Goal: Transaction & Acquisition: Book appointment/travel/reservation

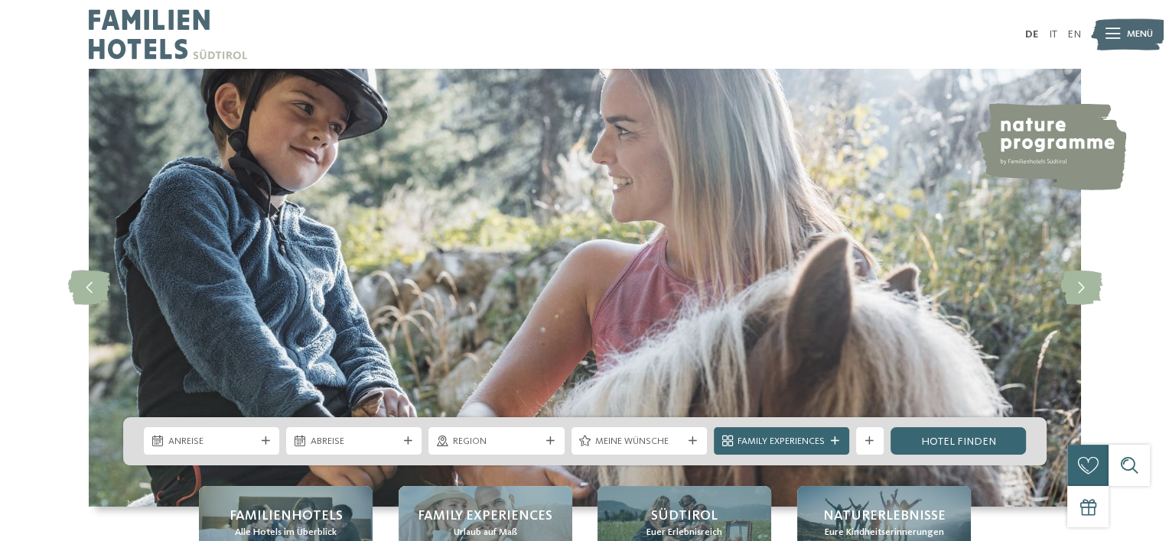
scroll to position [46, 0]
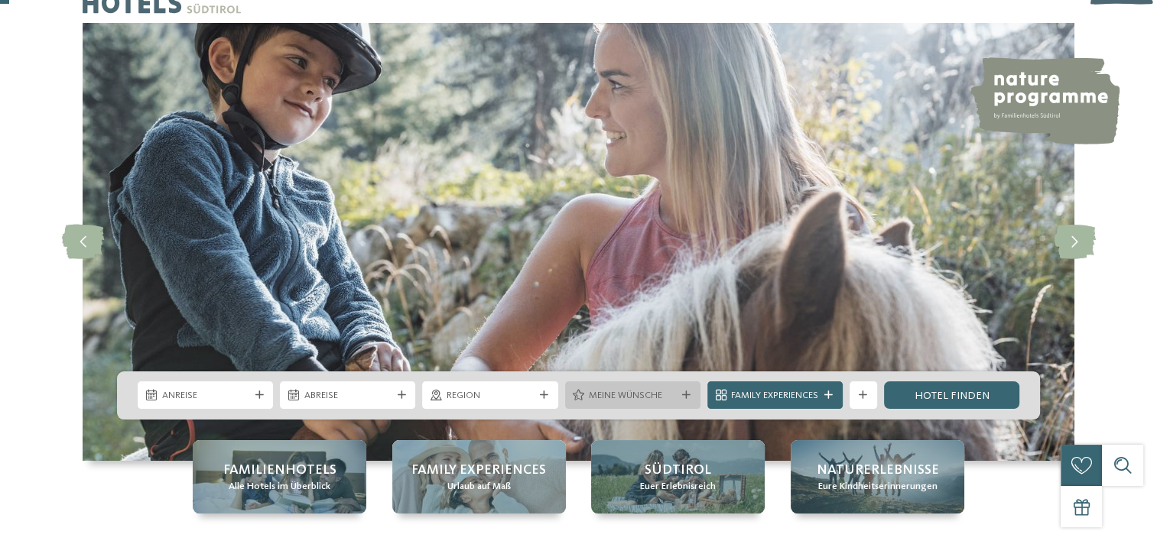
click at [652, 397] on span "Meine Wünsche" at bounding box center [632, 396] width 87 height 14
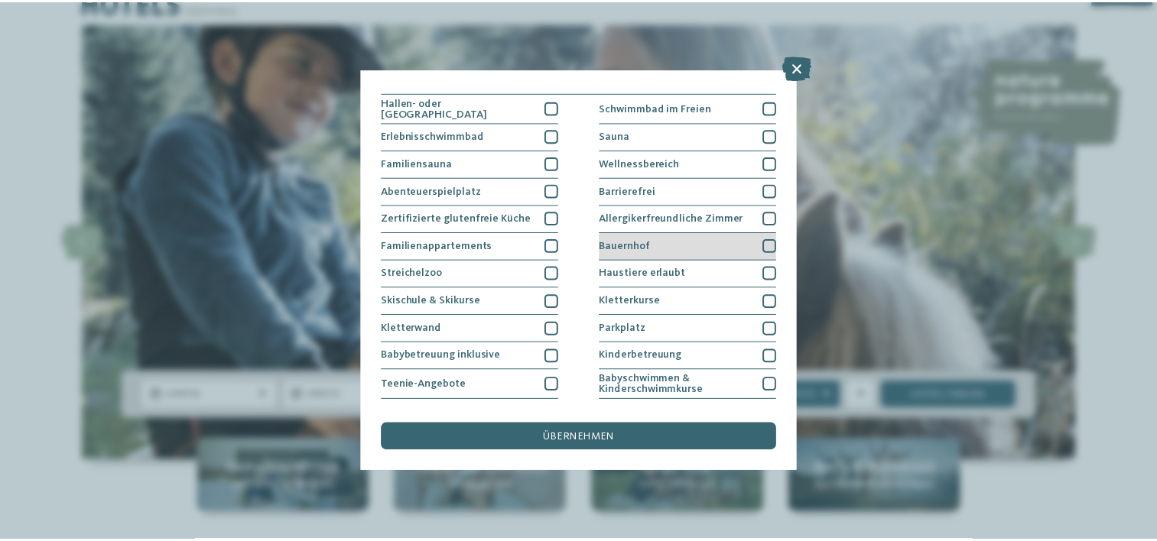
scroll to position [0, 0]
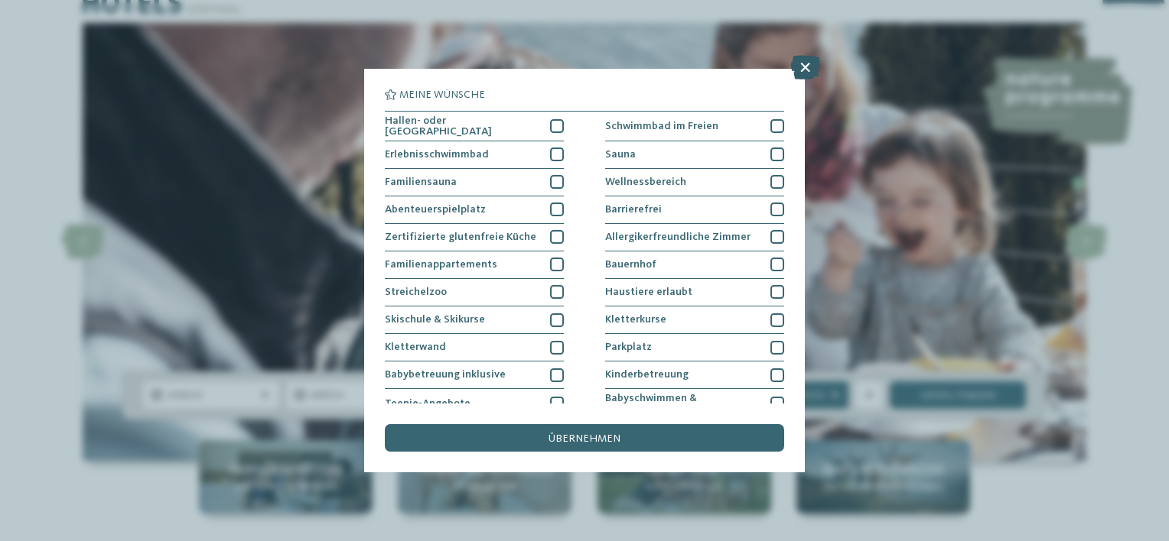
click at [803, 70] on icon at bounding box center [805, 67] width 30 height 24
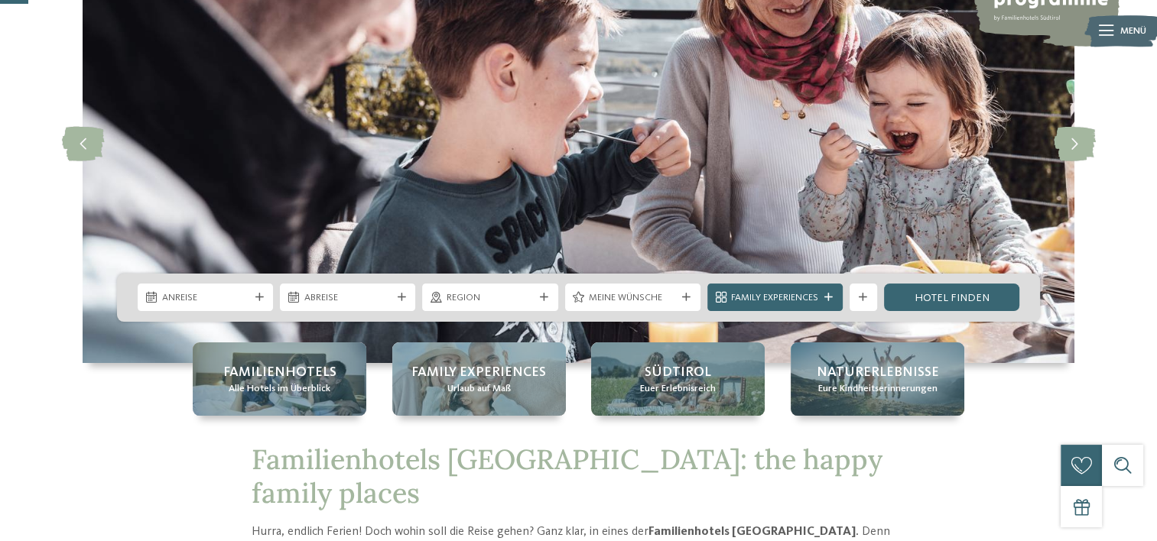
scroll to position [144, 0]
click at [817, 301] on span "Family Experiences" at bounding box center [774, 298] width 87 height 14
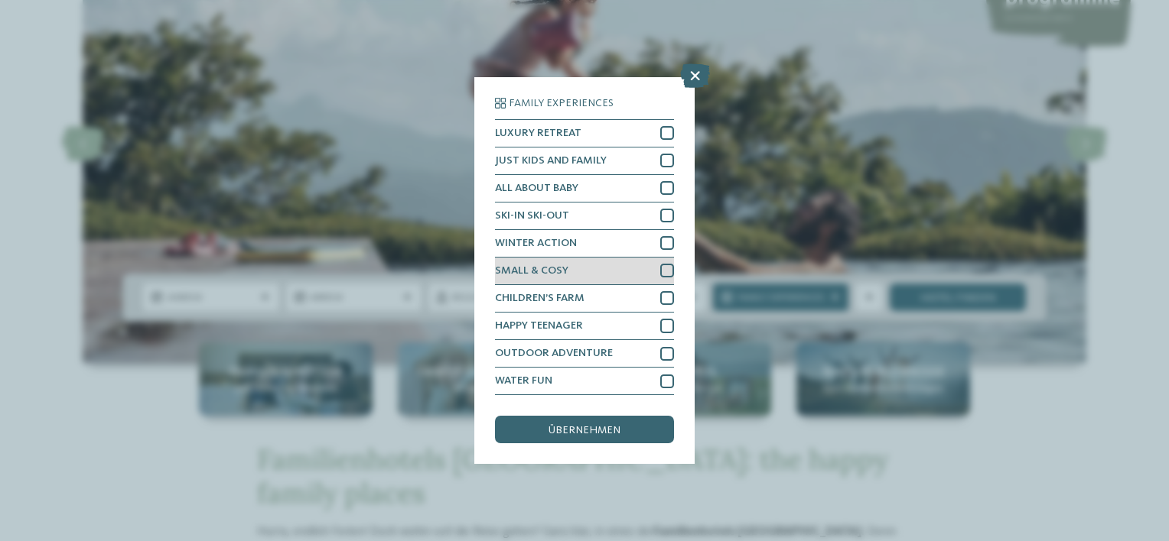
click at [569, 278] on div "SMALL & COSY" at bounding box center [584, 272] width 179 height 28
click at [584, 430] on span "übernehmen" at bounding box center [584, 430] width 72 height 11
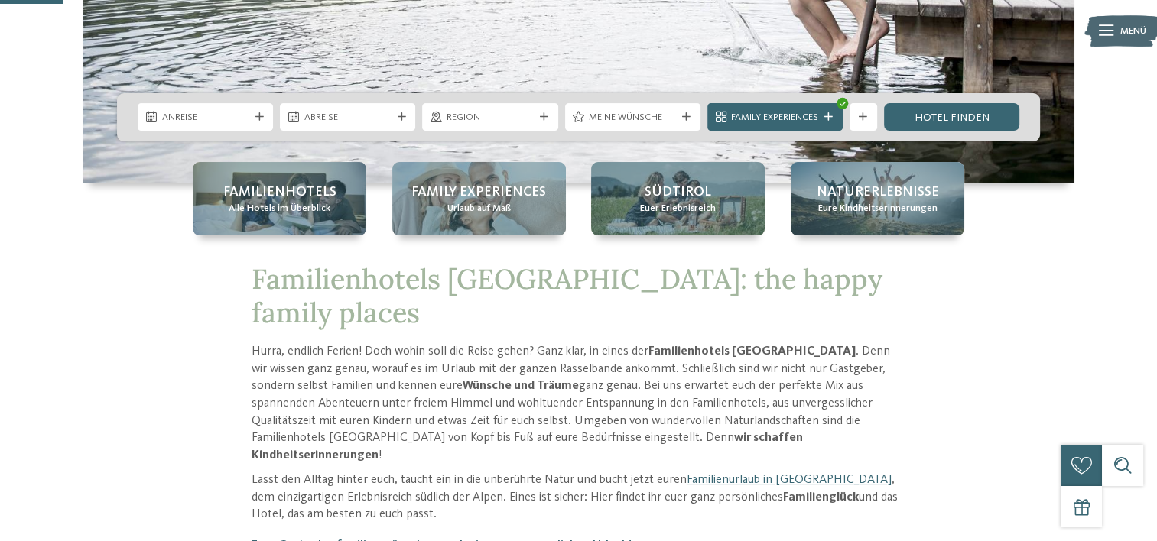
scroll to position [314, 0]
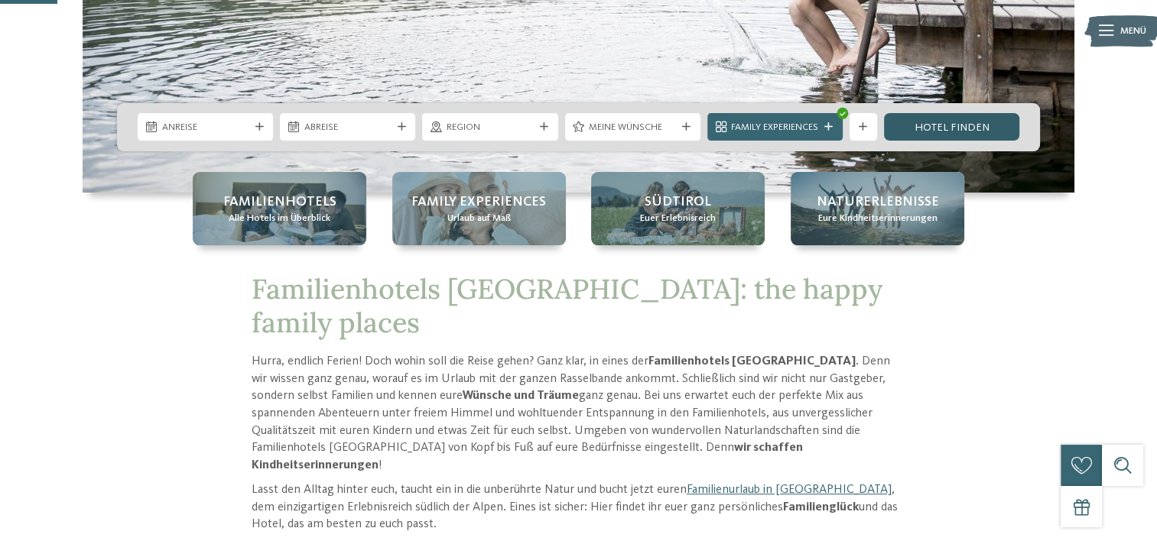
click at [941, 128] on link "Hotel finden" at bounding box center [951, 127] width 135 height 28
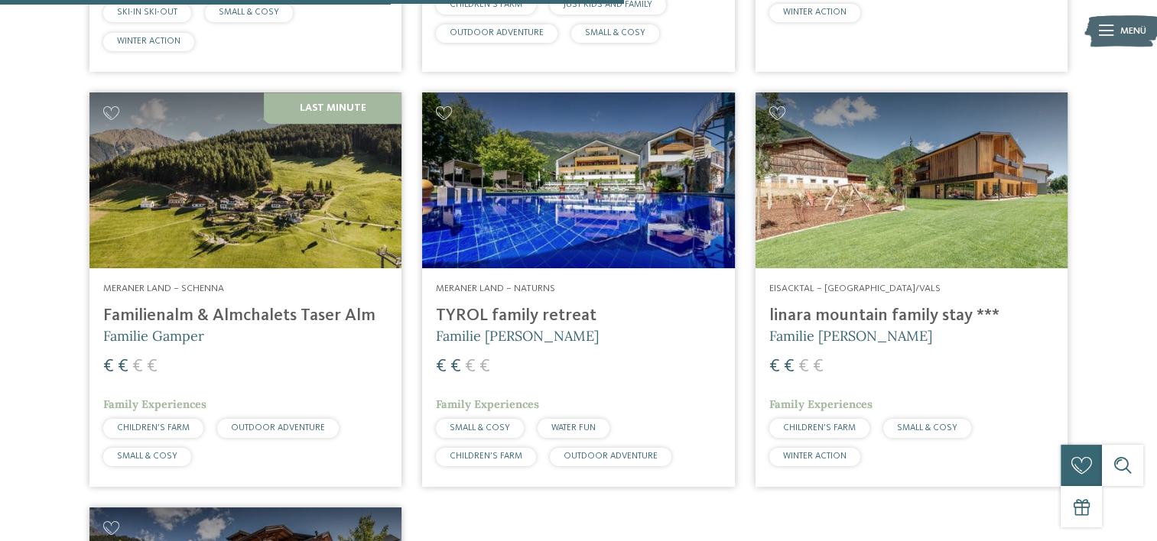
scroll to position [1322, 0]
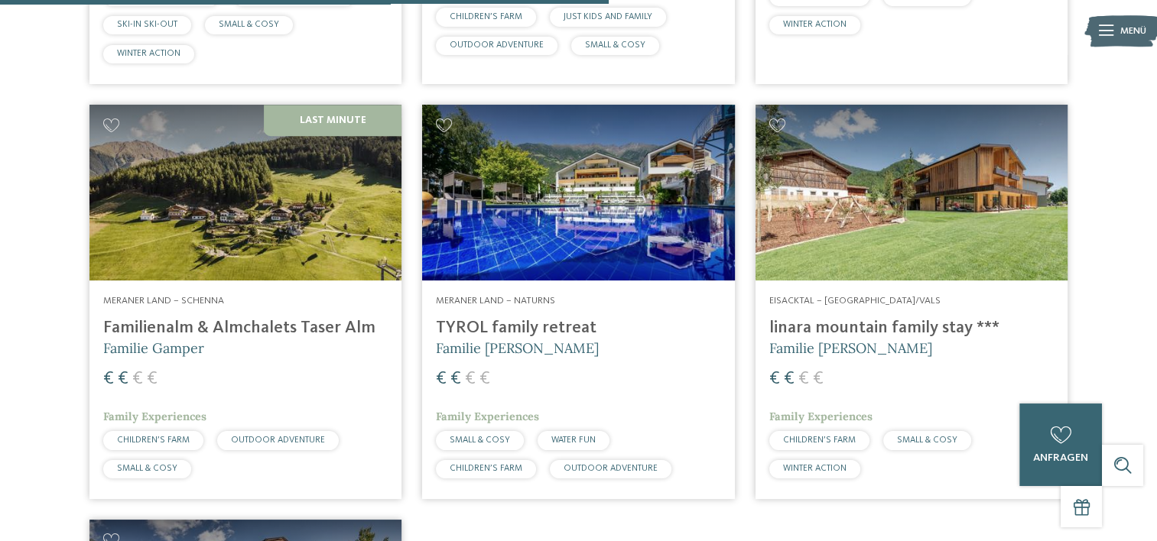
drag, startPoint x: 633, startPoint y: 268, endPoint x: 512, endPoint y: 525, distance: 285.0
click at [512, 525] on div "Dolomiten – Obereggen-Deutschnofen Adventure Family Hotel Maria **** Familie Ko…" at bounding box center [578, 66] width 999 height 1720
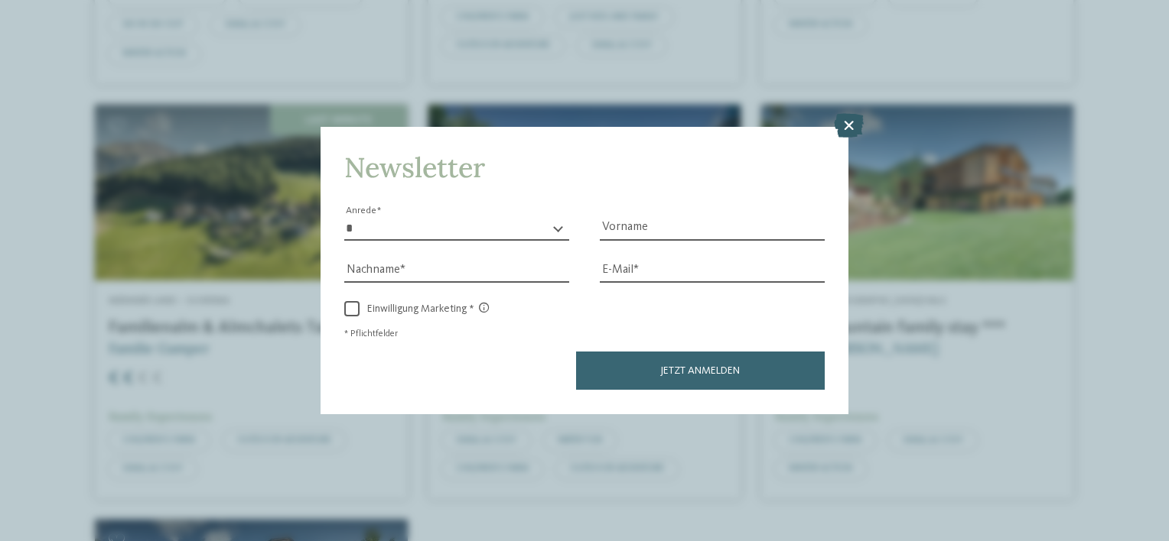
click at [843, 128] on icon at bounding box center [849, 126] width 30 height 24
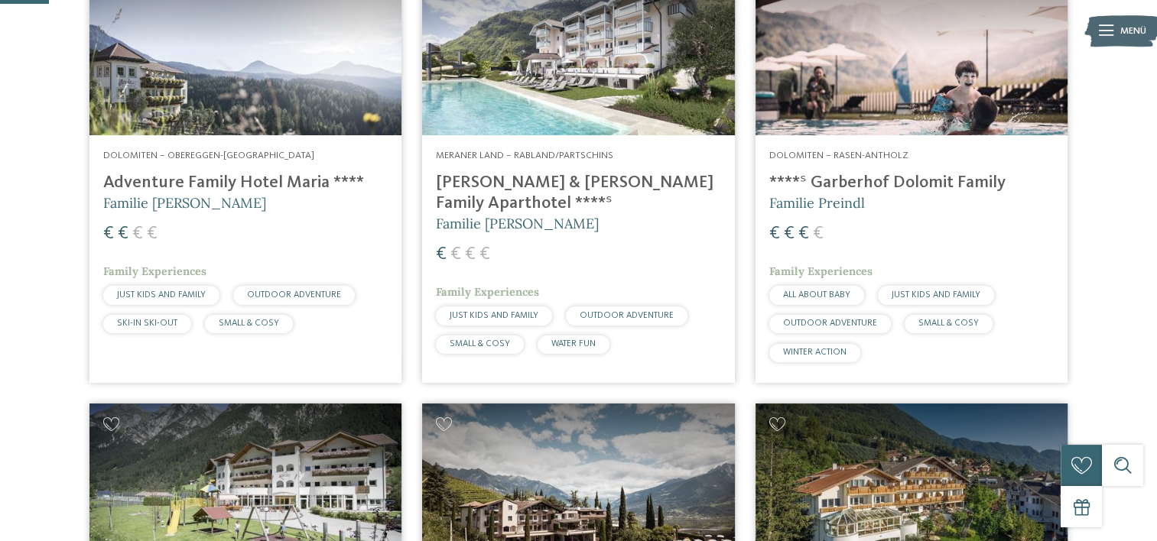
scroll to position [0, 0]
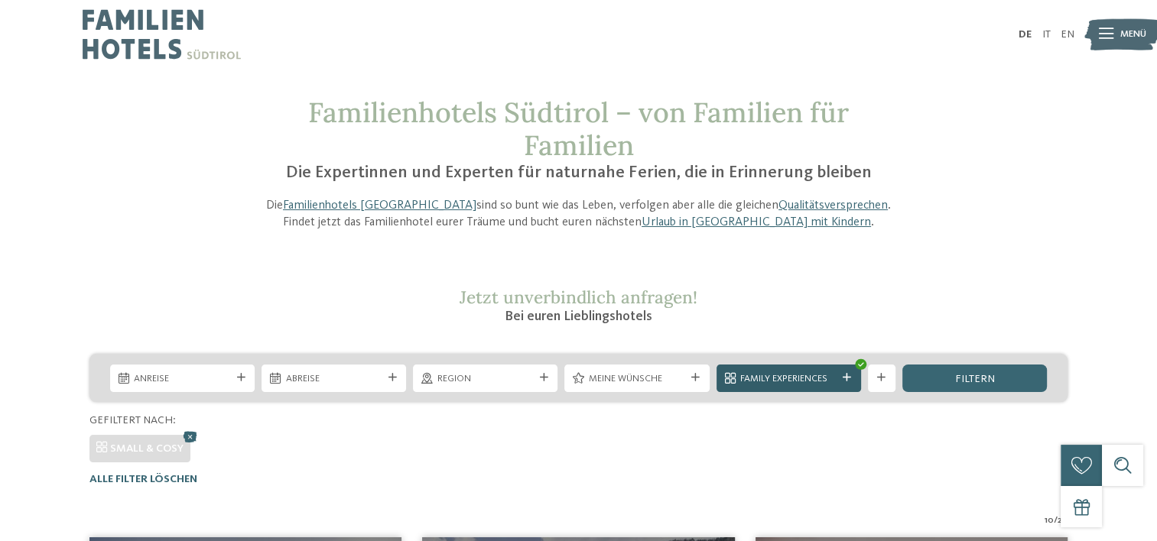
click at [838, 377] on div "Family Experiences" at bounding box center [788, 378] width 103 height 15
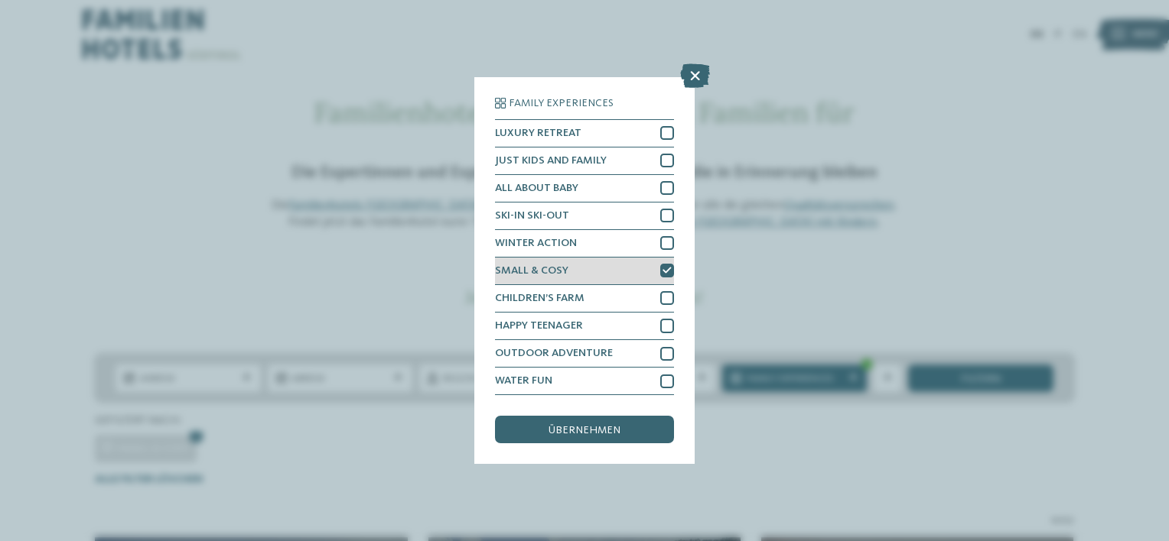
click at [636, 277] on div "SMALL & COSY" at bounding box center [584, 272] width 179 height 28
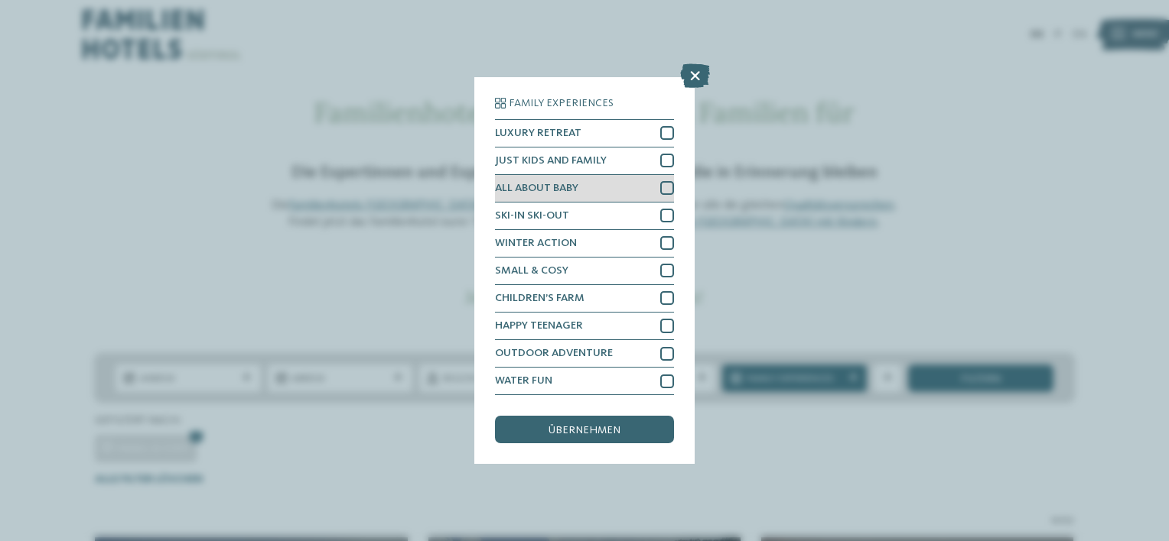
click at [609, 181] on div "ALL ABOUT BABY" at bounding box center [584, 189] width 179 height 28
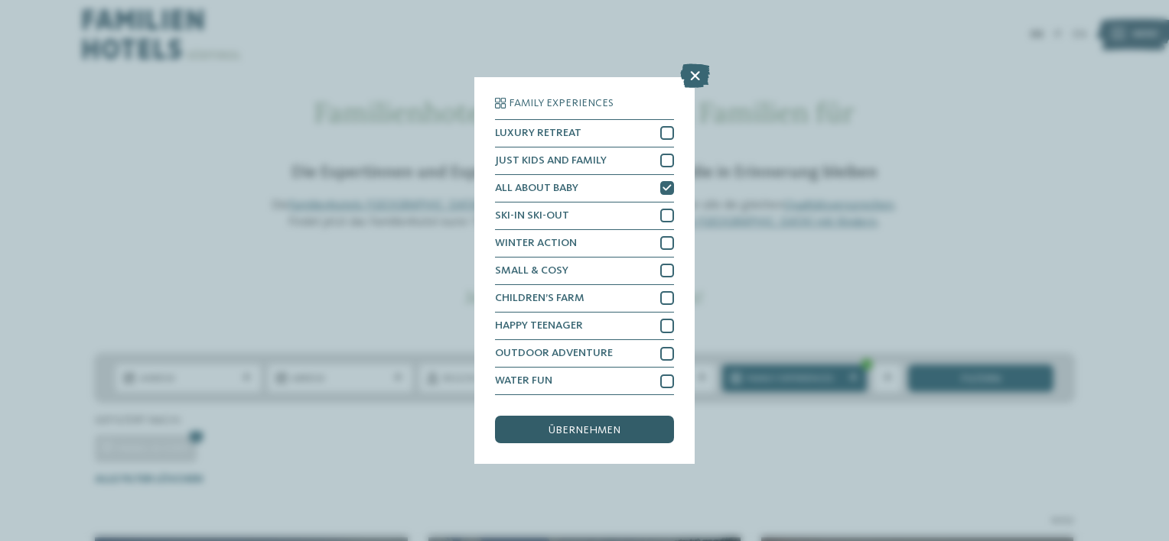
click at [608, 422] on div "übernehmen" at bounding box center [584, 430] width 179 height 28
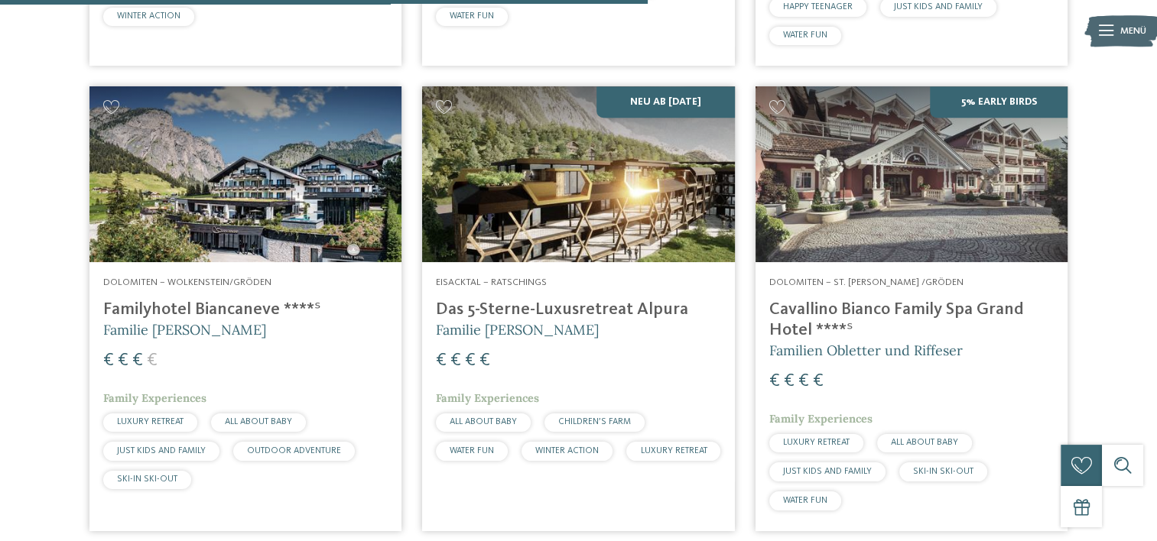
scroll to position [1745, 0]
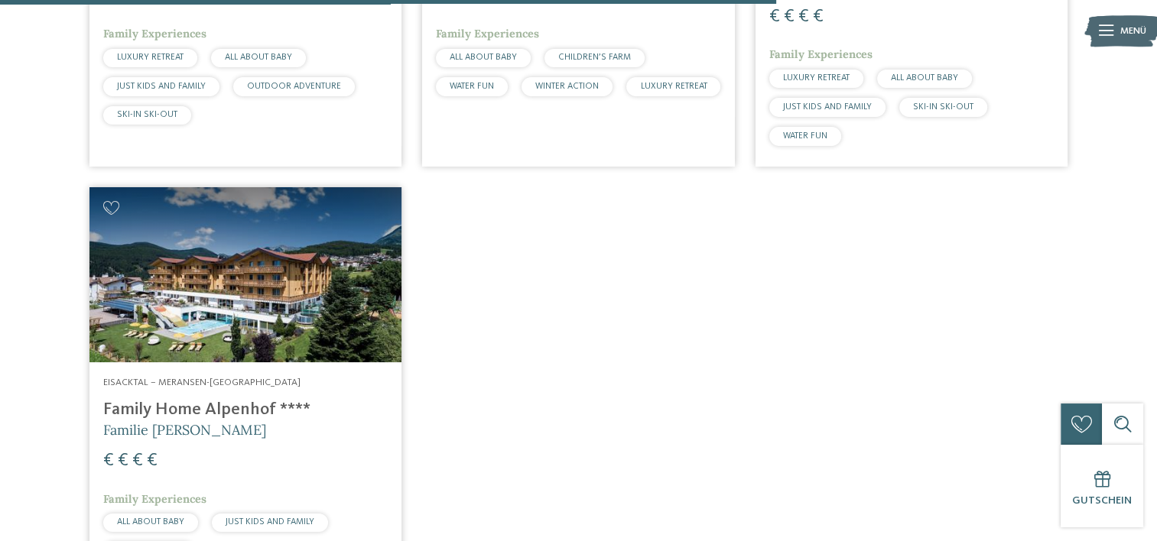
click at [269, 413] on h4 "Family Home Alpenhof ****" at bounding box center [245, 410] width 285 height 21
click at [285, 366] on div "Eisacktal – Meransen-Mühlbach Family Home Alpenhof **** Familie Pabst € € € € F…" at bounding box center [245, 473] width 312 height 220
click at [213, 272] on img at bounding box center [245, 275] width 312 height 176
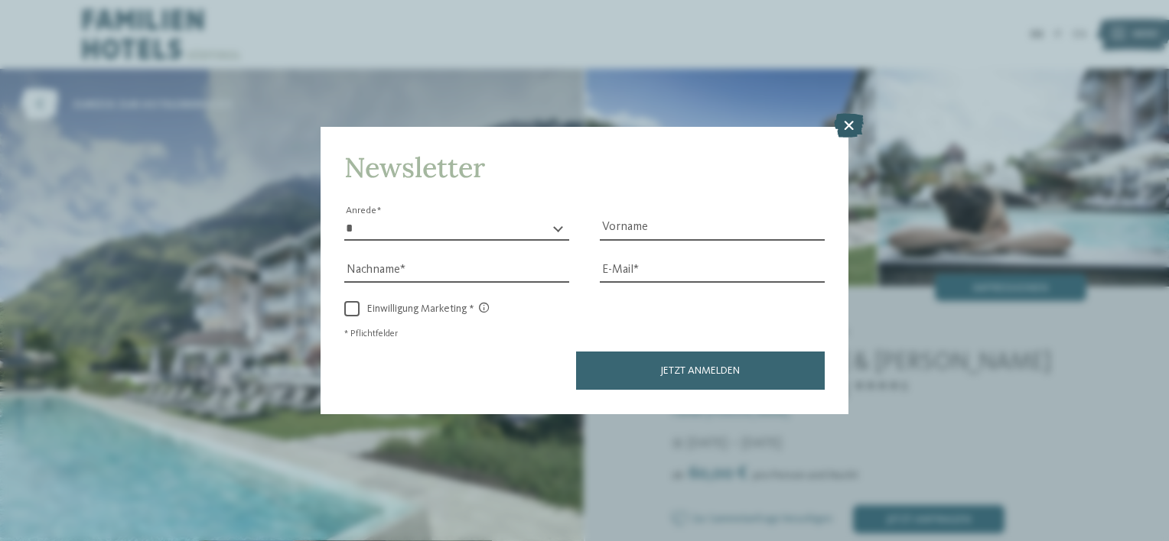
click at [857, 115] on icon at bounding box center [849, 126] width 30 height 24
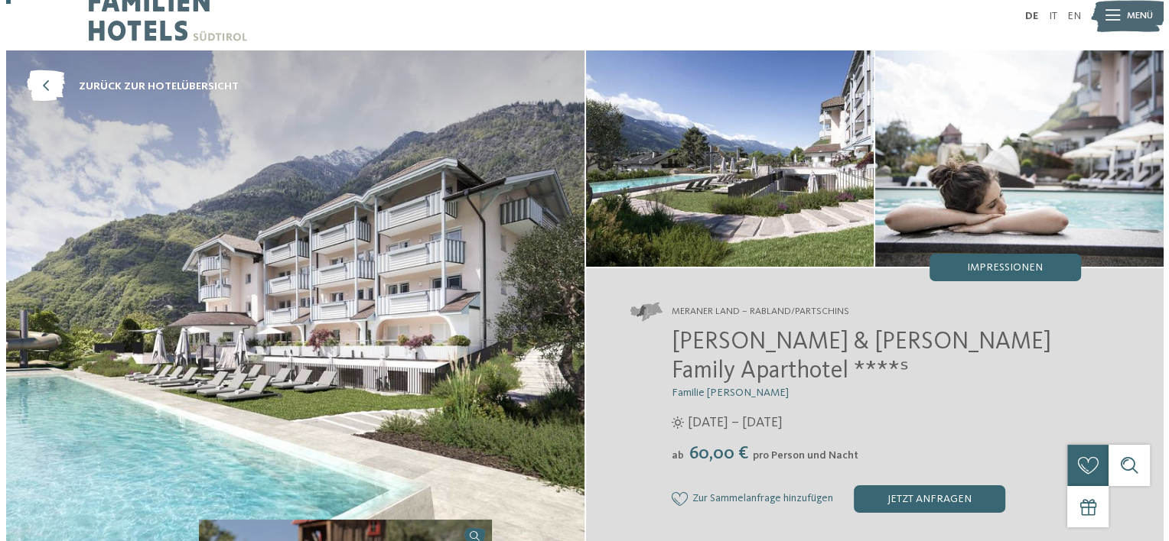
scroll to position [18, 0]
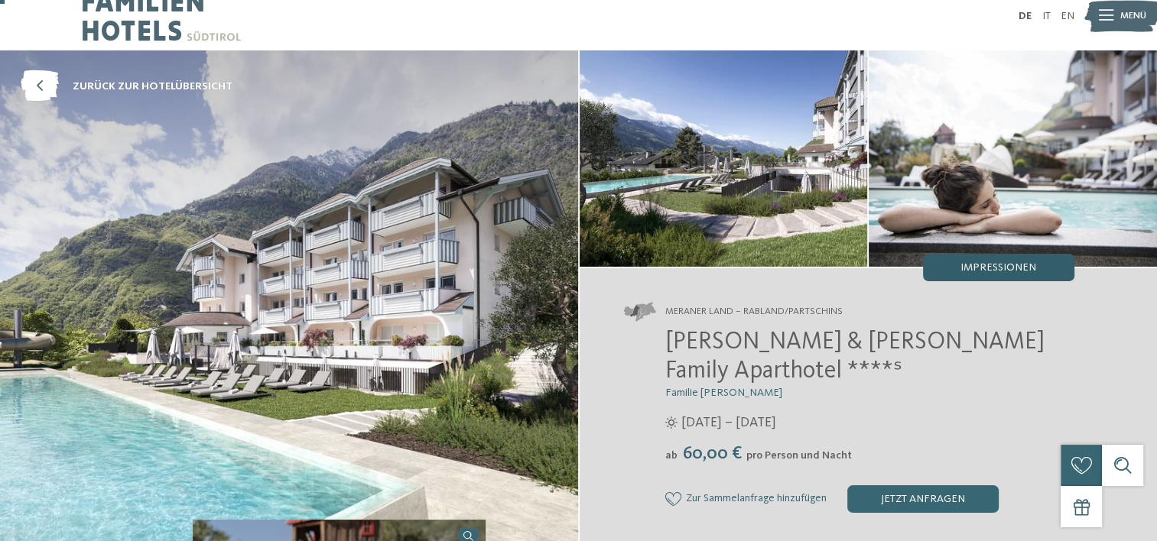
click at [984, 267] on span "Impressionen" at bounding box center [999, 267] width 76 height 11
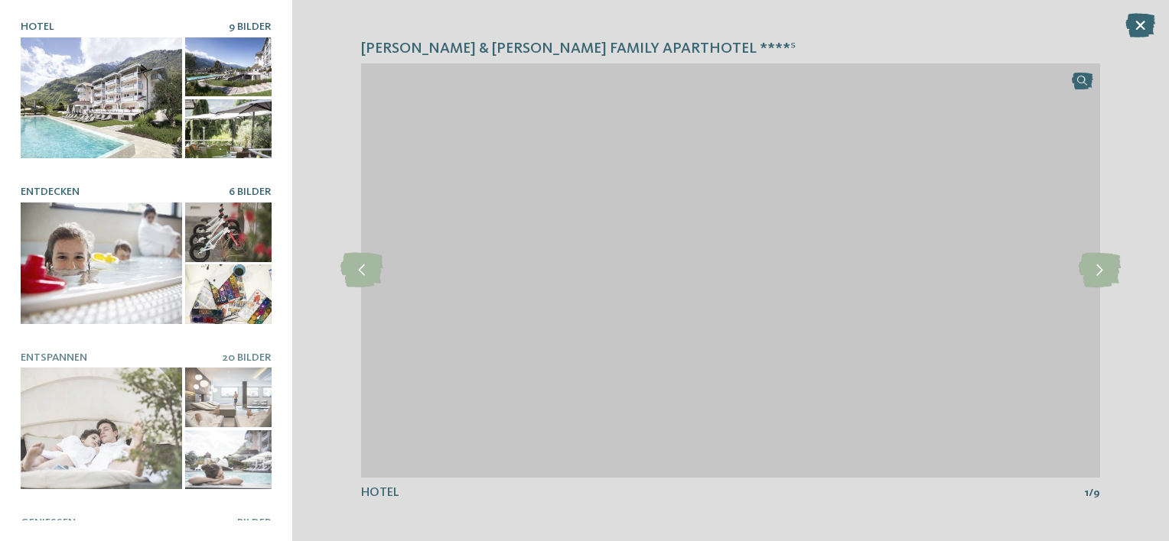
scroll to position [260, 0]
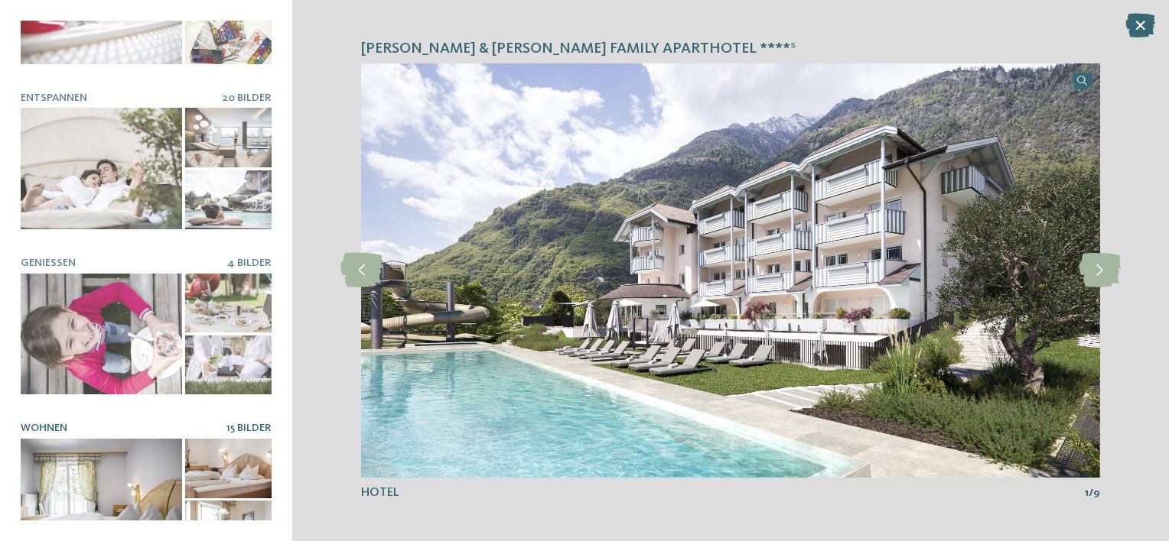
click at [71, 447] on div at bounding box center [101, 500] width 161 height 122
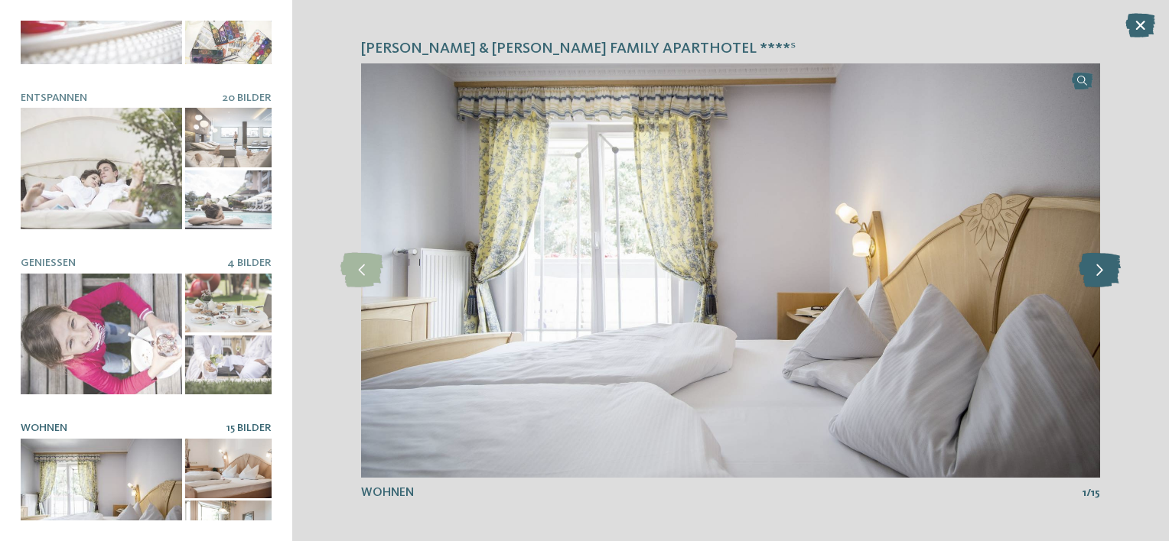
click at [1093, 266] on icon at bounding box center [1099, 270] width 42 height 34
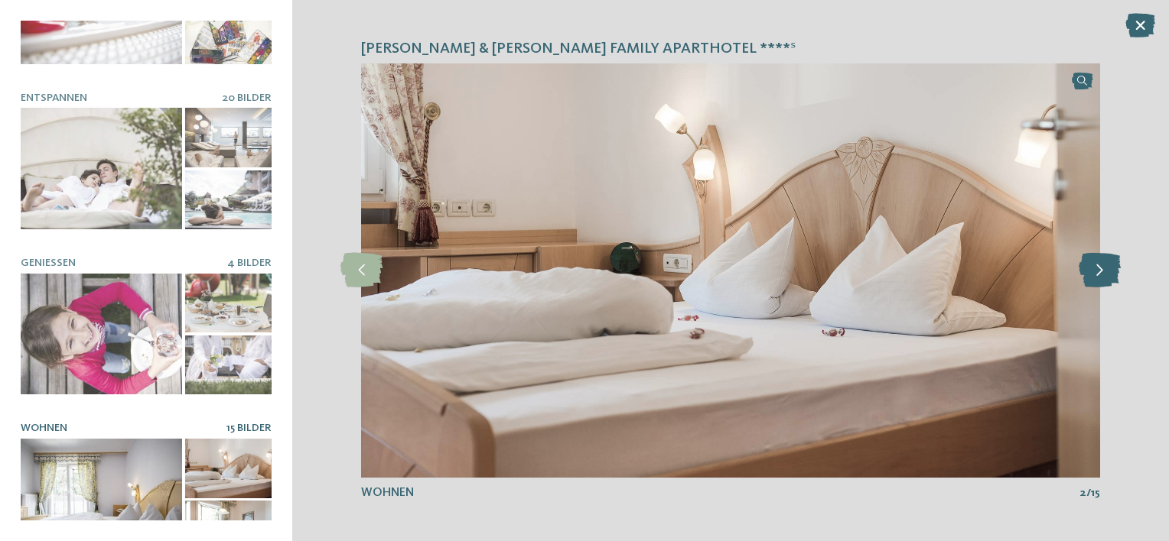
click at [1093, 266] on icon at bounding box center [1099, 270] width 42 height 34
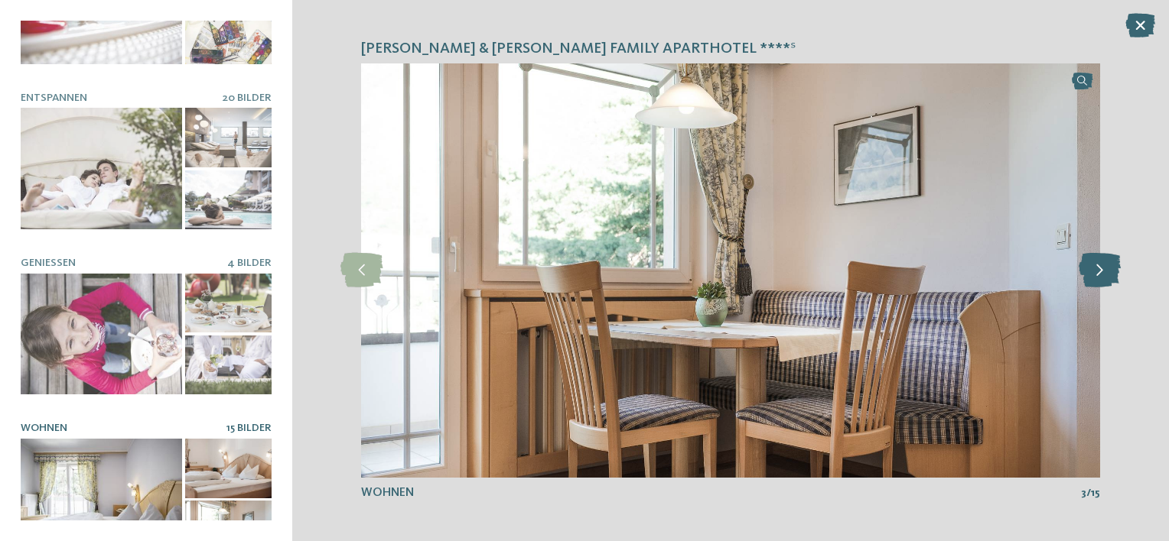
click at [1093, 266] on icon at bounding box center [1099, 270] width 42 height 34
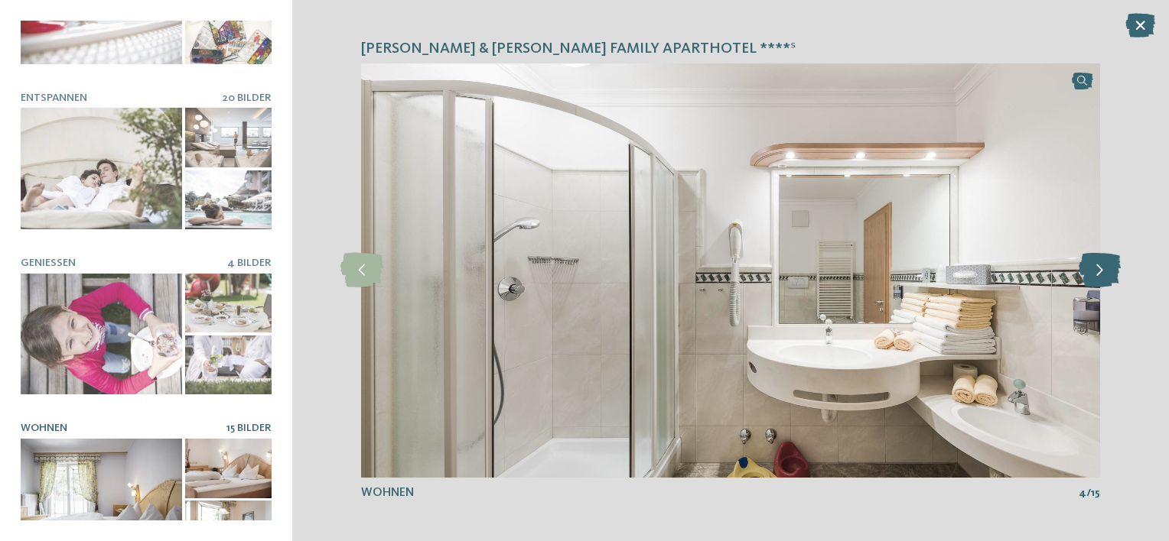
click at [1093, 266] on icon at bounding box center [1099, 270] width 42 height 34
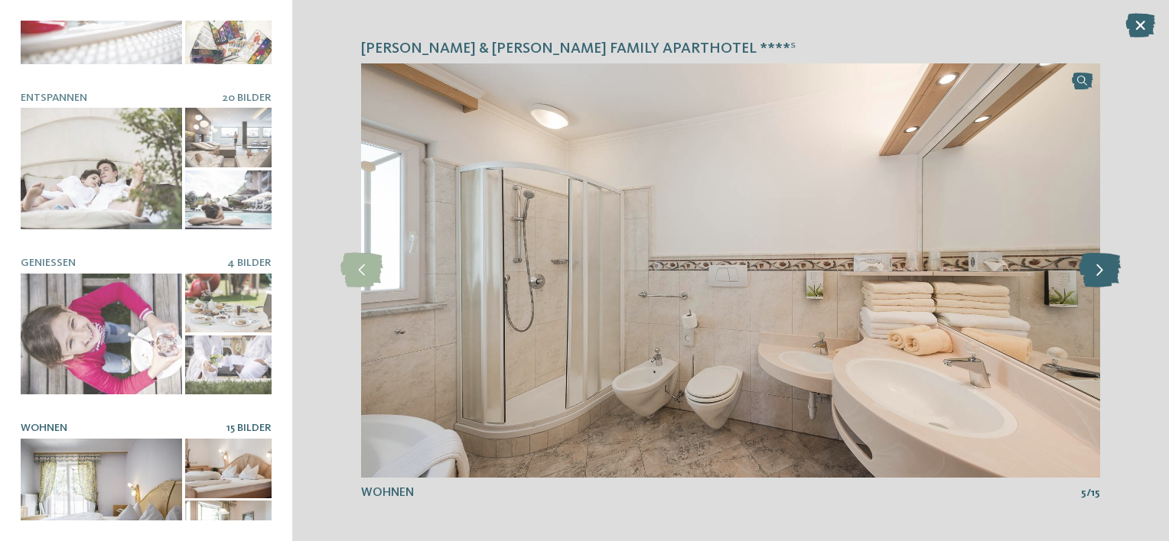
click at [1093, 266] on icon at bounding box center [1099, 270] width 42 height 34
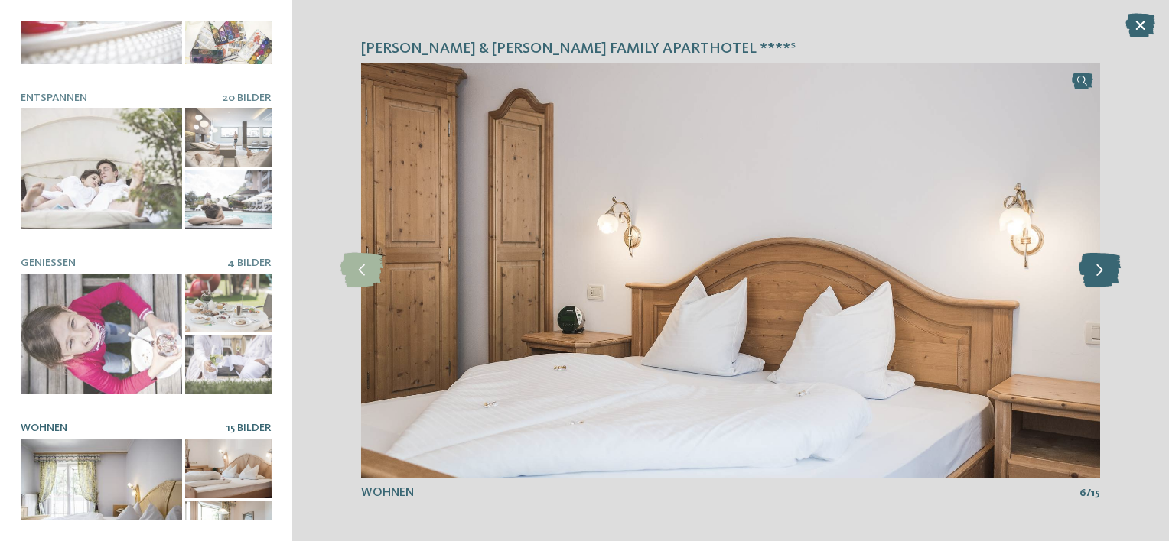
click at [1093, 266] on icon at bounding box center [1099, 270] width 42 height 34
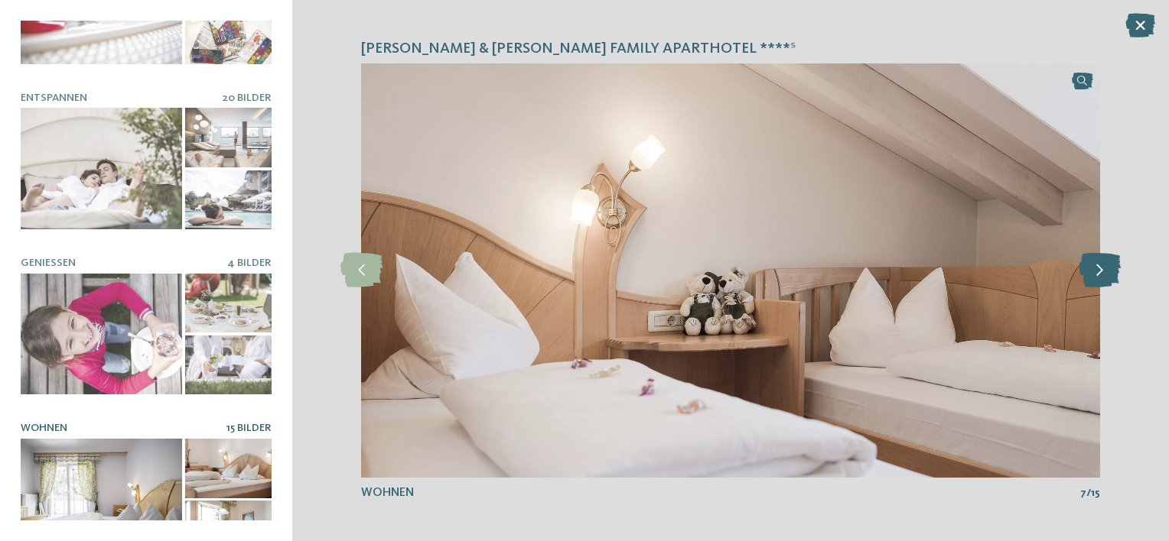
click at [1093, 266] on icon at bounding box center [1099, 270] width 42 height 34
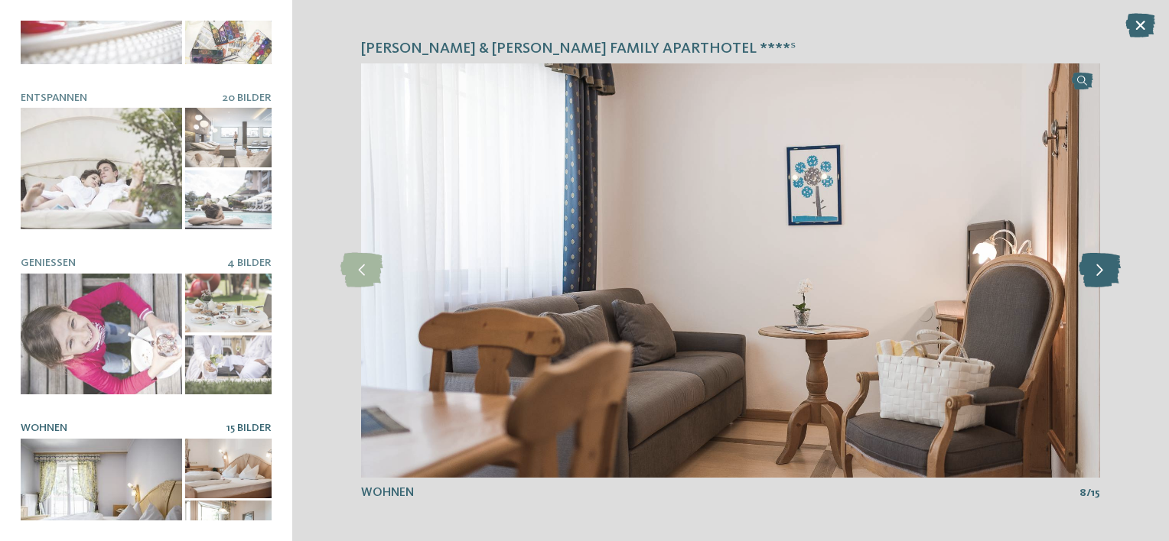
click at [1093, 266] on icon at bounding box center [1099, 270] width 42 height 34
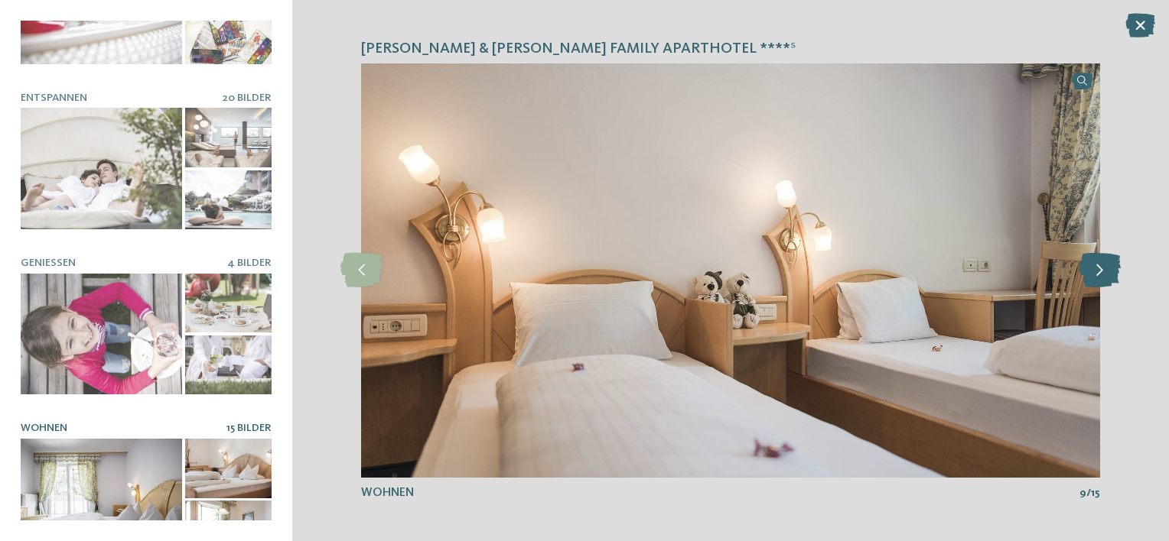
click at [1093, 266] on icon at bounding box center [1099, 270] width 42 height 34
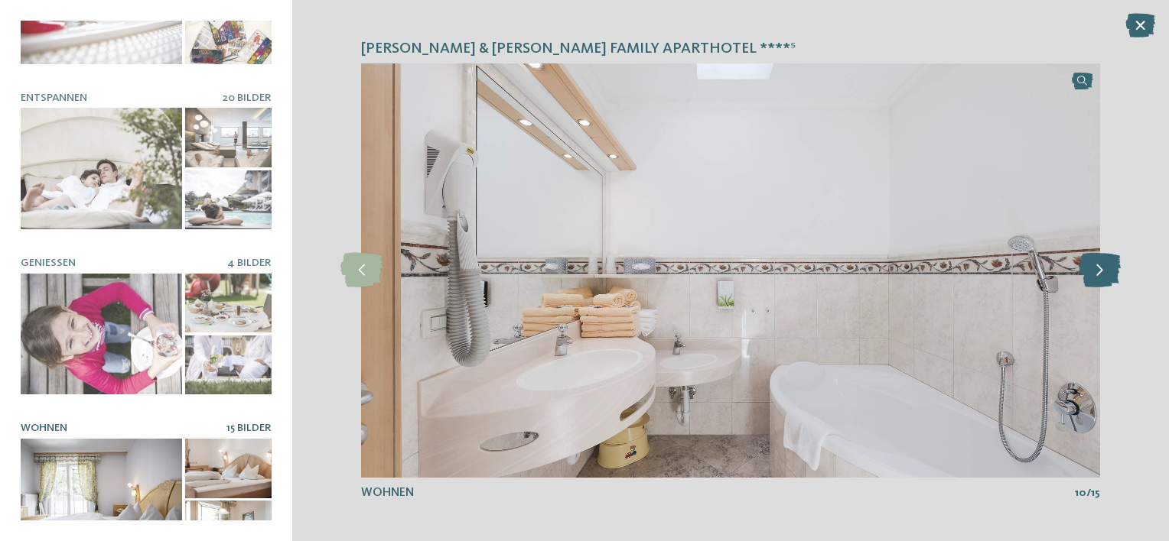
click at [1093, 266] on icon at bounding box center [1099, 270] width 42 height 34
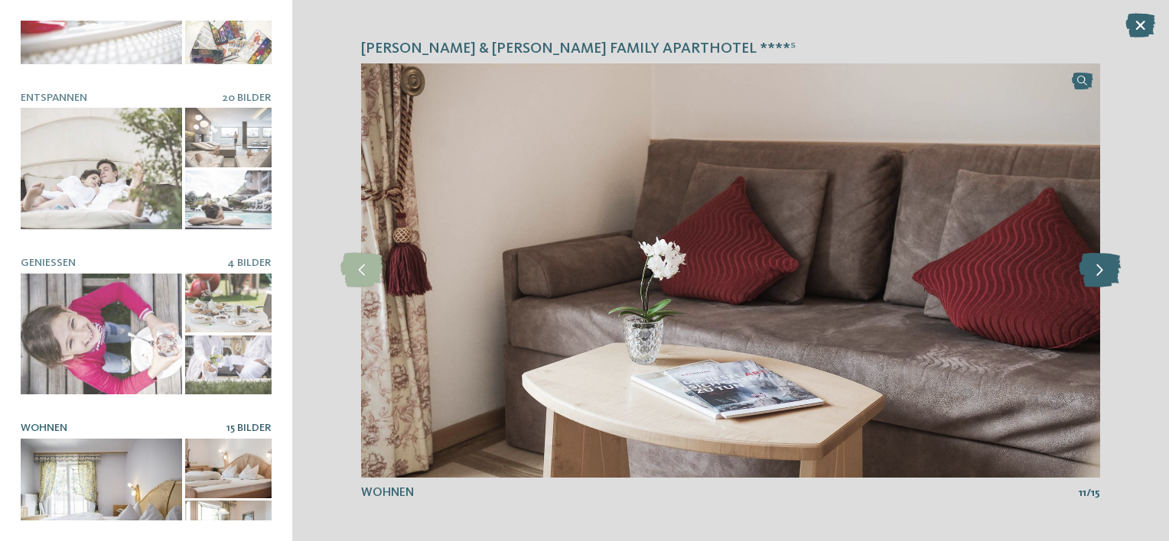
click at [1093, 266] on icon at bounding box center [1099, 270] width 42 height 34
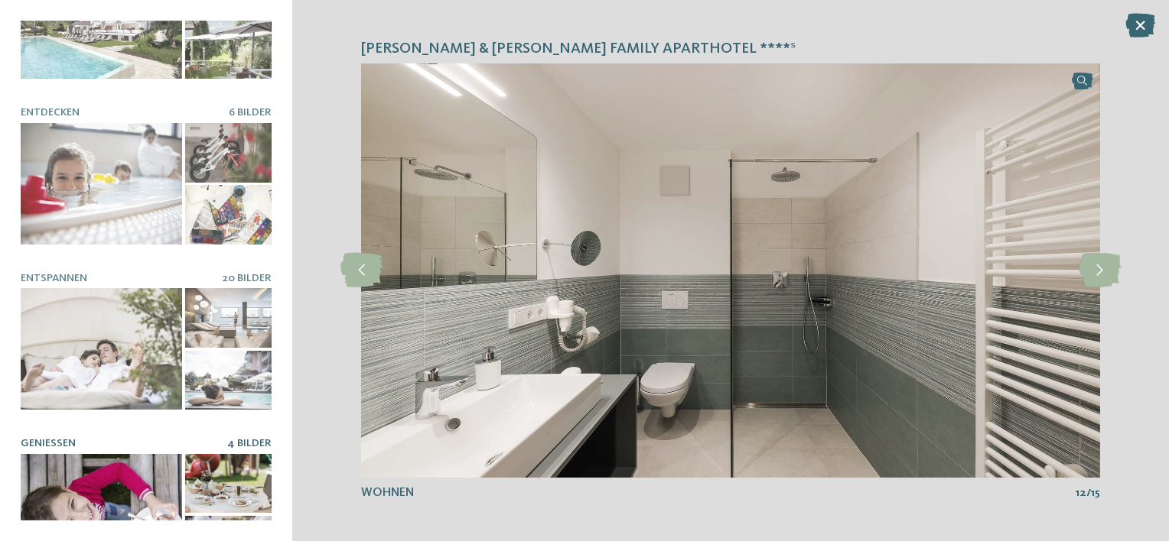
scroll to position [75, 0]
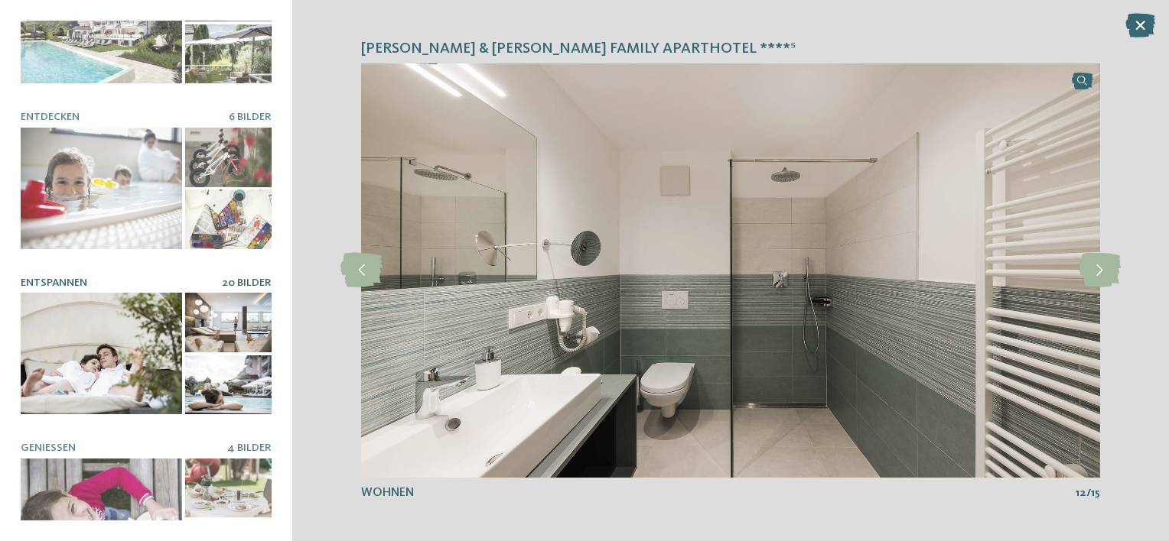
click at [121, 320] on div at bounding box center [101, 354] width 161 height 122
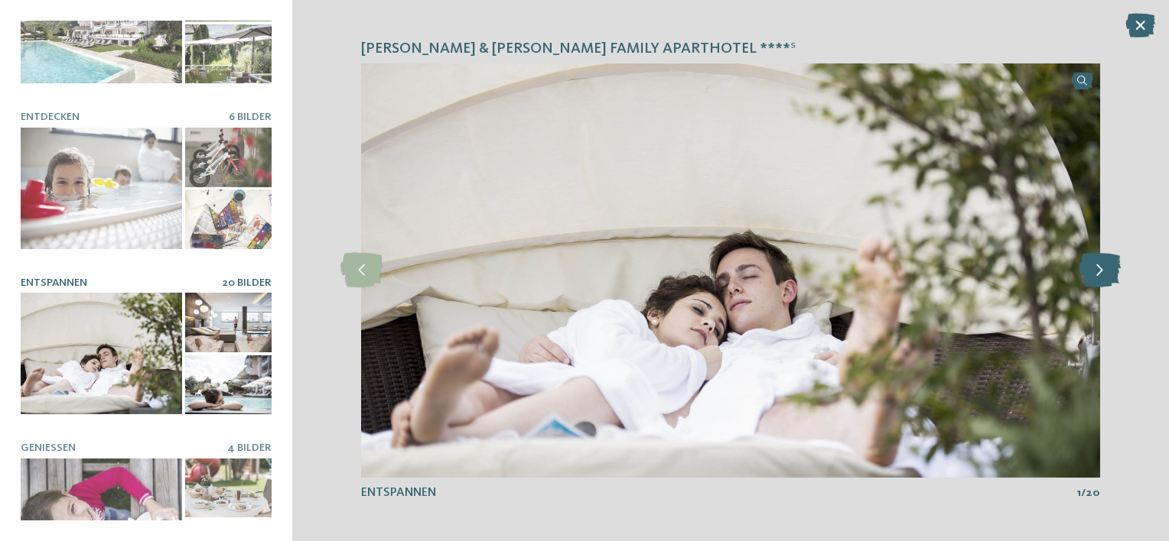
click at [1104, 260] on icon at bounding box center [1099, 270] width 42 height 34
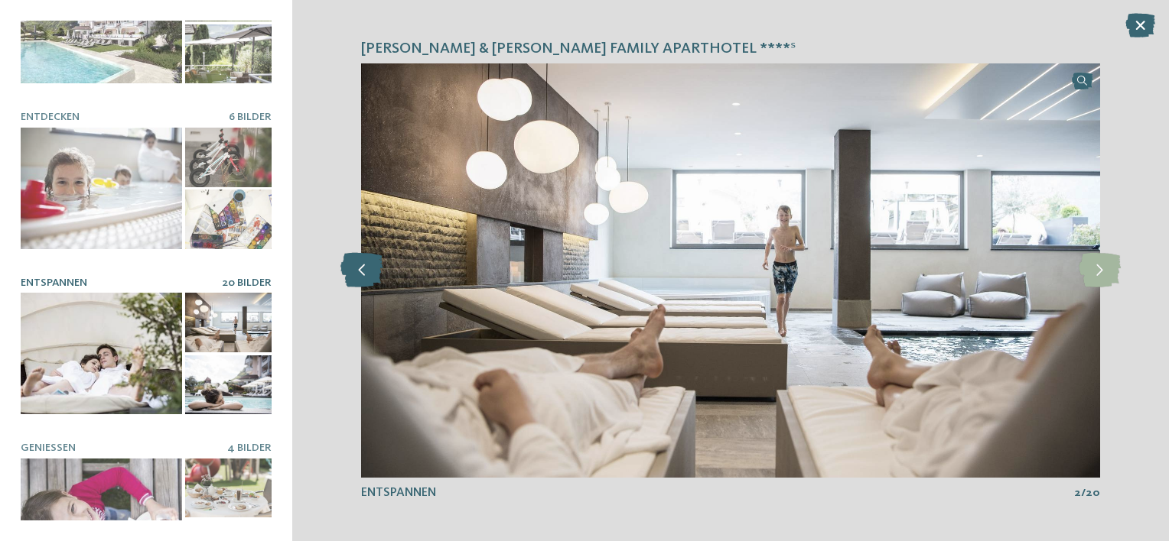
click at [369, 273] on icon at bounding box center [361, 270] width 42 height 34
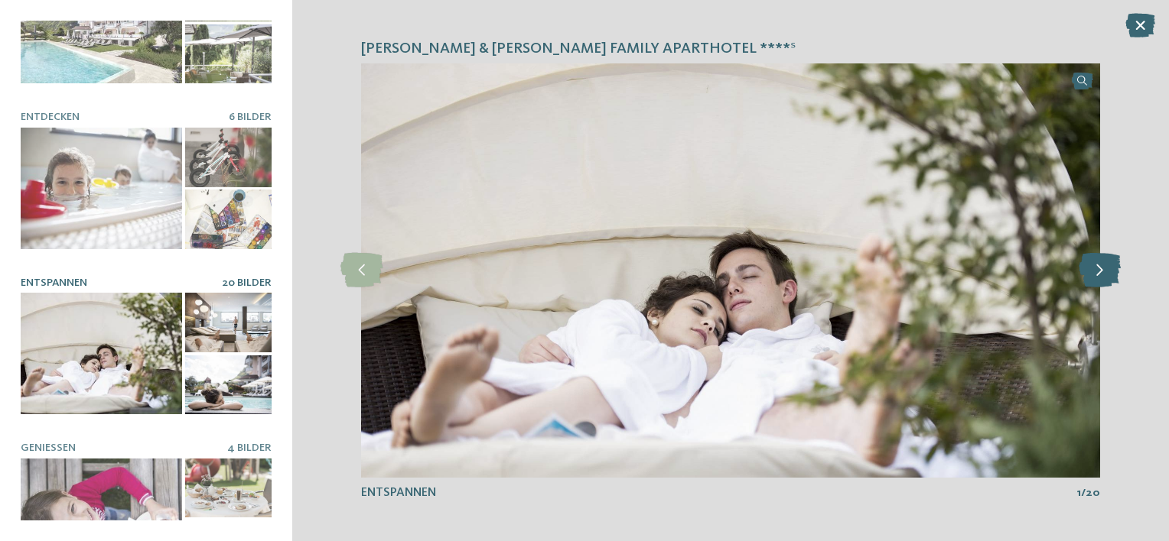
click at [1100, 267] on icon at bounding box center [1099, 270] width 42 height 34
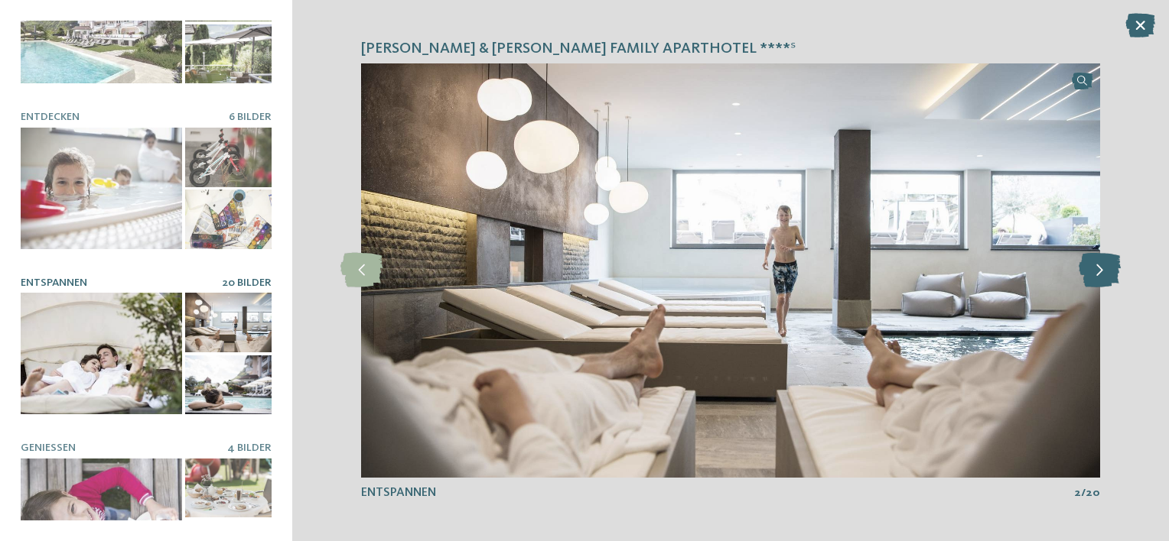
click at [1100, 267] on icon at bounding box center [1099, 270] width 42 height 34
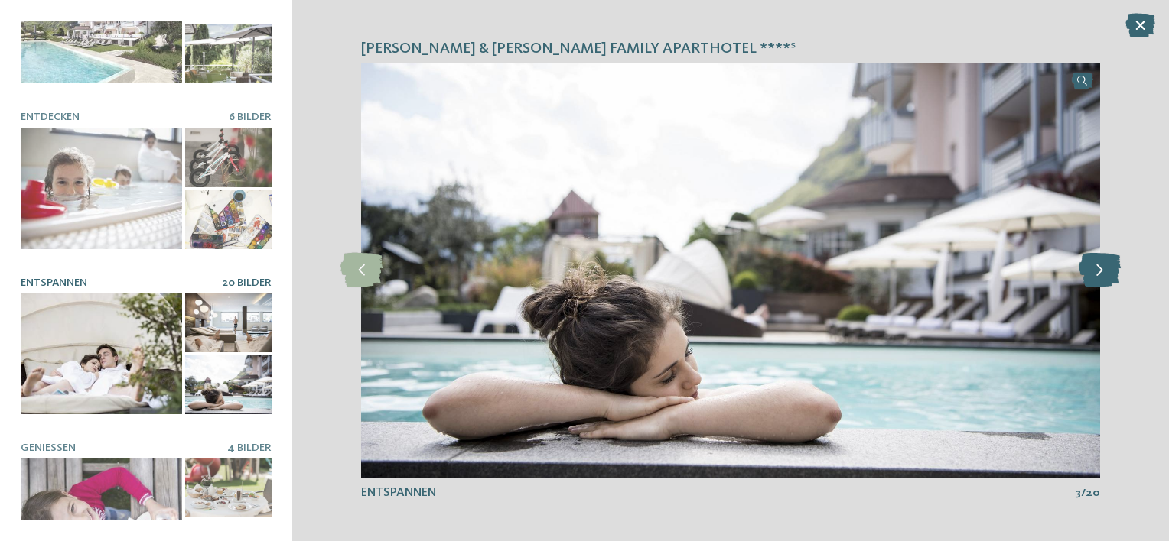
click at [1100, 267] on icon at bounding box center [1099, 270] width 42 height 34
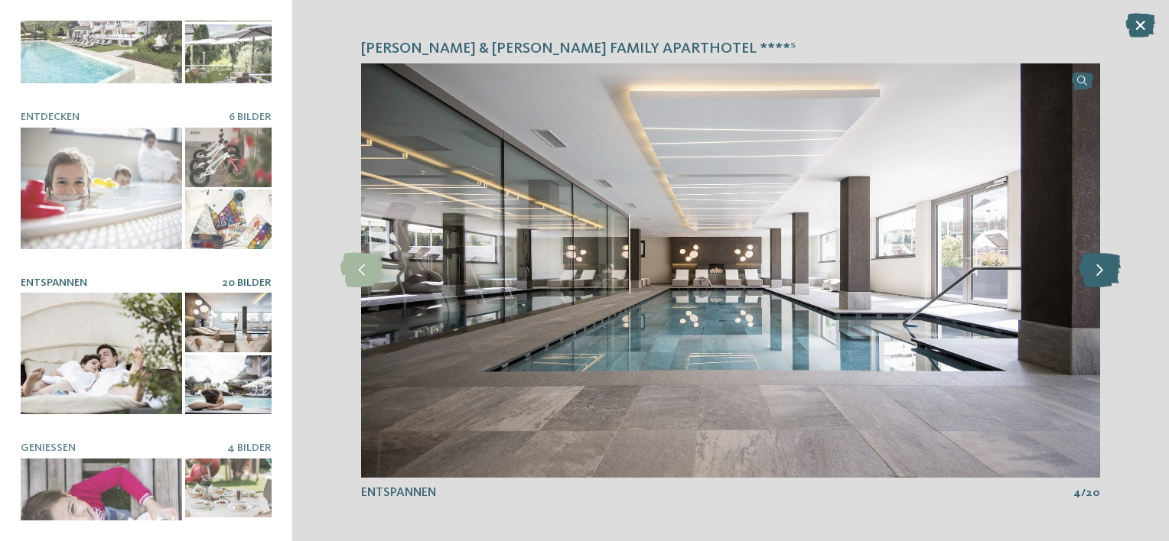
click at [1100, 267] on icon at bounding box center [1099, 270] width 42 height 34
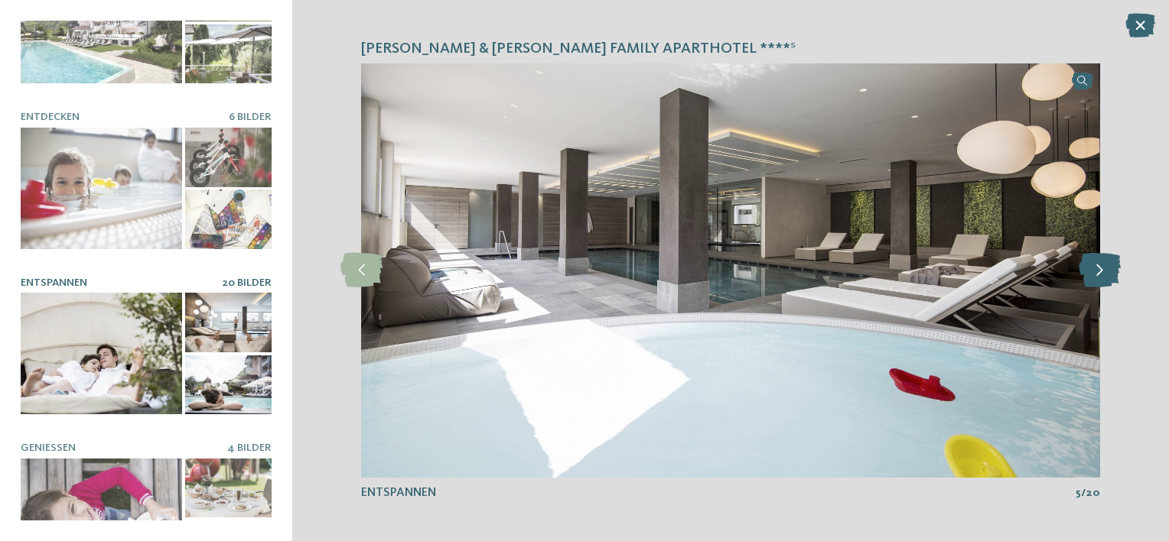
click at [1100, 267] on icon at bounding box center [1099, 270] width 42 height 34
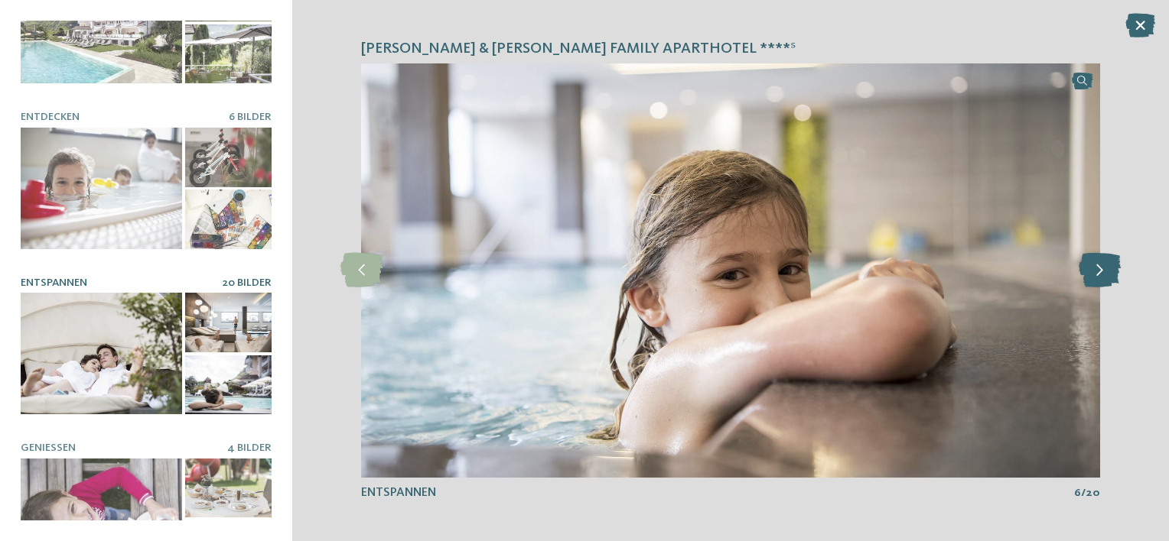
click at [1100, 267] on icon at bounding box center [1099, 270] width 42 height 34
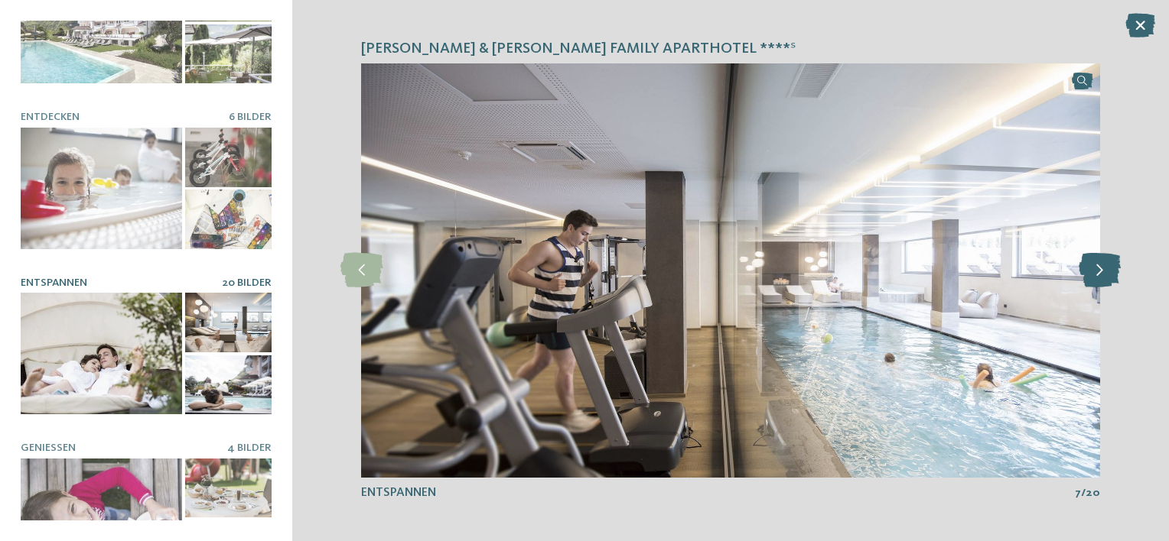
click at [1100, 267] on icon at bounding box center [1099, 270] width 42 height 34
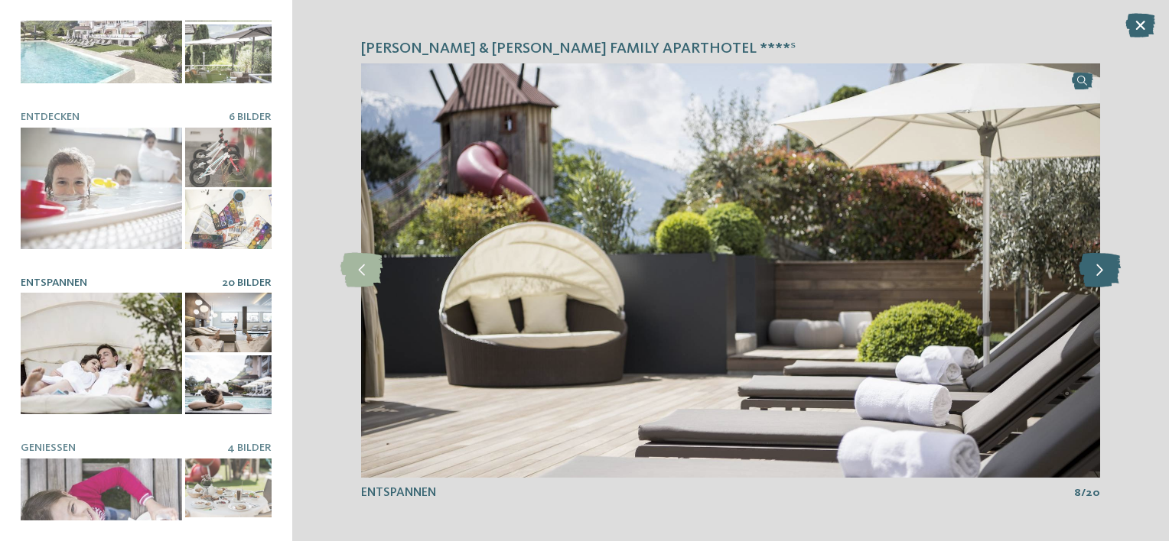
click at [1100, 267] on icon at bounding box center [1099, 270] width 42 height 34
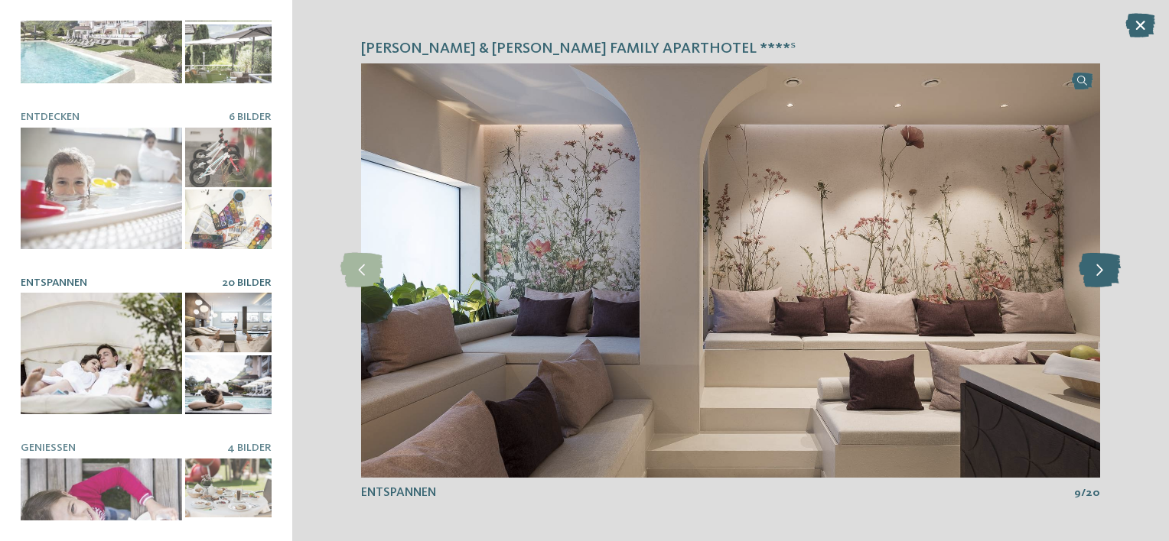
click at [1100, 267] on icon at bounding box center [1099, 270] width 42 height 34
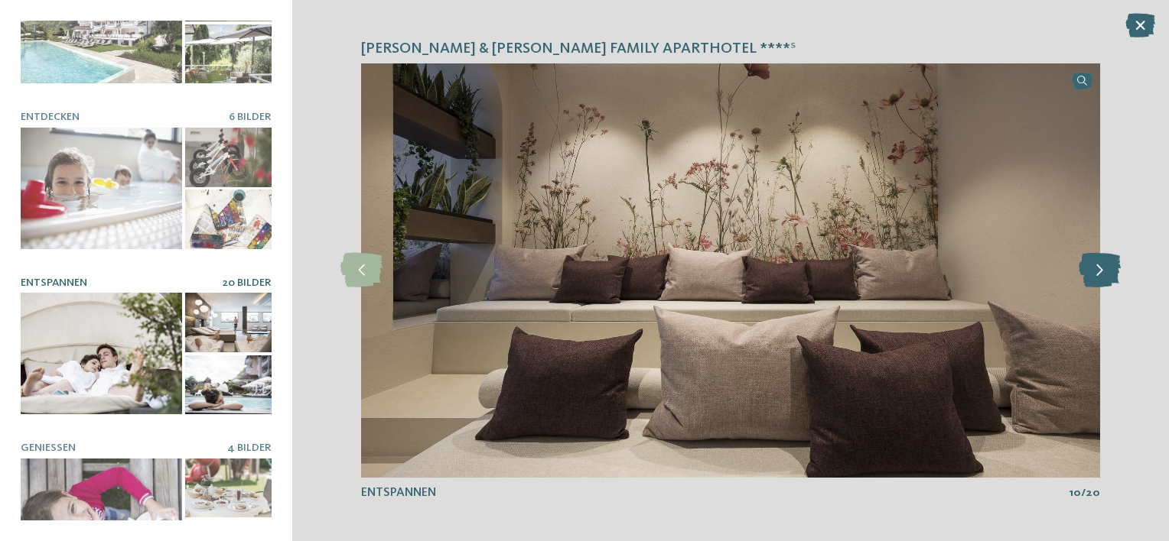
click at [1100, 267] on icon at bounding box center [1099, 270] width 42 height 34
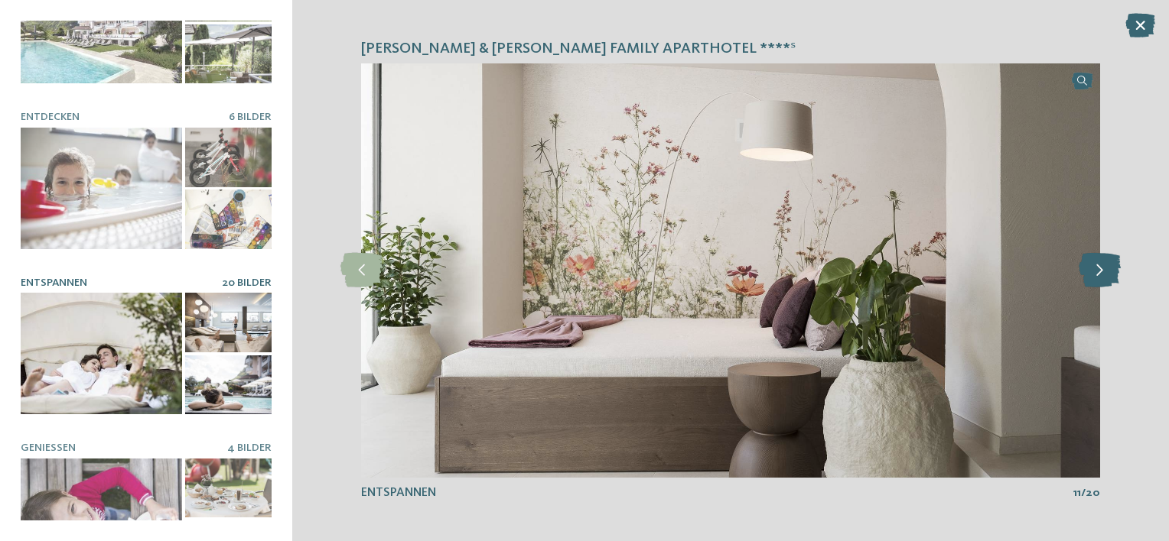
click at [1100, 267] on icon at bounding box center [1099, 270] width 42 height 34
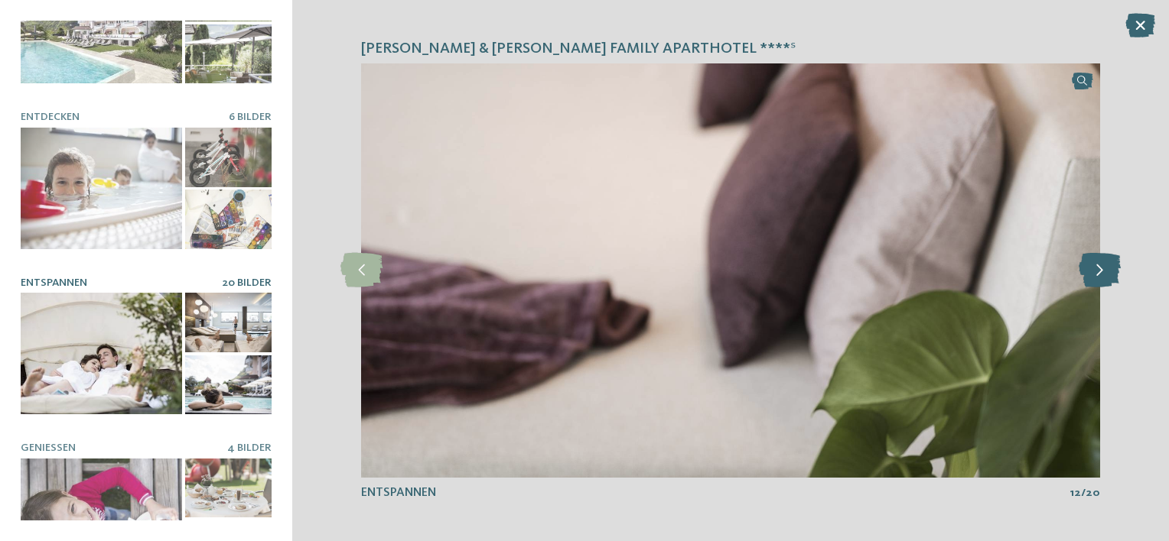
click at [1100, 267] on icon at bounding box center [1099, 270] width 42 height 34
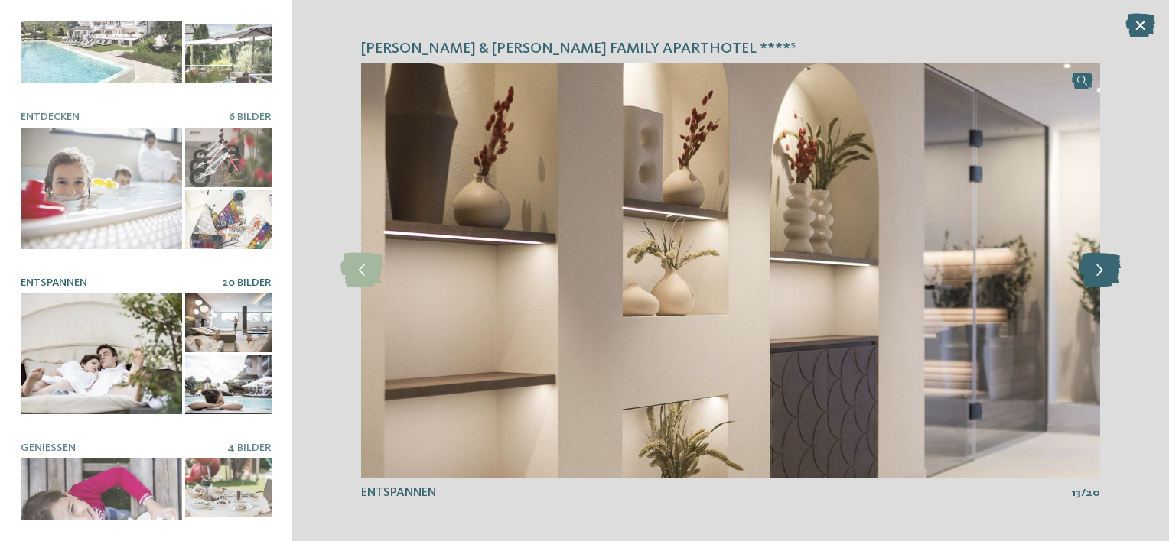
click at [1100, 267] on icon at bounding box center [1099, 270] width 42 height 34
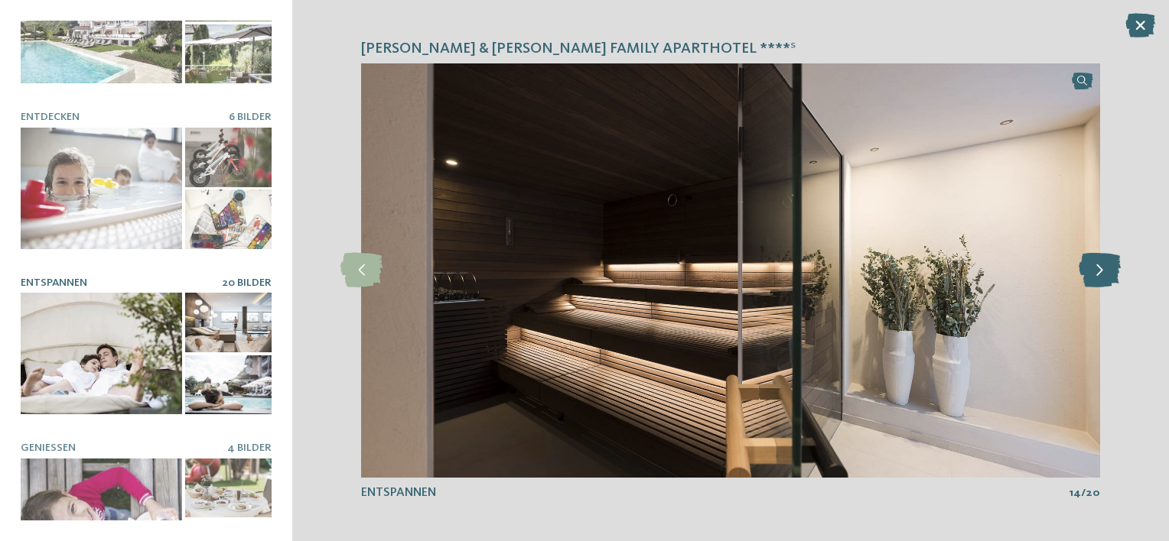
click at [1100, 267] on icon at bounding box center [1099, 270] width 42 height 34
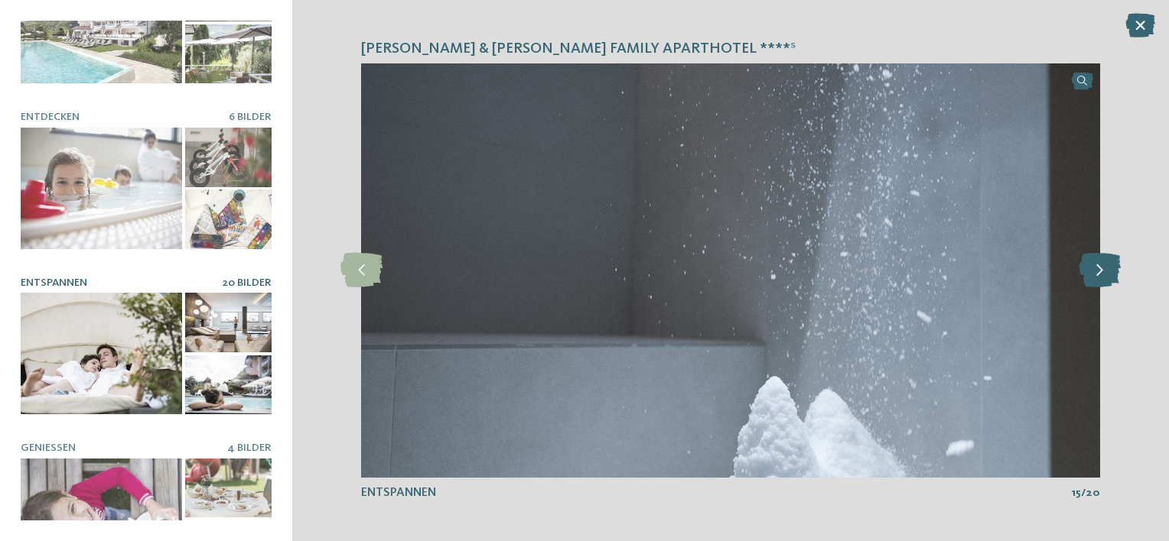
click at [1100, 267] on icon at bounding box center [1099, 270] width 42 height 34
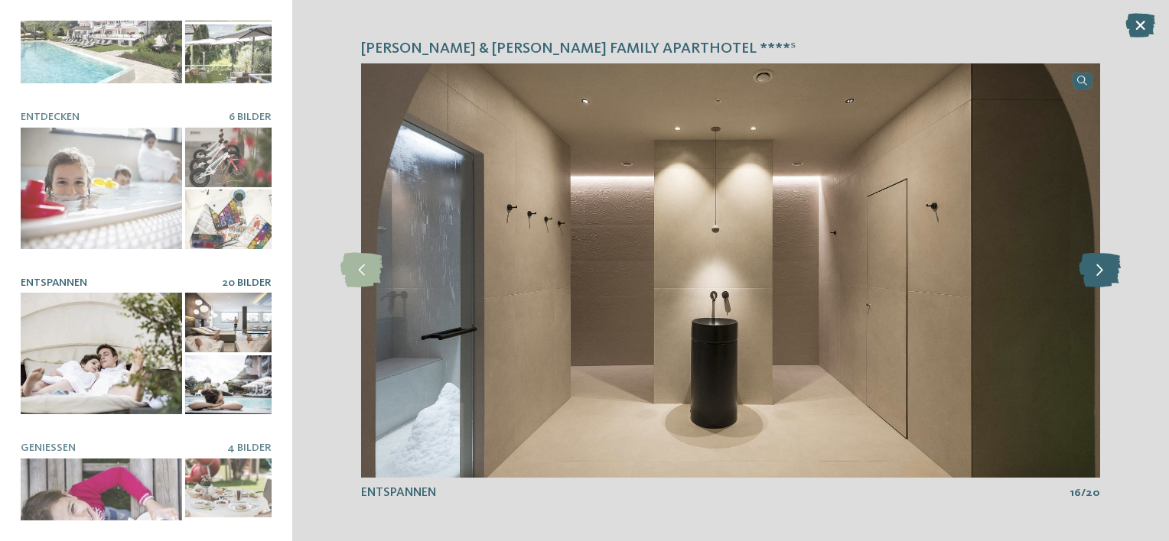
click at [1100, 267] on icon at bounding box center [1099, 270] width 42 height 34
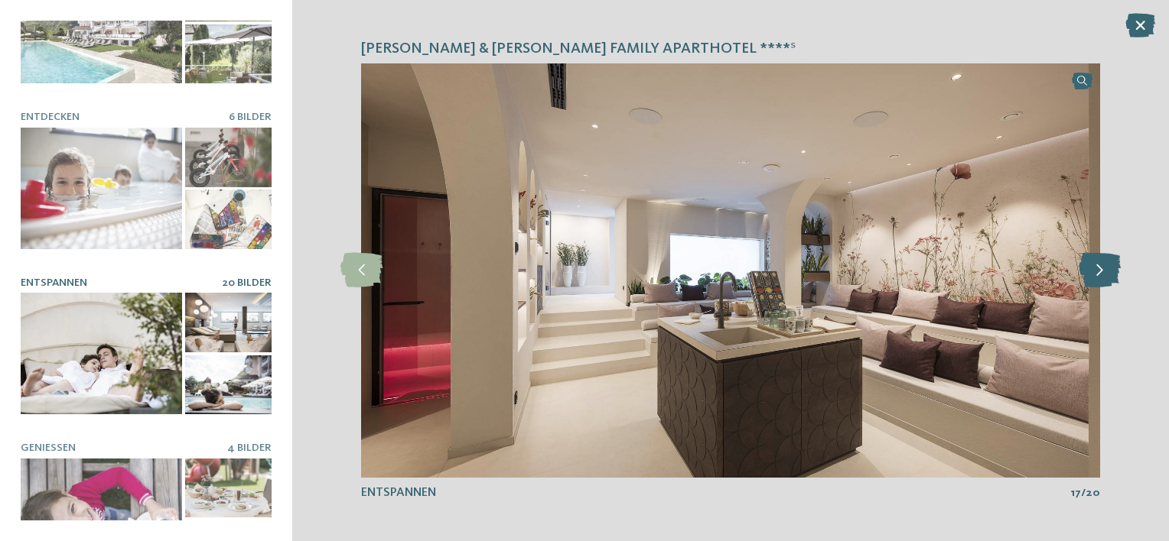
click at [1100, 267] on icon at bounding box center [1099, 270] width 42 height 34
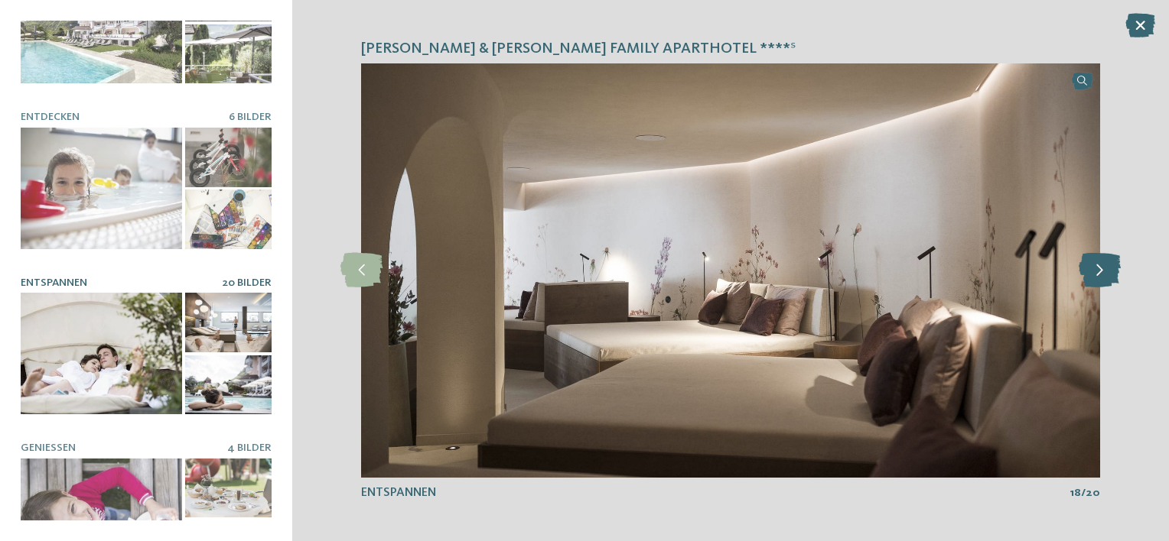
click at [1100, 267] on icon at bounding box center [1099, 270] width 42 height 34
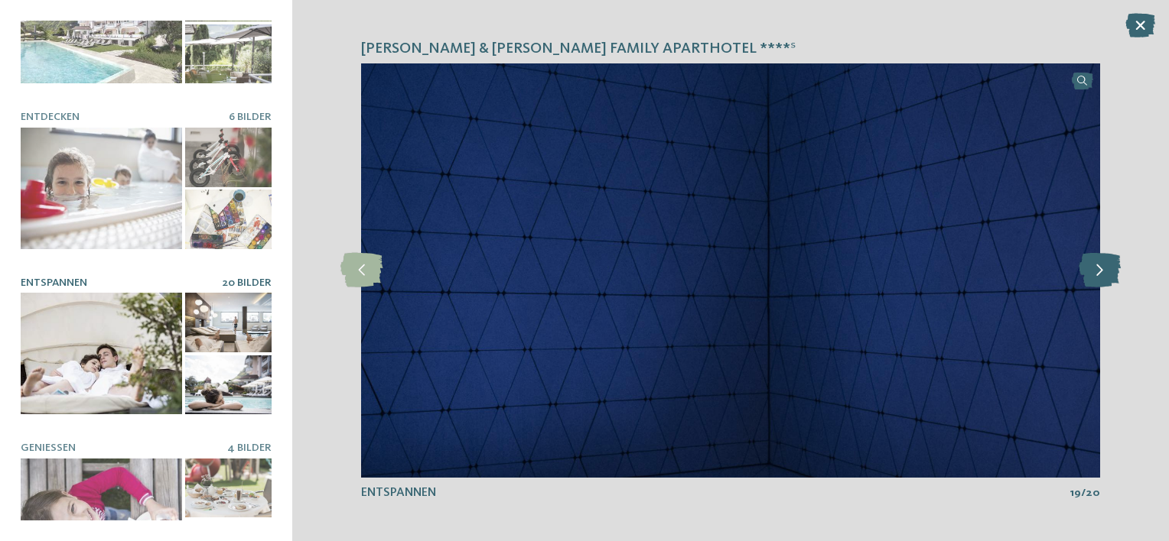
click at [1100, 267] on icon at bounding box center [1099, 270] width 42 height 34
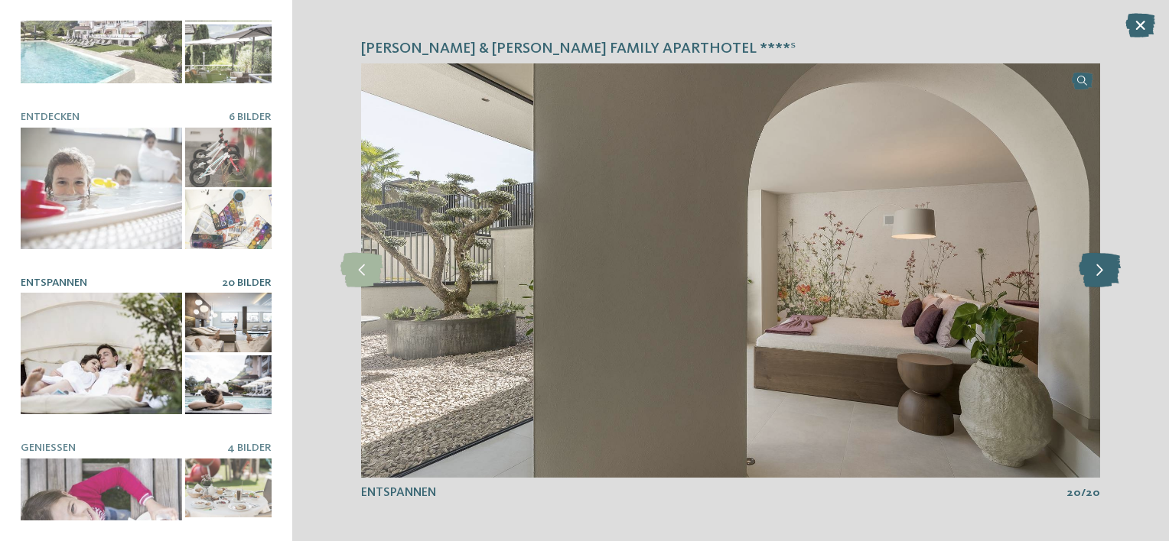
click at [1100, 267] on icon at bounding box center [1099, 270] width 42 height 34
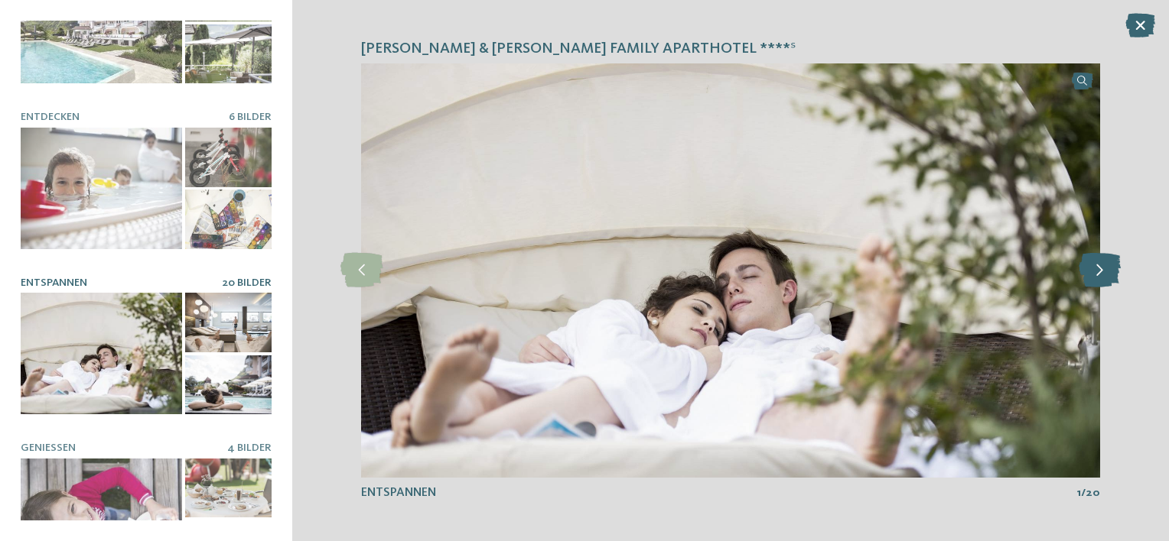
click at [1100, 267] on icon at bounding box center [1099, 270] width 42 height 34
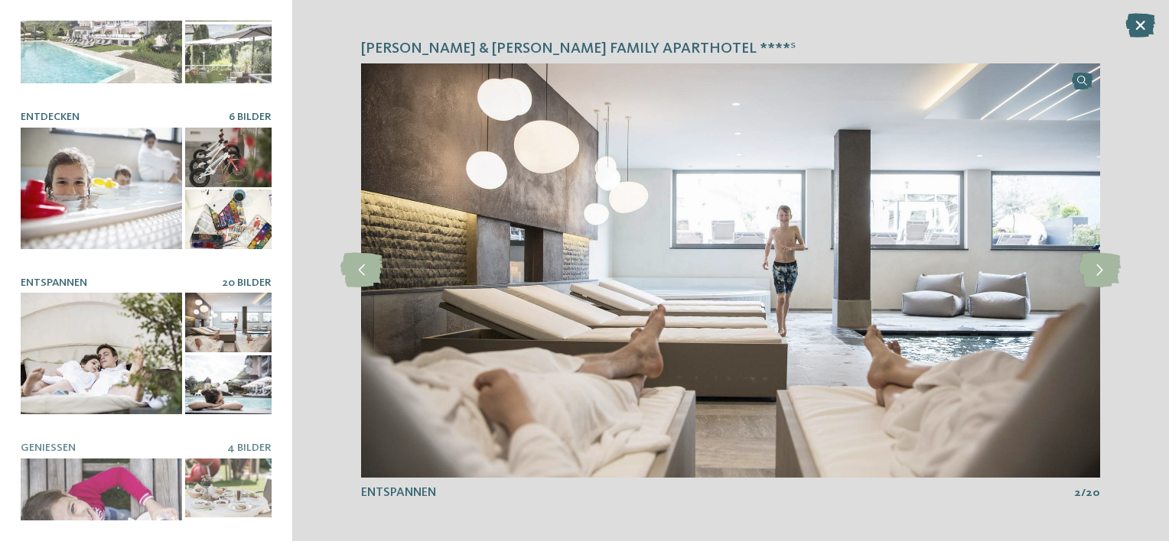
click at [162, 128] on div at bounding box center [101, 189] width 161 height 122
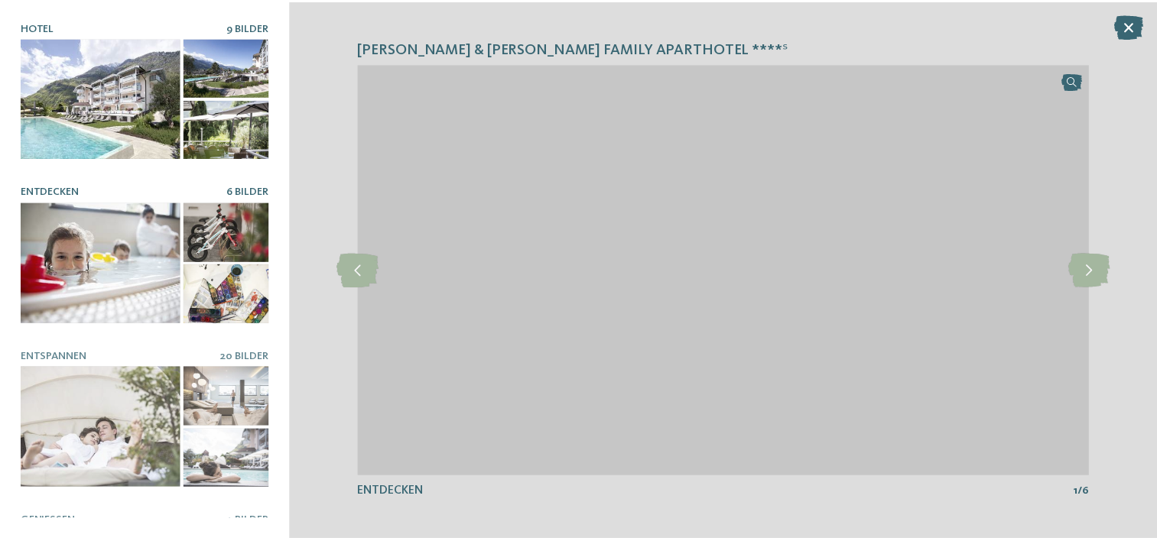
scroll to position [0, 0]
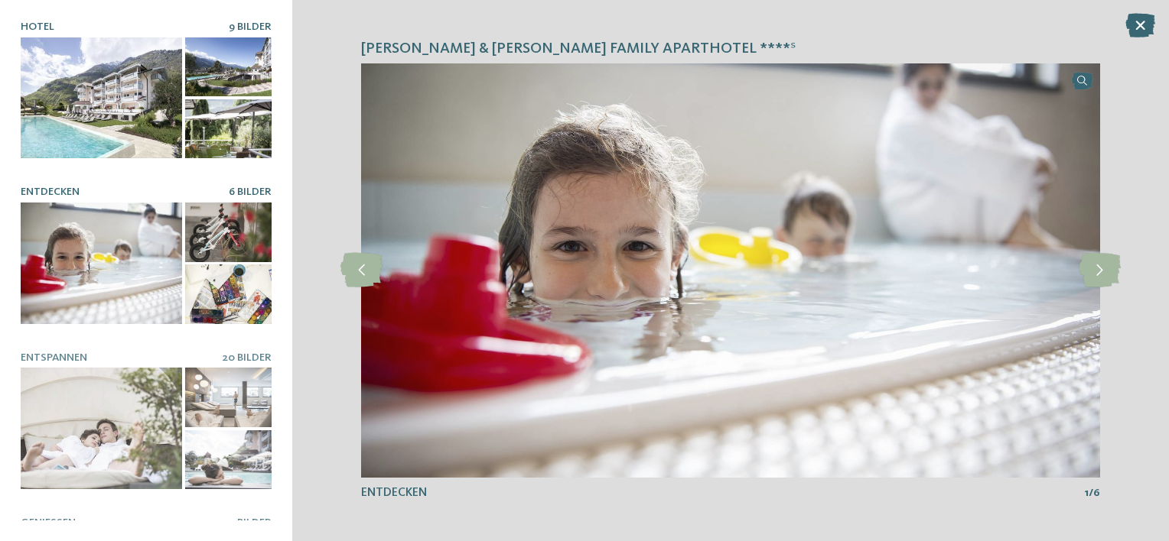
click at [144, 109] on div at bounding box center [101, 98] width 161 height 122
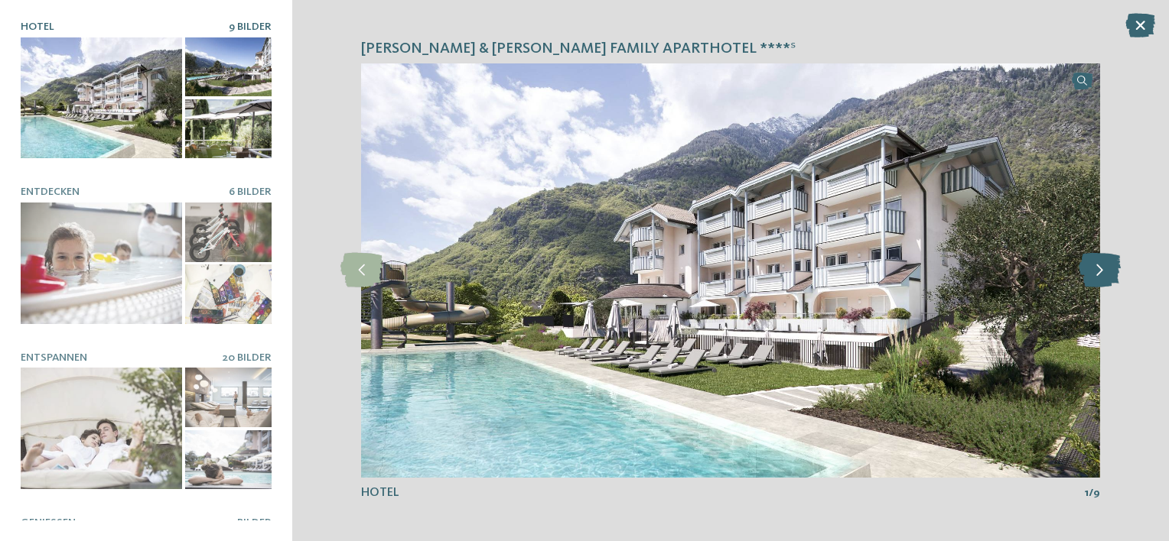
click at [1079, 270] on icon at bounding box center [1099, 270] width 42 height 34
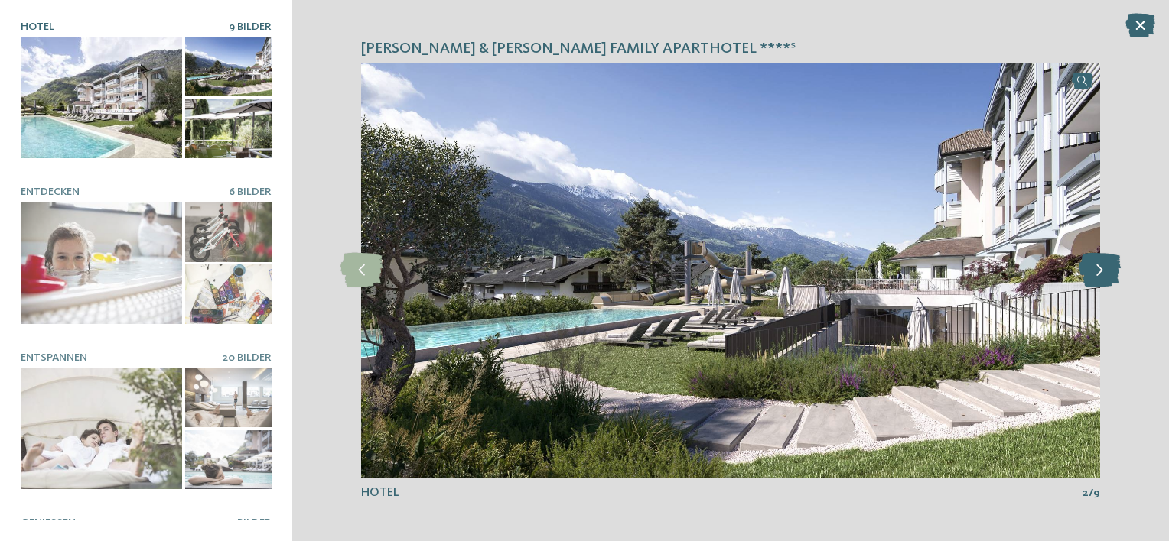
click at [1079, 270] on icon at bounding box center [1099, 270] width 42 height 34
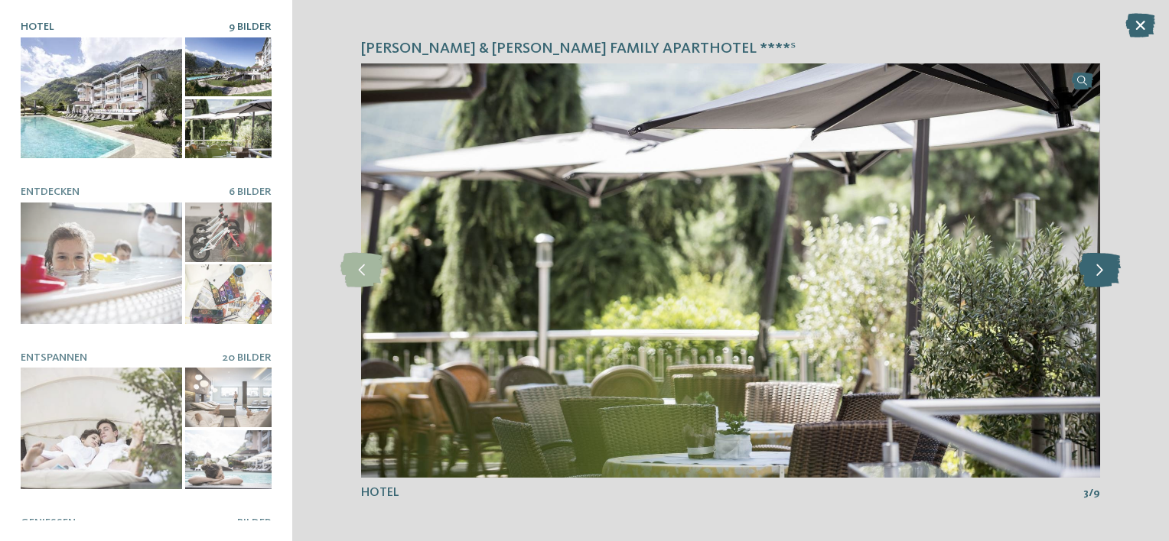
click at [1079, 270] on icon at bounding box center [1099, 270] width 42 height 34
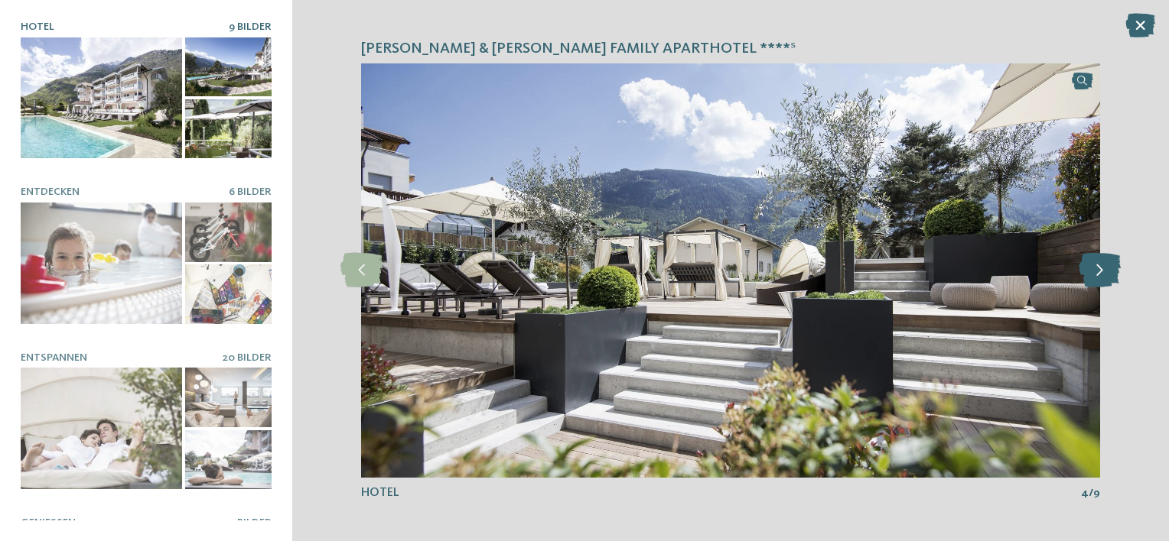
click at [1079, 270] on icon at bounding box center [1099, 270] width 42 height 34
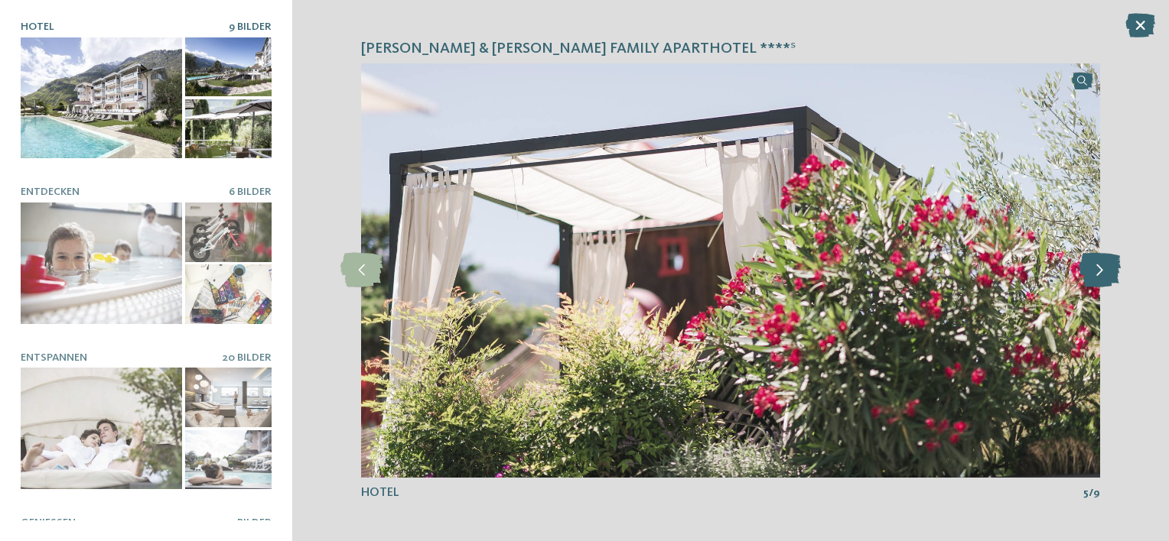
click at [1079, 270] on icon at bounding box center [1099, 270] width 42 height 34
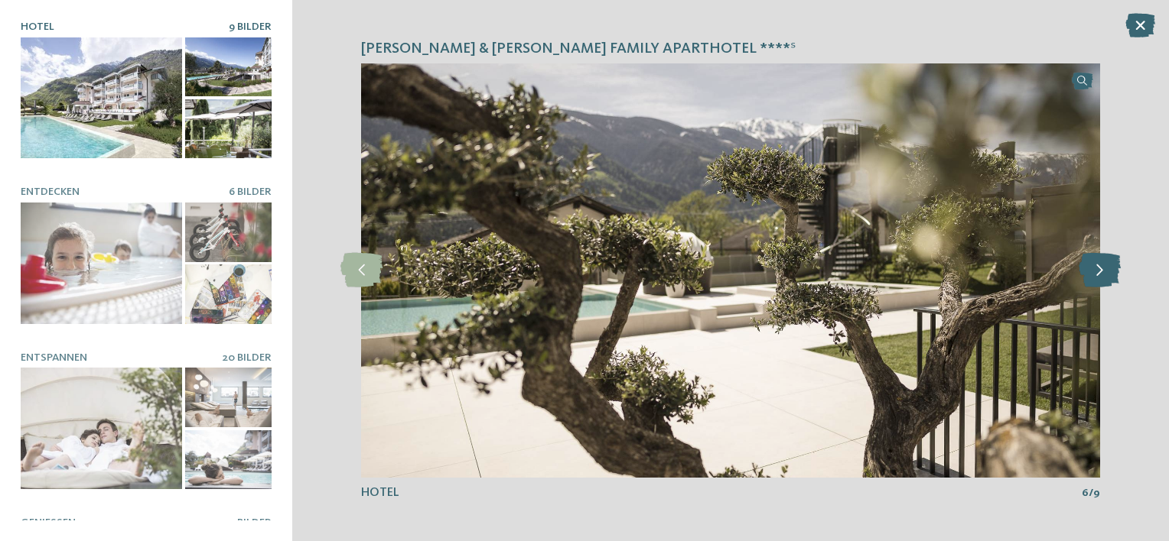
click at [1079, 270] on icon at bounding box center [1099, 270] width 42 height 34
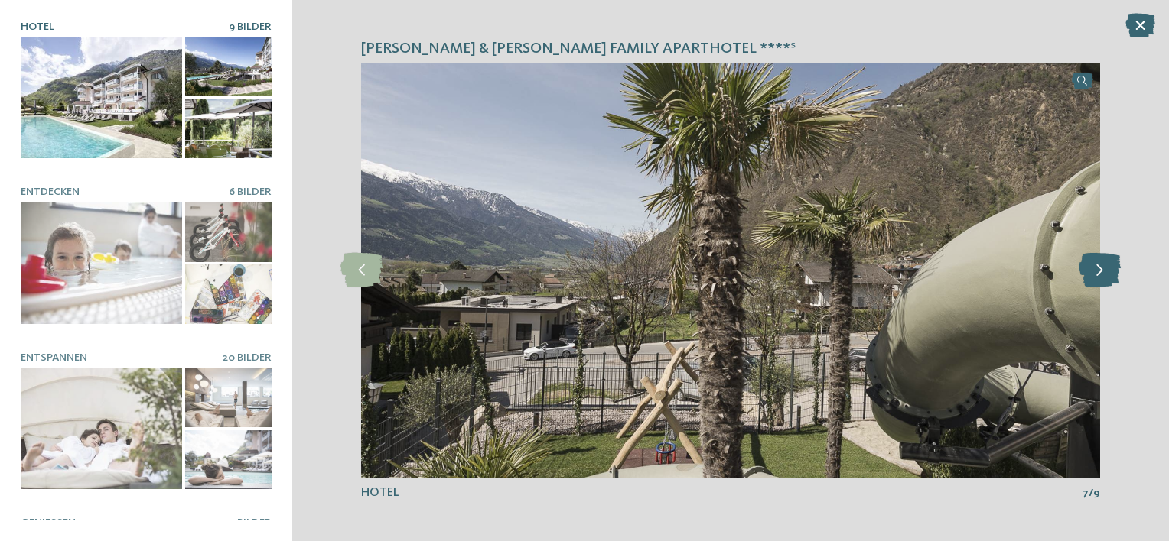
click at [1079, 270] on icon at bounding box center [1099, 270] width 42 height 34
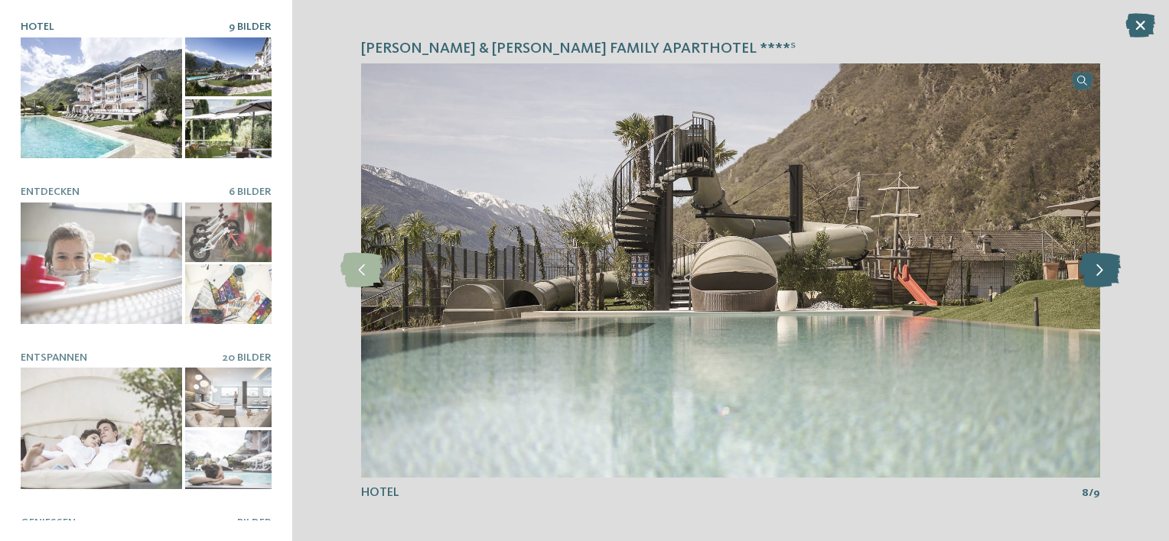
click at [1079, 270] on icon at bounding box center [1099, 270] width 42 height 34
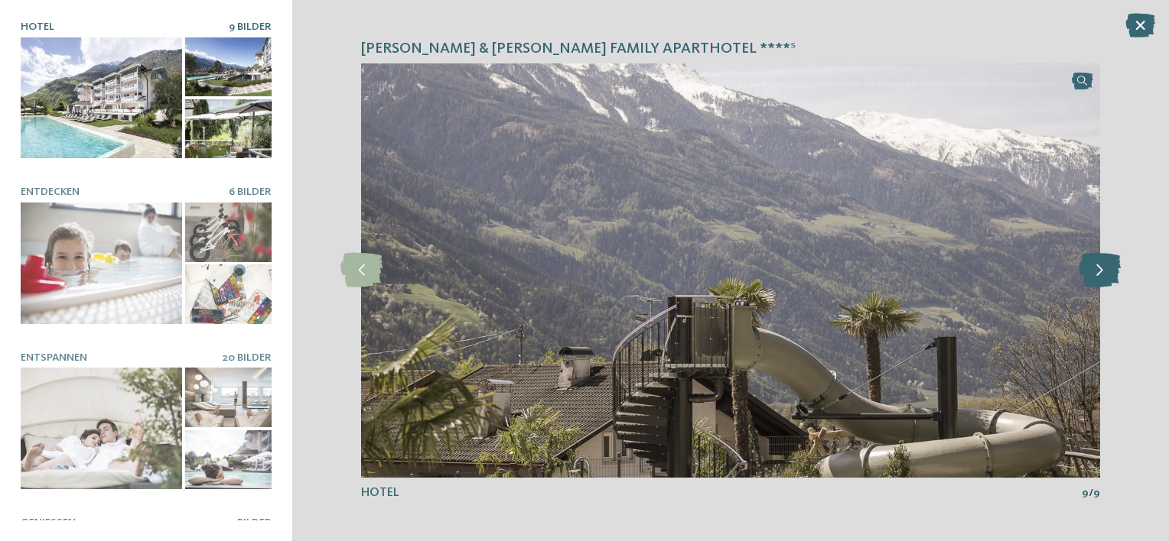
click at [1079, 270] on icon at bounding box center [1099, 270] width 42 height 34
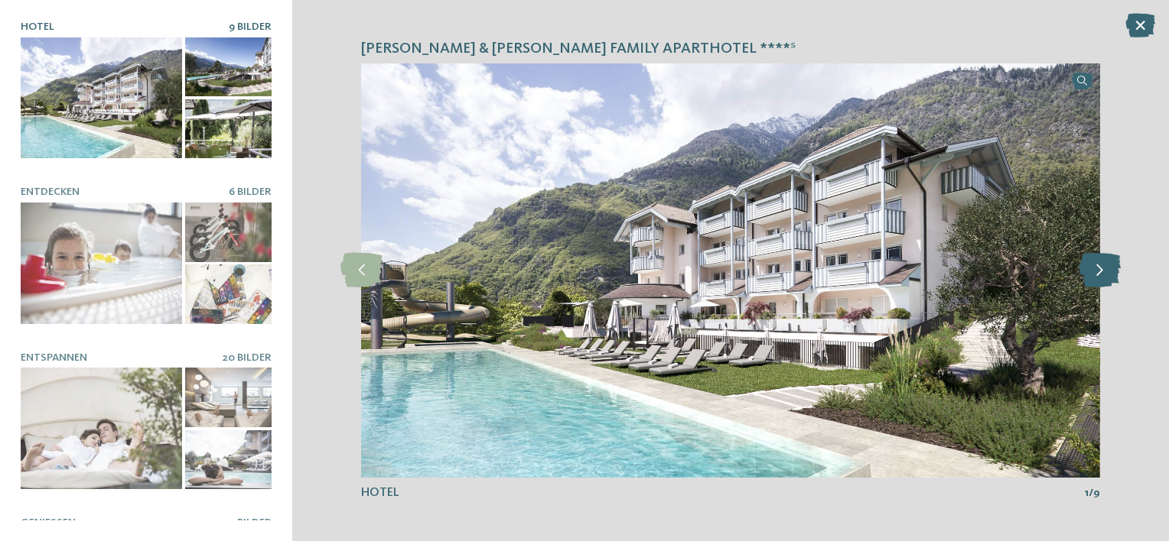
click at [1079, 270] on icon at bounding box center [1099, 270] width 42 height 34
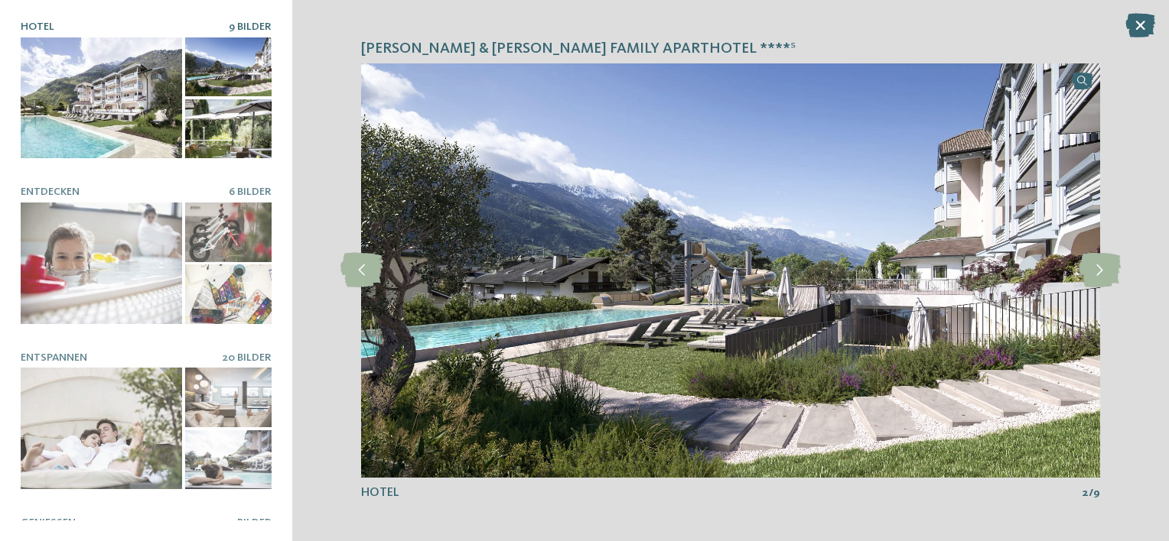
drag, startPoint x: 1144, startPoint y: 31, endPoint x: 1052, endPoint y: 5, distance: 95.4
click at [1144, 31] on icon at bounding box center [1140, 25] width 30 height 24
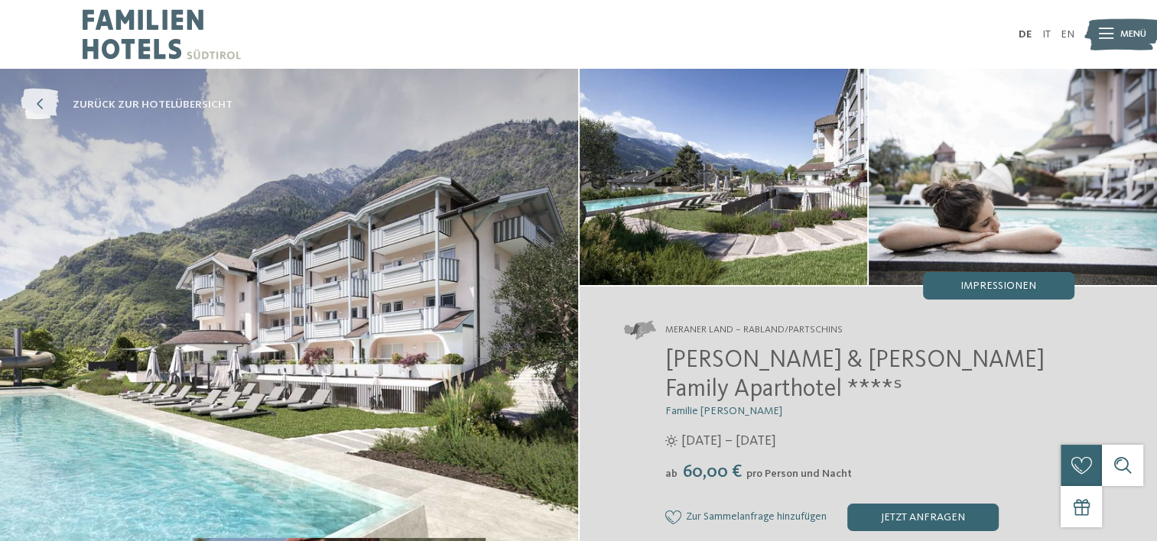
click at [44, 102] on icon at bounding box center [40, 104] width 38 height 31
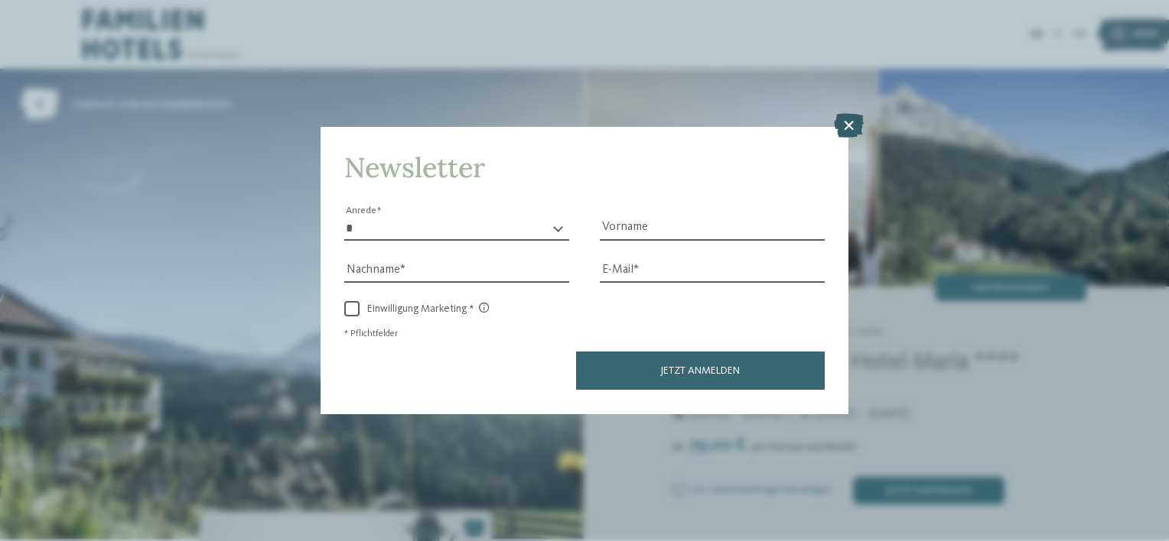
click at [850, 124] on icon at bounding box center [849, 126] width 30 height 24
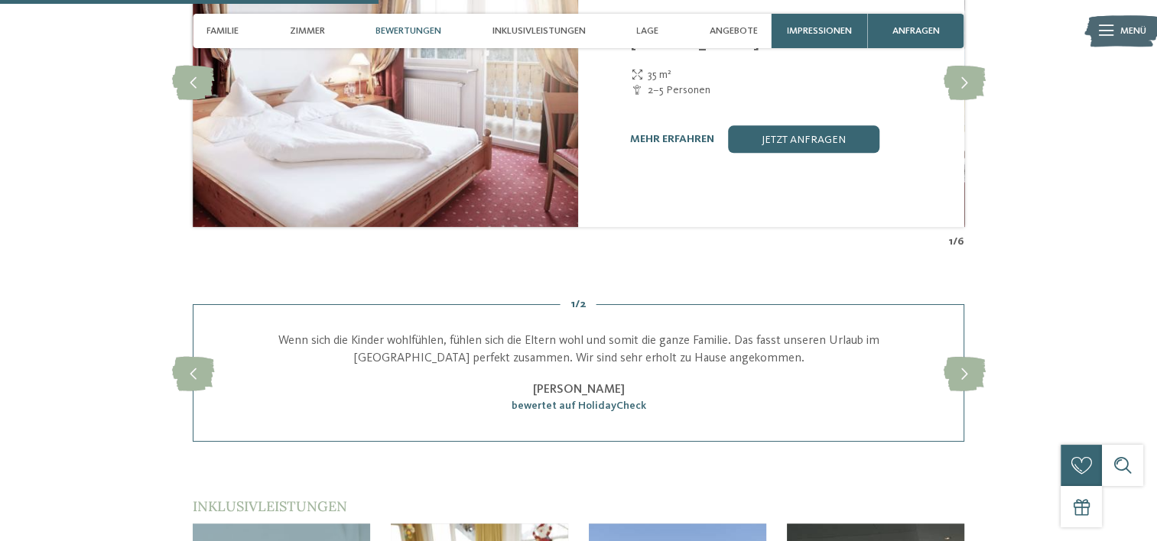
scroll to position [1520, 0]
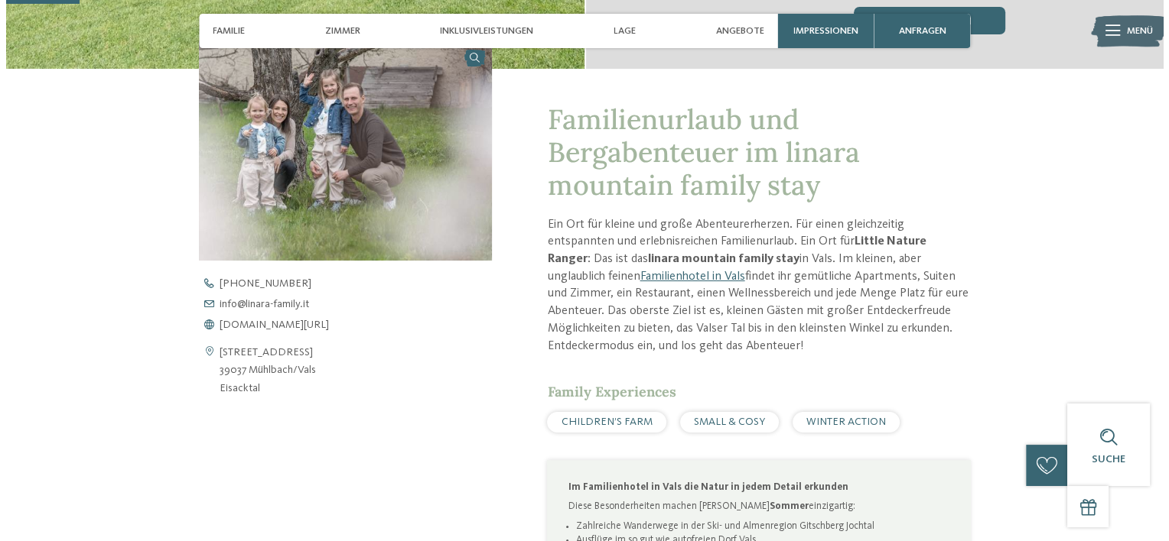
scroll to position [9, 0]
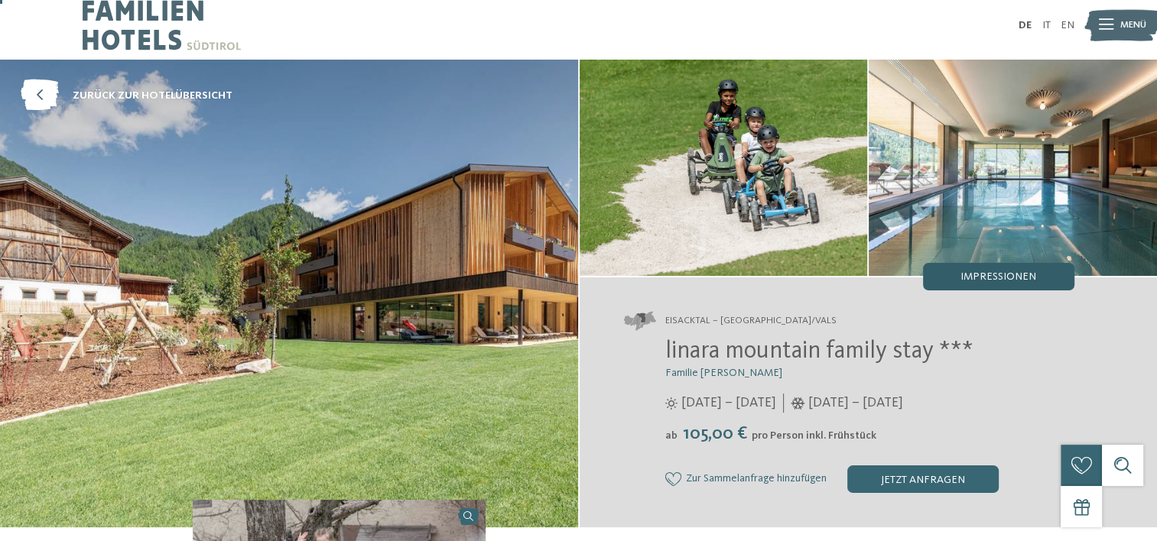
click at [970, 268] on div "Impressionen" at bounding box center [998, 277] width 151 height 28
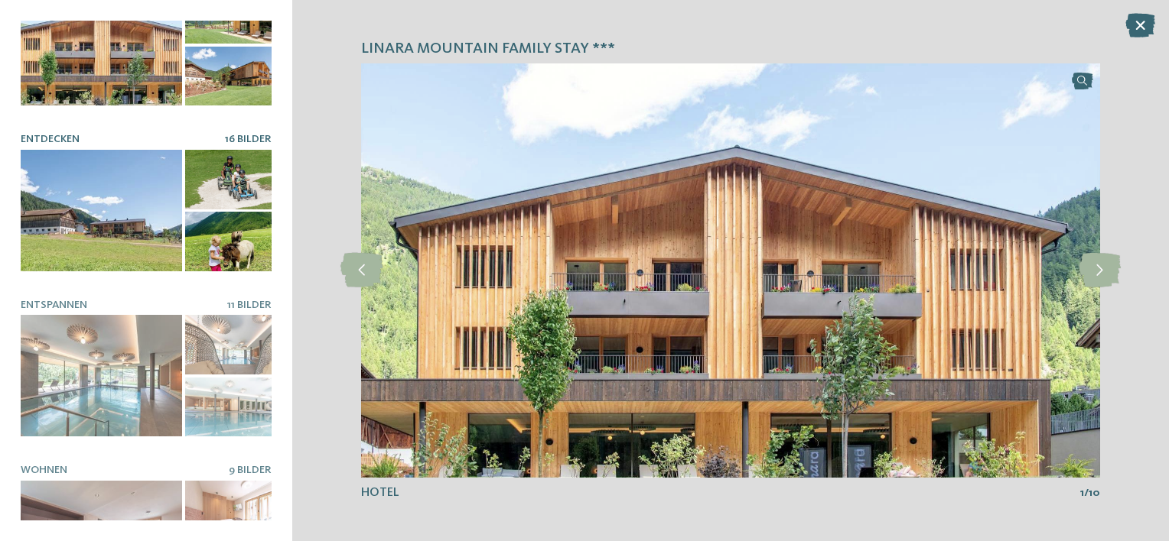
scroll to position [0, 0]
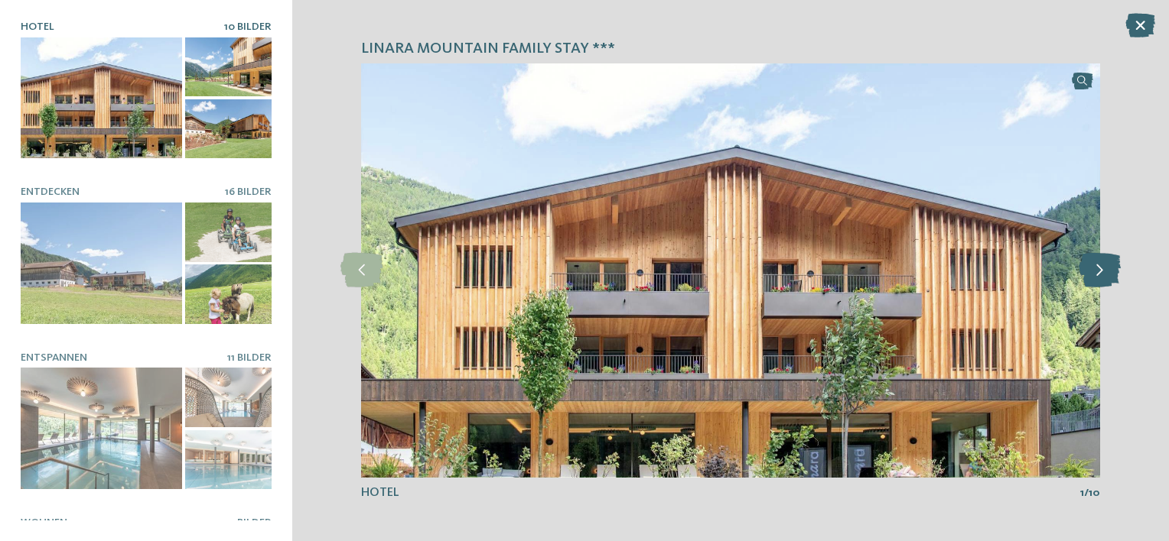
click at [1098, 275] on icon at bounding box center [1099, 270] width 42 height 34
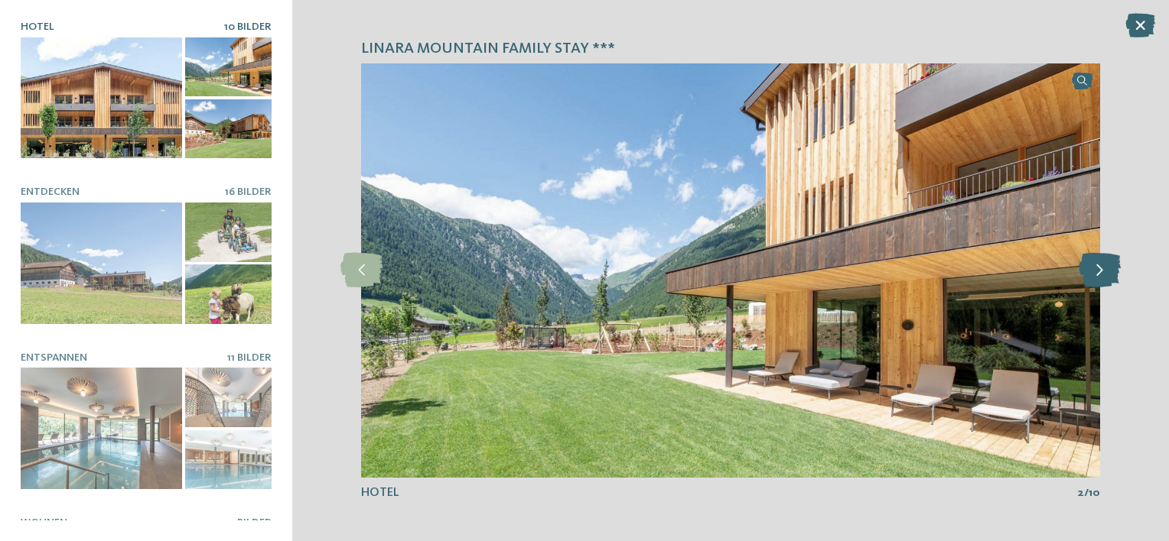
click at [1098, 275] on icon at bounding box center [1099, 270] width 42 height 34
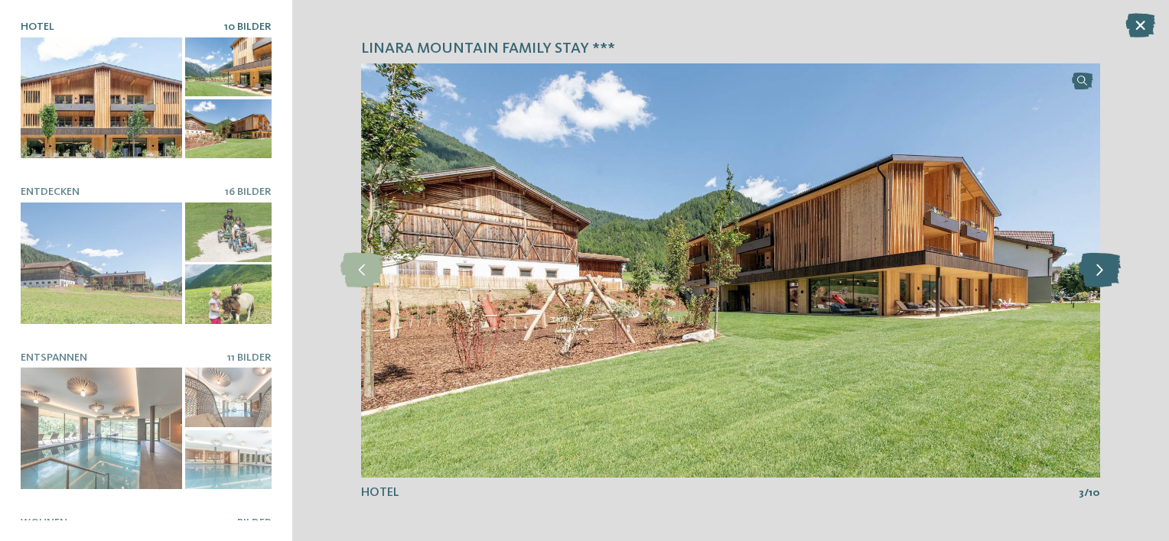
click at [1098, 275] on icon at bounding box center [1099, 270] width 42 height 34
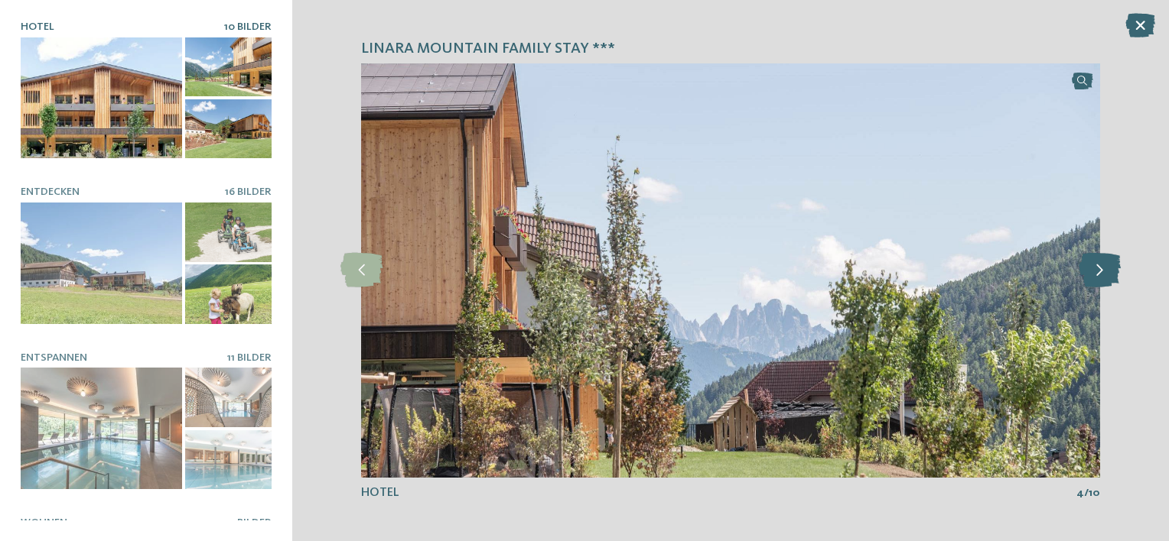
click at [1098, 275] on icon at bounding box center [1099, 270] width 42 height 34
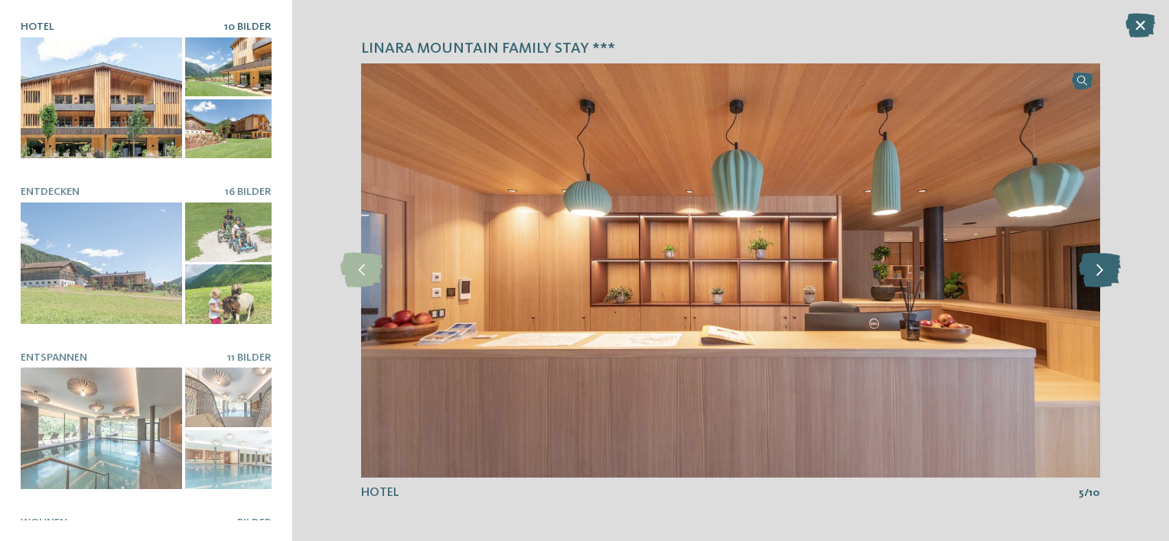
click at [1098, 275] on icon at bounding box center [1099, 270] width 42 height 34
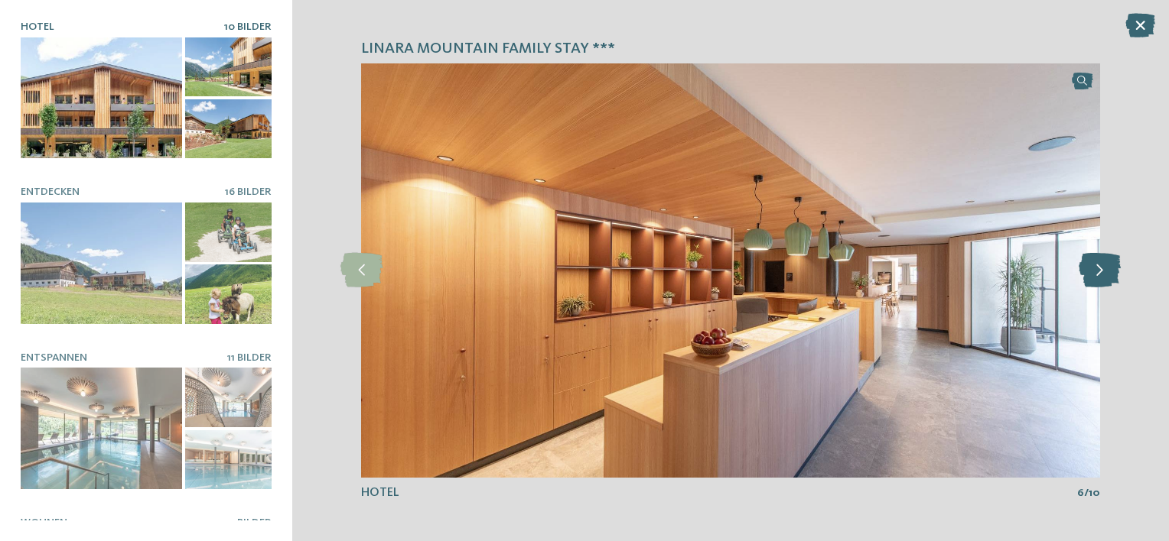
click at [1098, 275] on icon at bounding box center [1099, 270] width 42 height 34
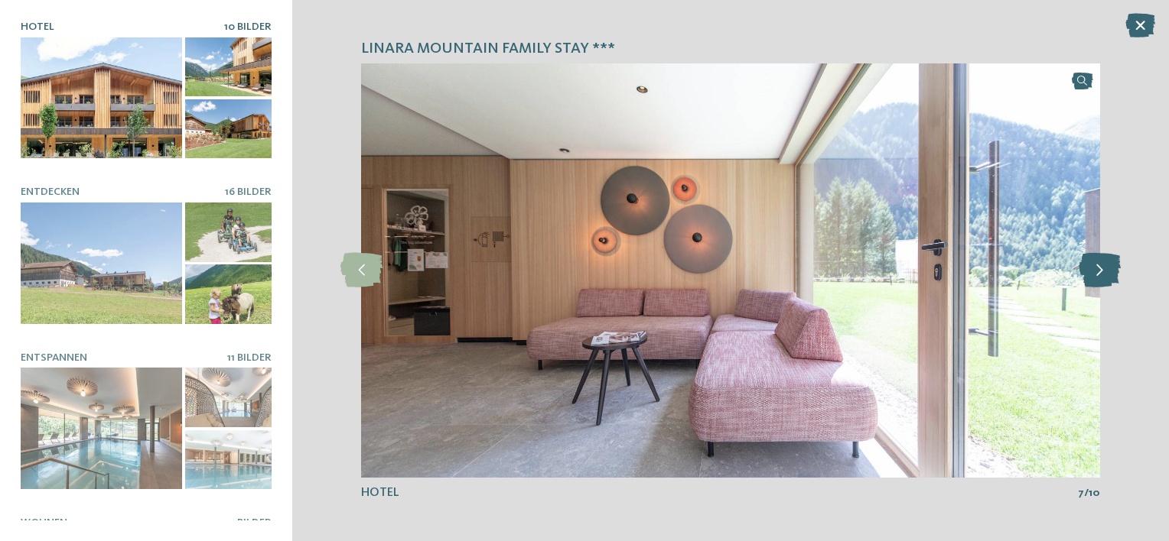
click at [1098, 275] on icon at bounding box center [1099, 270] width 42 height 34
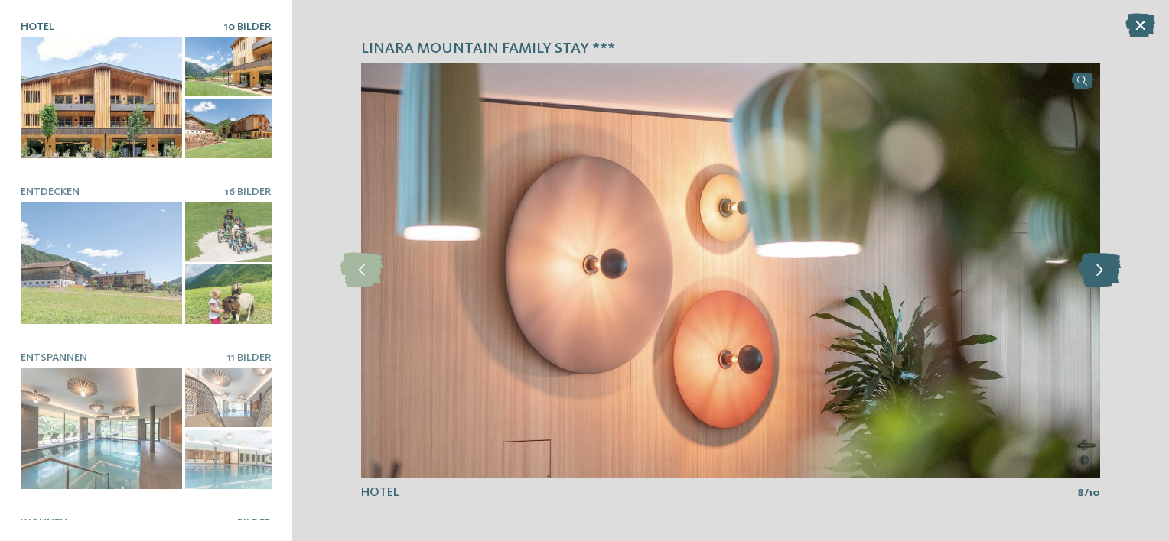
click at [1098, 275] on icon at bounding box center [1099, 270] width 42 height 34
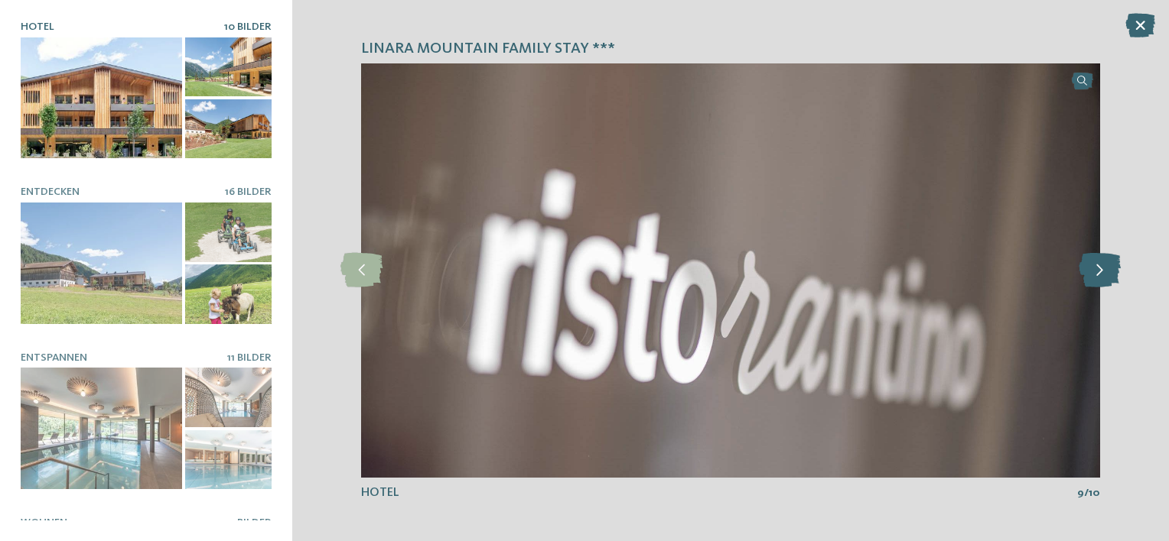
click at [1098, 275] on icon at bounding box center [1099, 270] width 42 height 34
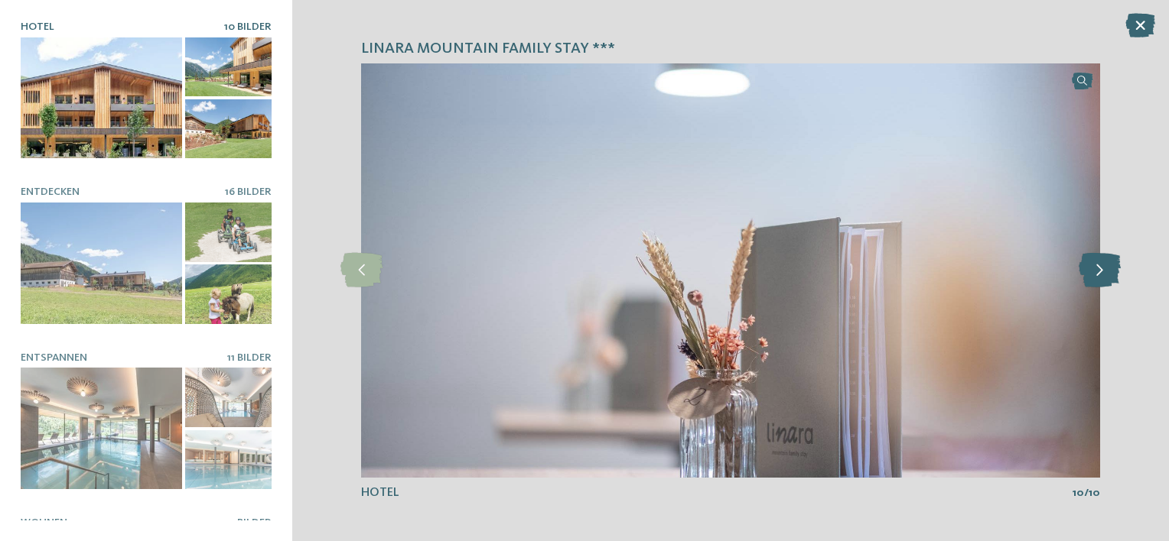
click at [1098, 275] on icon at bounding box center [1099, 270] width 42 height 34
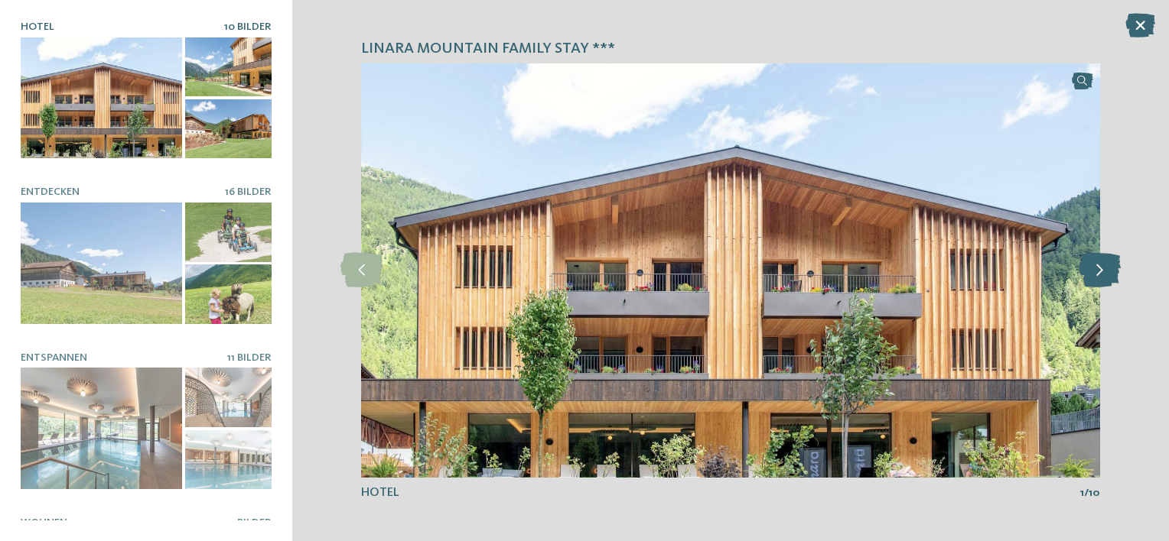
click at [1098, 275] on icon at bounding box center [1099, 270] width 42 height 34
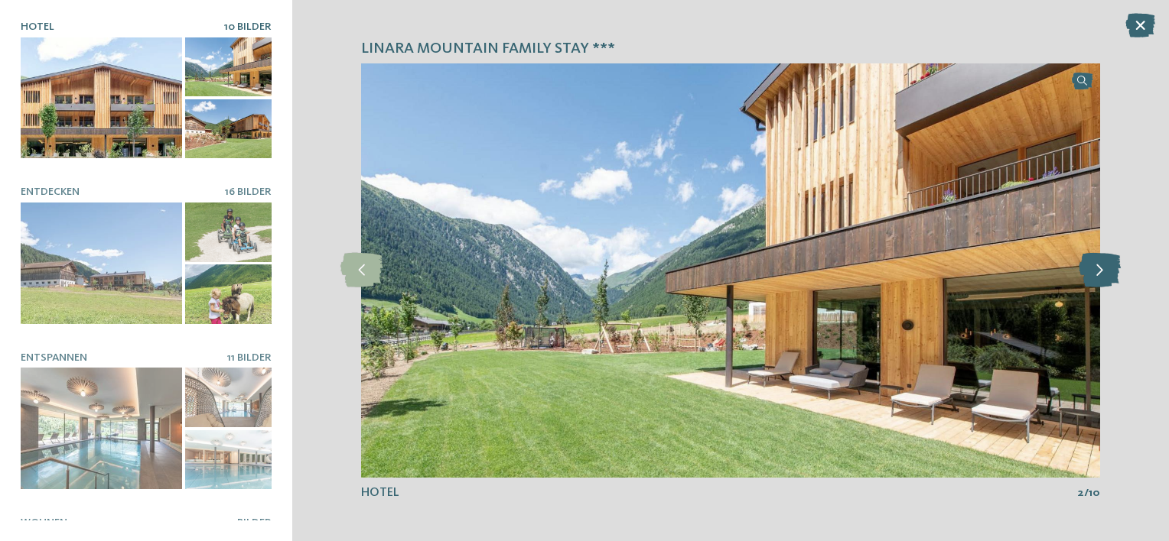
click at [1098, 275] on icon at bounding box center [1099, 270] width 42 height 34
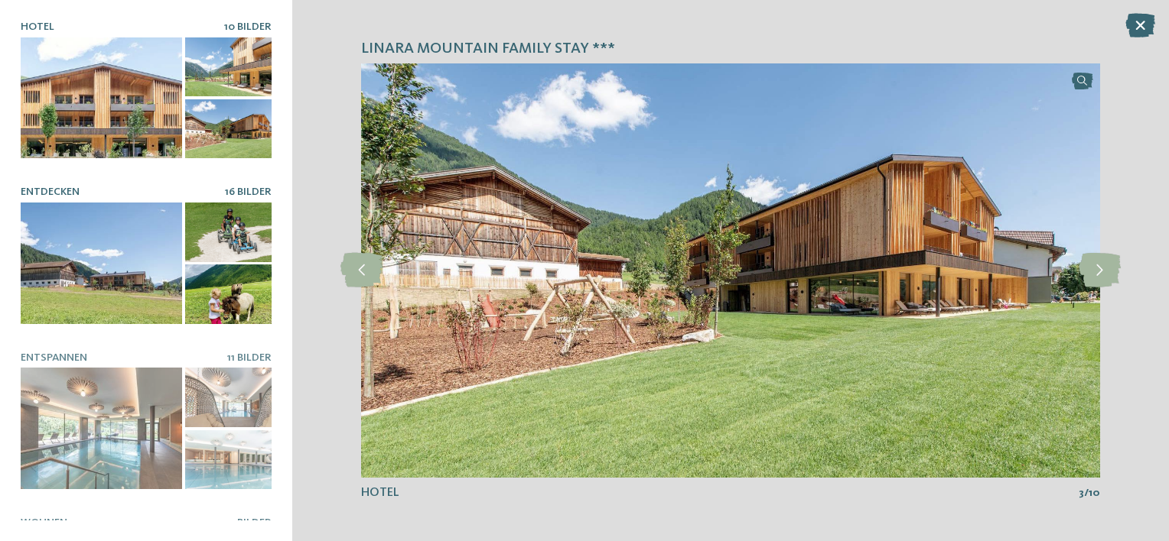
click at [87, 226] on div at bounding box center [101, 264] width 161 height 122
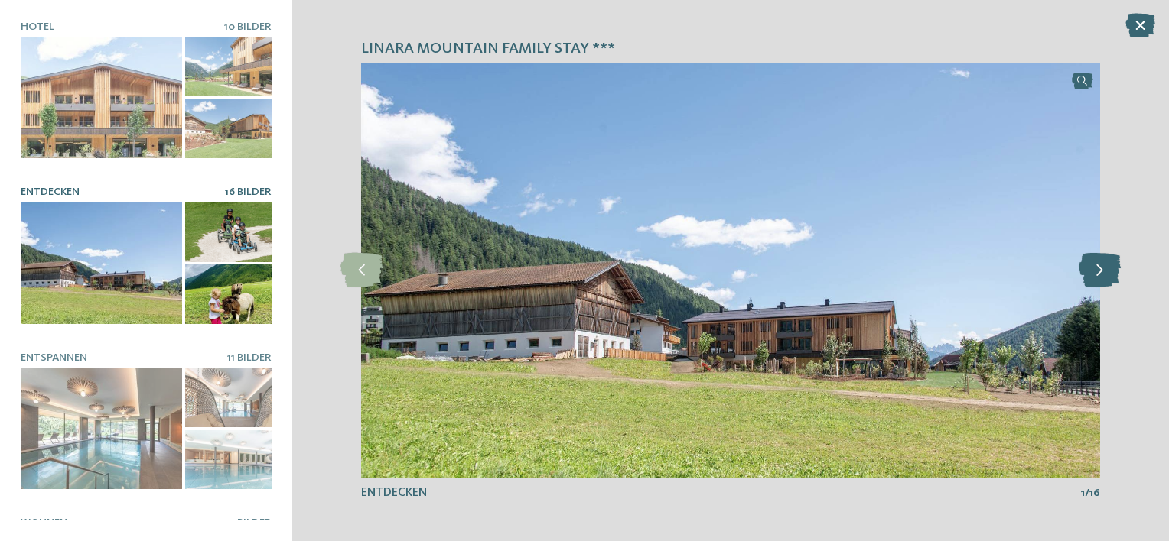
click at [1091, 281] on icon at bounding box center [1099, 270] width 42 height 34
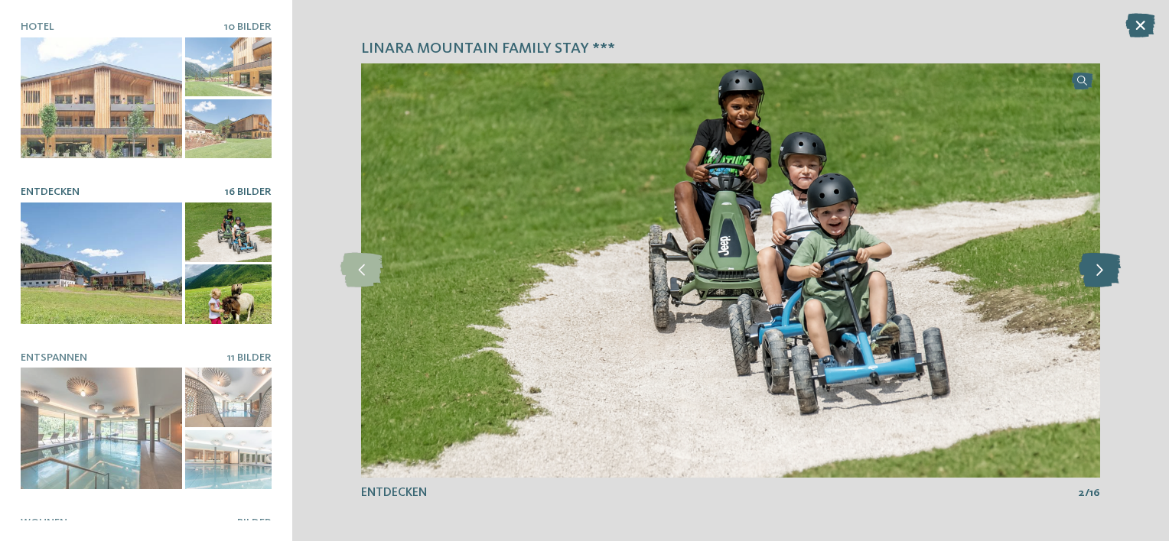
click at [1091, 281] on icon at bounding box center [1099, 270] width 42 height 34
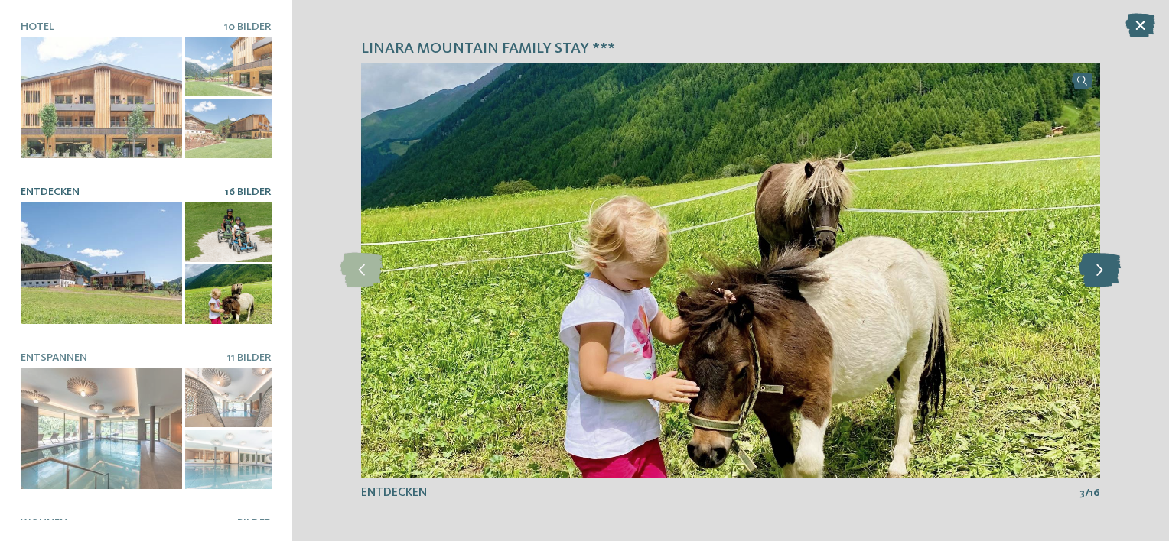
click at [1091, 281] on icon at bounding box center [1099, 270] width 42 height 34
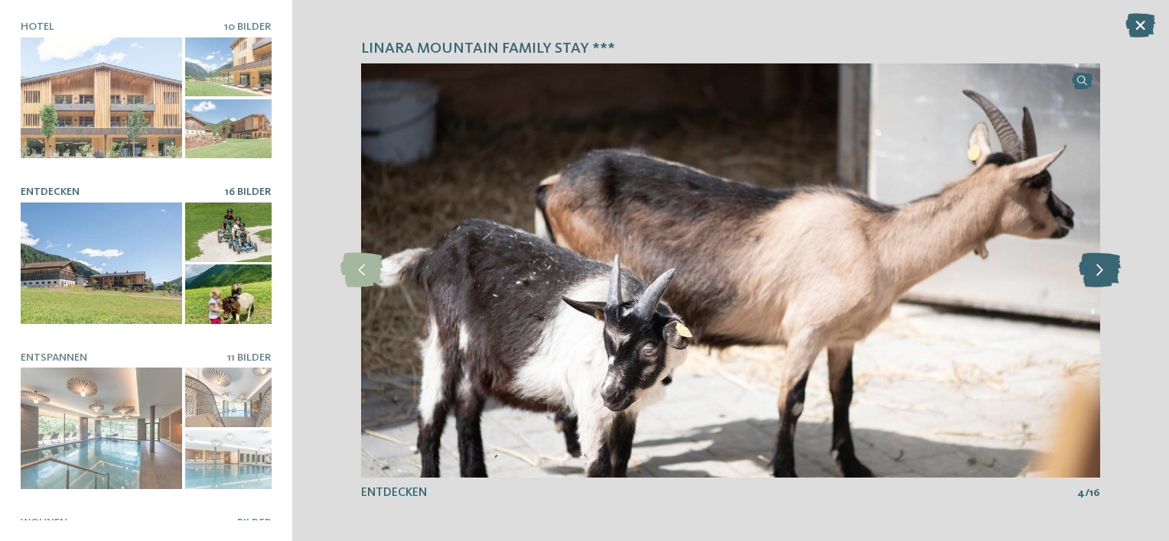
click at [1091, 281] on icon at bounding box center [1099, 270] width 42 height 34
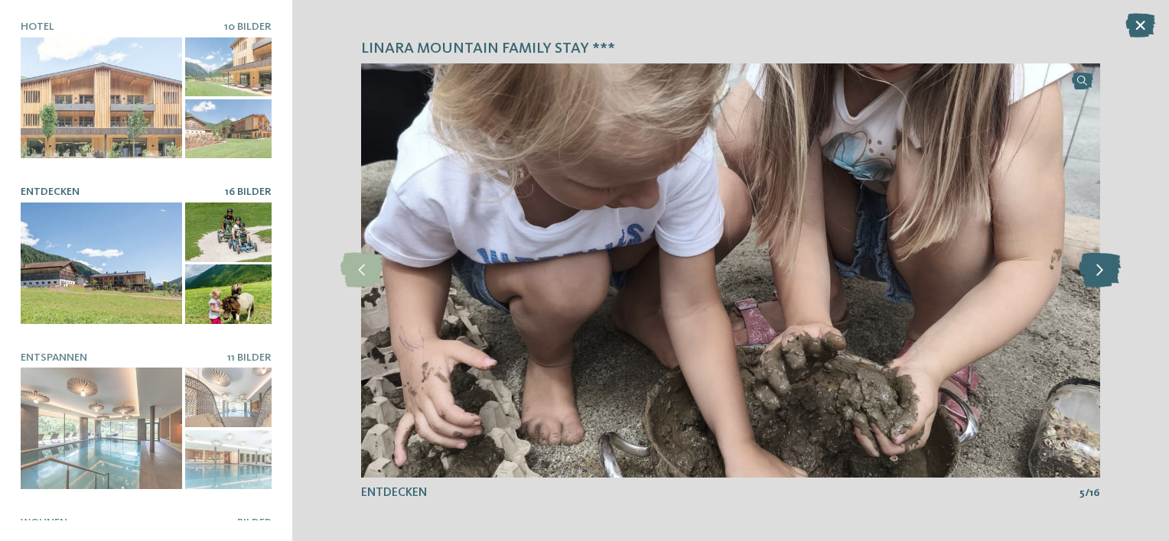
click at [1091, 281] on icon at bounding box center [1099, 270] width 42 height 34
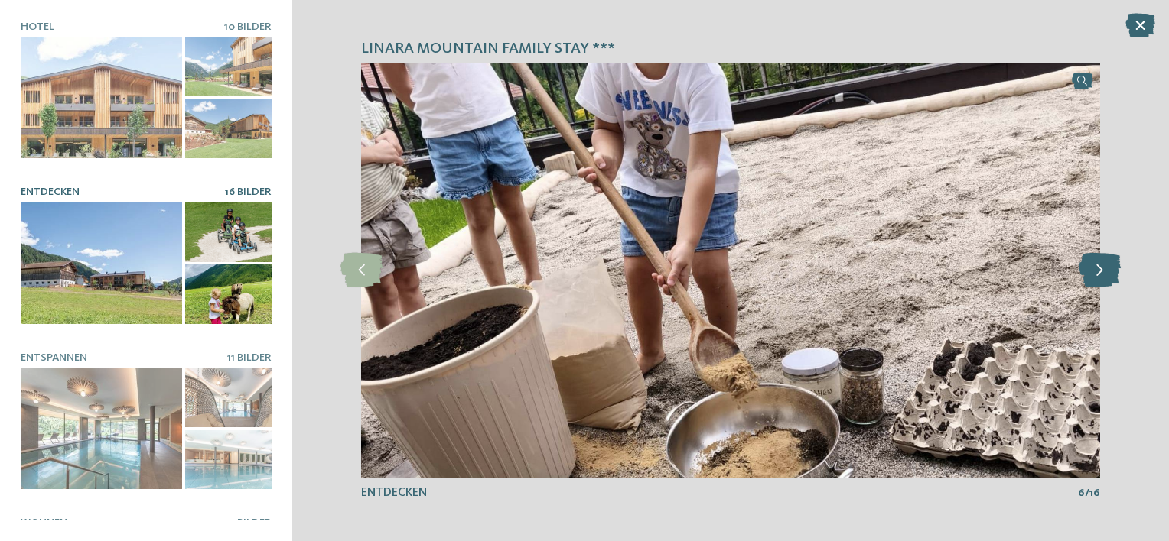
click at [1091, 281] on icon at bounding box center [1099, 270] width 42 height 34
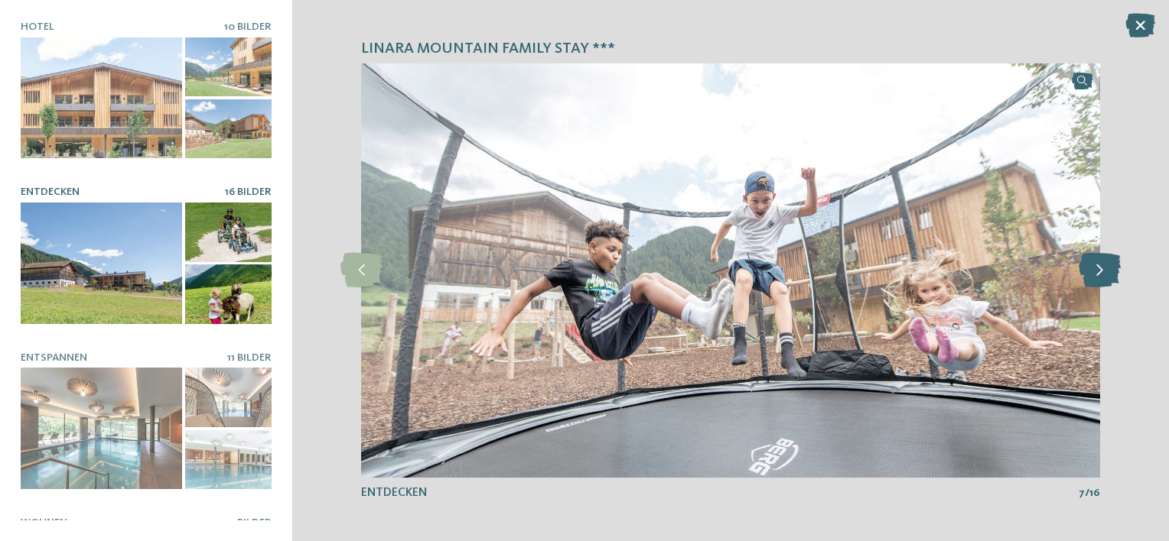
click at [1091, 281] on icon at bounding box center [1099, 270] width 42 height 34
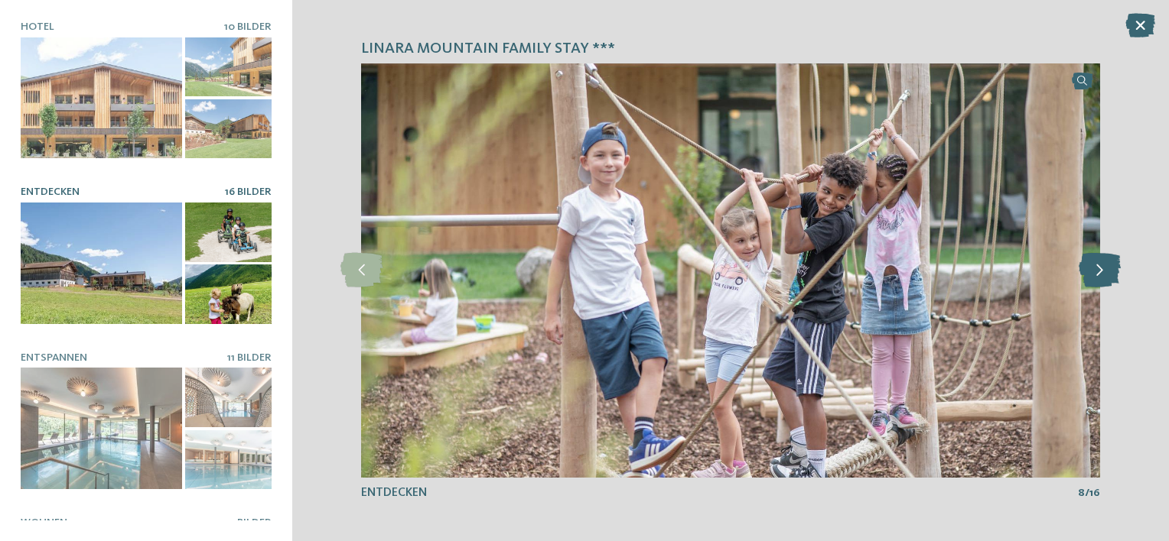
click at [1091, 281] on icon at bounding box center [1099, 270] width 42 height 34
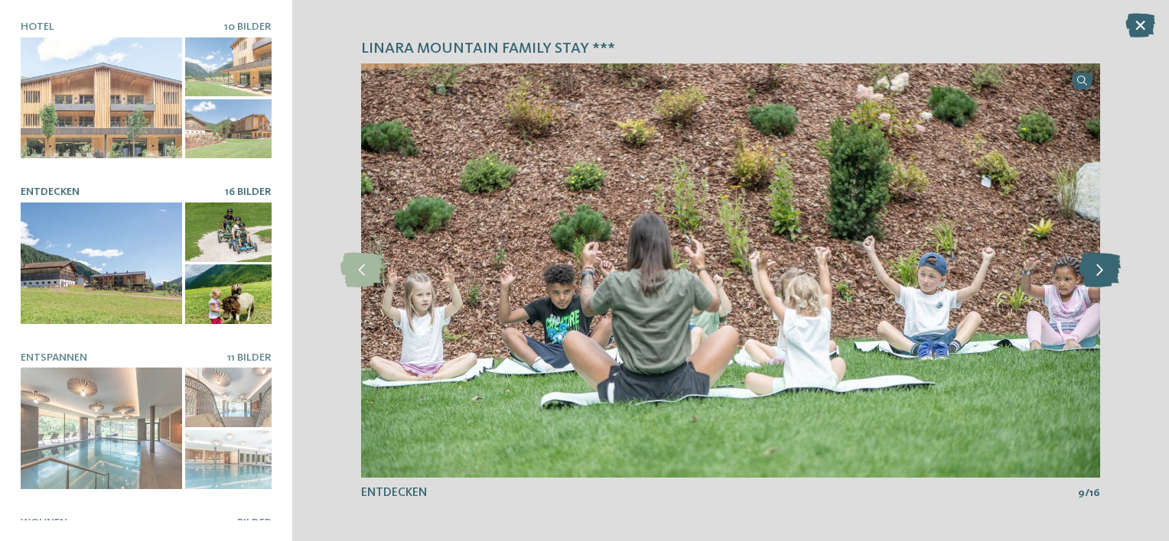
click at [1091, 281] on icon at bounding box center [1099, 270] width 42 height 34
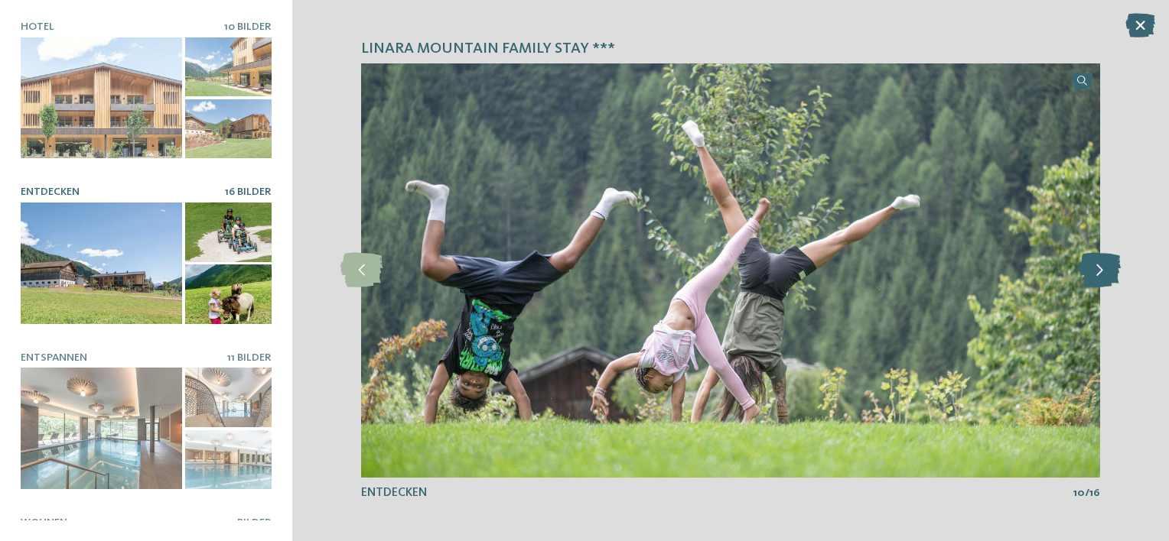
click at [1091, 281] on icon at bounding box center [1099, 270] width 42 height 34
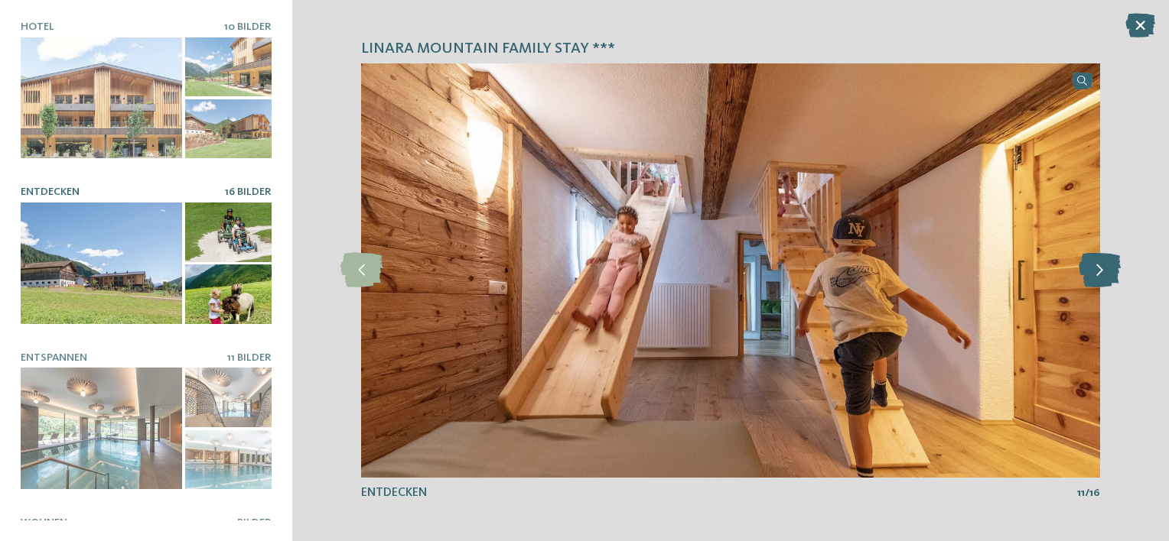
click at [1091, 281] on icon at bounding box center [1099, 270] width 42 height 34
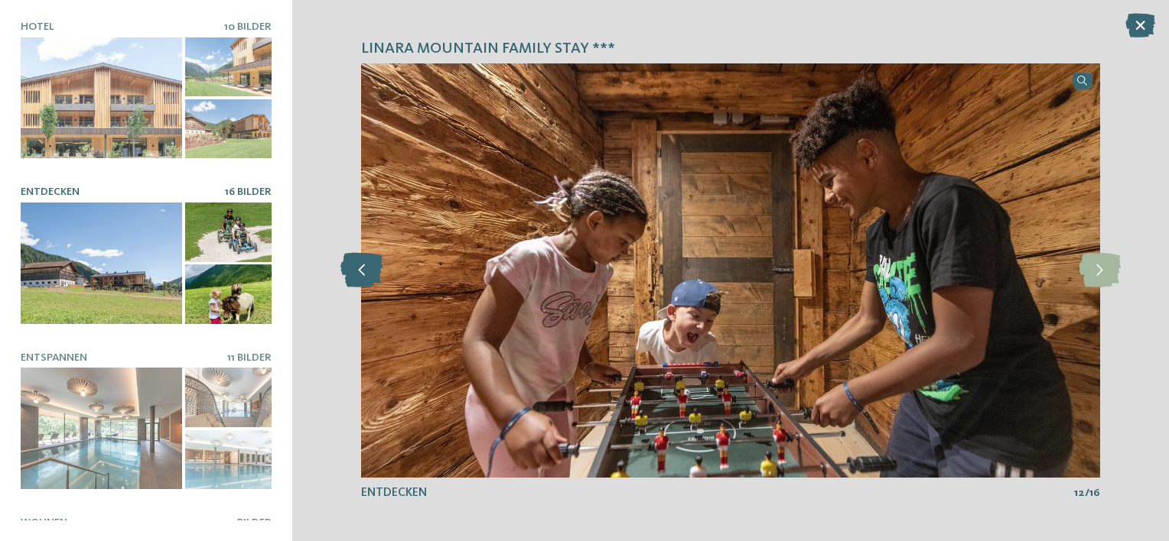
click at [365, 268] on icon at bounding box center [361, 270] width 42 height 34
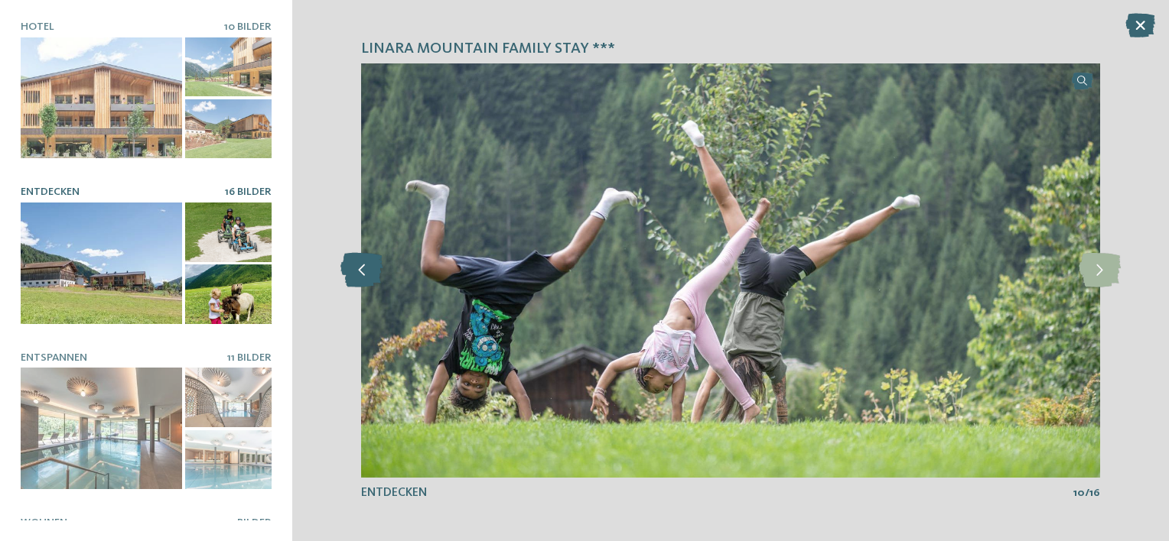
click at [365, 268] on icon at bounding box center [361, 270] width 42 height 34
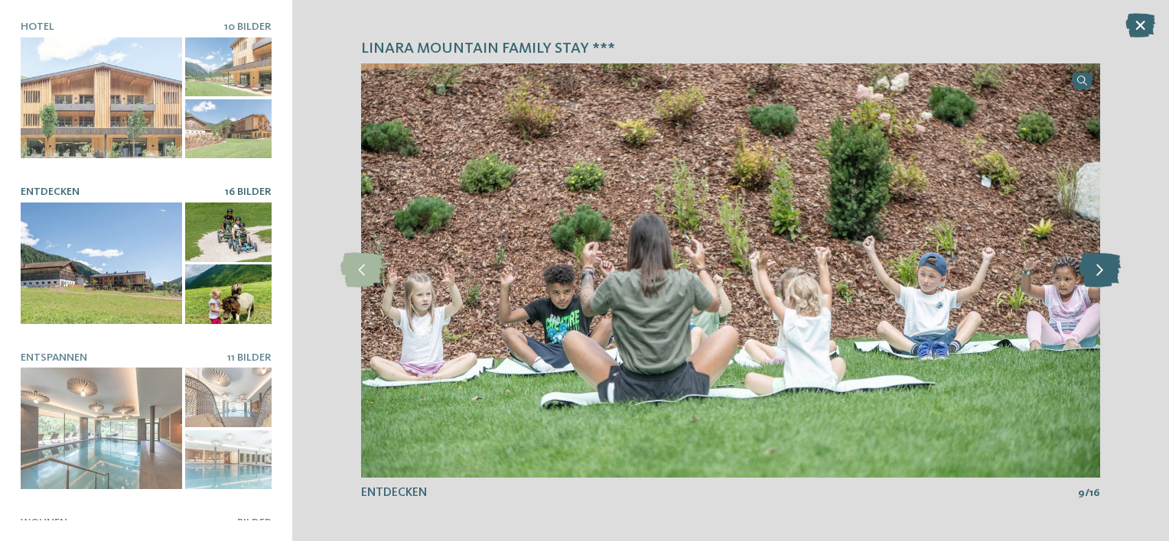
click at [1102, 273] on icon at bounding box center [1099, 270] width 42 height 34
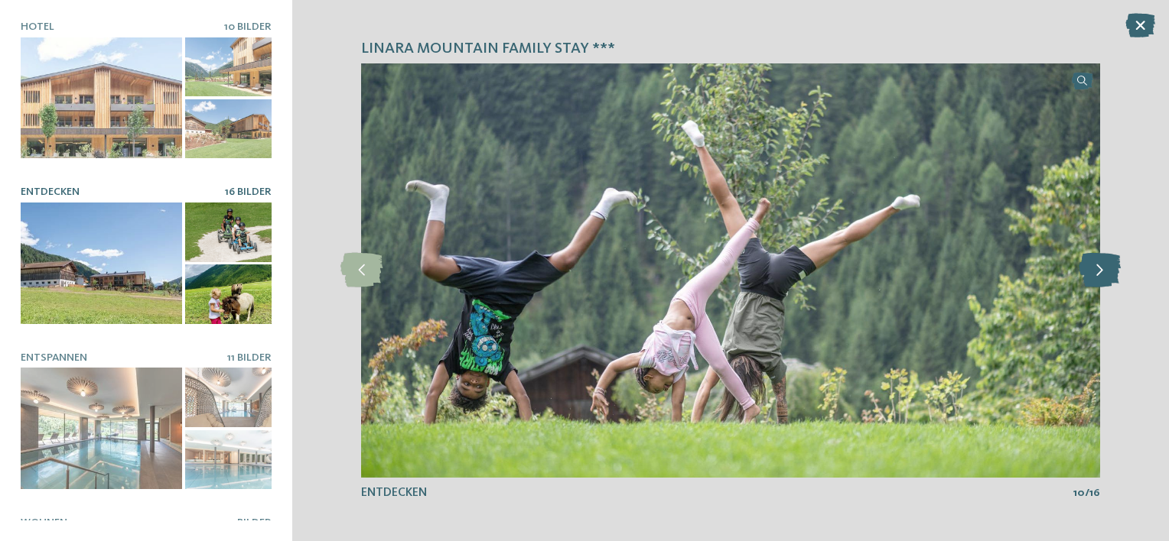
click at [1102, 273] on icon at bounding box center [1099, 270] width 42 height 34
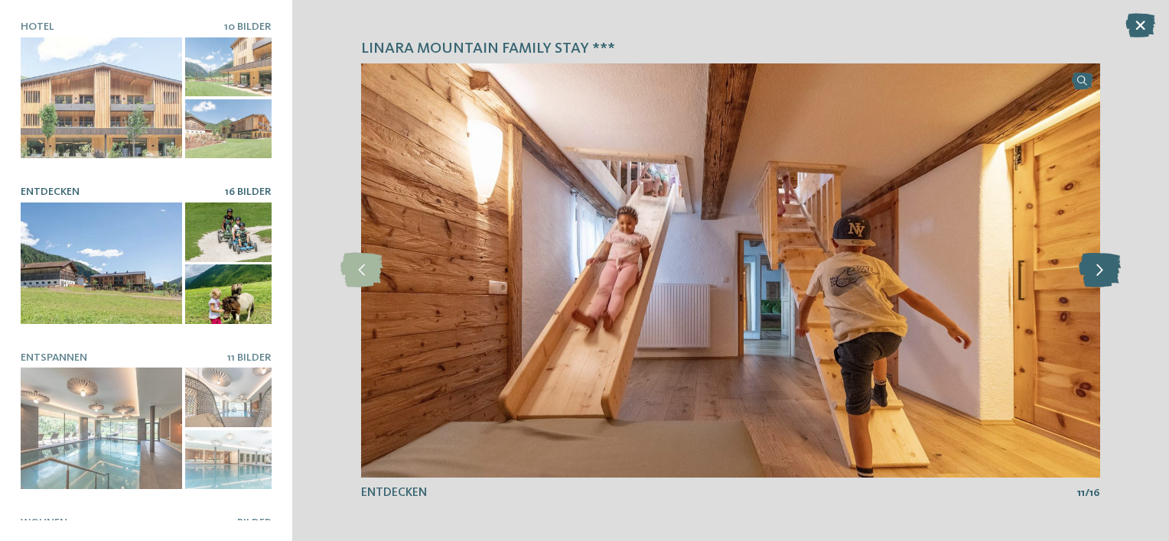
click at [1102, 273] on icon at bounding box center [1099, 270] width 42 height 34
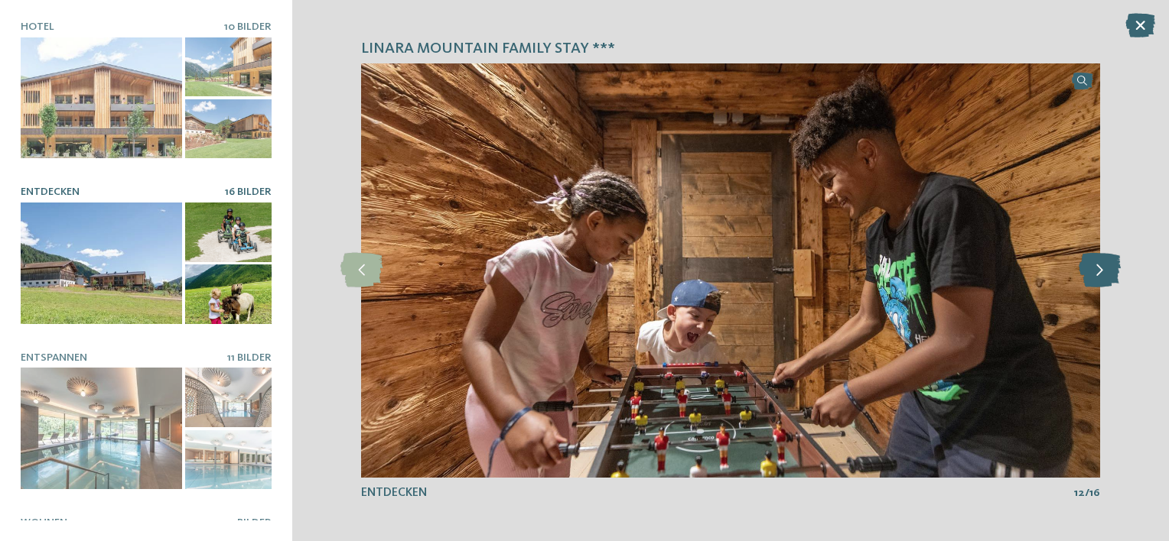
click at [1102, 273] on icon at bounding box center [1099, 270] width 42 height 34
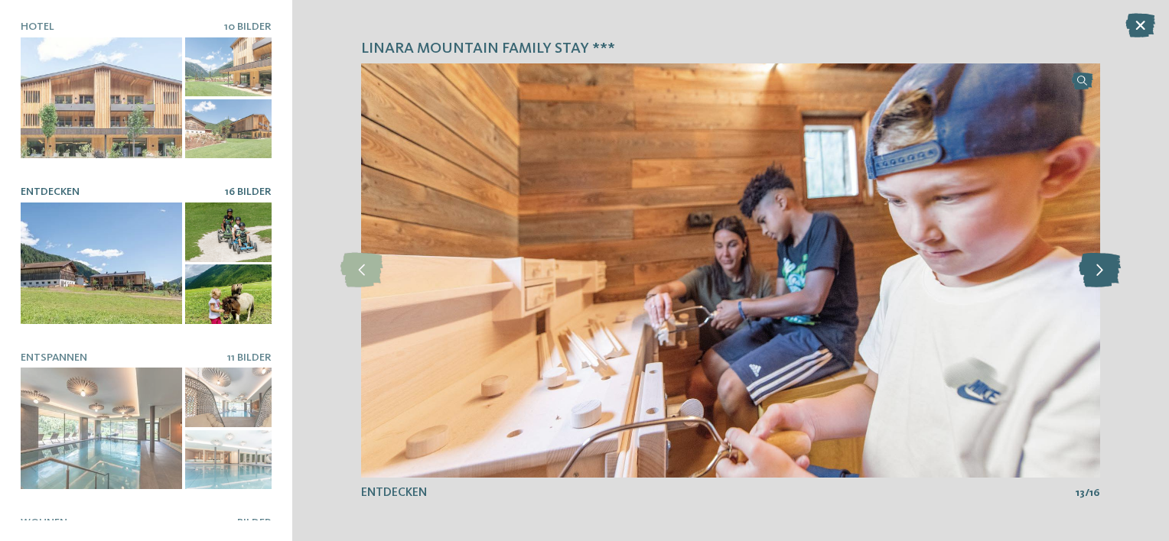
click at [1102, 273] on icon at bounding box center [1099, 270] width 42 height 34
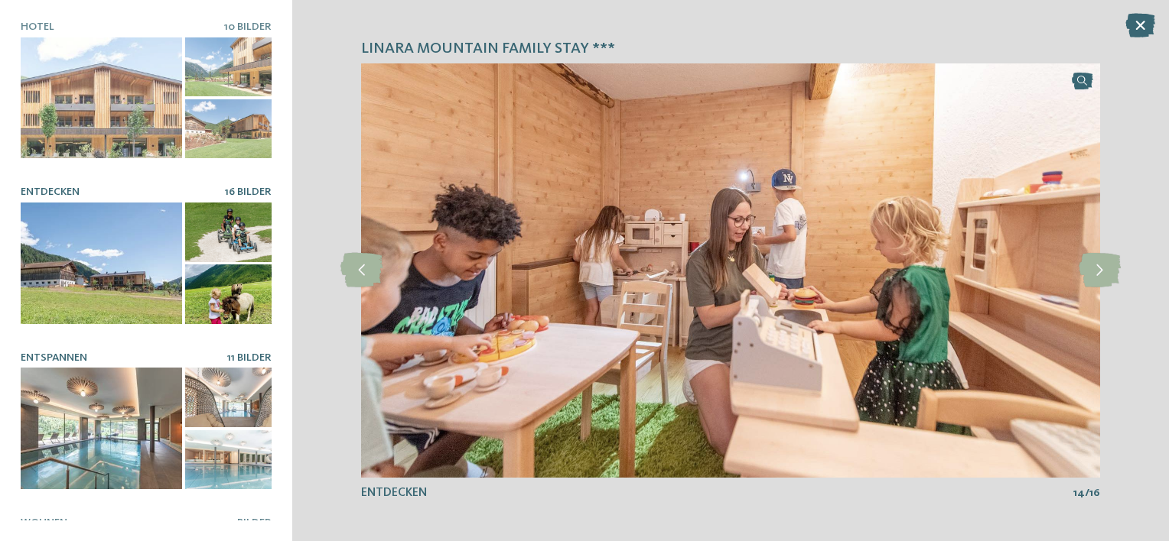
click at [164, 425] on div at bounding box center [101, 429] width 161 height 122
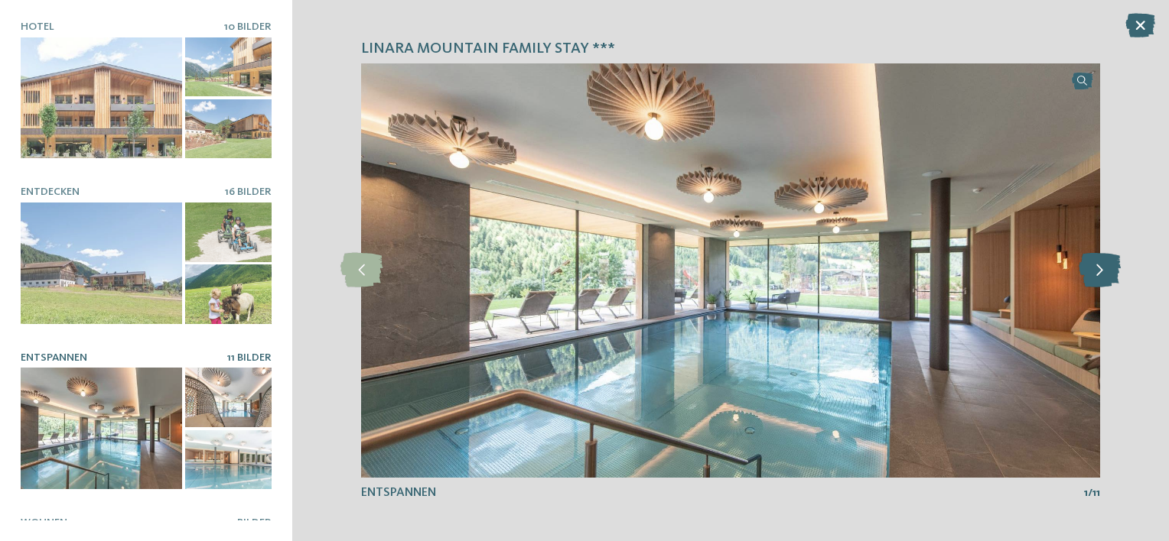
click at [1104, 278] on icon at bounding box center [1099, 270] width 42 height 34
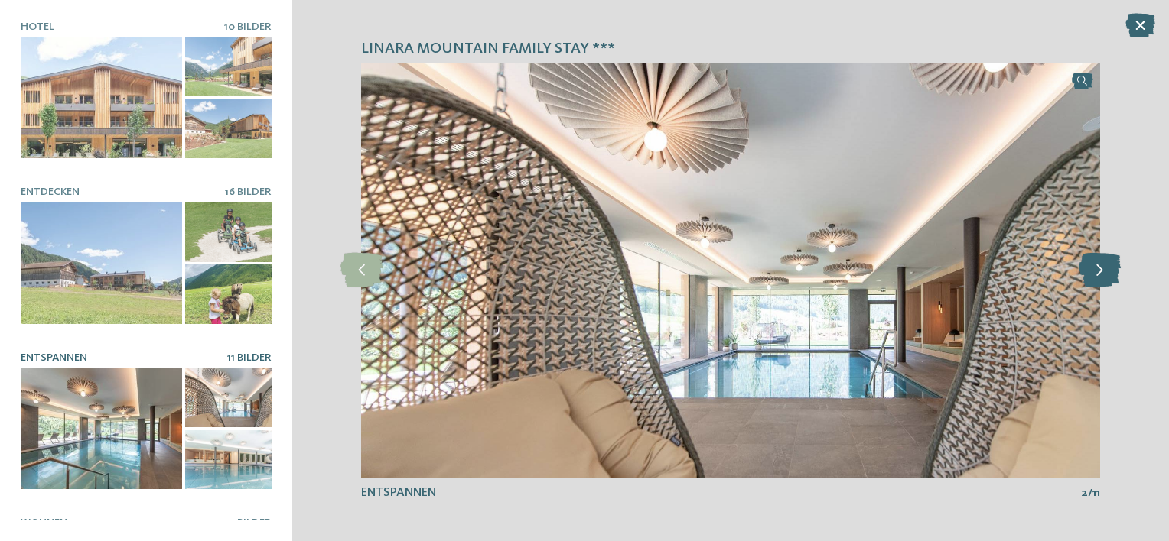
click at [1104, 278] on icon at bounding box center [1099, 270] width 42 height 34
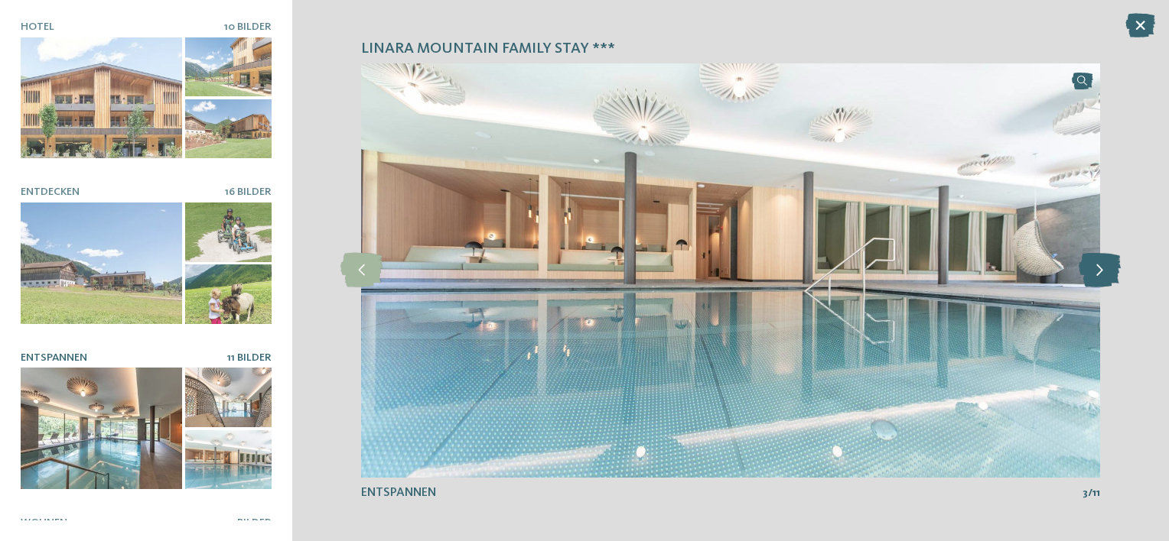
click at [1104, 278] on icon at bounding box center [1099, 270] width 42 height 34
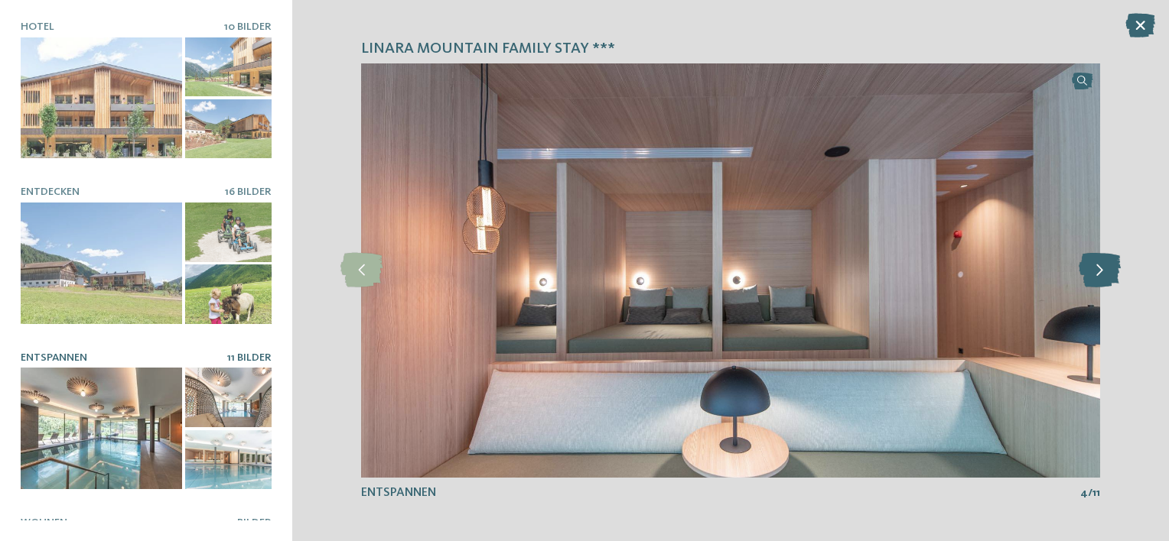
click at [1104, 278] on icon at bounding box center [1099, 270] width 42 height 34
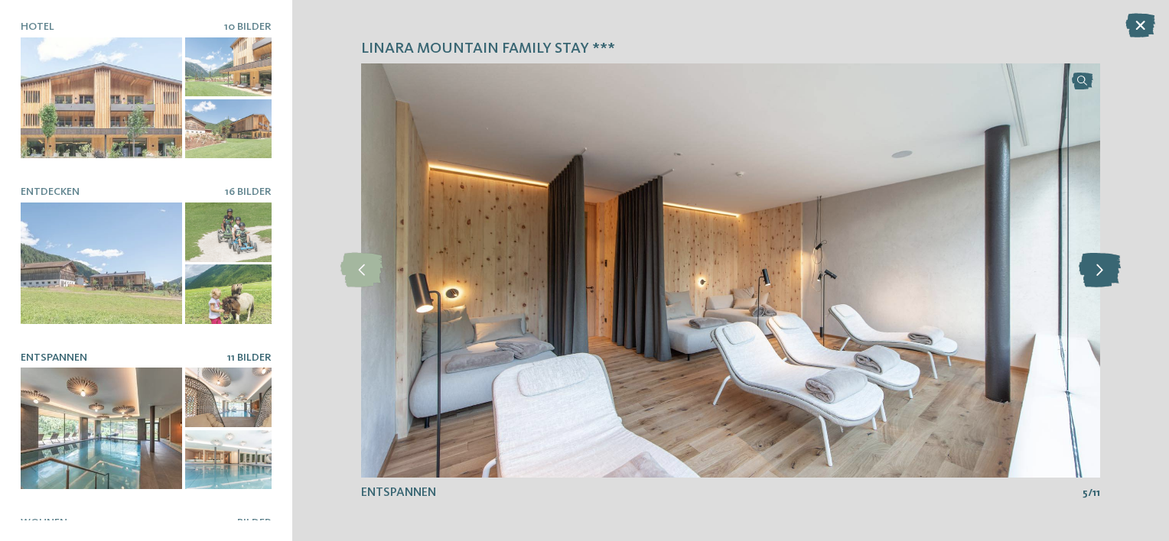
click at [1104, 278] on icon at bounding box center [1099, 270] width 42 height 34
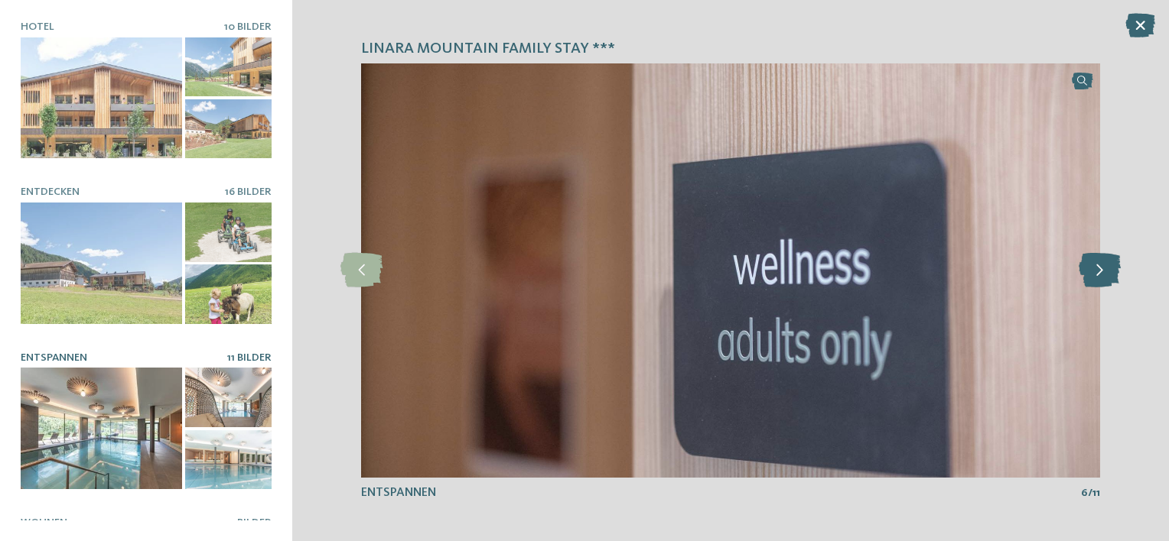
click at [1104, 278] on icon at bounding box center [1099, 270] width 42 height 34
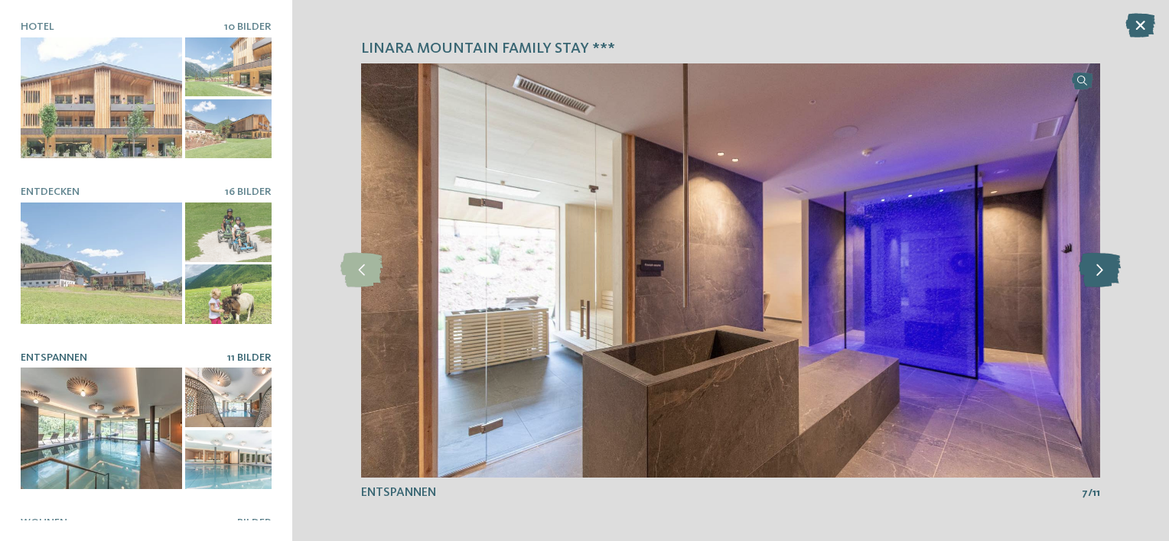
click at [1104, 278] on icon at bounding box center [1099, 270] width 42 height 34
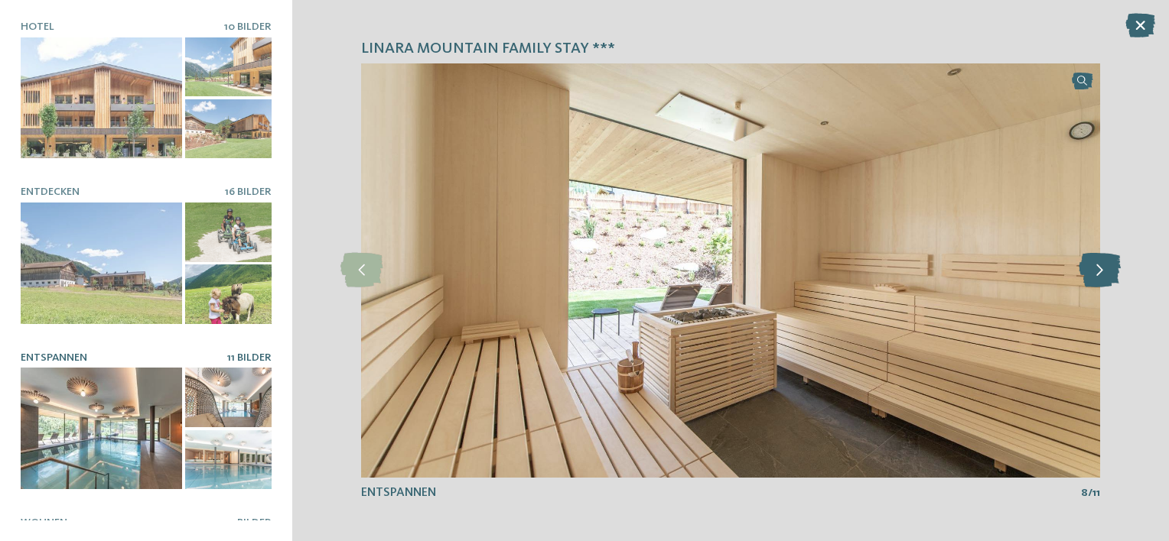
click at [1104, 278] on icon at bounding box center [1099, 270] width 42 height 34
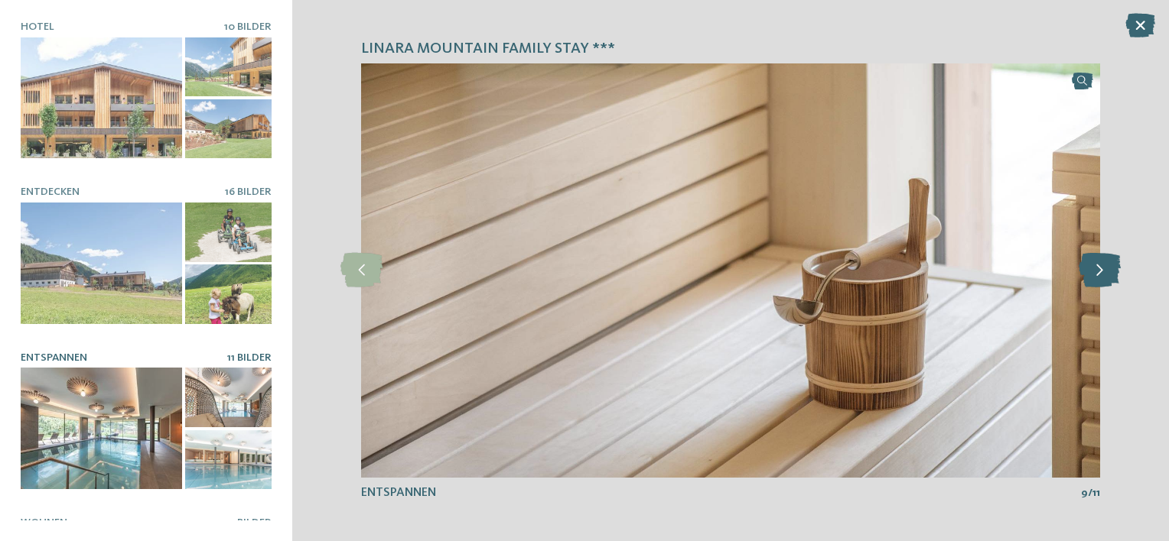
click at [1104, 278] on icon at bounding box center [1099, 270] width 42 height 34
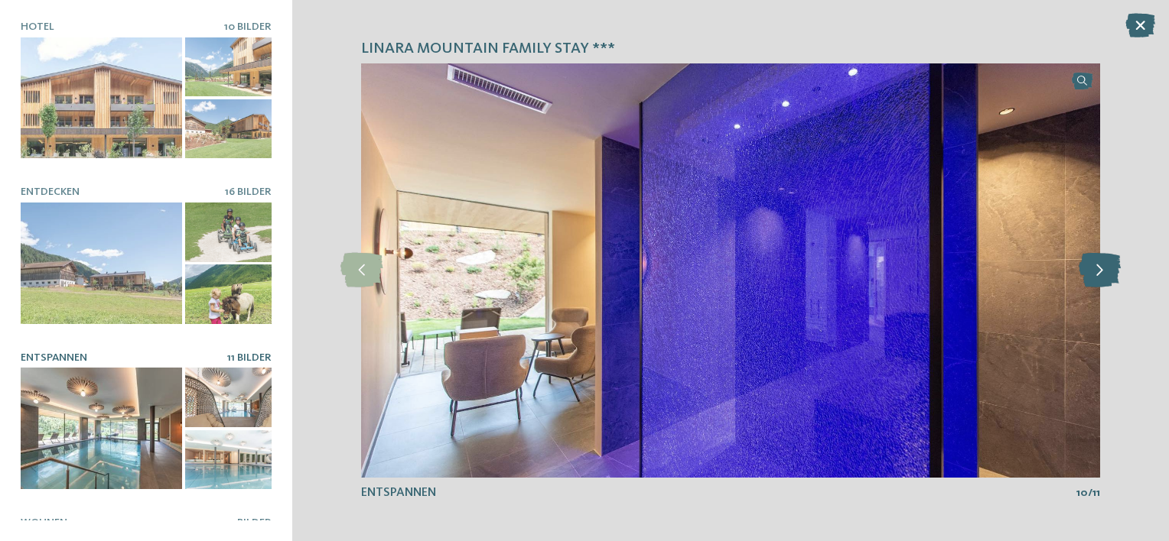
click at [1104, 278] on icon at bounding box center [1099, 270] width 42 height 34
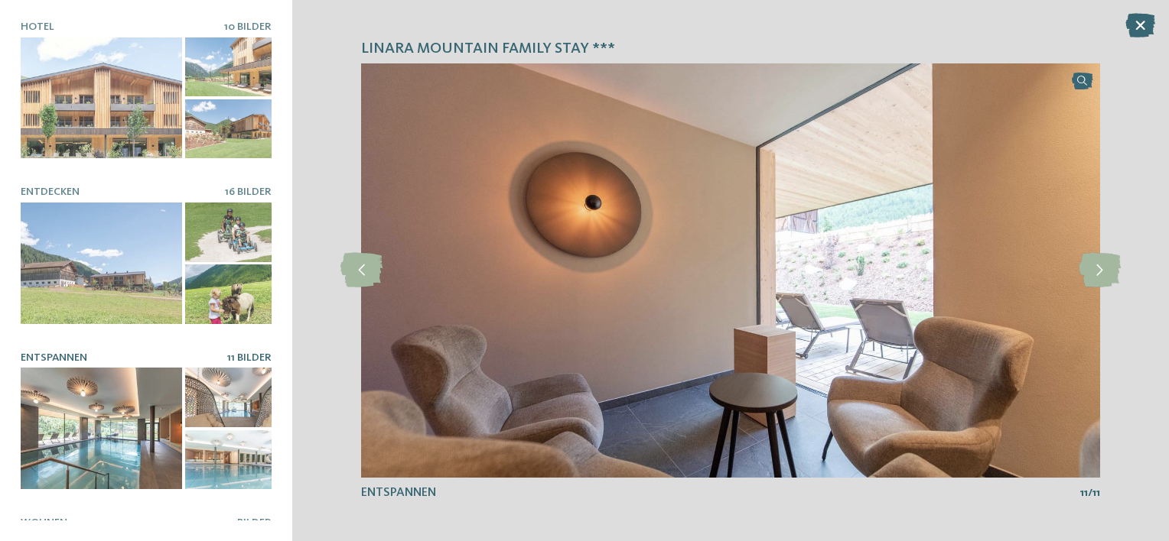
scroll to position [280, 0]
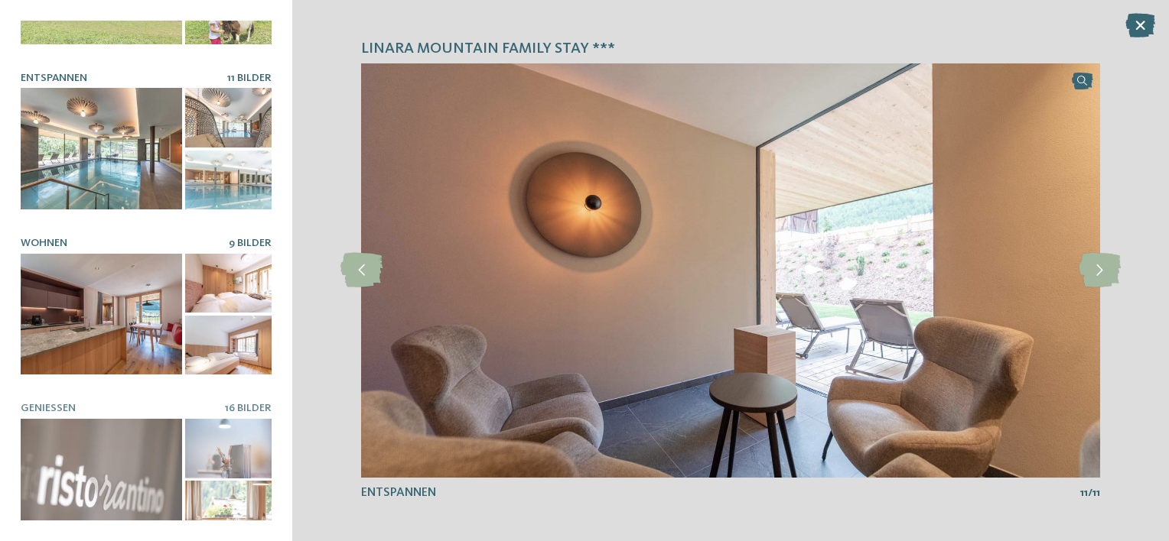
click at [132, 297] on div at bounding box center [101, 315] width 161 height 122
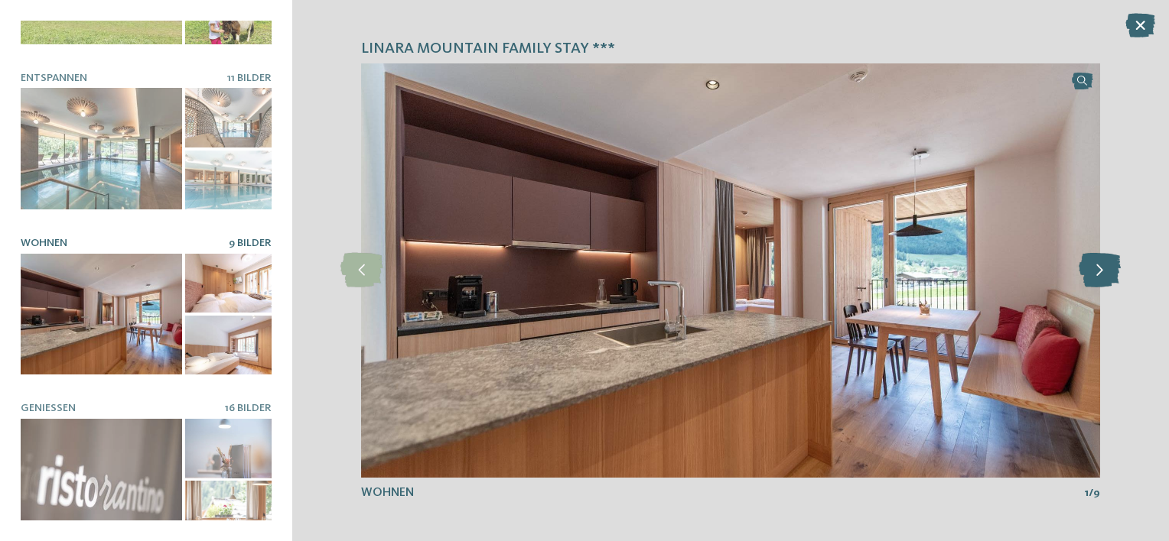
click at [1097, 274] on icon at bounding box center [1099, 270] width 42 height 34
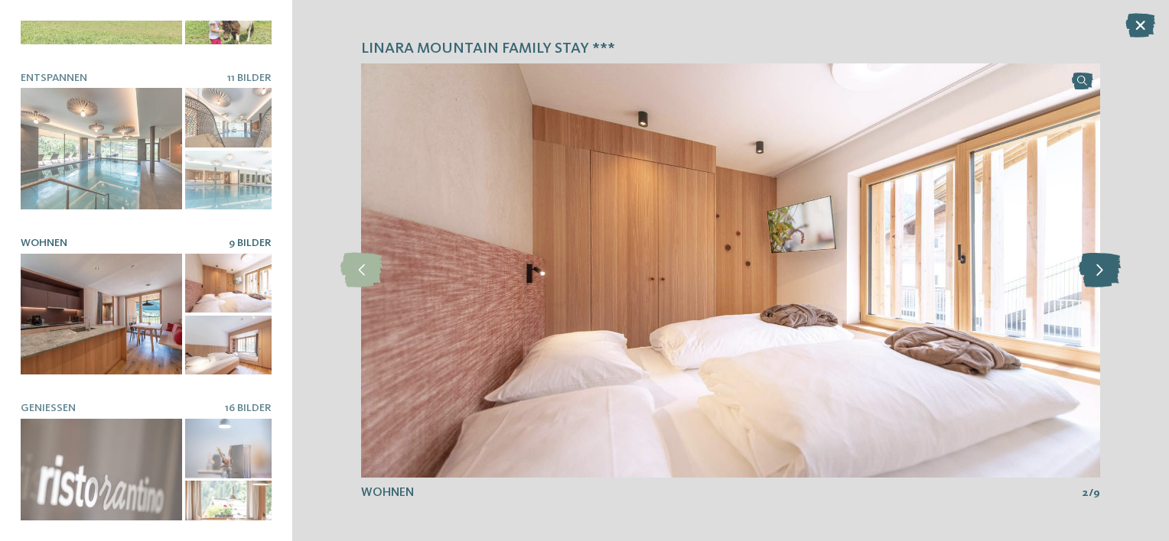
click at [1097, 274] on icon at bounding box center [1099, 270] width 42 height 34
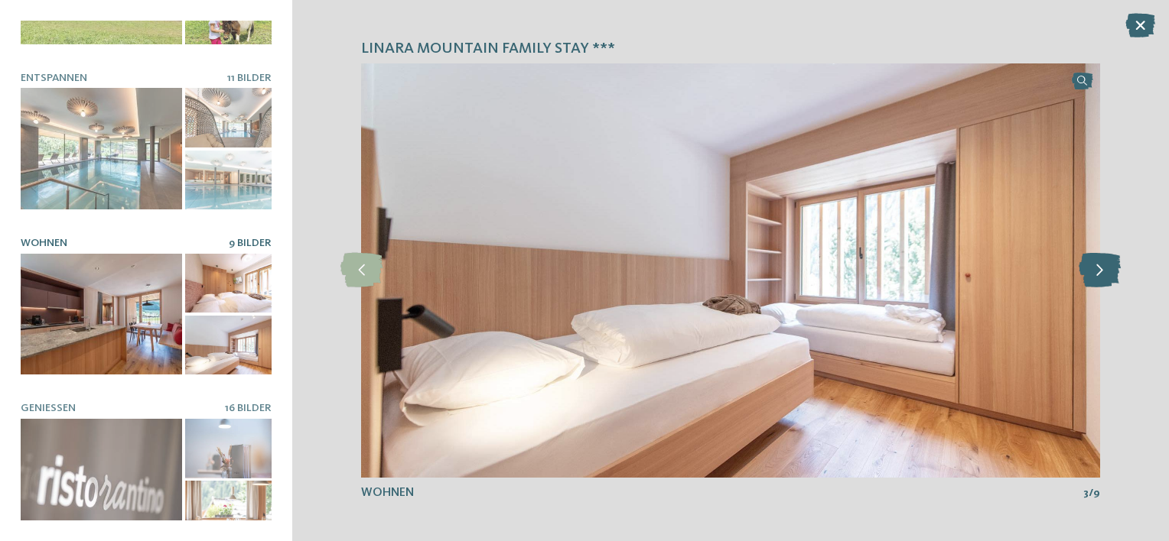
click at [1097, 274] on icon at bounding box center [1099, 270] width 42 height 34
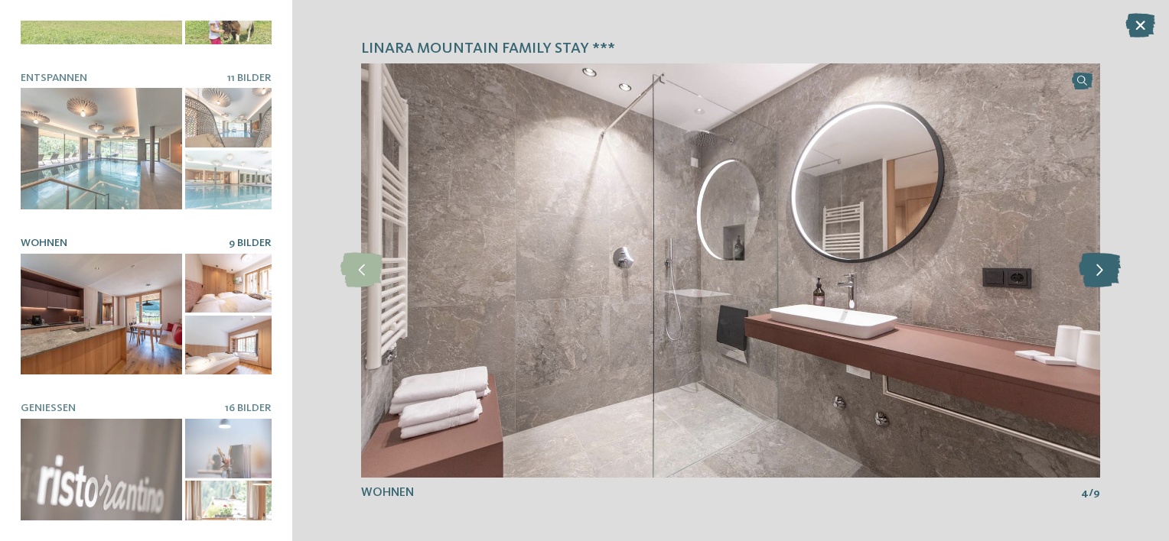
click at [1097, 274] on icon at bounding box center [1099, 270] width 42 height 34
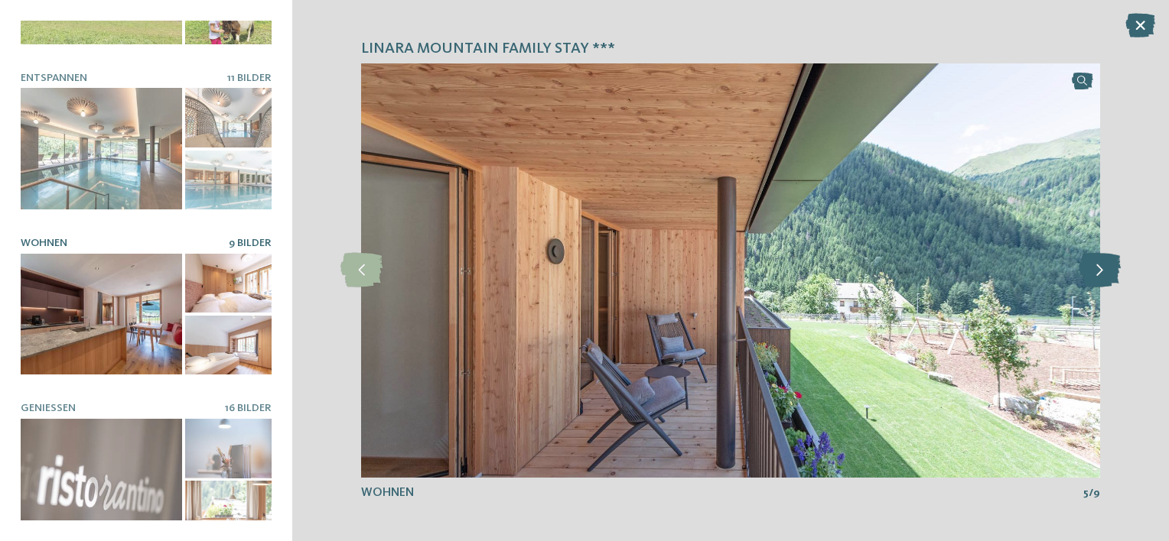
click at [1097, 274] on icon at bounding box center [1099, 270] width 42 height 34
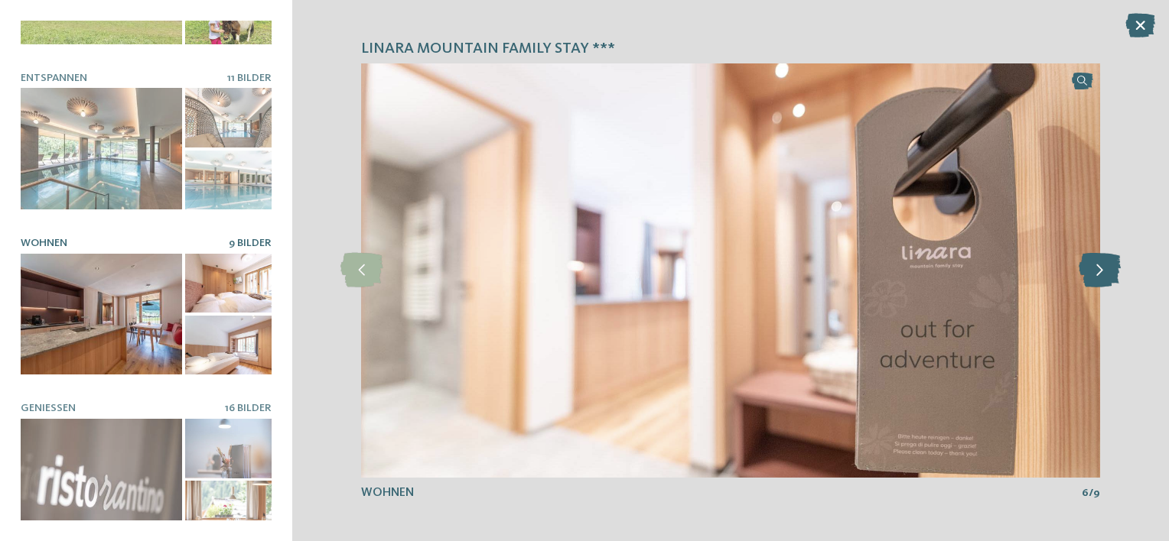
click at [1097, 274] on icon at bounding box center [1099, 270] width 42 height 34
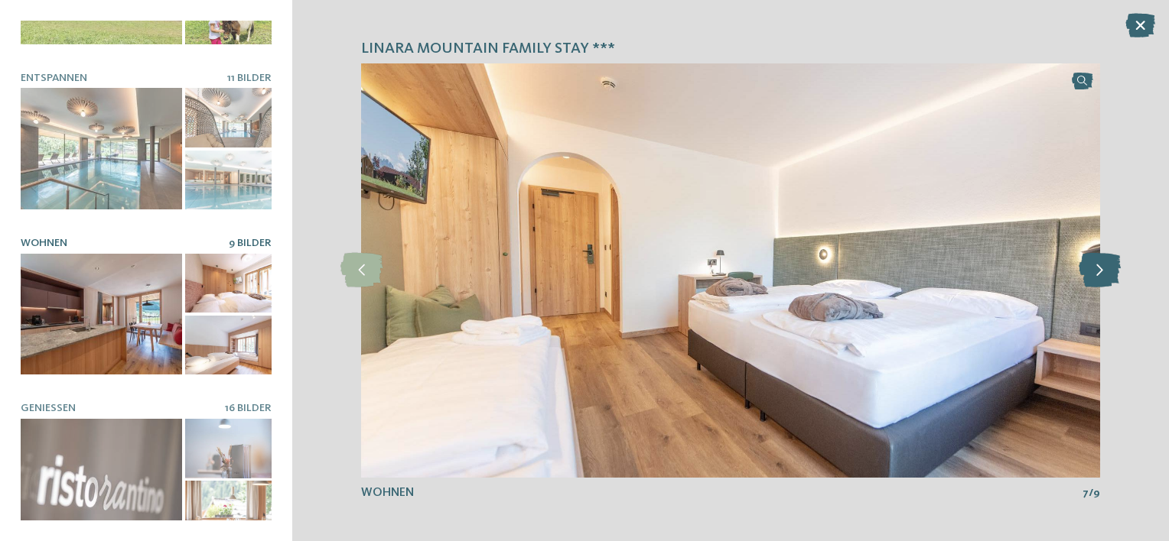
click at [1097, 274] on icon at bounding box center [1099, 270] width 42 height 34
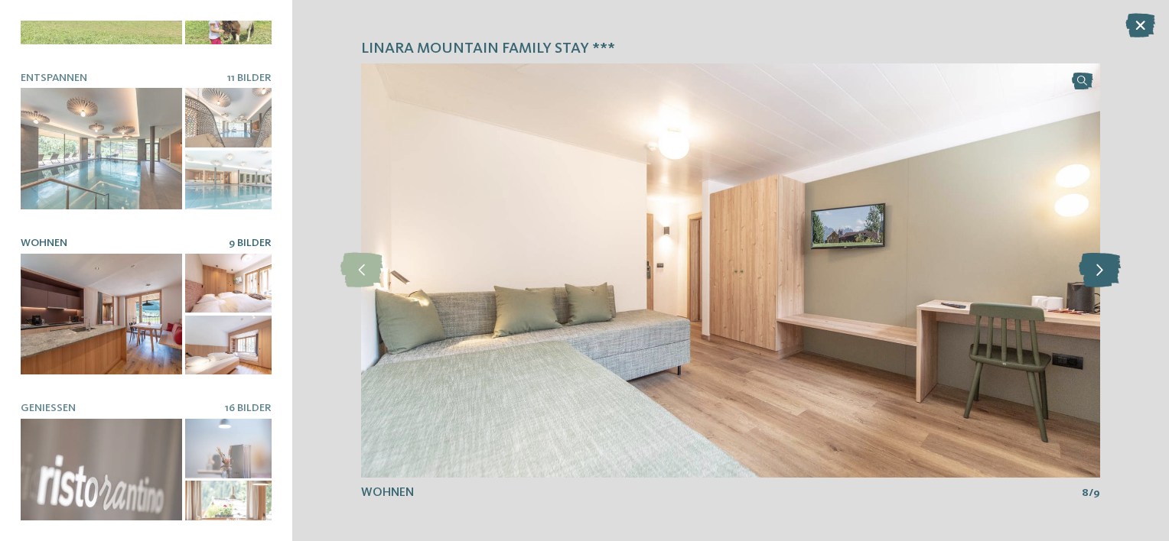
click at [1097, 274] on icon at bounding box center [1099, 270] width 42 height 34
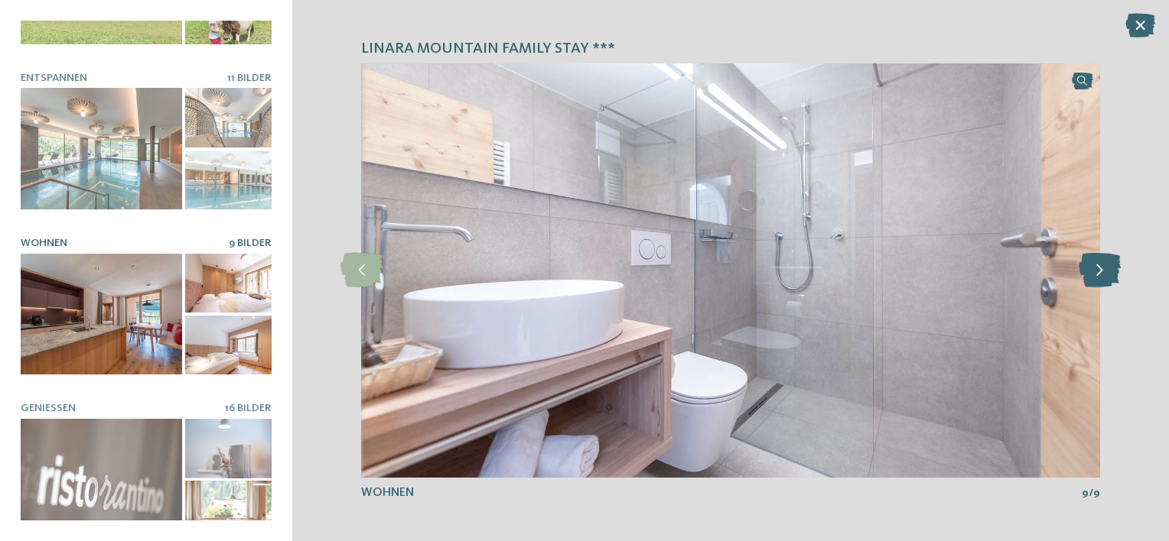
click at [1097, 274] on icon at bounding box center [1099, 270] width 42 height 34
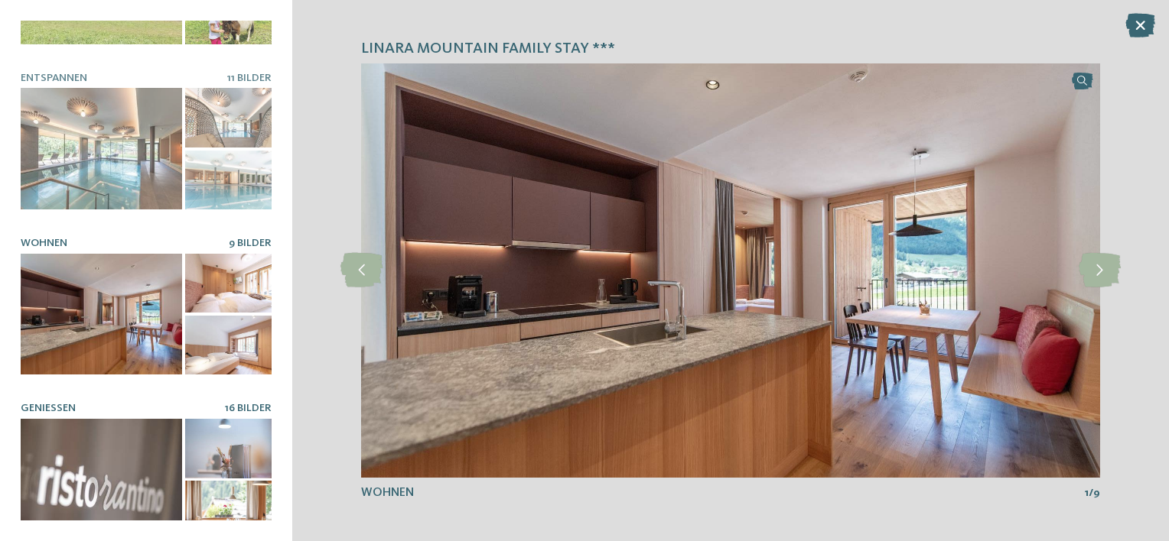
click at [147, 465] on div at bounding box center [101, 480] width 161 height 122
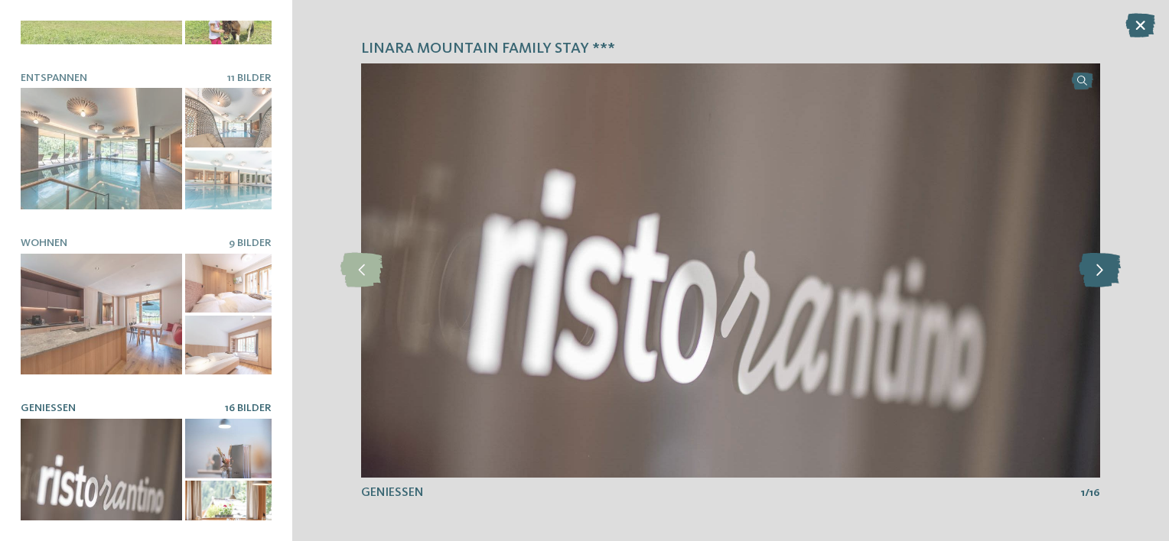
click at [1101, 260] on icon at bounding box center [1099, 270] width 42 height 34
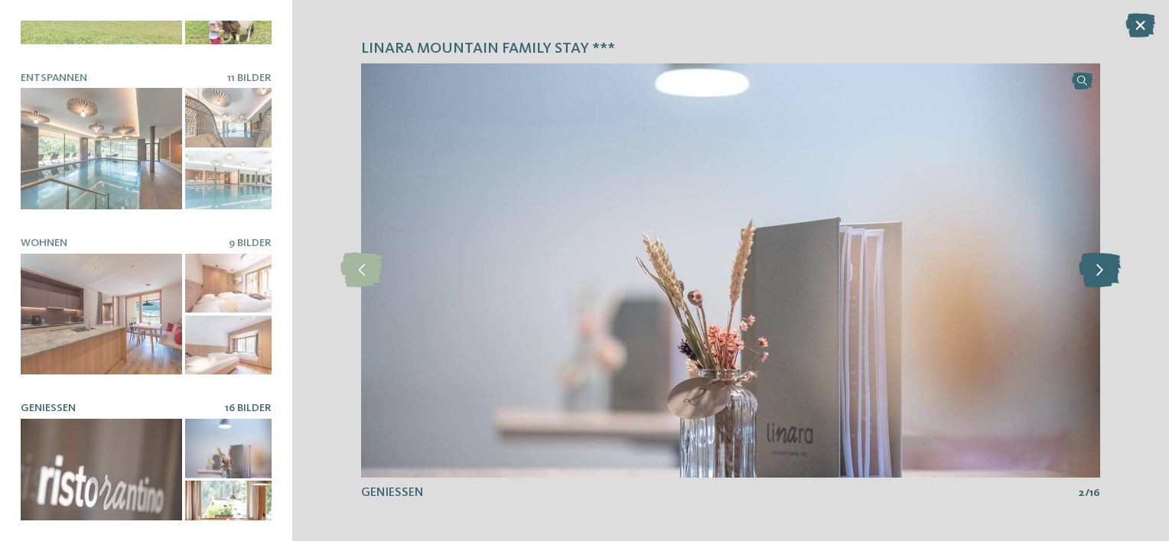
click at [1101, 260] on icon at bounding box center [1099, 270] width 42 height 34
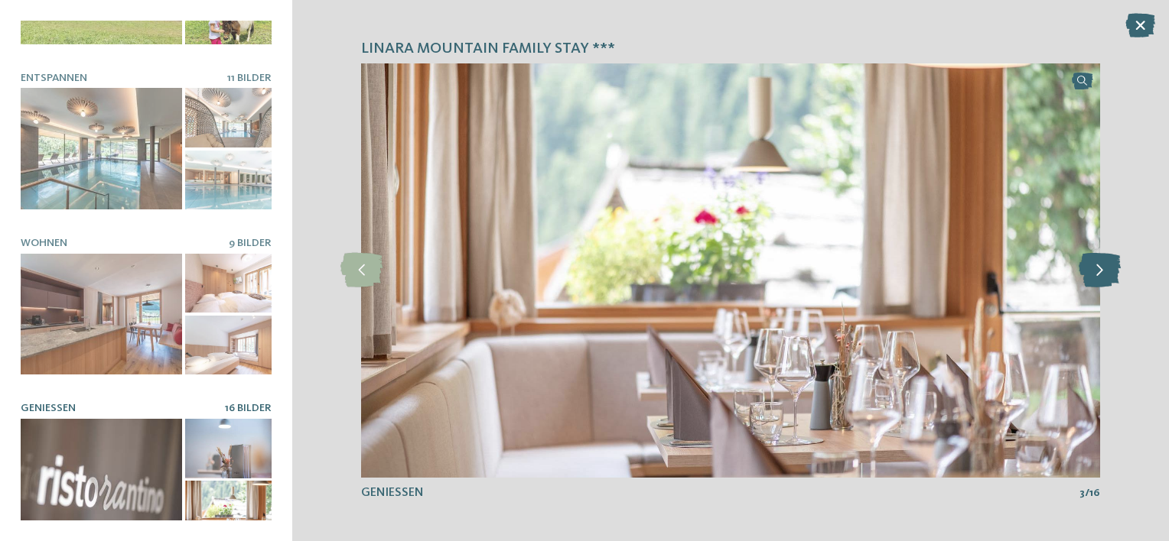
click at [1101, 260] on icon at bounding box center [1099, 270] width 42 height 34
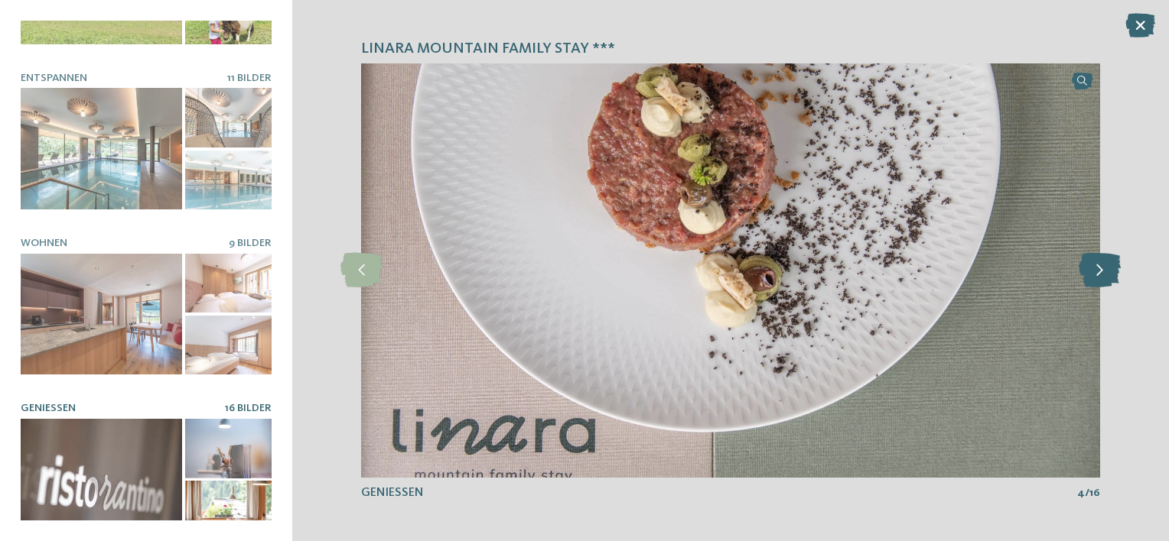
click at [1101, 260] on icon at bounding box center [1099, 270] width 42 height 34
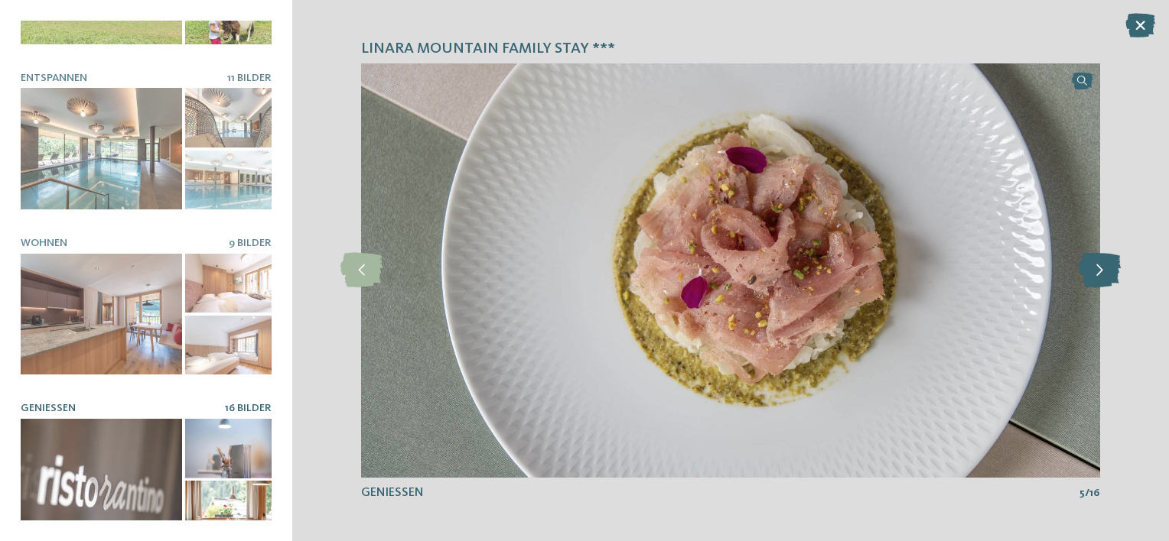
click at [1101, 260] on icon at bounding box center [1099, 270] width 42 height 34
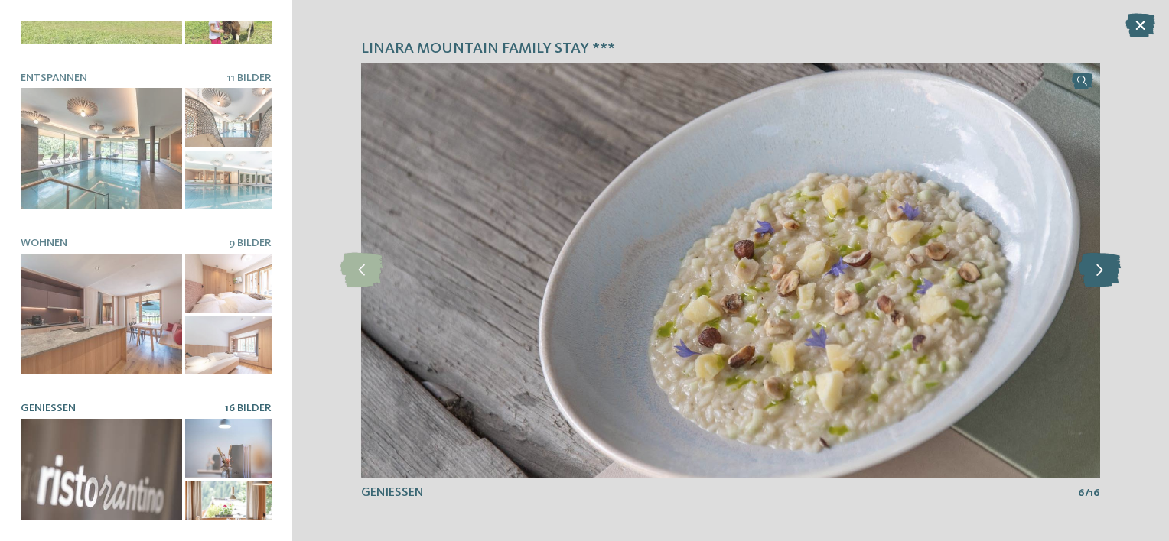
click at [1101, 260] on icon at bounding box center [1099, 270] width 42 height 34
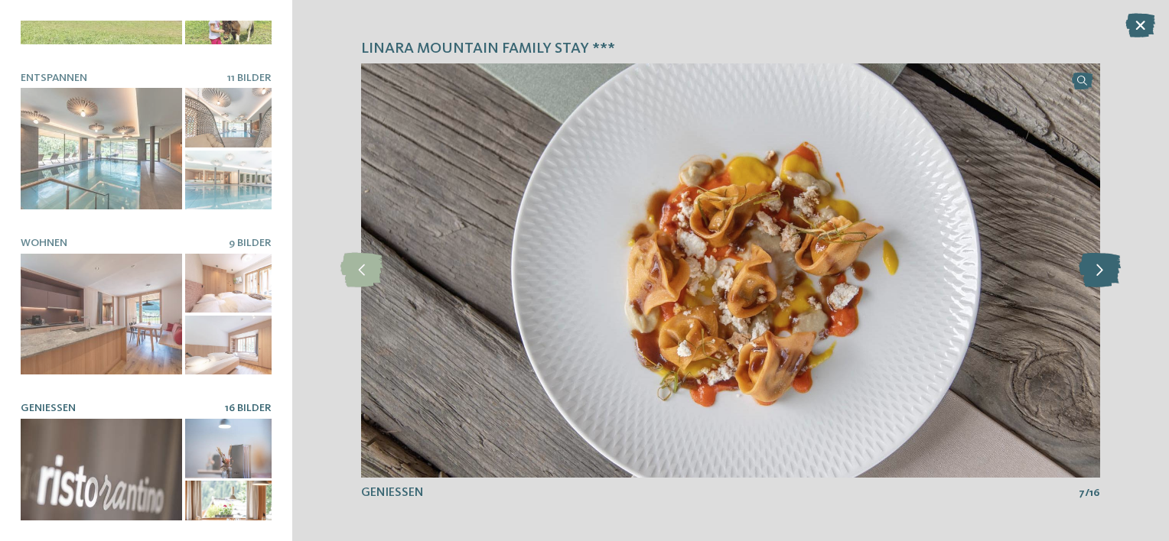
click at [1101, 260] on icon at bounding box center [1099, 270] width 42 height 34
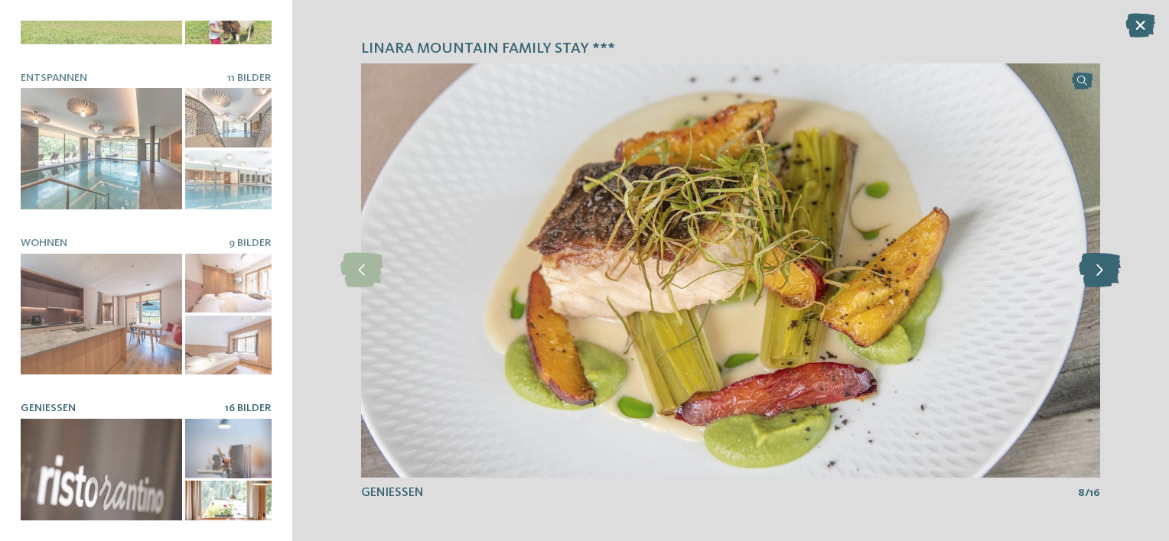
click at [1101, 260] on icon at bounding box center [1099, 270] width 42 height 34
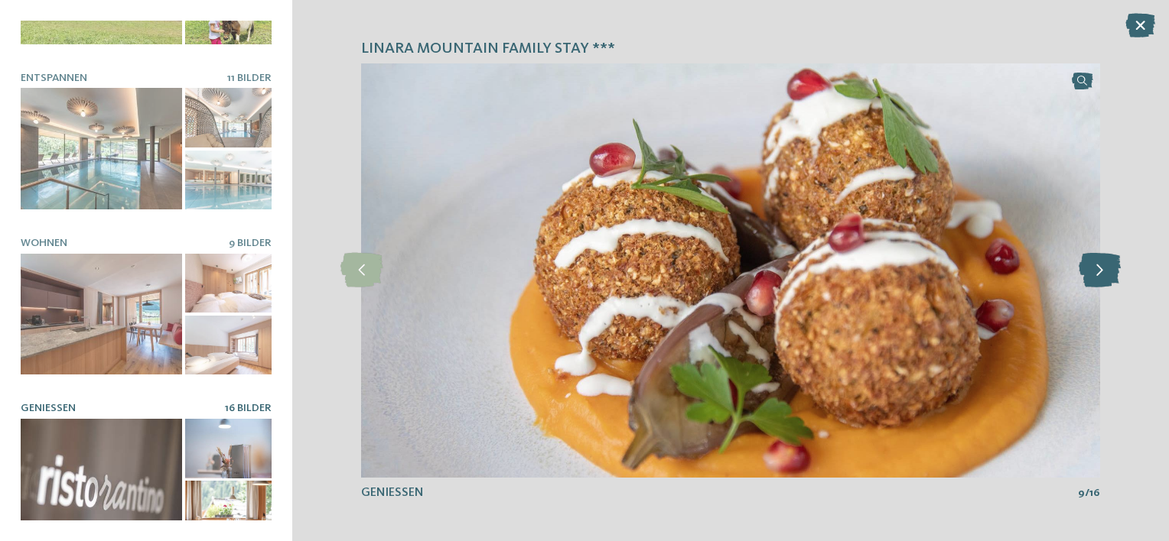
click at [1101, 260] on icon at bounding box center [1099, 270] width 42 height 34
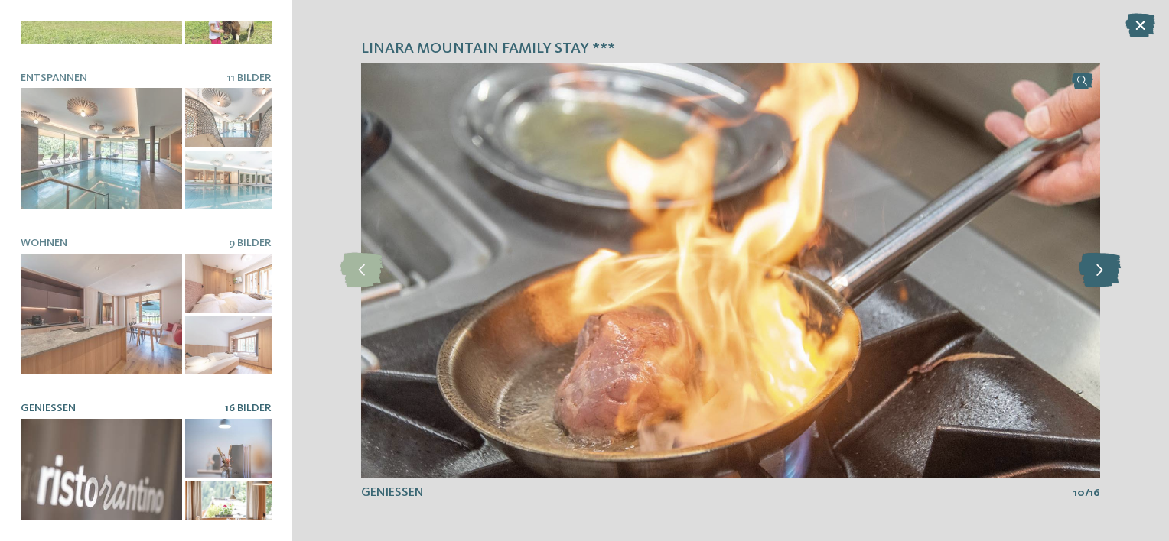
click at [1101, 260] on icon at bounding box center [1099, 270] width 42 height 34
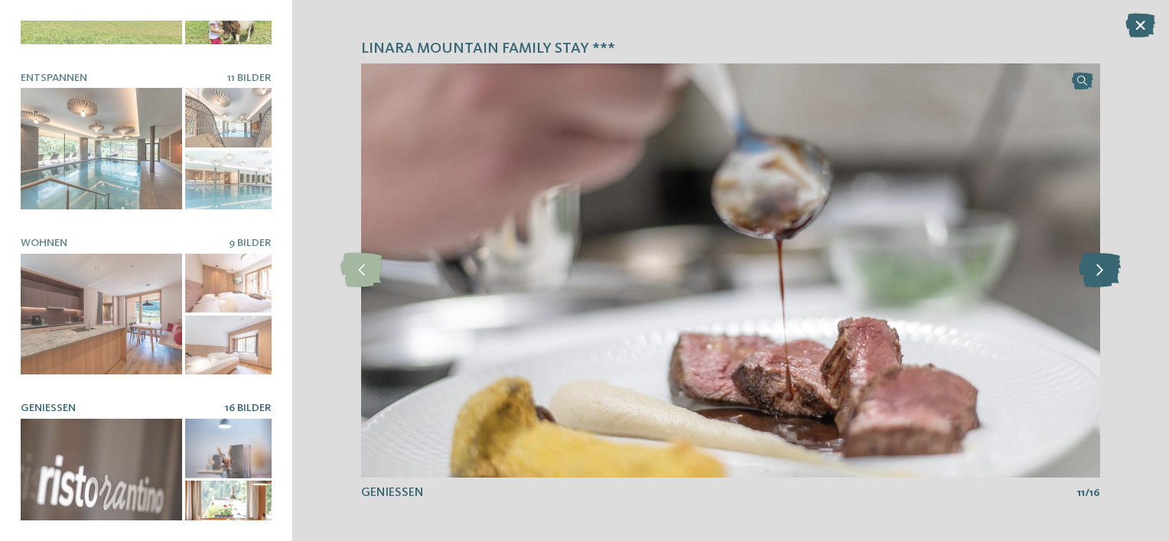
click at [1101, 260] on icon at bounding box center [1099, 270] width 42 height 34
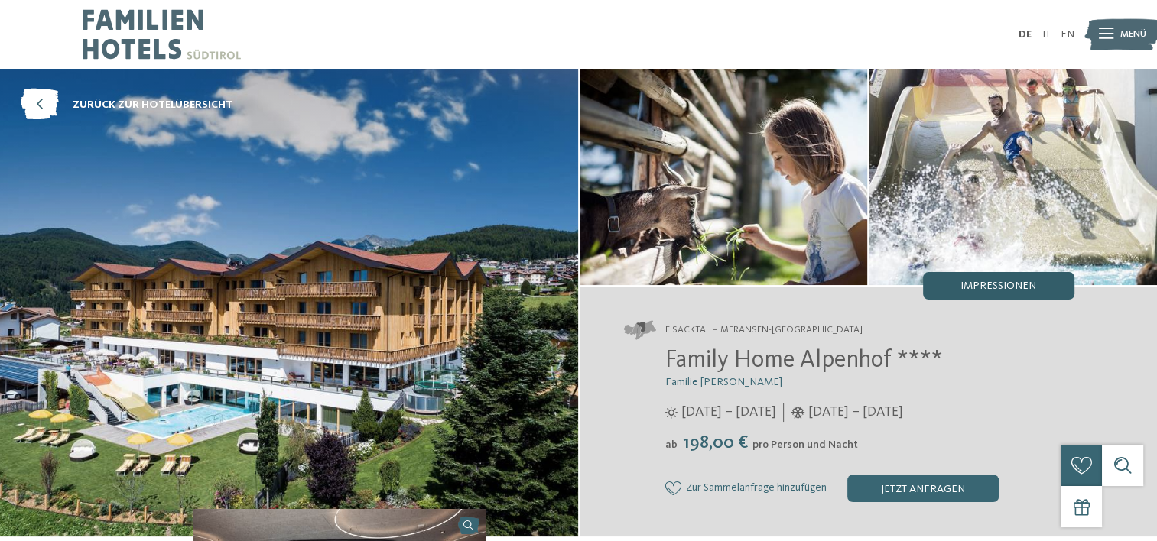
click at [961, 288] on span "Impressionen" at bounding box center [999, 286] width 76 height 11
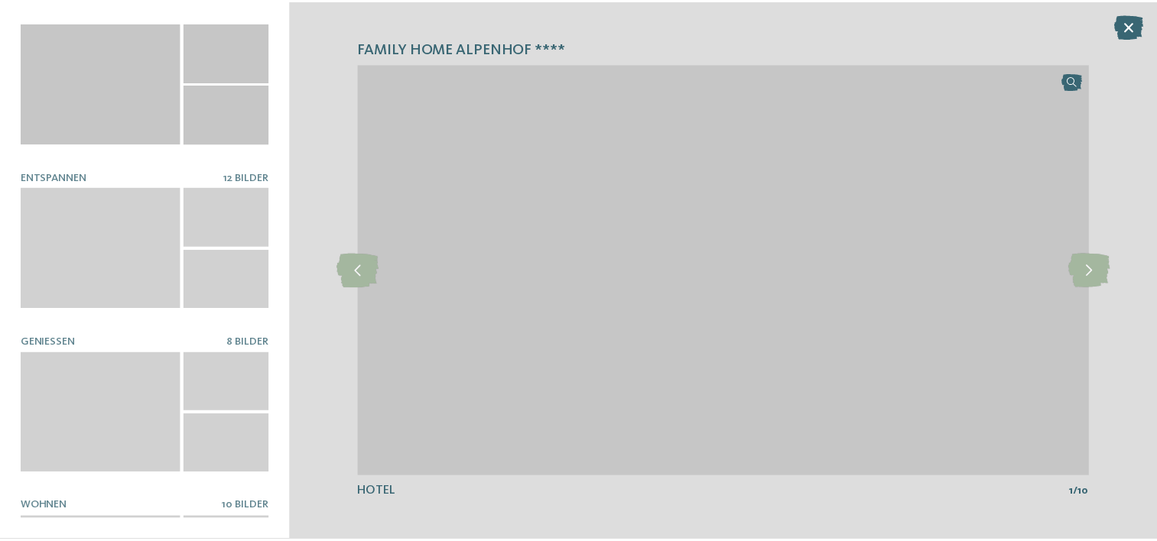
scroll to position [278, 0]
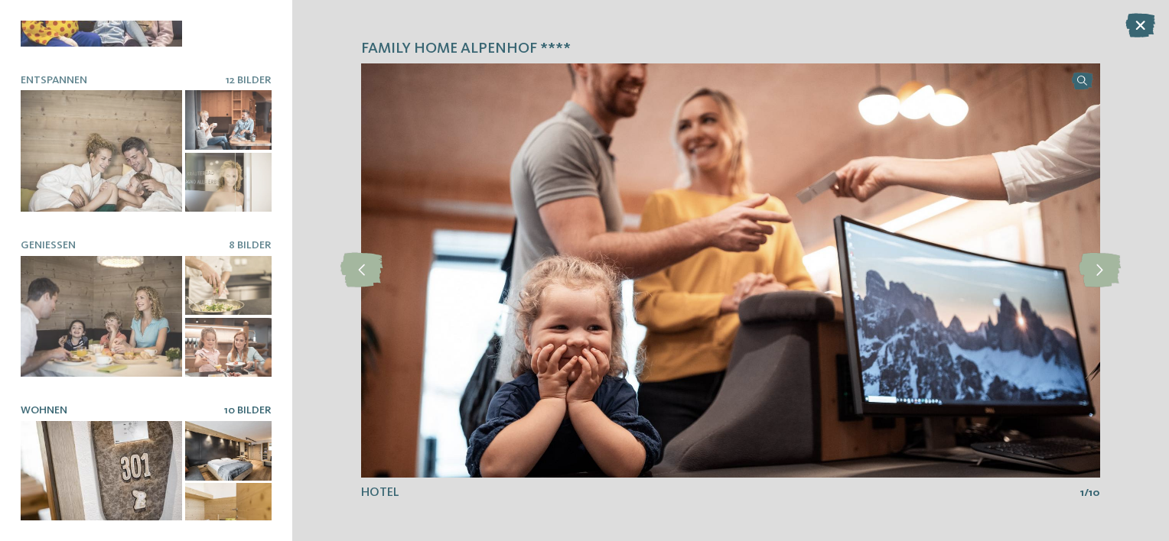
click at [96, 422] on div at bounding box center [101, 482] width 161 height 122
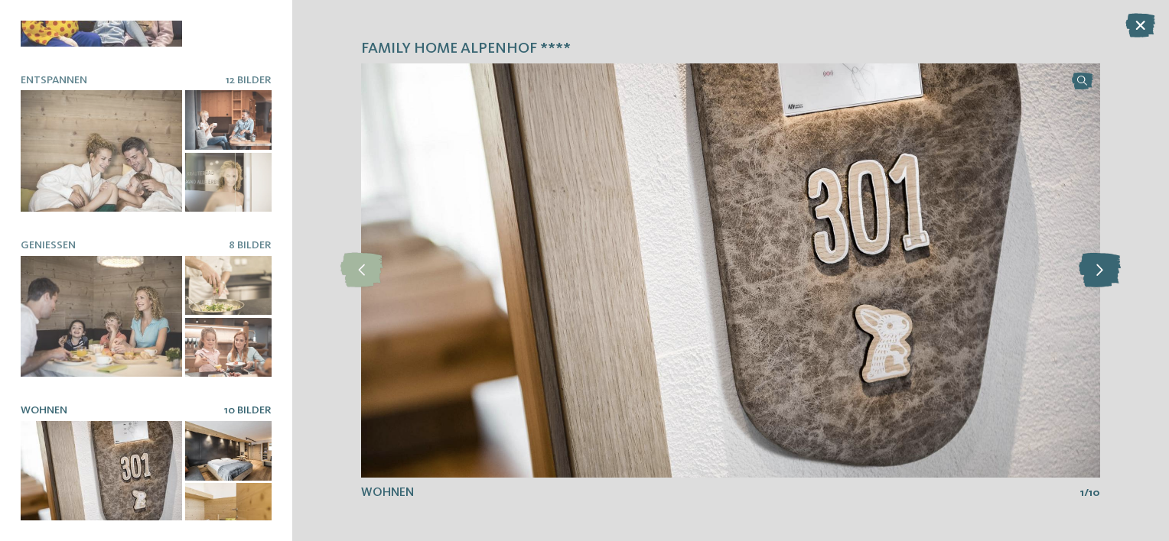
click at [1105, 259] on icon at bounding box center [1099, 270] width 42 height 34
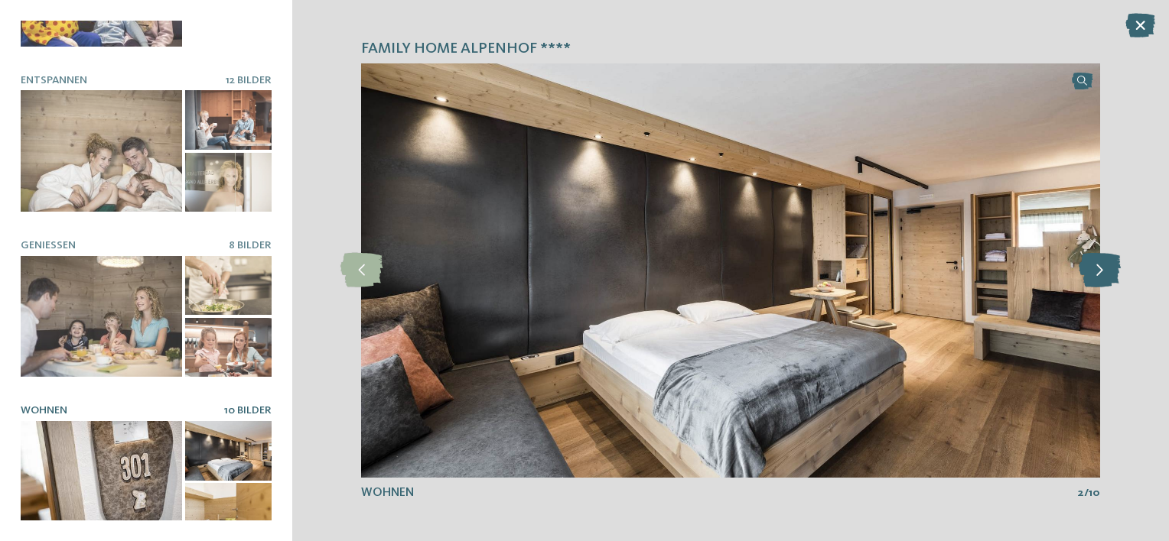
click at [1105, 259] on icon at bounding box center [1099, 270] width 42 height 34
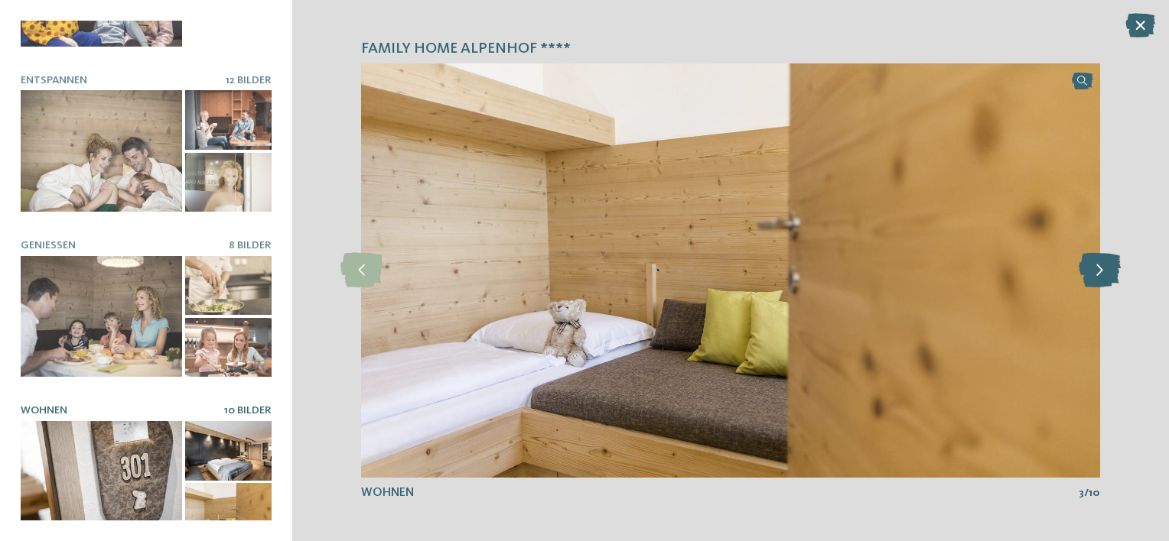
click at [1105, 259] on icon at bounding box center [1099, 270] width 42 height 34
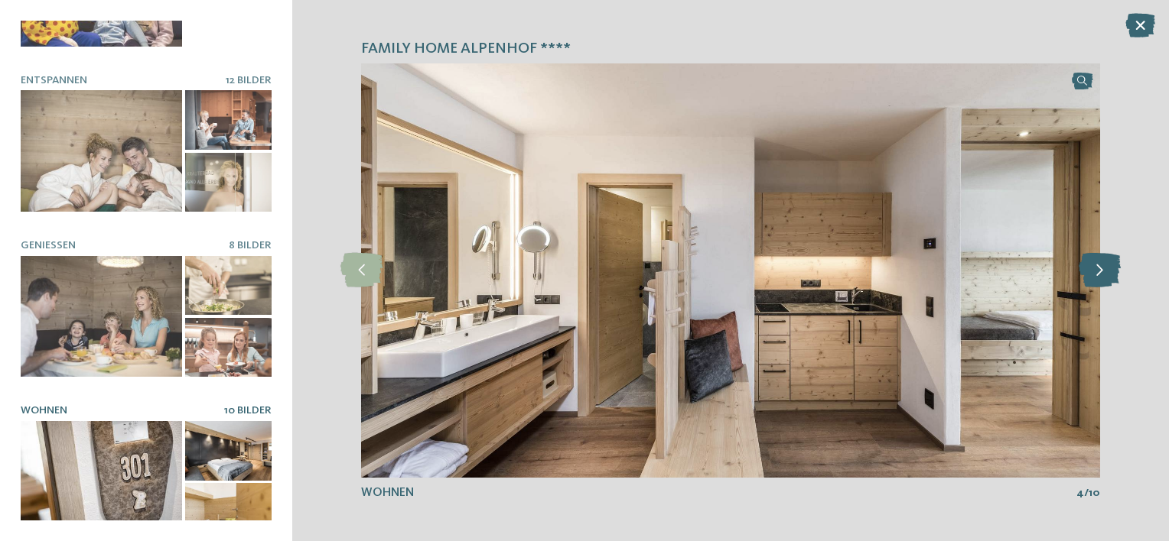
click at [1105, 259] on icon at bounding box center [1099, 270] width 42 height 34
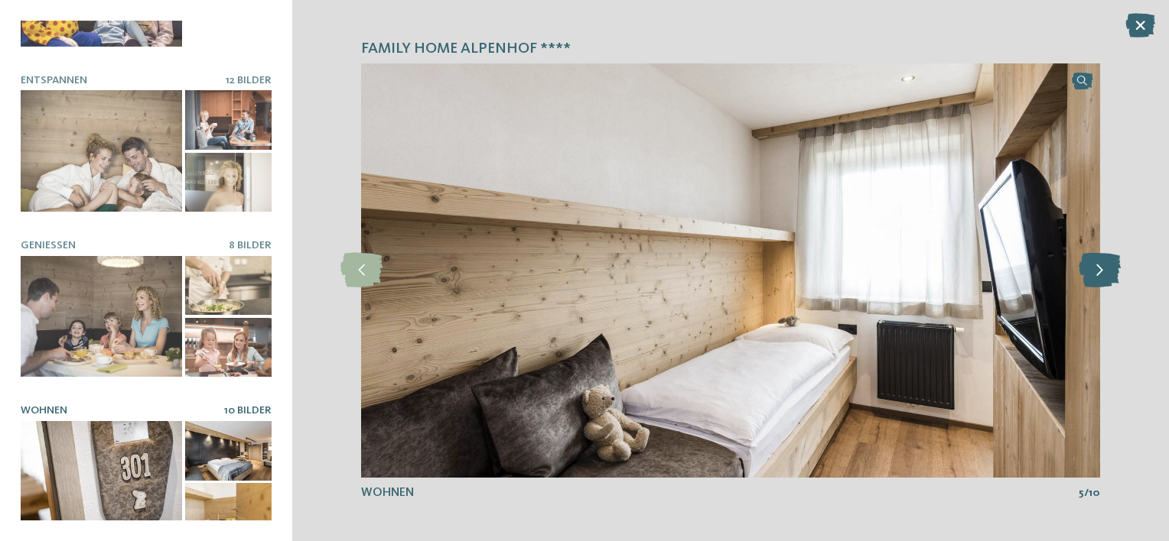
click at [1105, 259] on icon at bounding box center [1099, 270] width 42 height 34
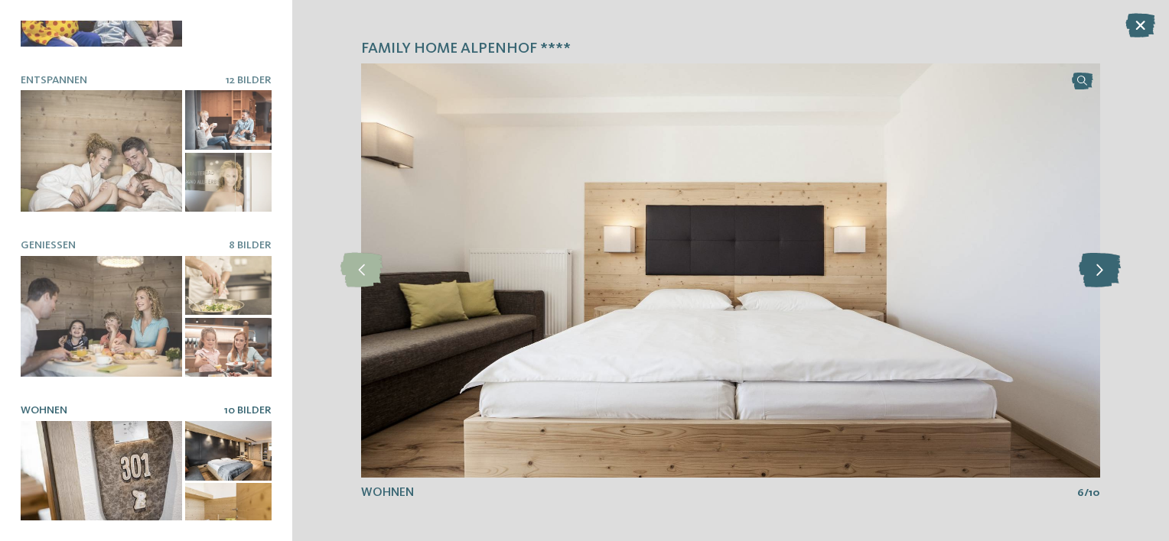
click at [1105, 259] on icon at bounding box center [1099, 270] width 42 height 34
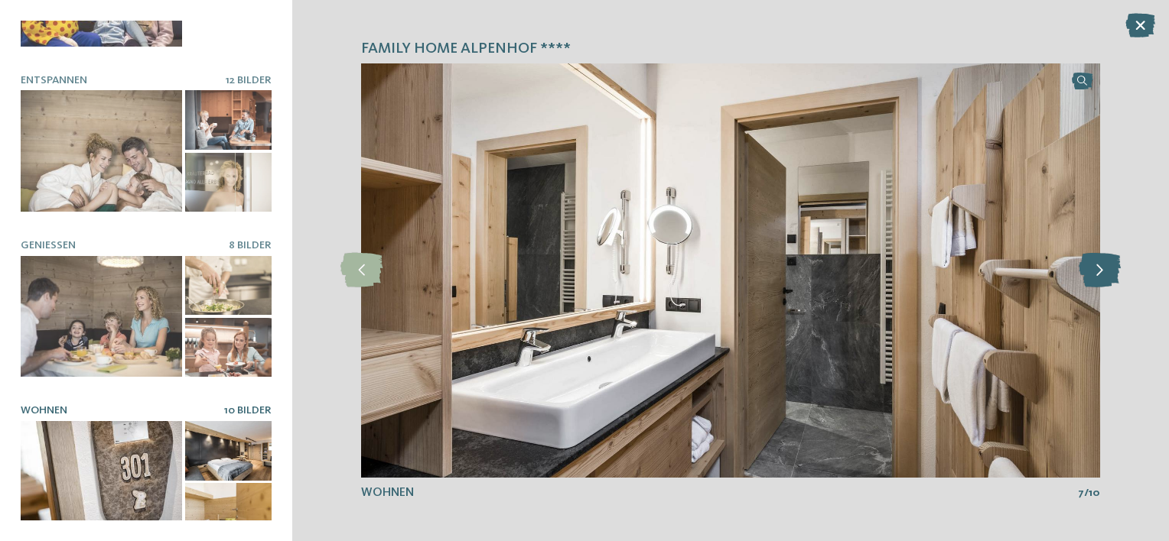
click at [1105, 259] on icon at bounding box center [1099, 270] width 42 height 34
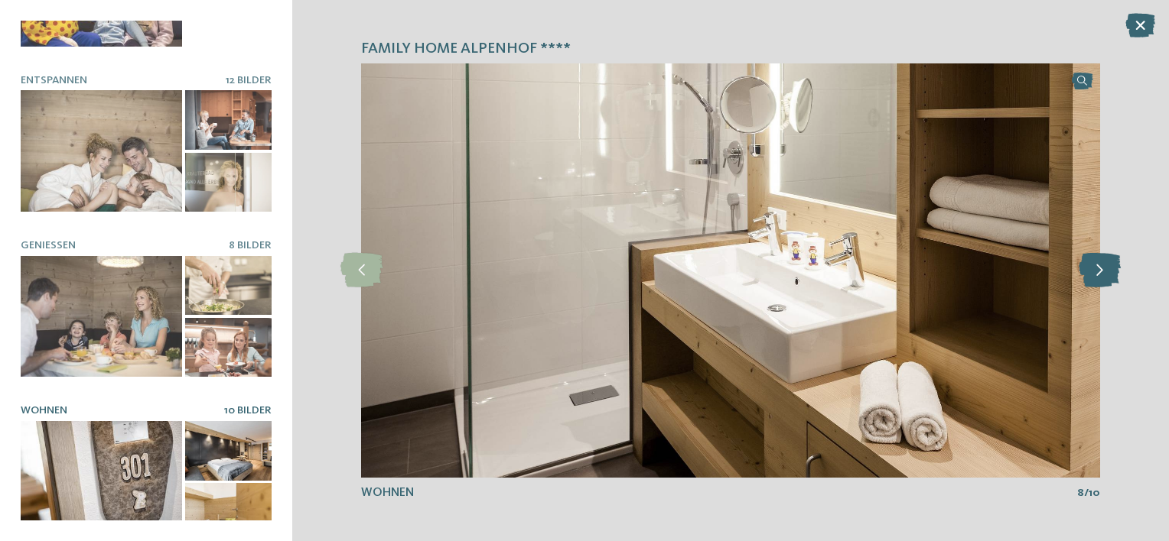
click at [1105, 259] on icon at bounding box center [1099, 270] width 42 height 34
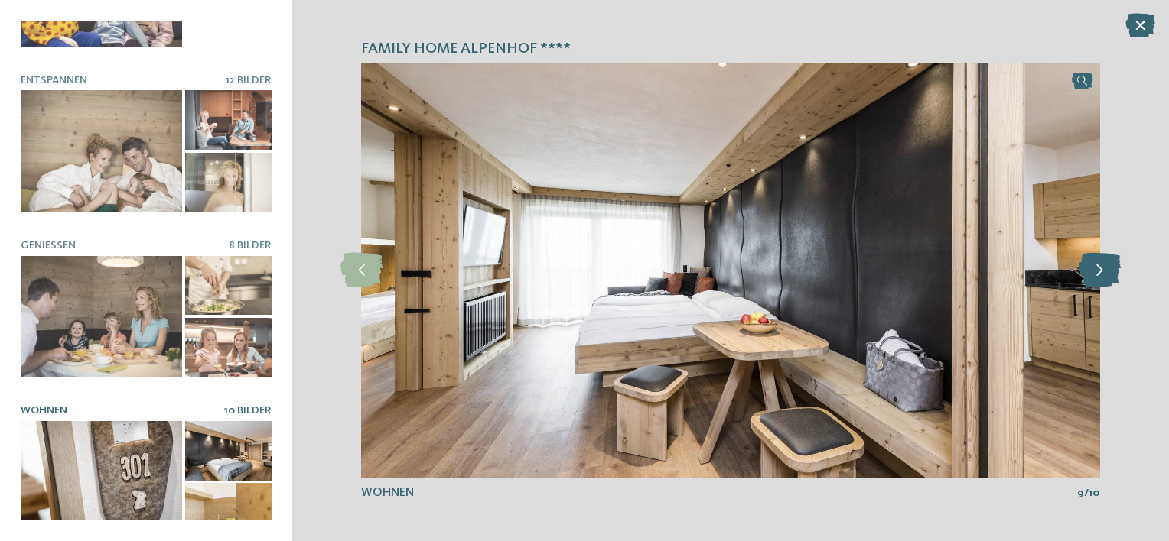
click at [1105, 259] on icon at bounding box center [1099, 270] width 42 height 34
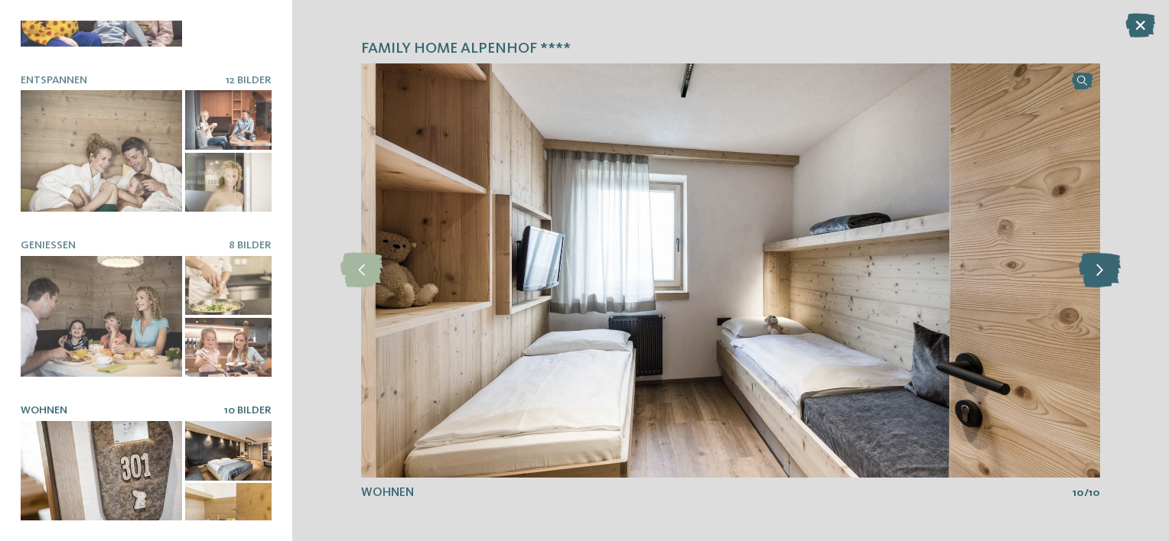
click at [1105, 259] on icon at bounding box center [1099, 270] width 42 height 34
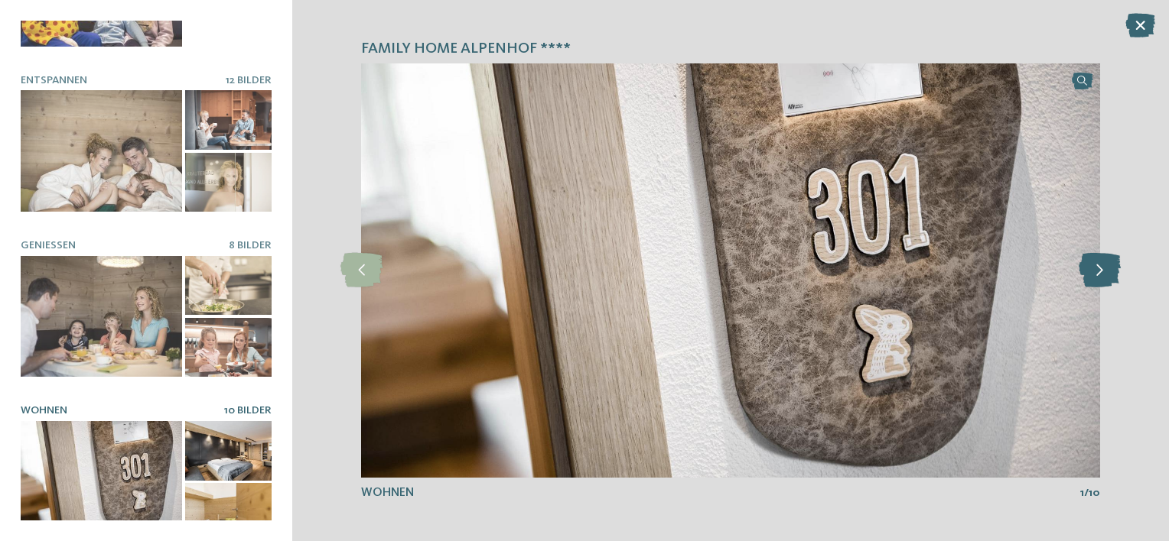
click at [1105, 259] on icon at bounding box center [1099, 270] width 42 height 34
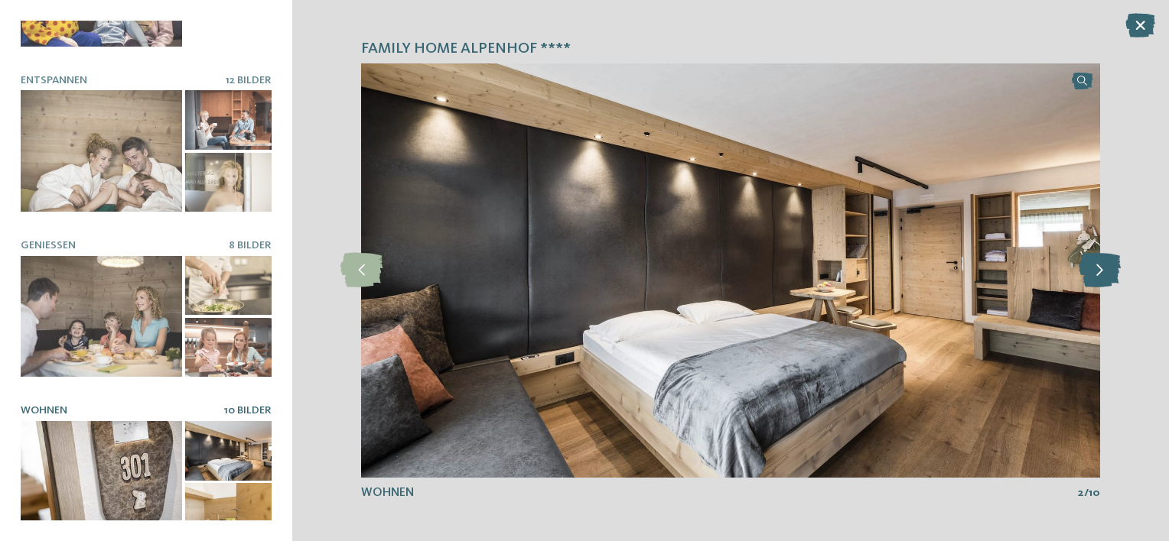
click at [1105, 259] on icon at bounding box center [1099, 270] width 42 height 34
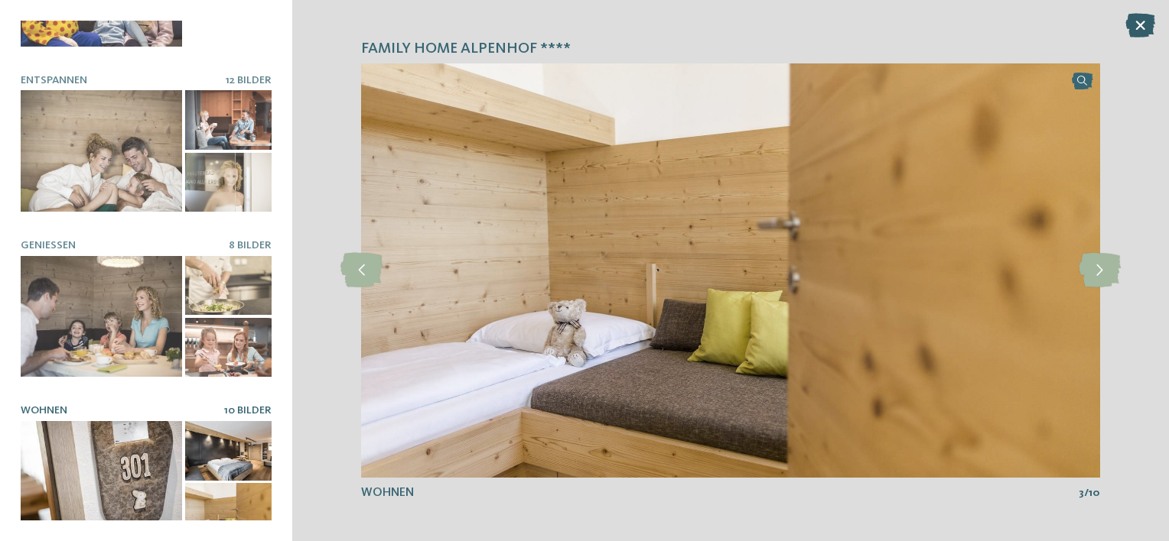
click at [1135, 24] on icon at bounding box center [1140, 25] width 30 height 24
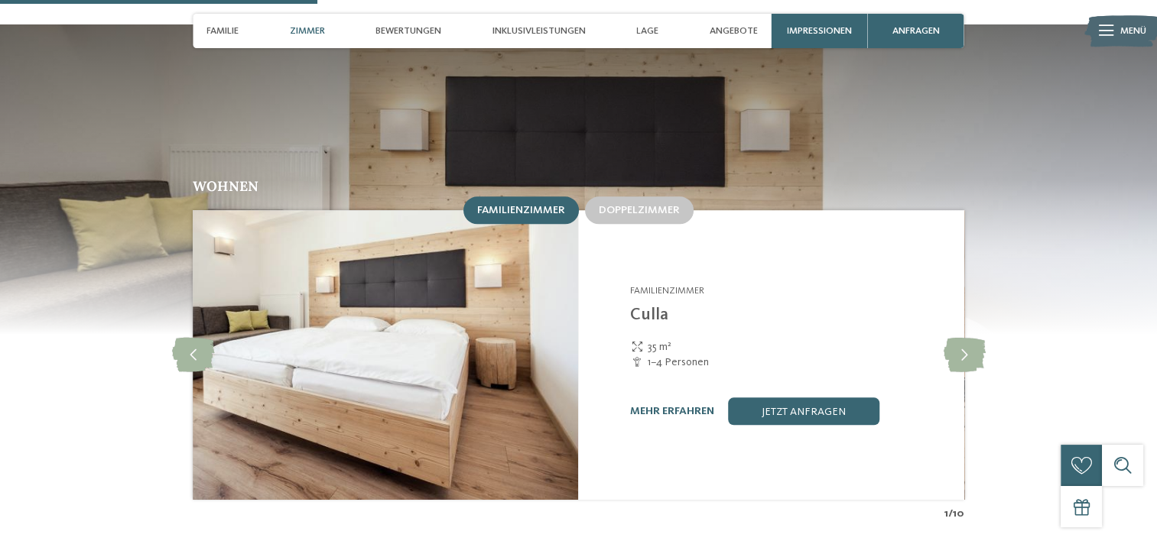
scroll to position [1319, 0]
click at [962, 337] on icon at bounding box center [964, 354] width 42 height 34
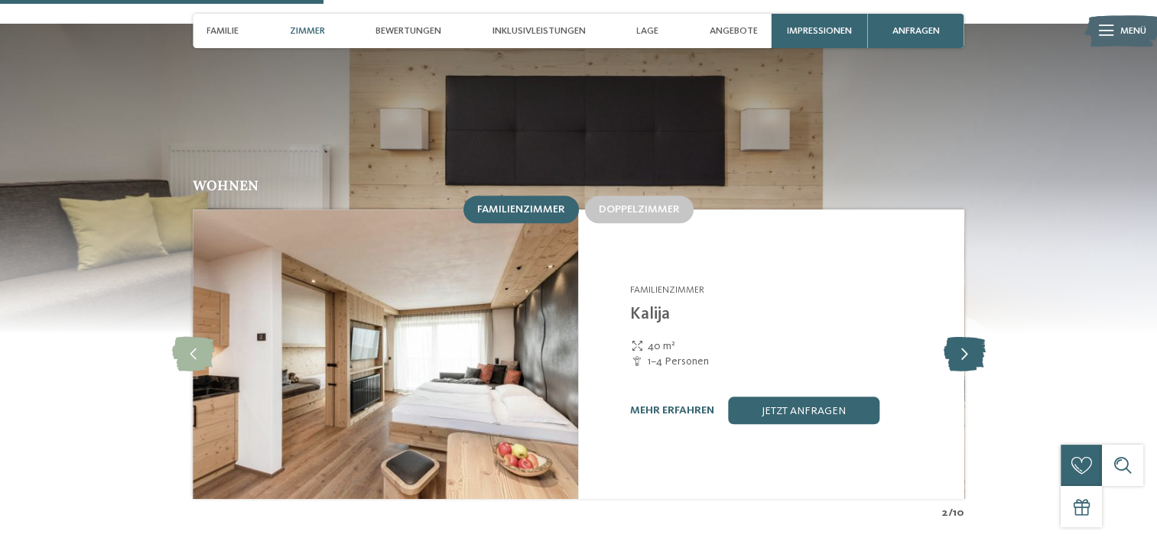
click at [962, 337] on icon at bounding box center [964, 354] width 42 height 34
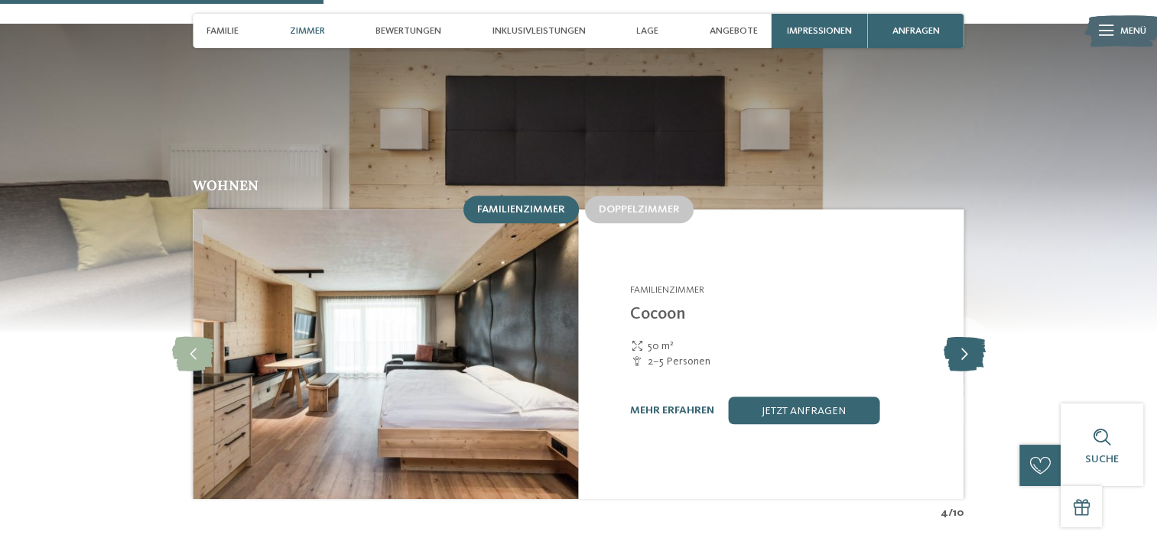
click at [962, 337] on icon at bounding box center [964, 354] width 42 height 34
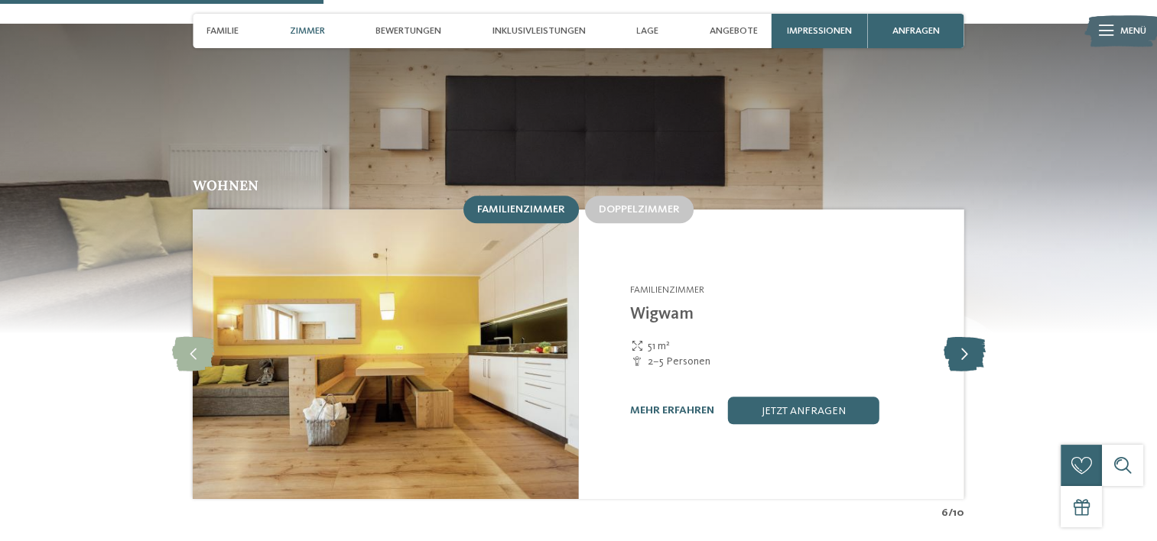
click at [962, 337] on icon at bounding box center [964, 354] width 42 height 34
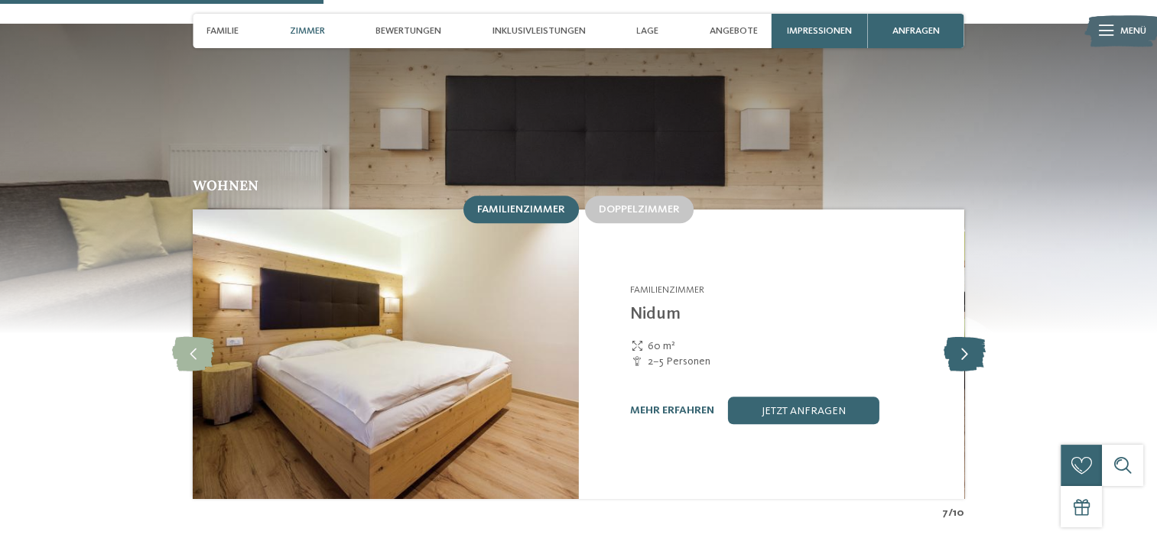
click at [962, 337] on icon at bounding box center [964, 354] width 42 height 34
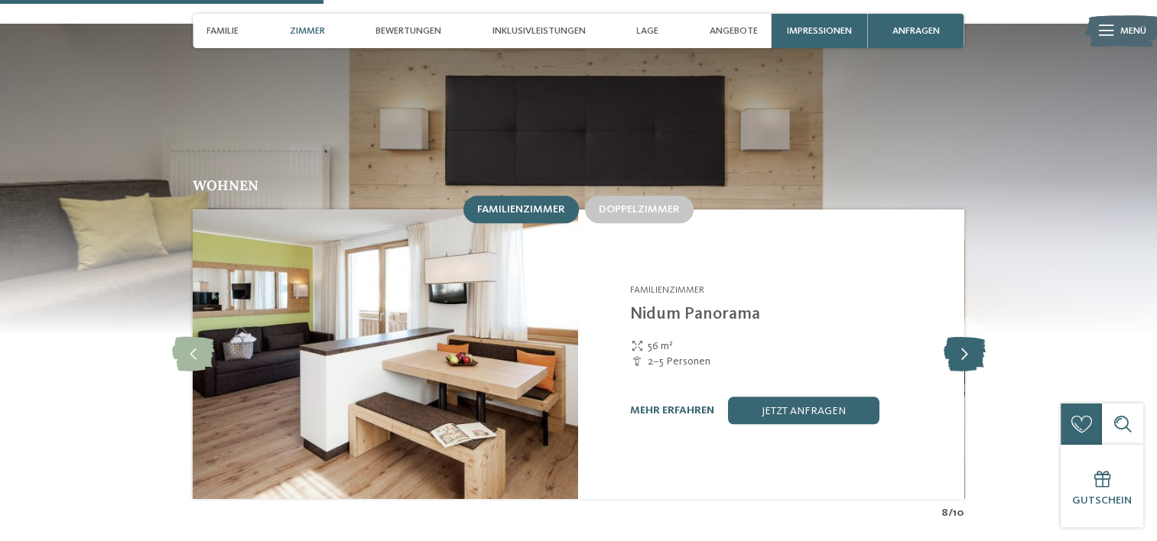
click at [962, 337] on icon at bounding box center [964, 354] width 42 height 34
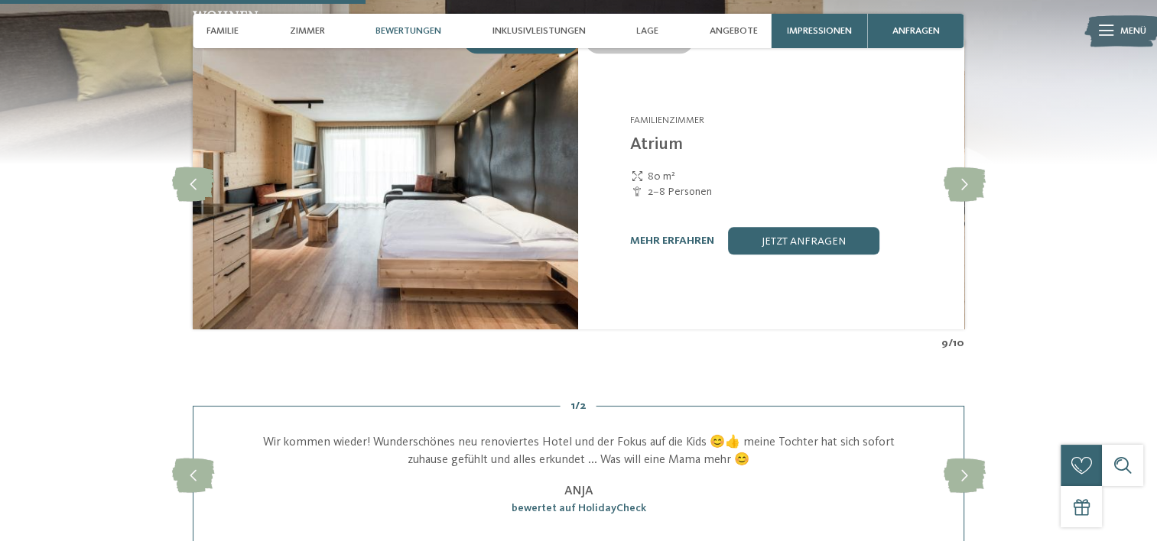
scroll to position [1489, 0]
click at [968, 176] on icon at bounding box center [964, 184] width 42 height 34
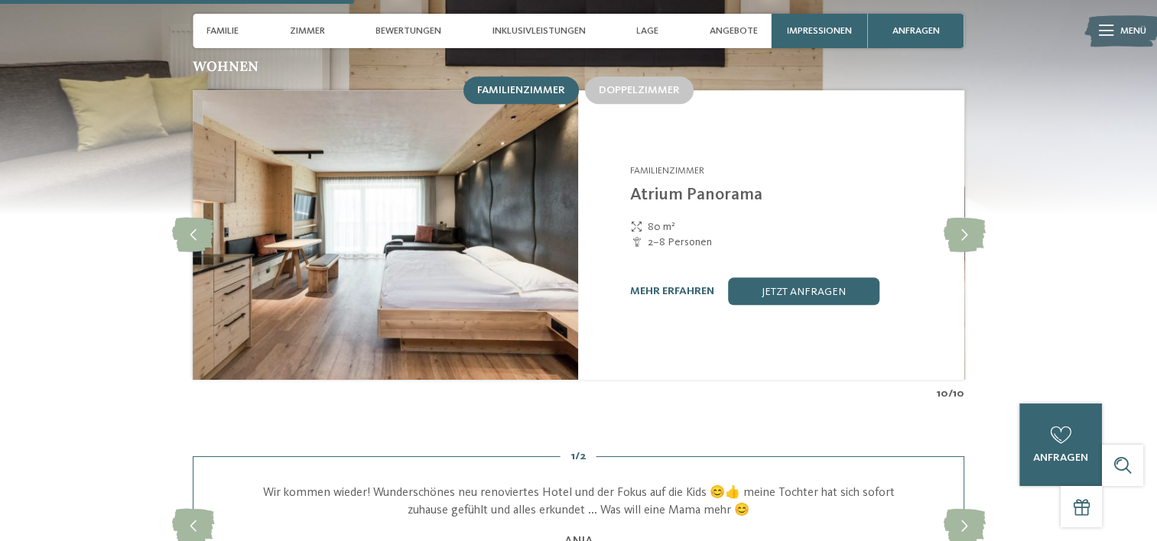
scroll to position [1437, 0]
click at [659, 287] on link "mehr erfahren" at bounding box center [672, 292] width 84 height 11
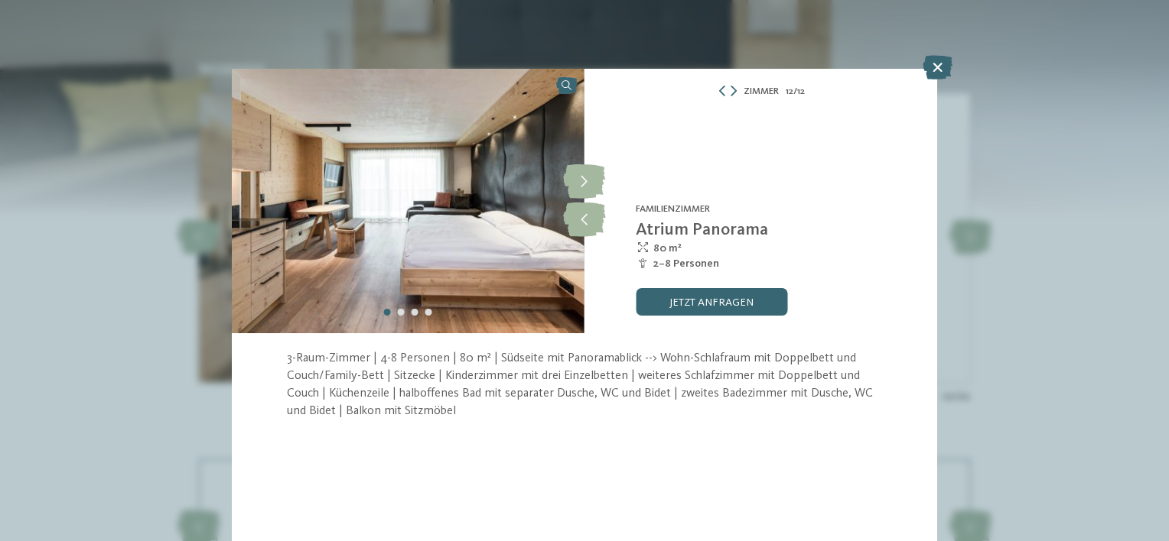
click at [938, 54] on div "Zimmer 12 / 12 slide 12 of 12 1" at bounding box center [584, 270] width 1169 height 541
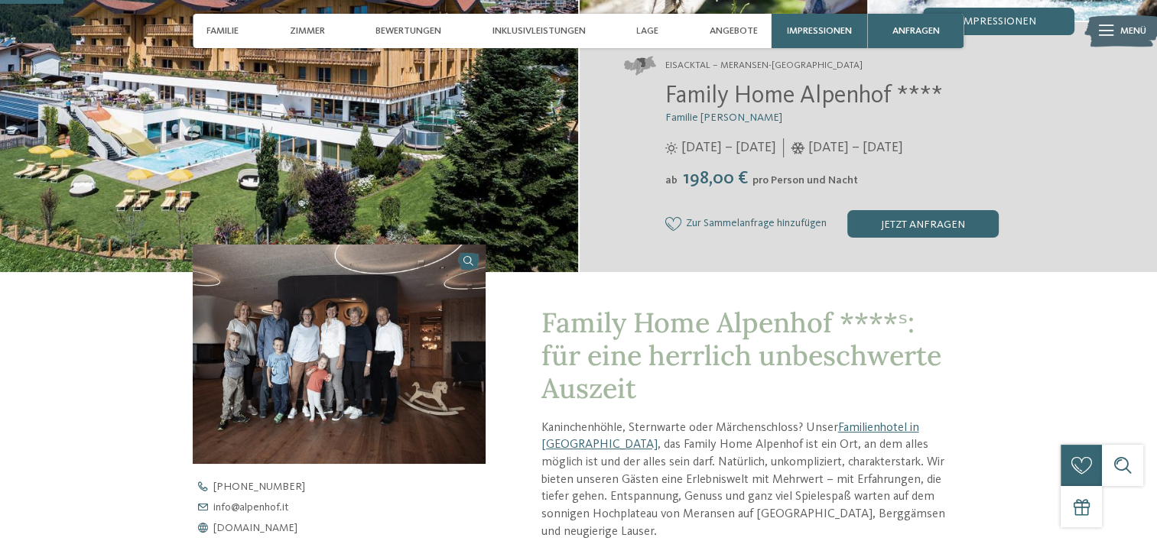
scroll to position [259, 0]
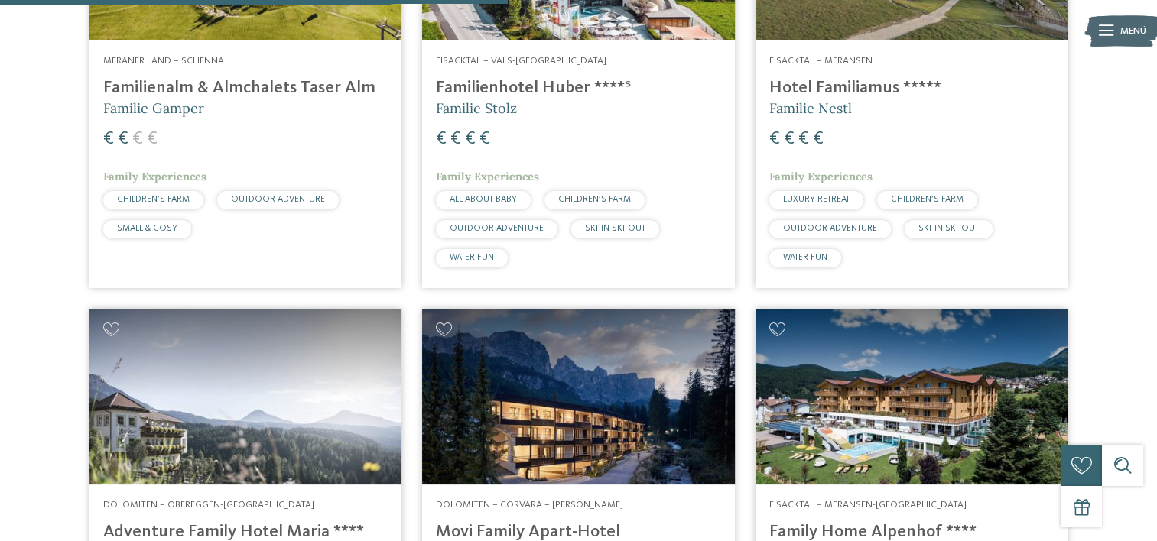
scroll to position [1911, 0]
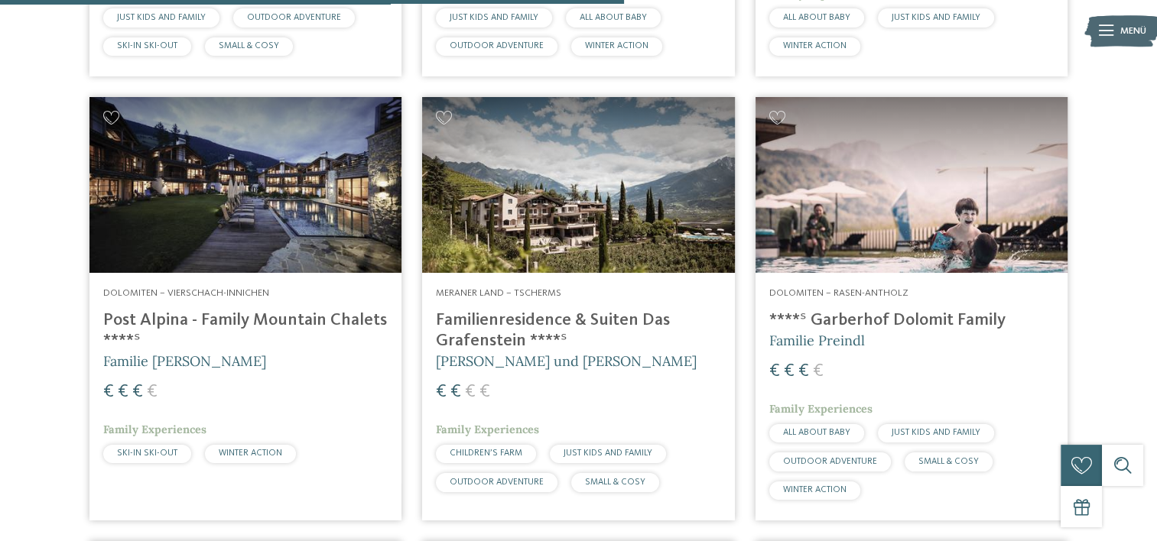
scroll to position [2541, 0]
click at [303, 210] on img at bounding box center [245, 186] width 312 height 176
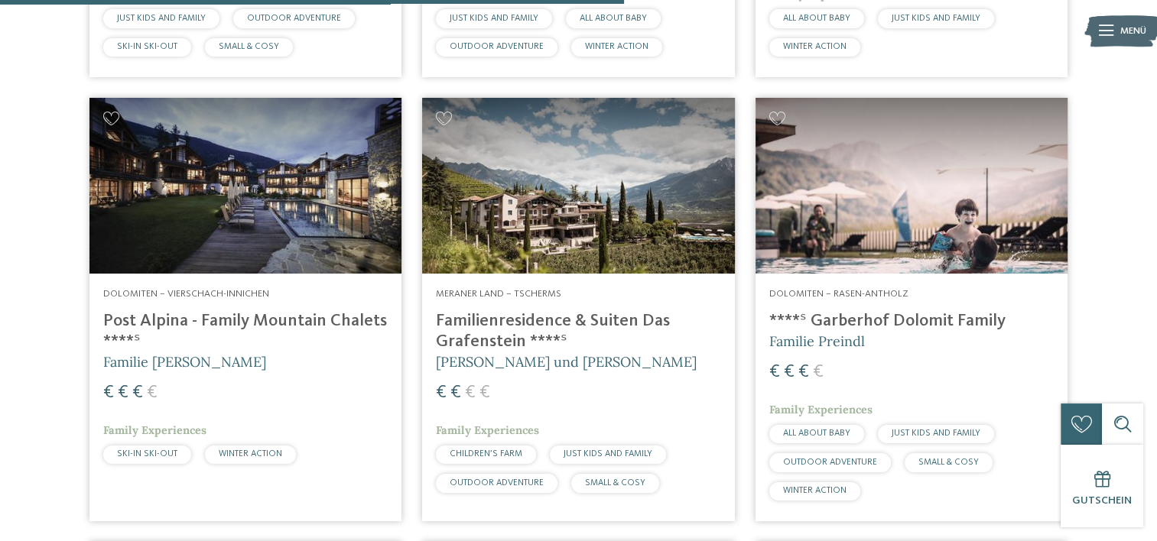
click at [300, 193] on img at bounding box center [245, 186] width 312 height 176
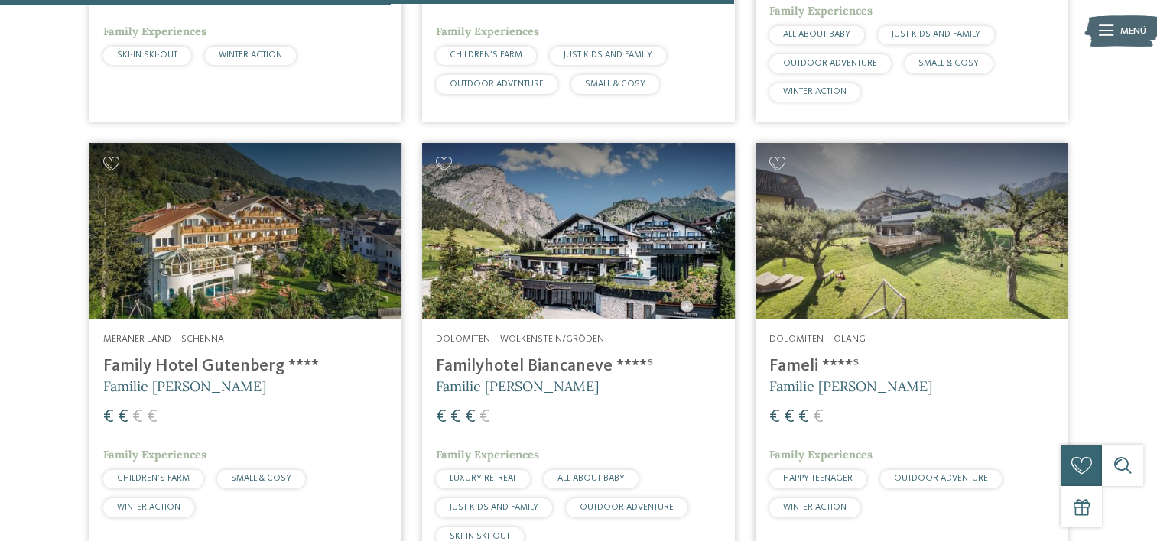
scroll to position [3016, 0]
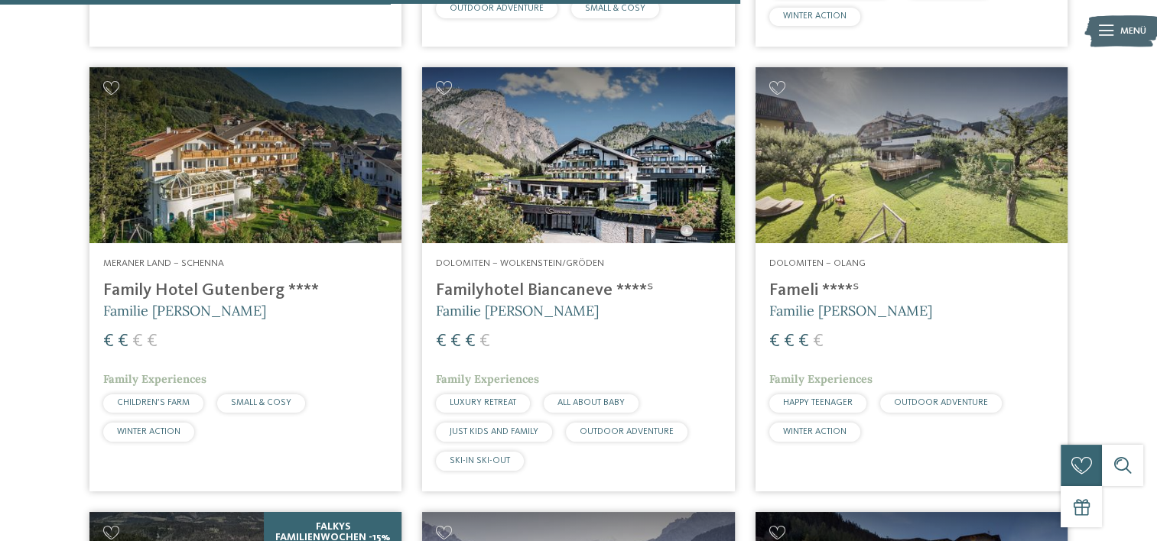
click at [921, 208] on img at bounding box center [912, 155] width 312 height 176
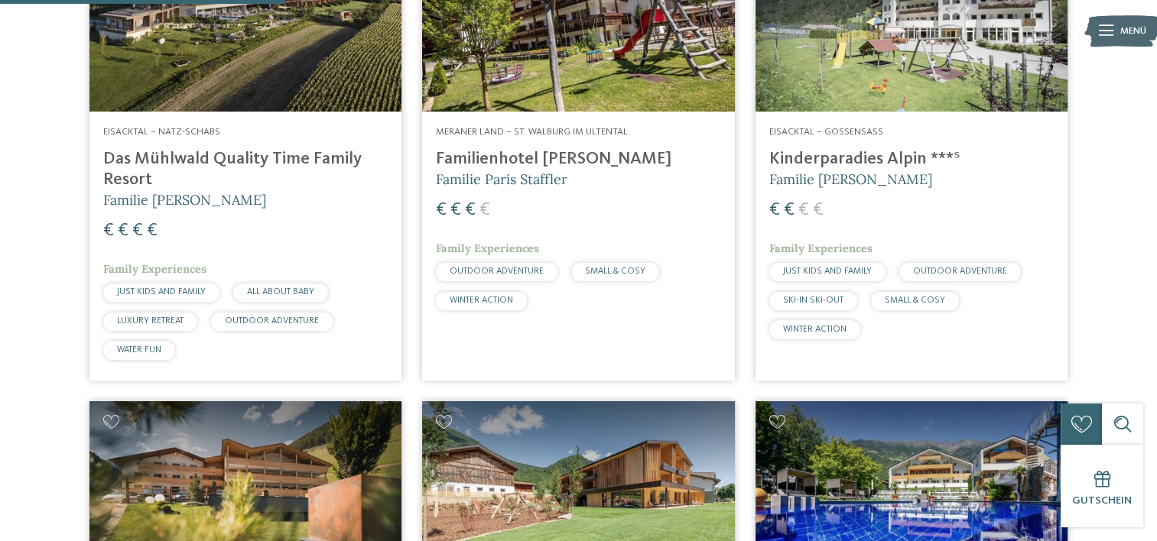
scroll to position [1323, 0]
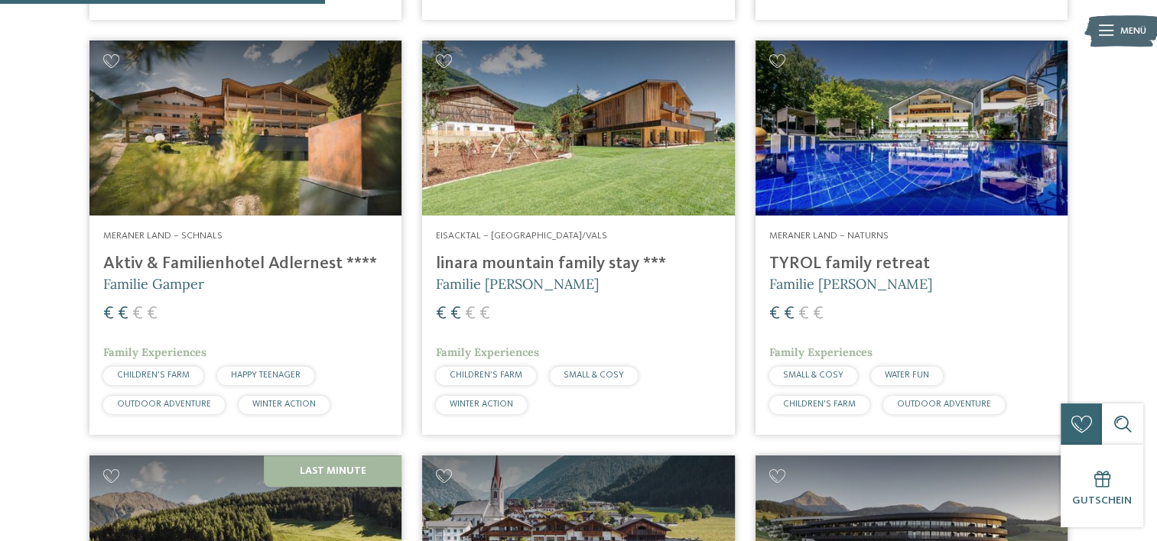
click at [566, 224] on div "Eisacktal – [GEOGRAPHIC_DATA]/Vals linara mountain family stay *** Familie [PER…" at bounding box center [578, 326] width 312 height 220
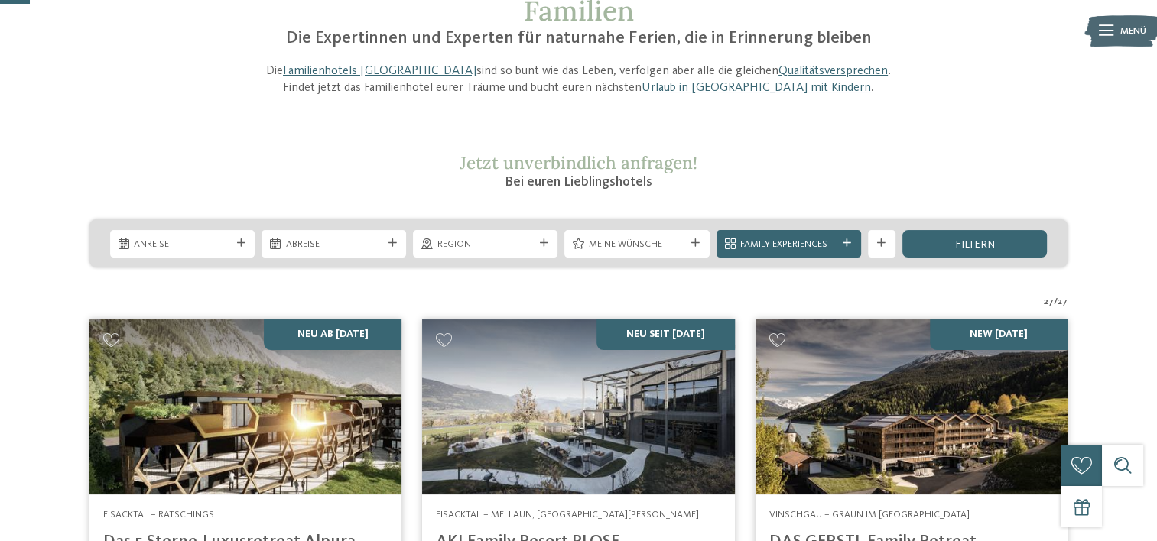
scroll to position [116, 0]
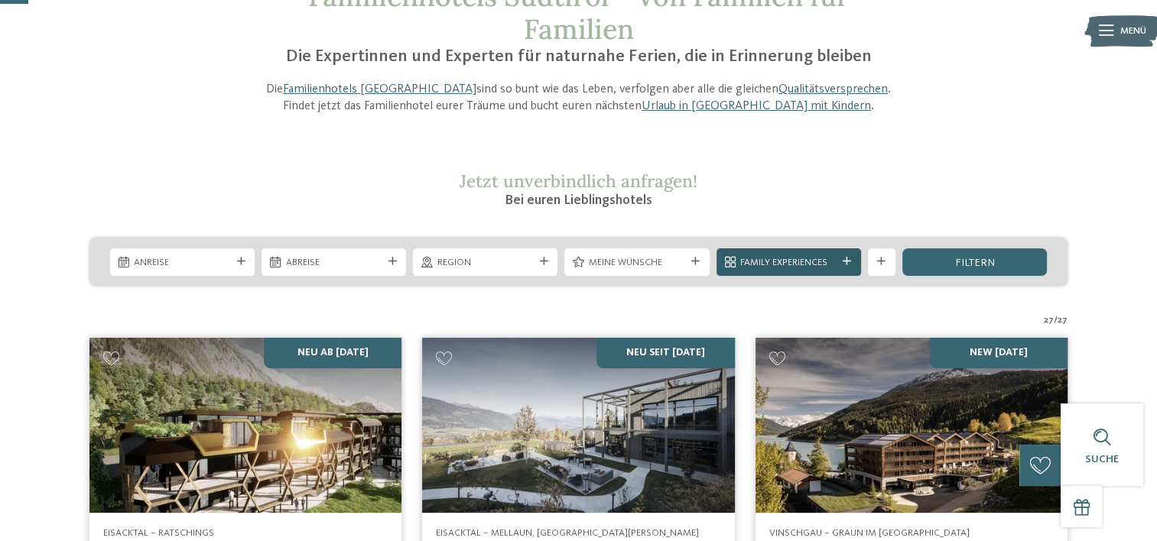
click at [837, 270] on div "Family Experiences" at bounding box center [789, 263] width 145 height 28
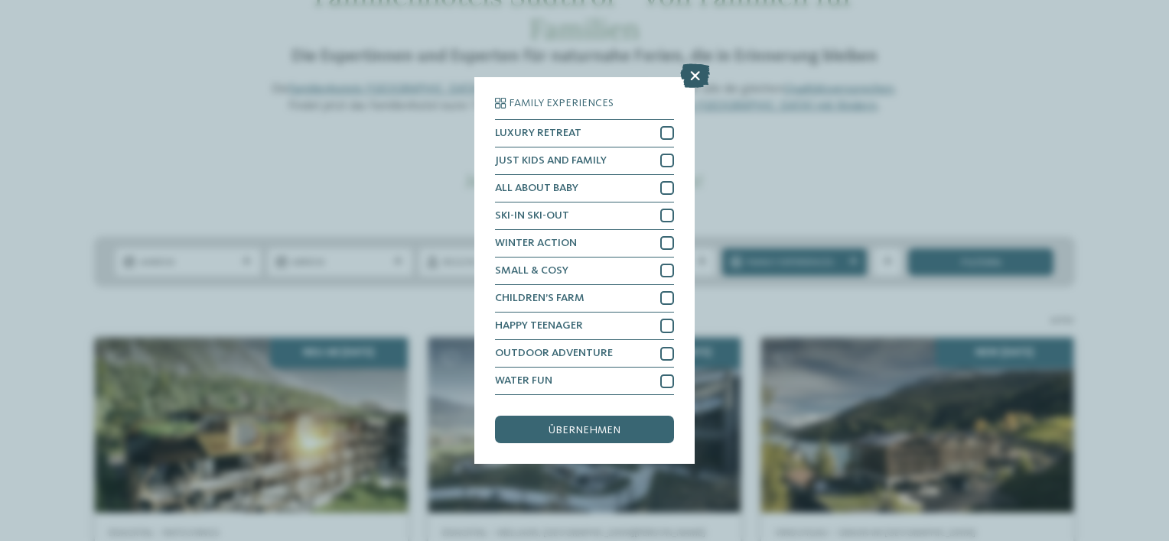
click at [697, 65] on icon at bounding box center [695, 75] width 30 height 24
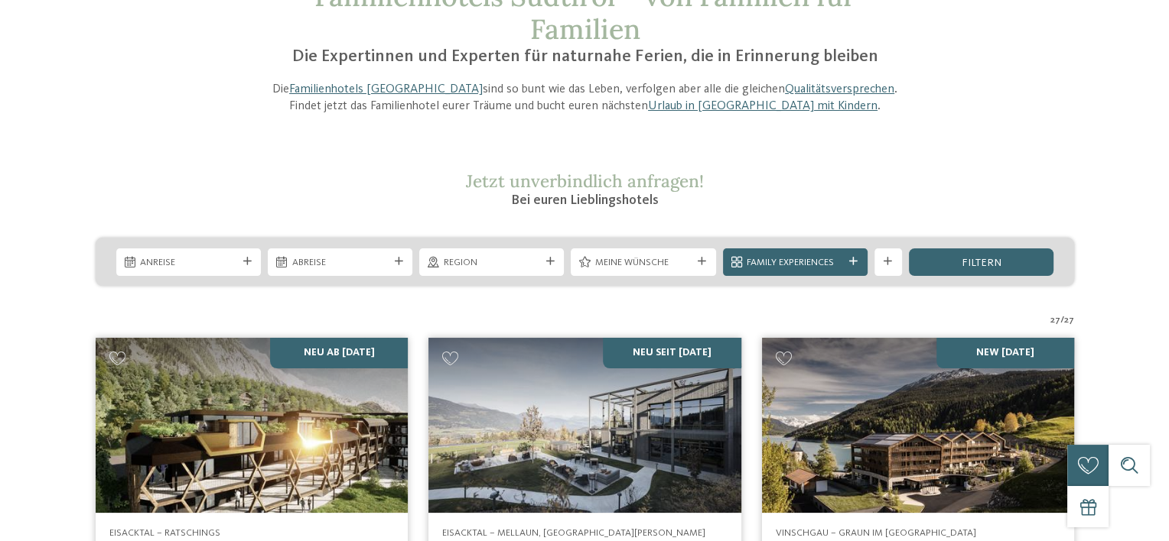
scroll to position [0, 0]
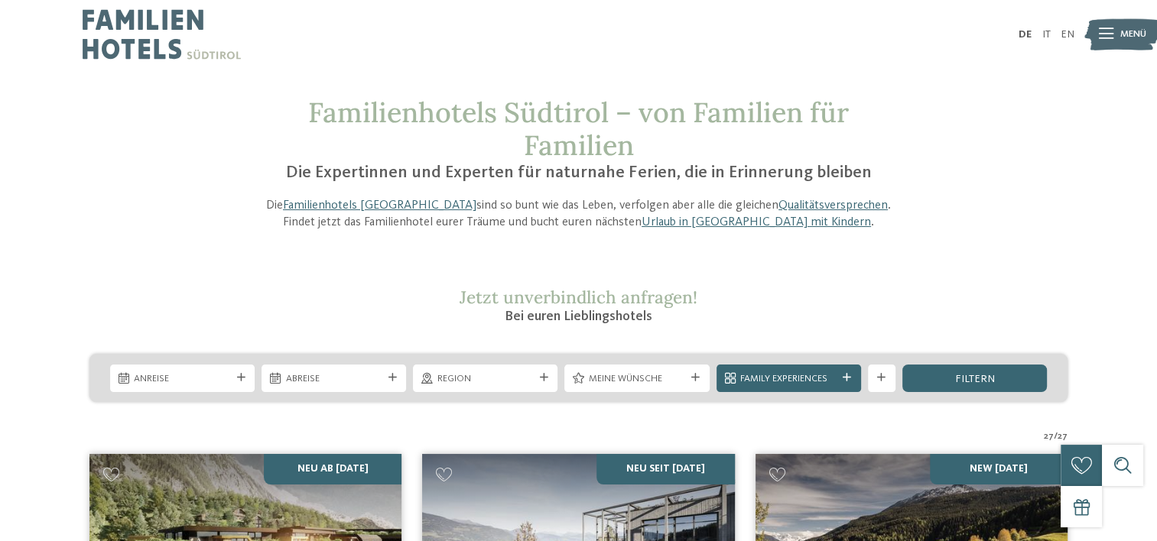
click at [1142, 35] on span "Menü" at bounding box center [1133, 35] width 26 height 14
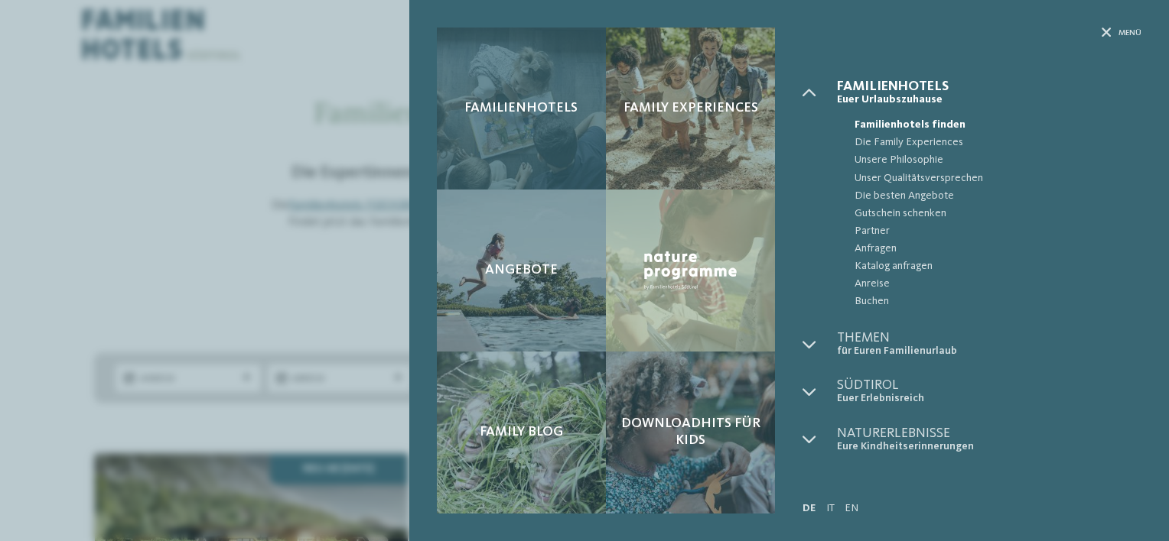
click at [528, 94] on div "Familienhotels" at bounding box center [521, 109] width 169 height 162
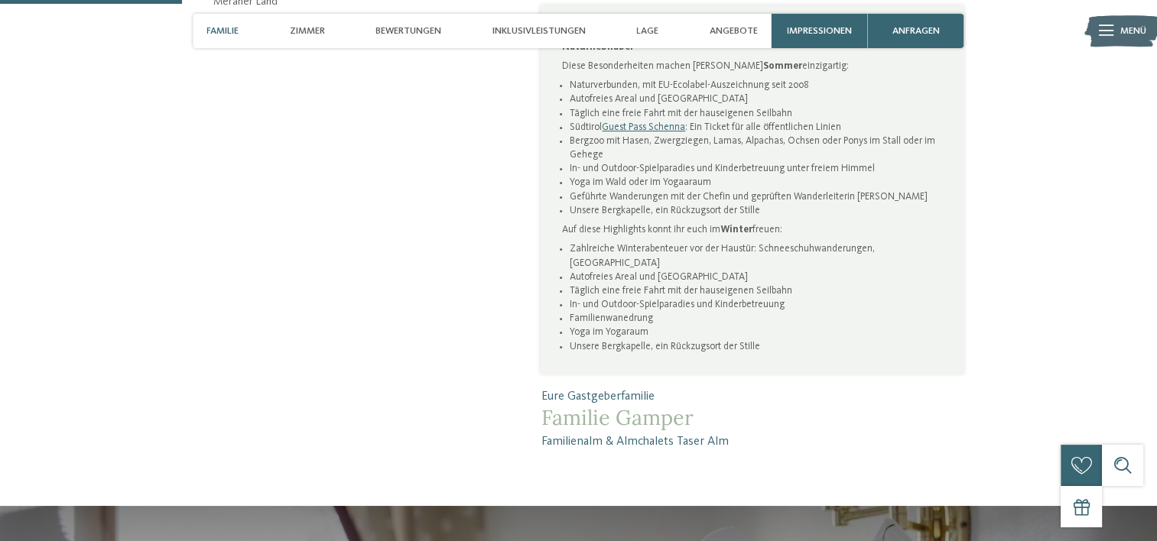
scroll to position [1236, 0]
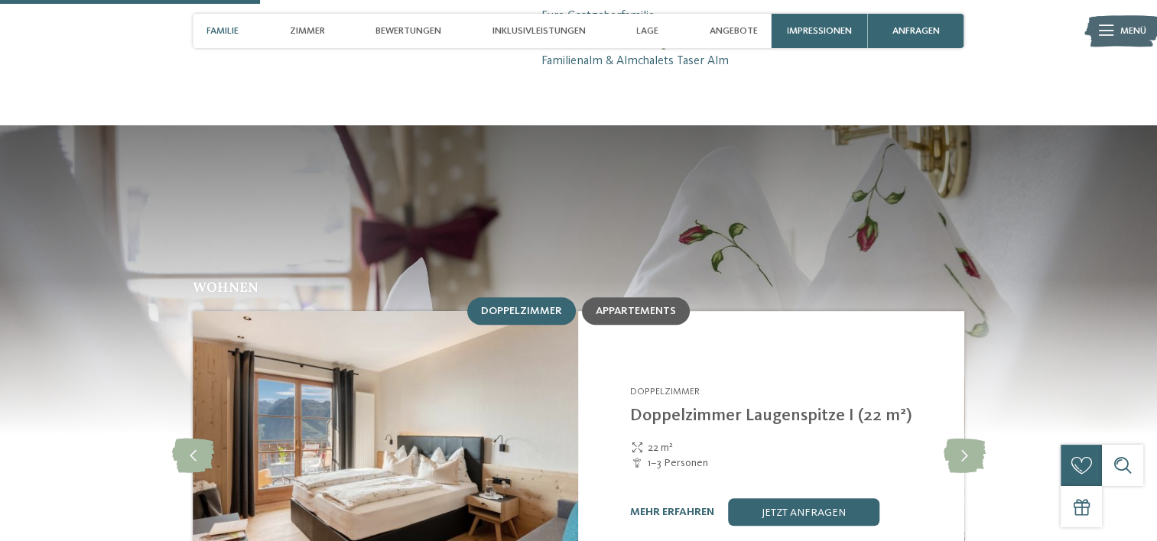
click at [652, 306] on span "Appartements" at bounding box center [636, 311] width 80 height 11
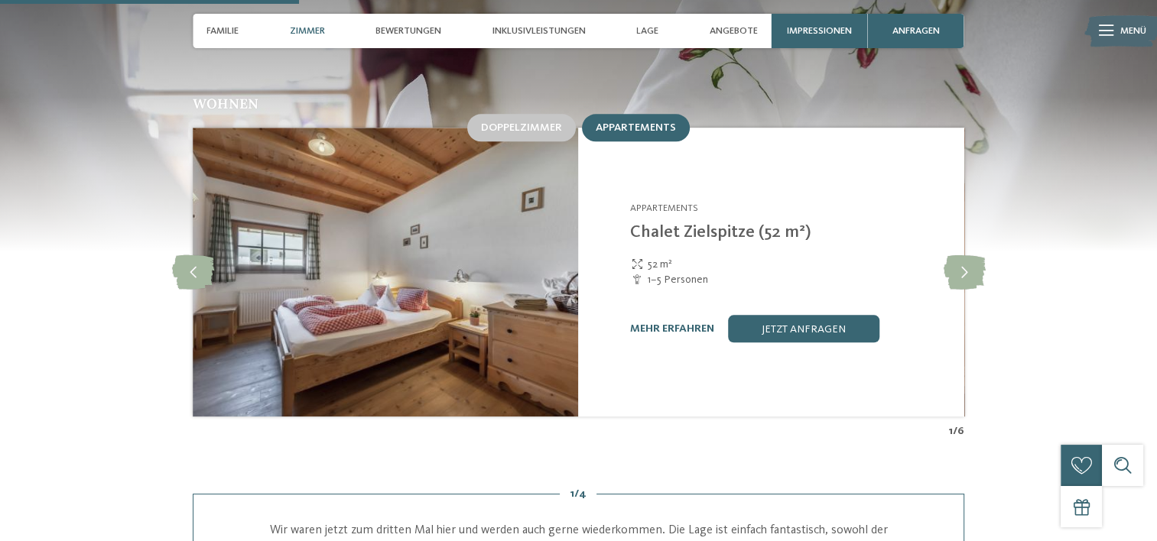
scroll to position [1424, 0]
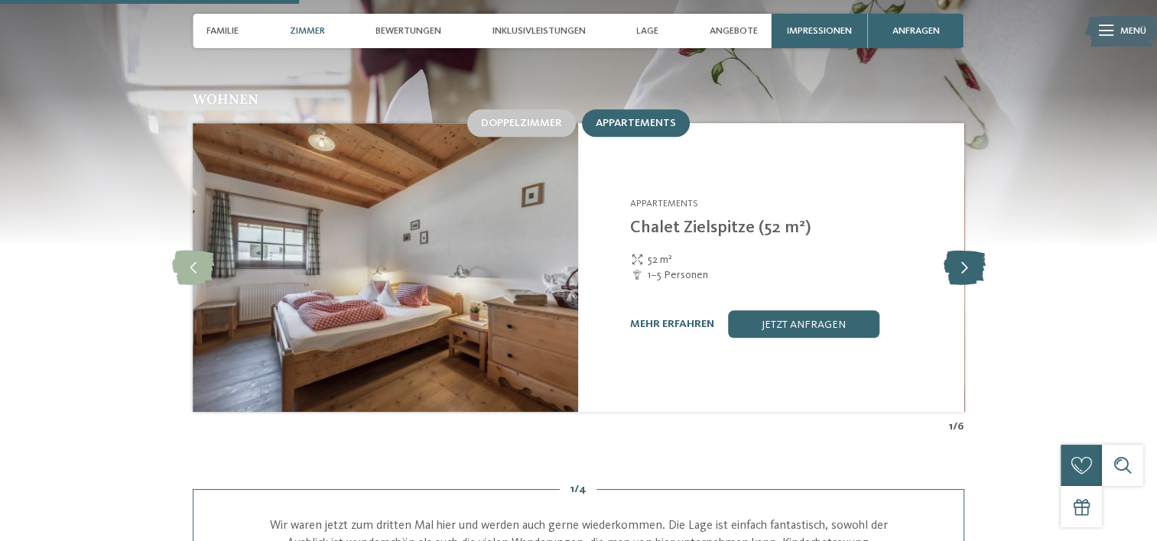
click at [976, 251] on icon at bounding box center [964, 268] width 42 height 34
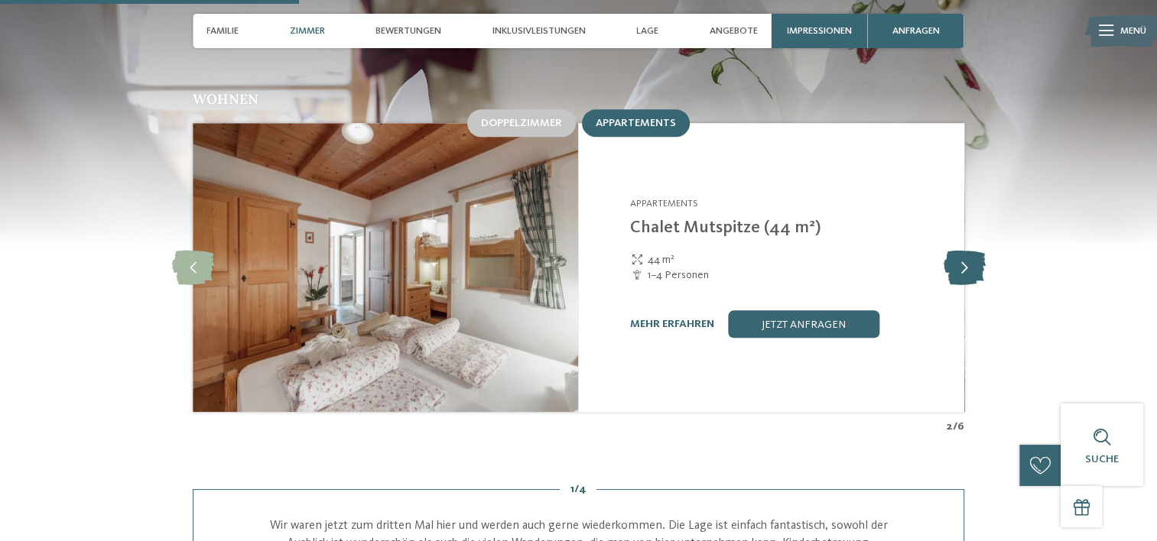
click at [976, 251] on icon at bounding box center [964, 268] width 42 height 34
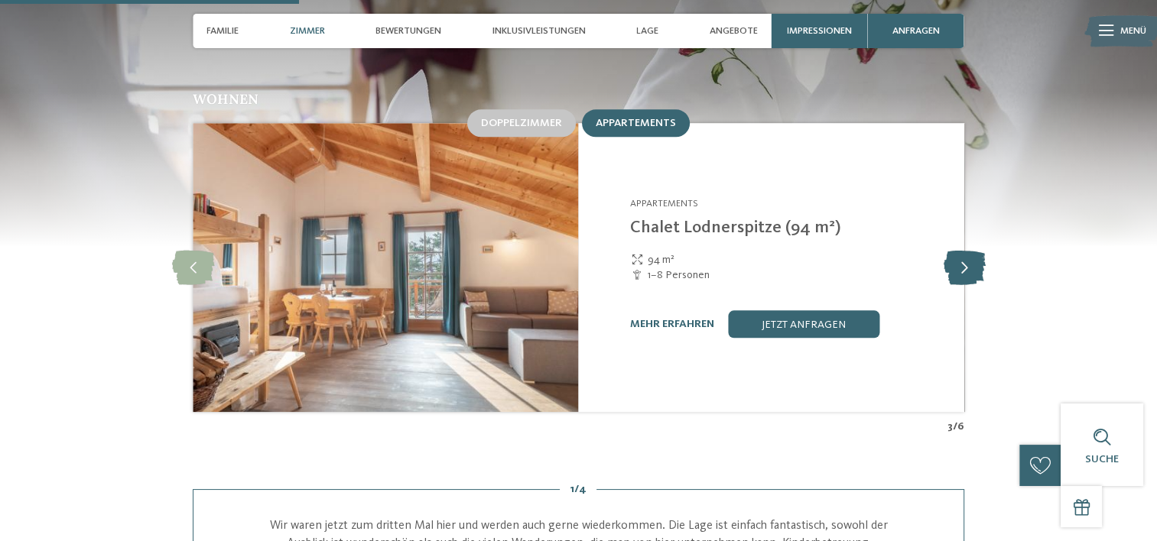
click at [976, 251] on icon at bounding box center [964, 268] width 42 height 34
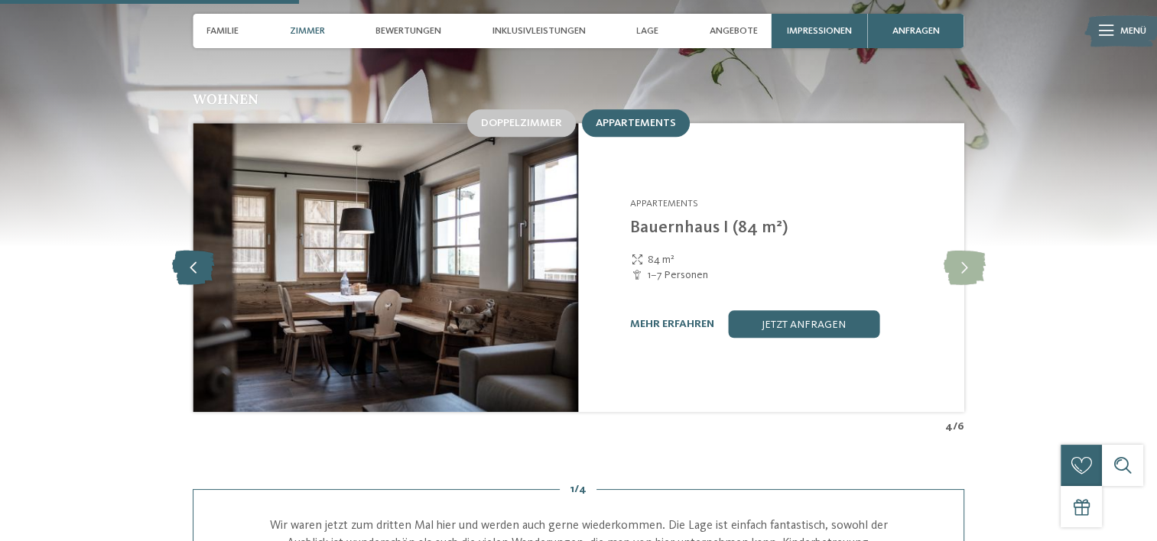
click at [203, 251] on icon at bounding box center [193, 268] width 42 height 34
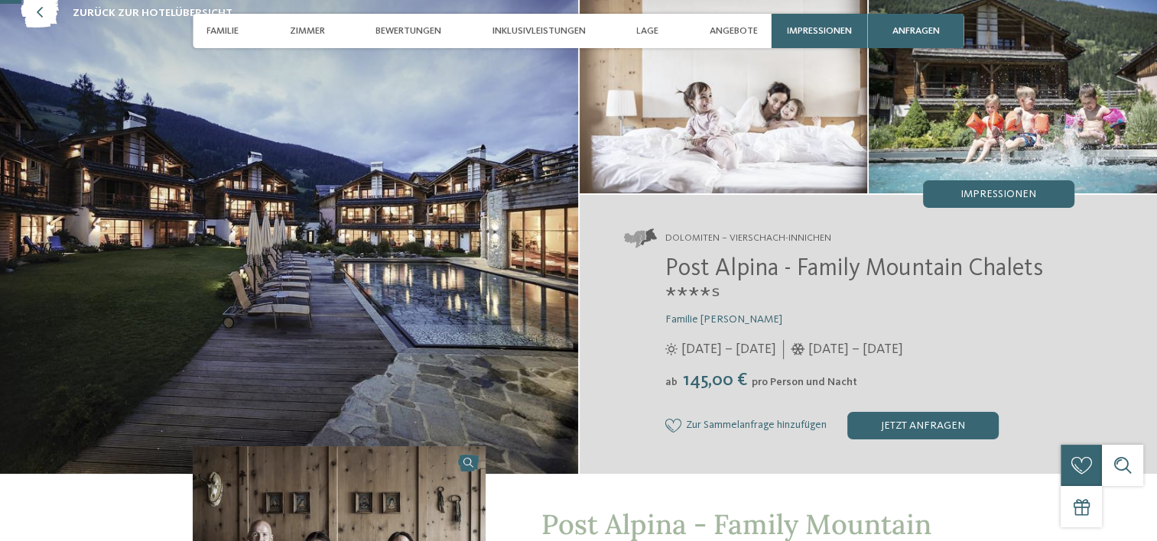
scroll to position [93, 0]
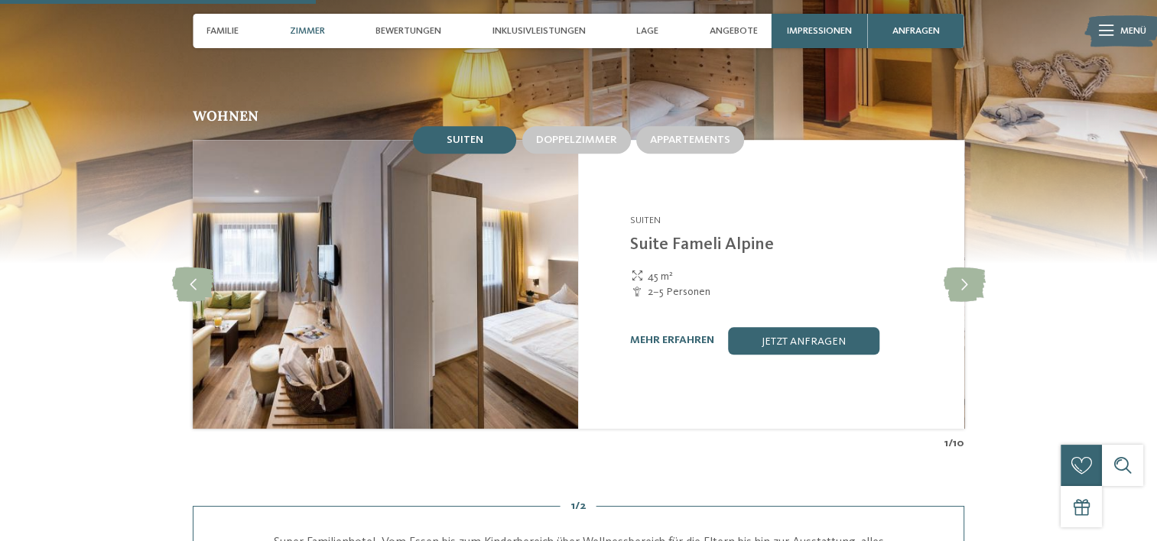
scroll to position [1342, 0]
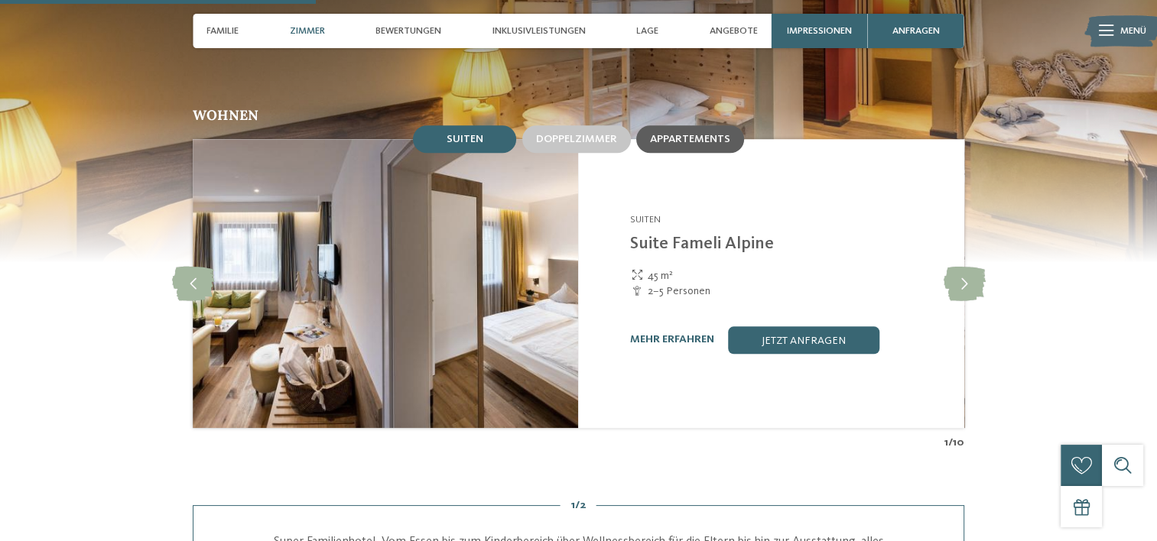
click at [666, 134] on span "Appartements" at bounding box center [690, 139] width 80 height 11
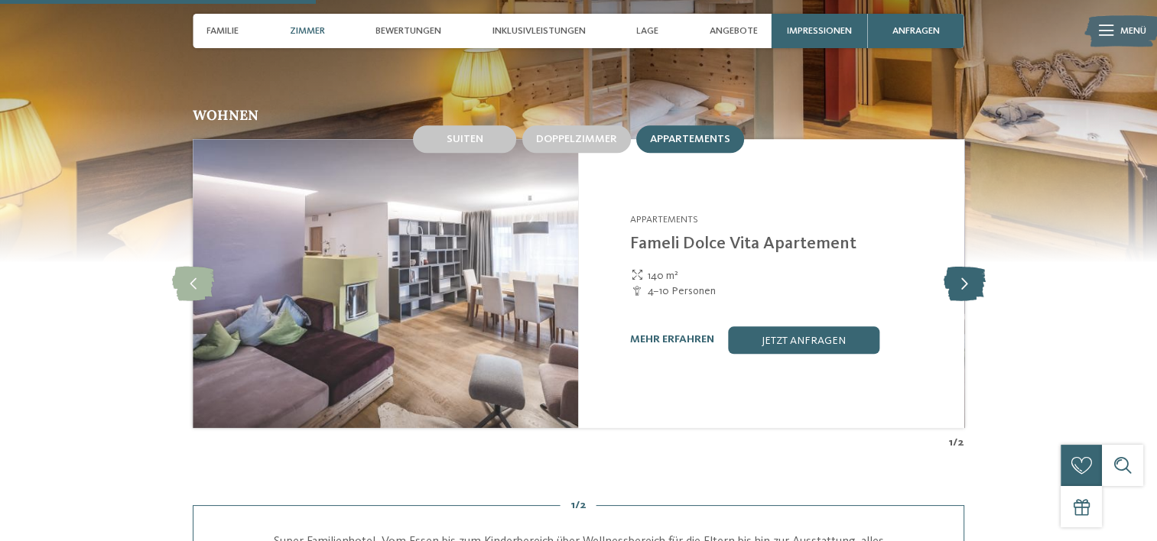
click at [954, 266] on icon at bounding box center [964, 283] width 42 height 34
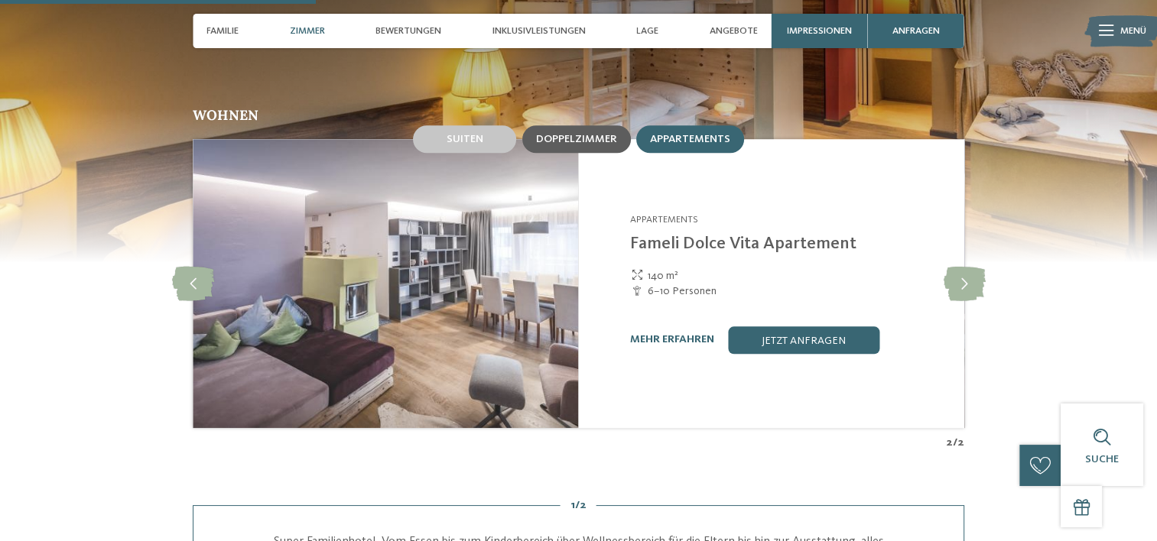
click at [610, 125] on div "Doppelzimmer" at bounding box center [576, 139] width 109 height 28
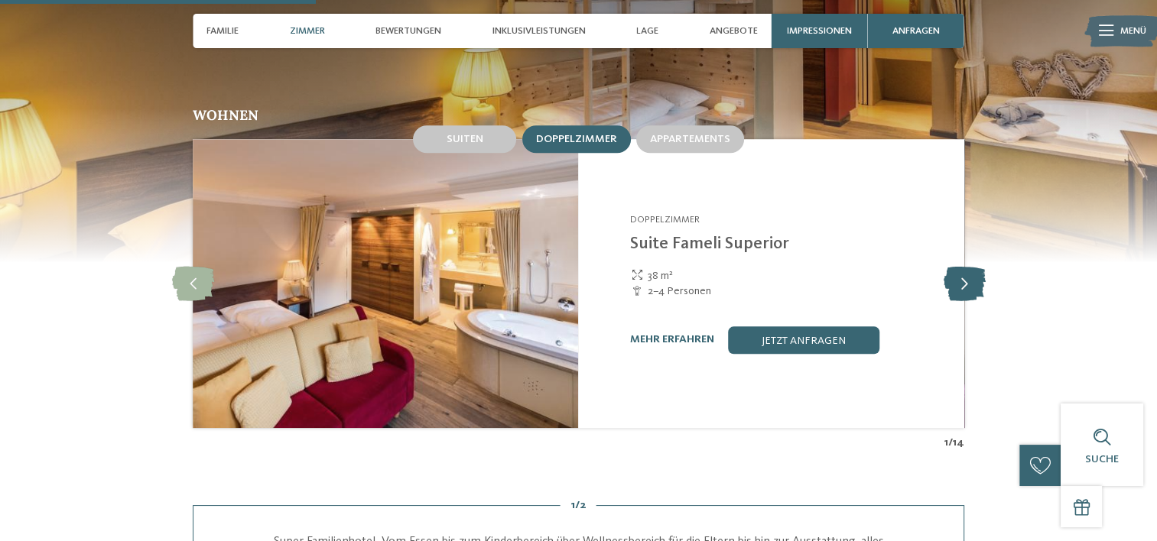
click at [954, 275] on icon at bounding box center [964, 283] width 42 height 34
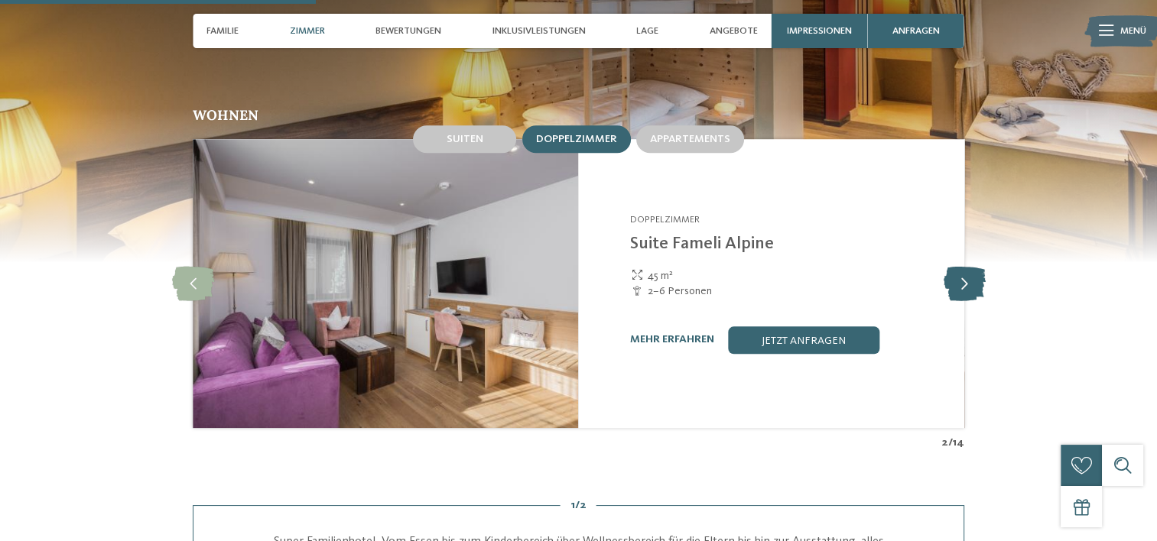
click at [954, 275] on icon at bounding box center [964, 283] width 42 height 34
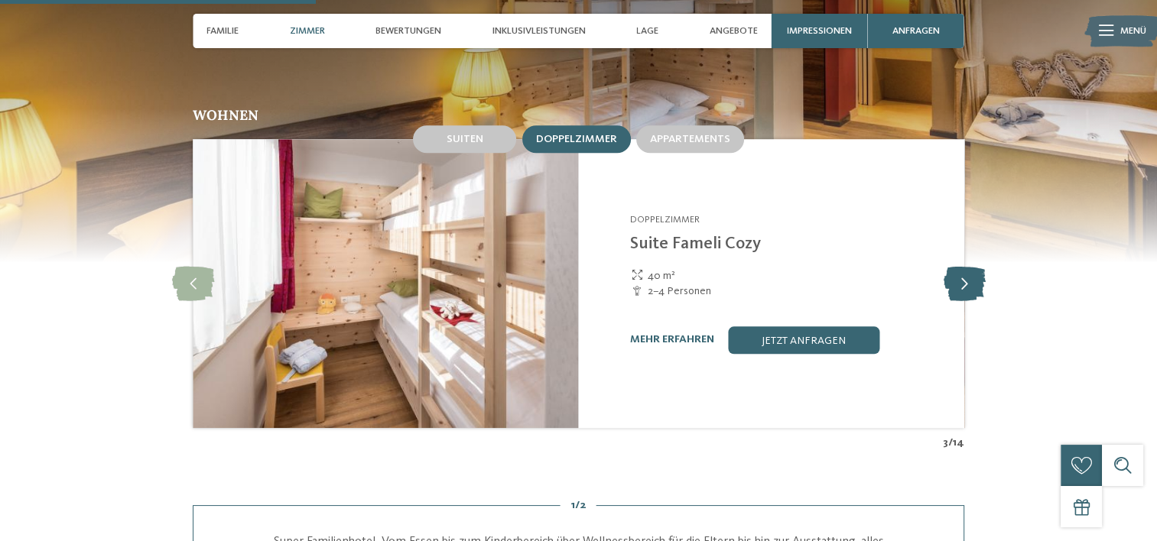
click at [954, 275] on icon at bounding box center [964, 283] width 42 height 34
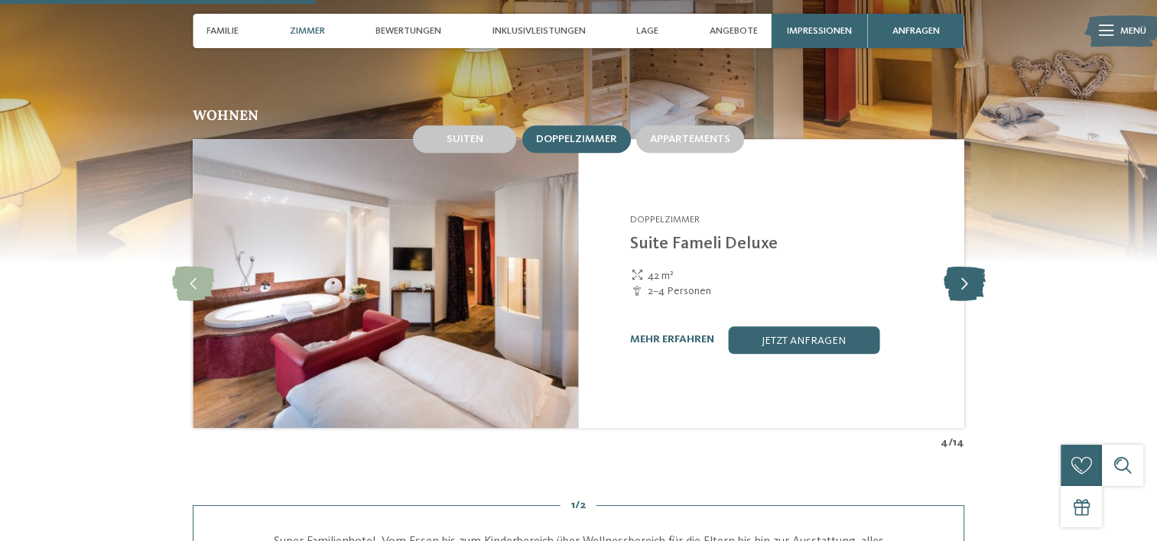
click at [954, 275] on icon at bounding box center [964, 283] width 42 height 34
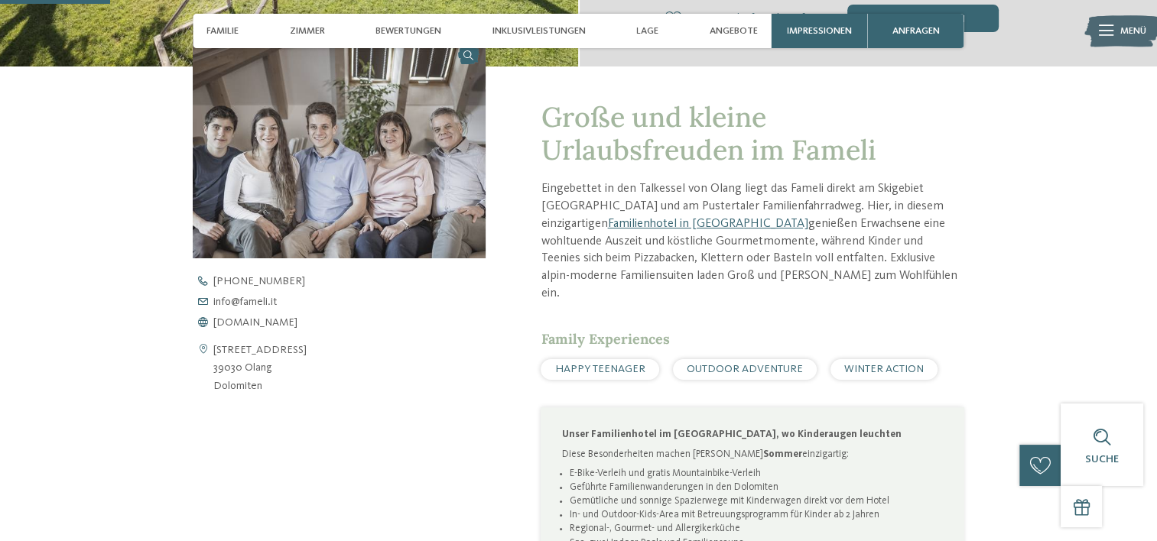
scroll to position [470, 0]
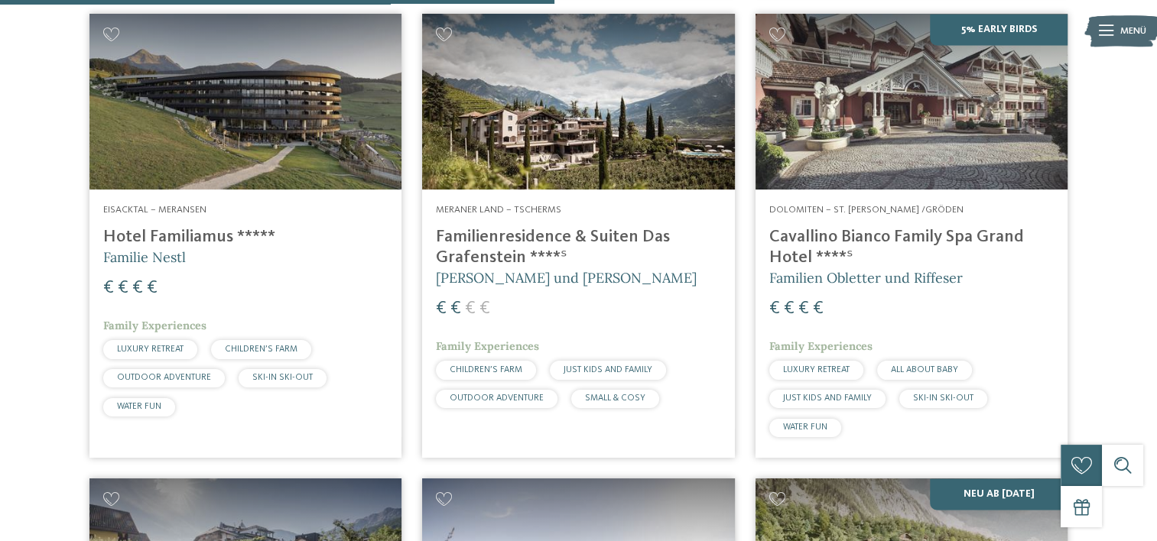
scroll to position [2275, 0]
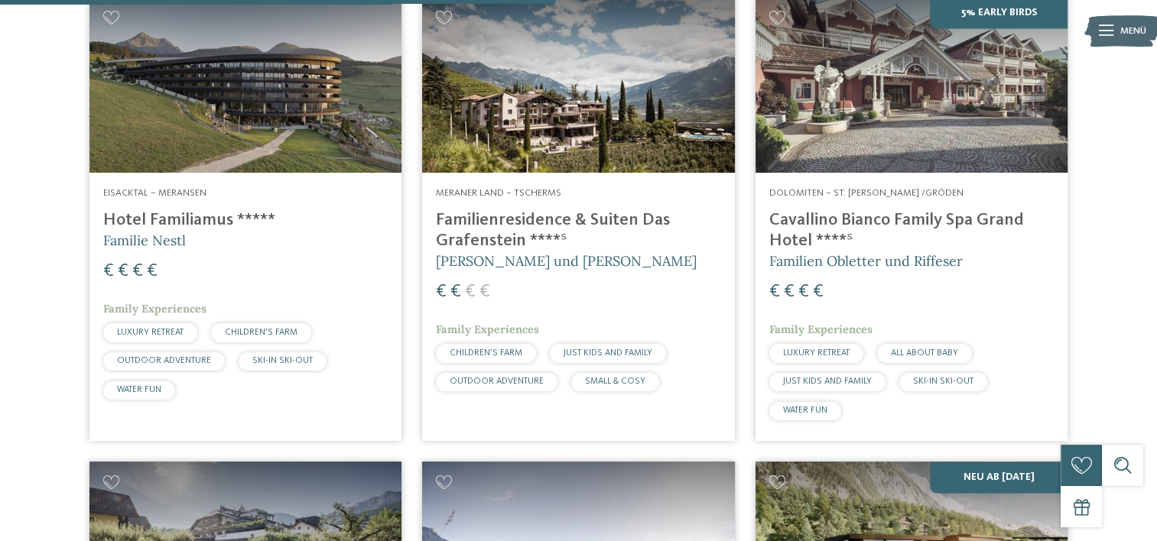
click at [534, 220] on h4 "Familienresidence & Suiten Das Grafenstein ****ˢ" at bounding box center [578, 230] width 285 height 41
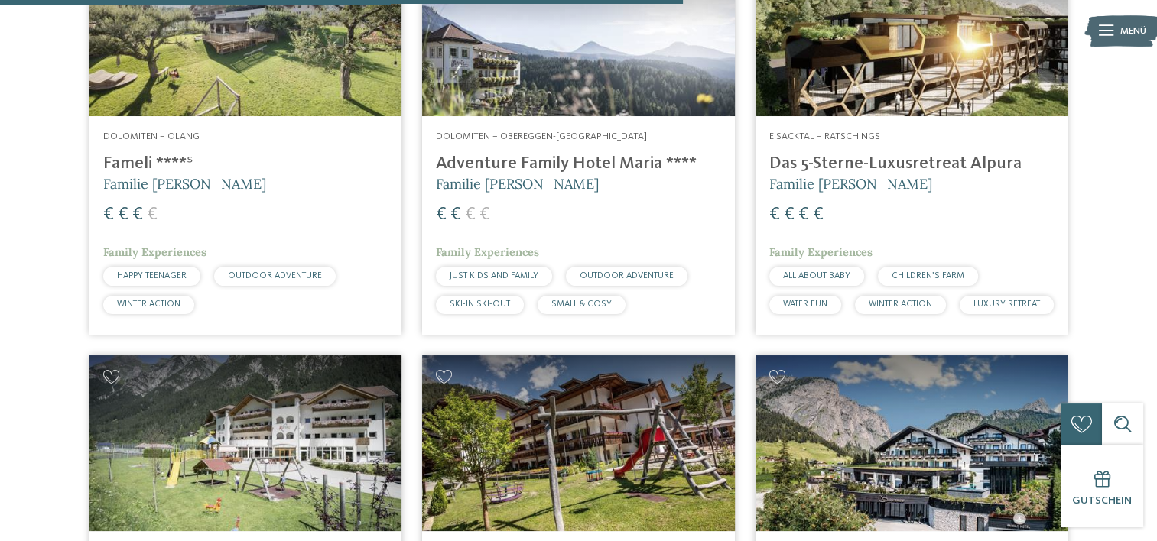
scroll to position [2796, 0]
drag, startPoint x: 262, startPoint y: 104, endPoint x: 217, endPoint y: 90, distance: 46.4
click at [217, 90] on img at bounding box center [245, 28] width 312 height 176
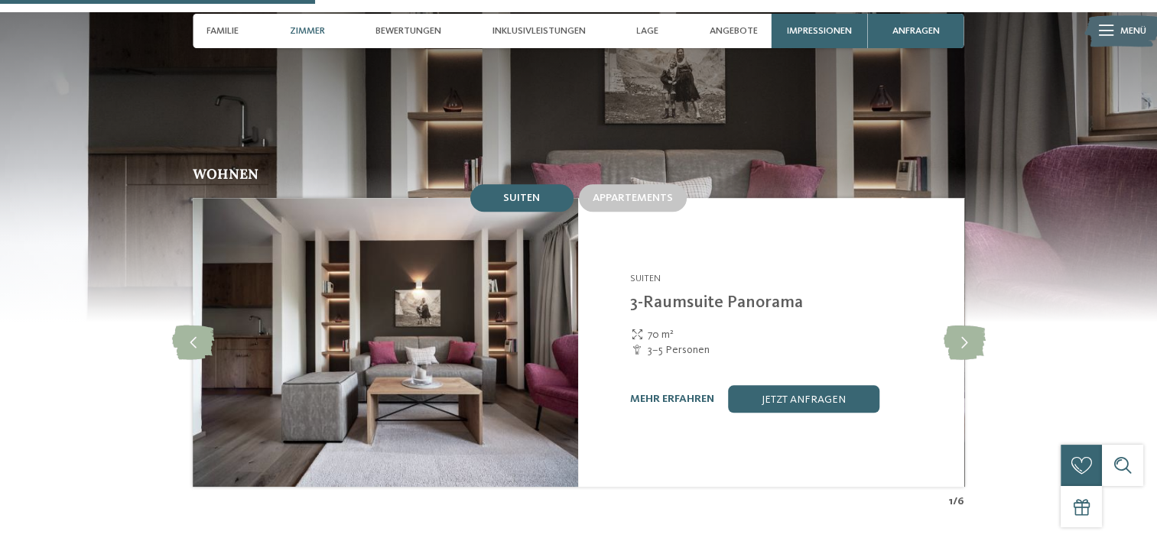
scroll to position [1250, 0]
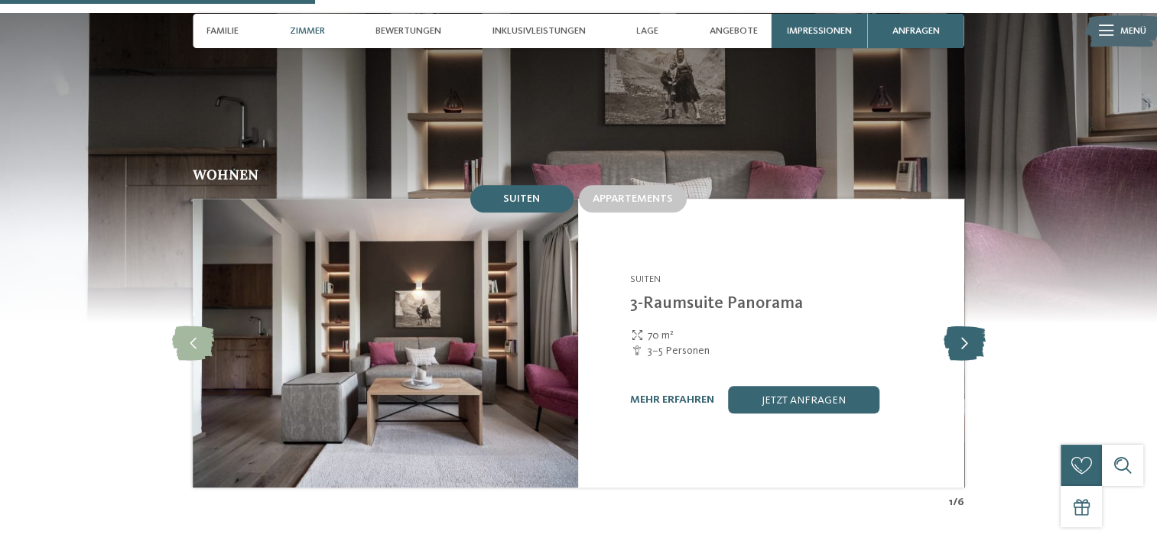
click at [979, 327] on icon at bounding box center [964, 344] width 42 height 34
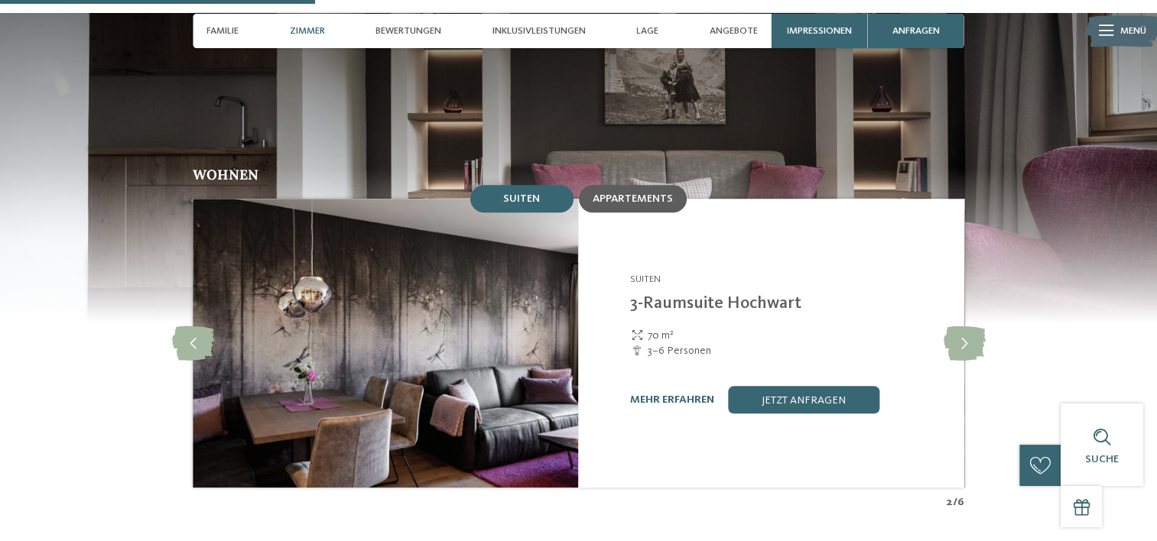
click at [633, 193] on span "Appartements" at bounding box center [633, 198] width 80 height 11
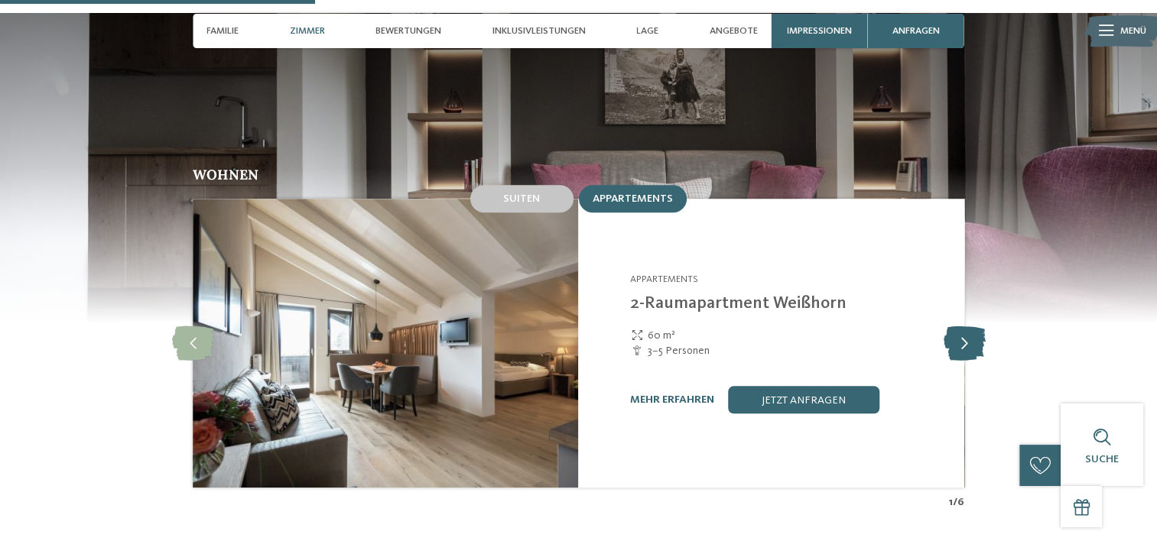
click at [971, 327] on icon at bounding box center [964, 344] width 42 height 34
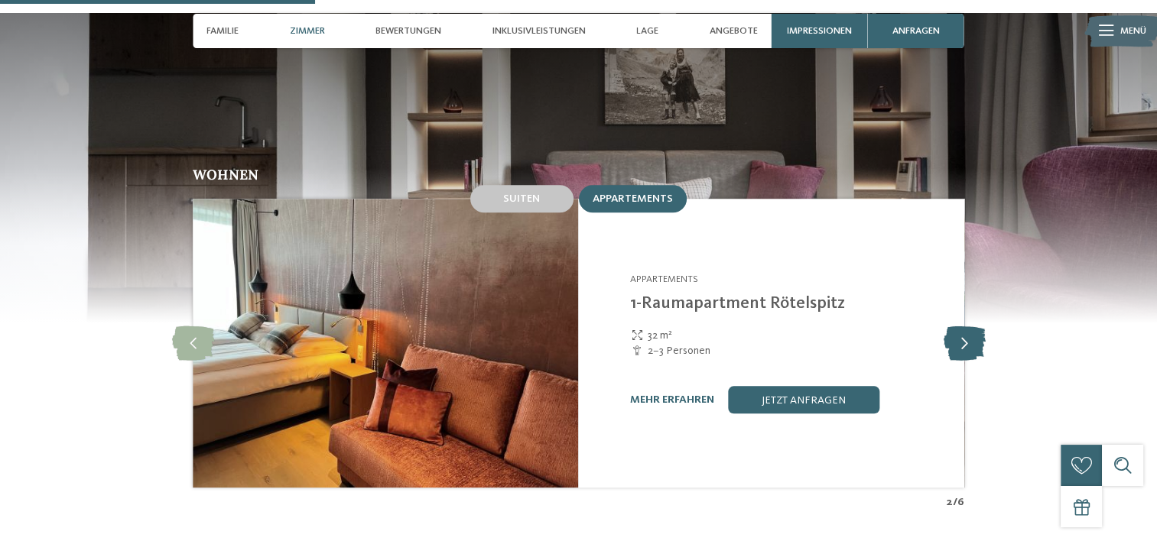
click at [971, 327] on icon at bounding box center [964, 344] width 42 height 34
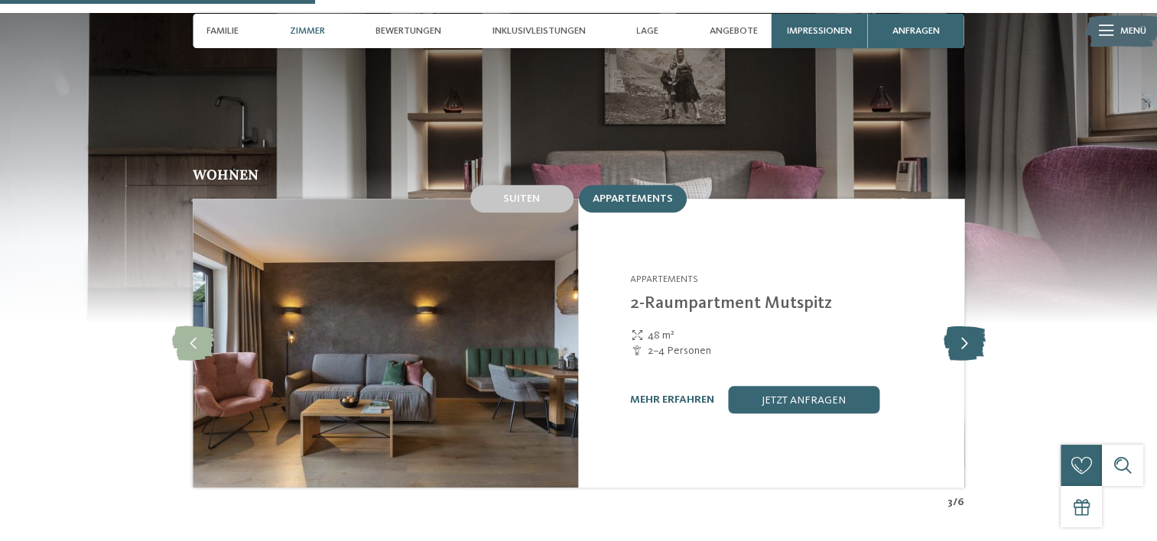
click at [971, 327] on icon at bounding box center [964, 344] width 42 height 34
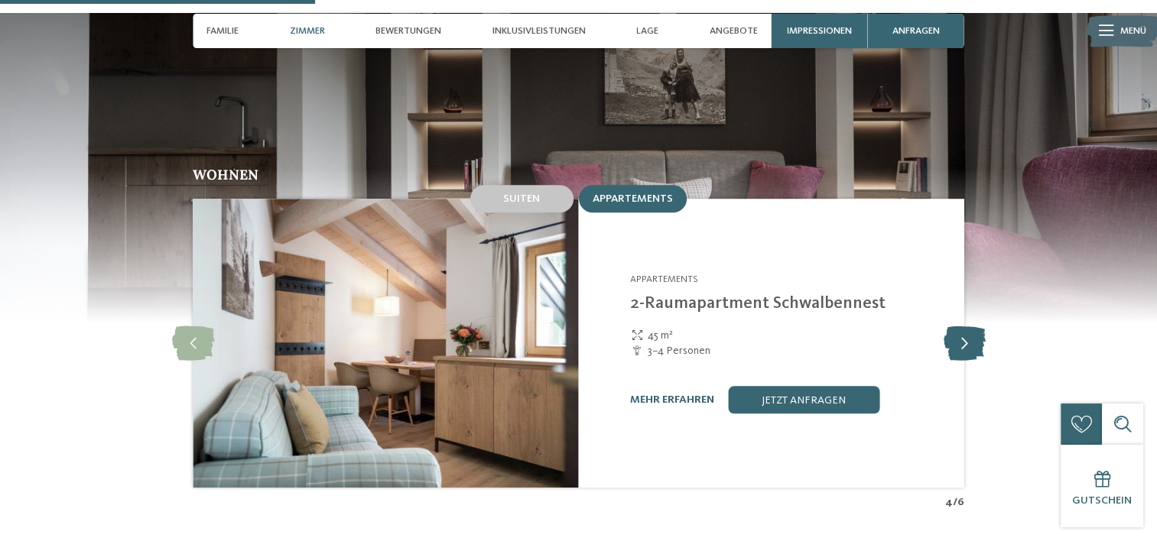
click at [971, 327] on icon at bounding box center [964, 344] width 42 height 34
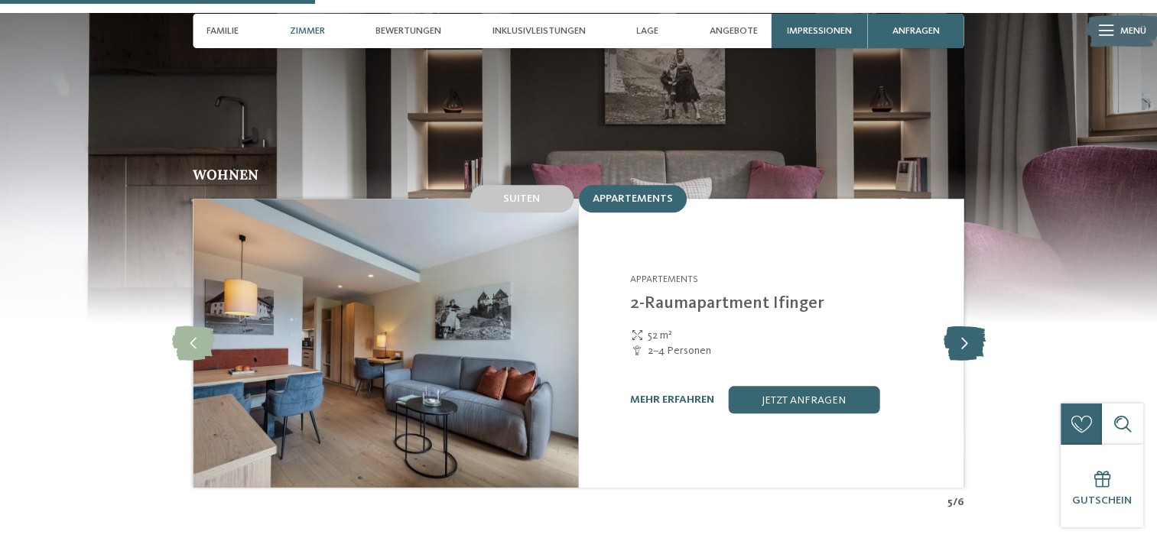
click at [971, 327] on icon at bounding box center [964, 344] width 42 height 34
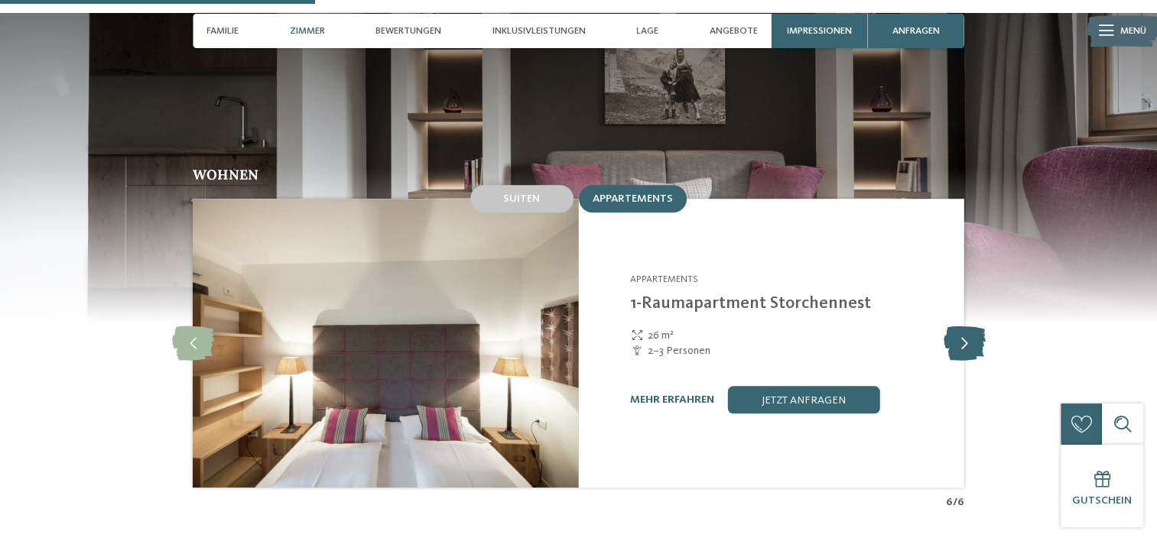
click at [971, 327] on icon at bounding box center [964, 344] width 42 height 34
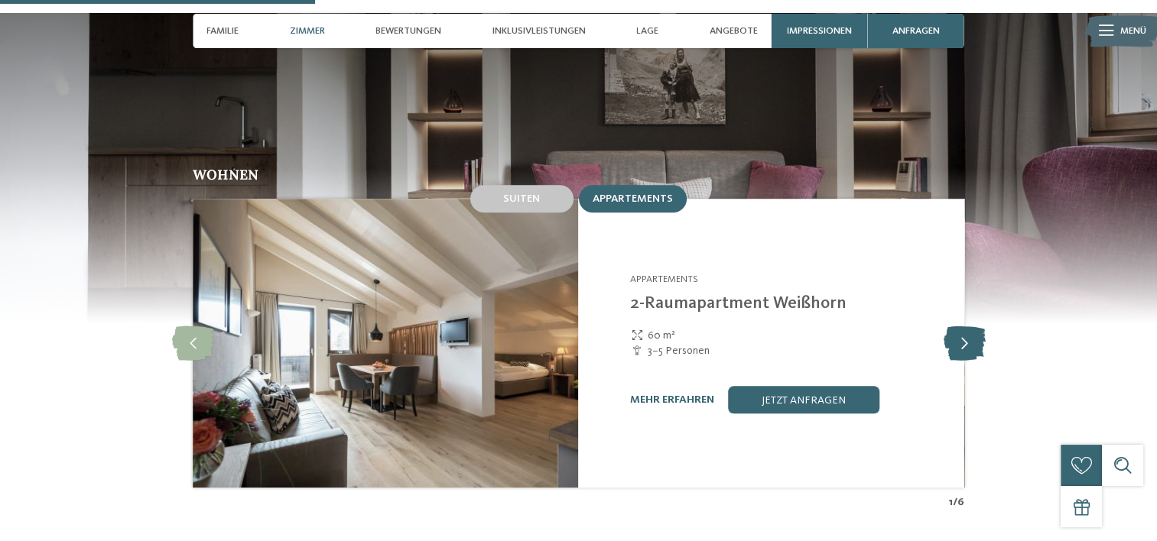
click at [971, 327] on icon at bounding box center [964, 344] width 42 height 34
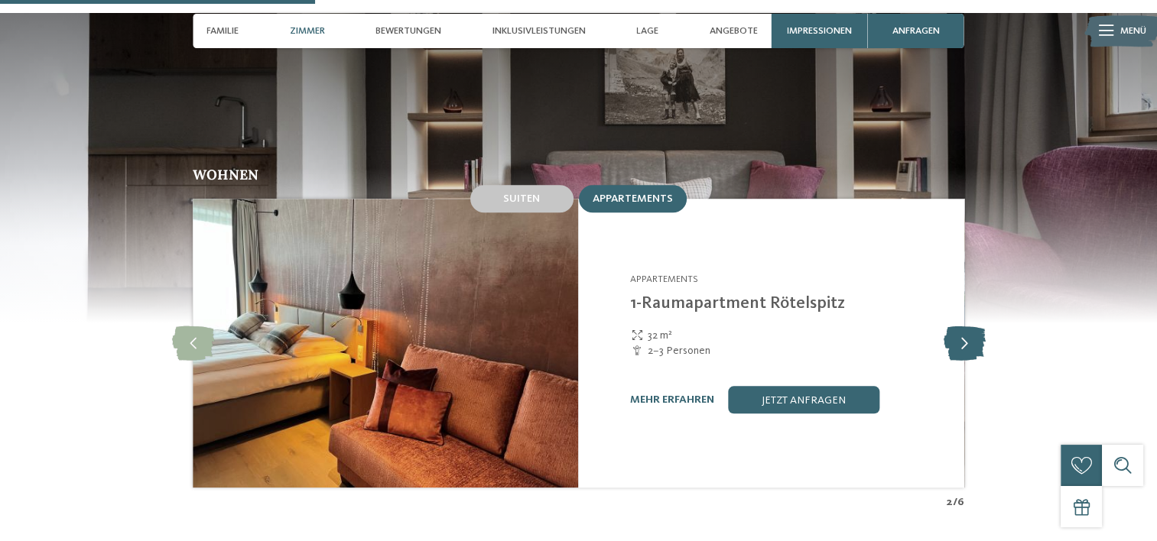
click at [978, 327] on icon at bounding box center [964, 344] width 42 height 34
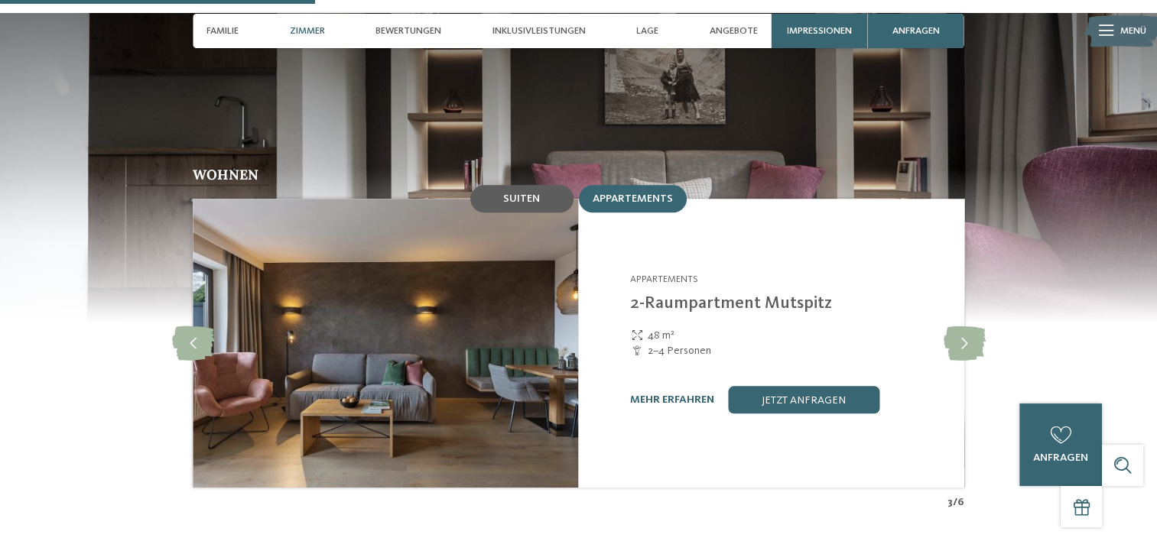
click at [509, 193] on span "Suiten" at bounding box center [521, 198] width 37 height 11
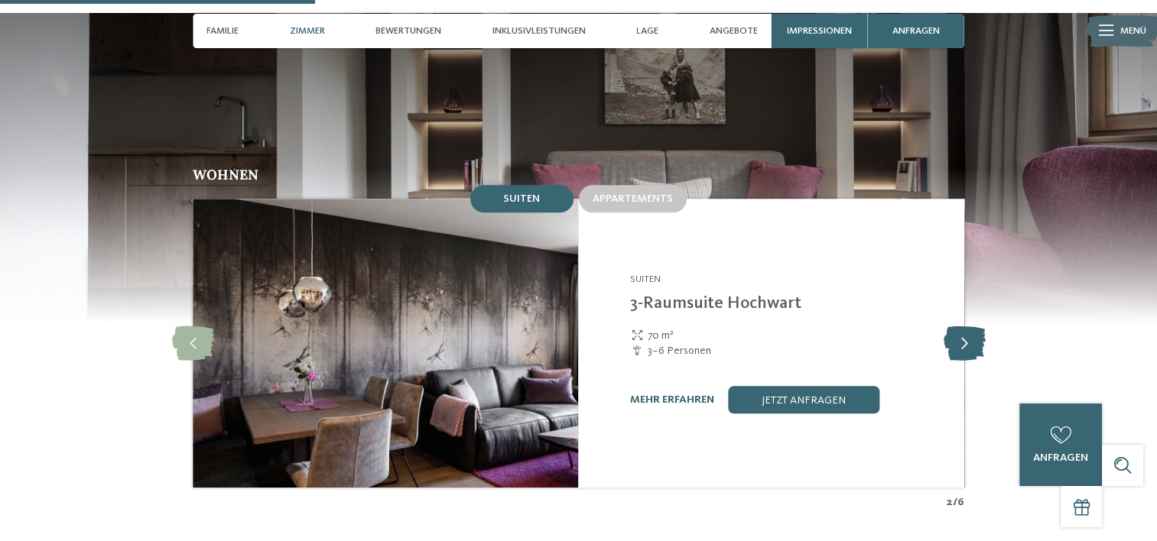
click at [971, 340] on icon at bounding box center [964, 344] width 42 height 34
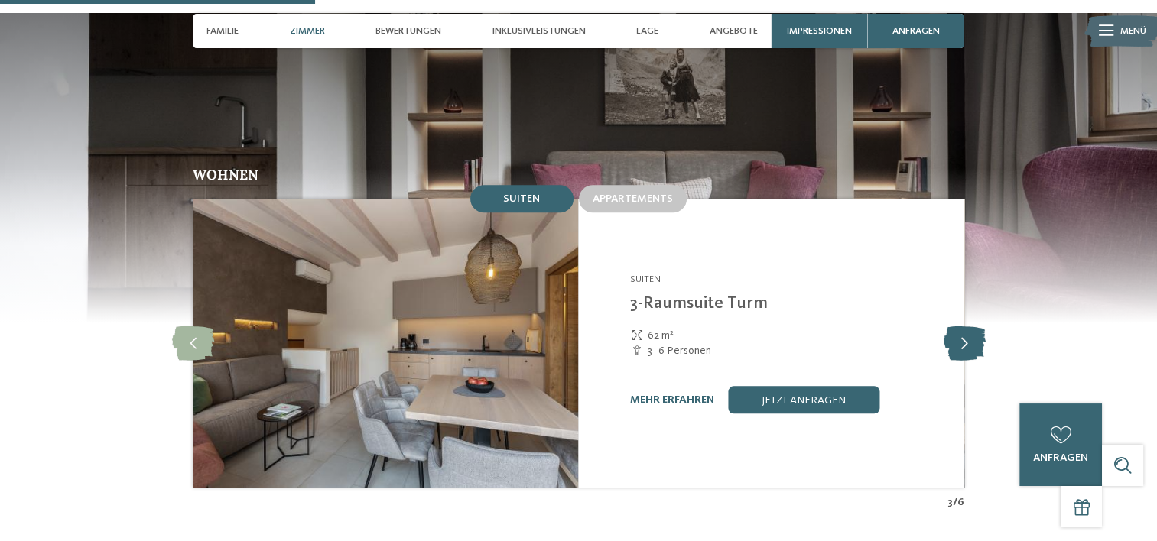
click at [971, 340] on icon at bounding box center [964, 344] width 42 height 34
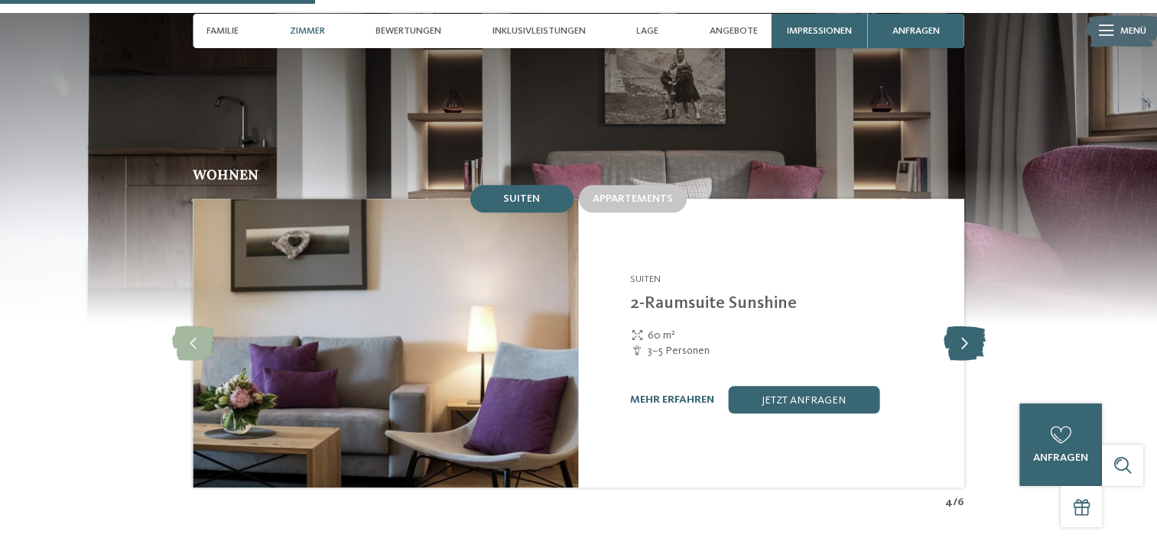
click at [971, 340] on icon at bounding box center [964, 344] width 42 height 34
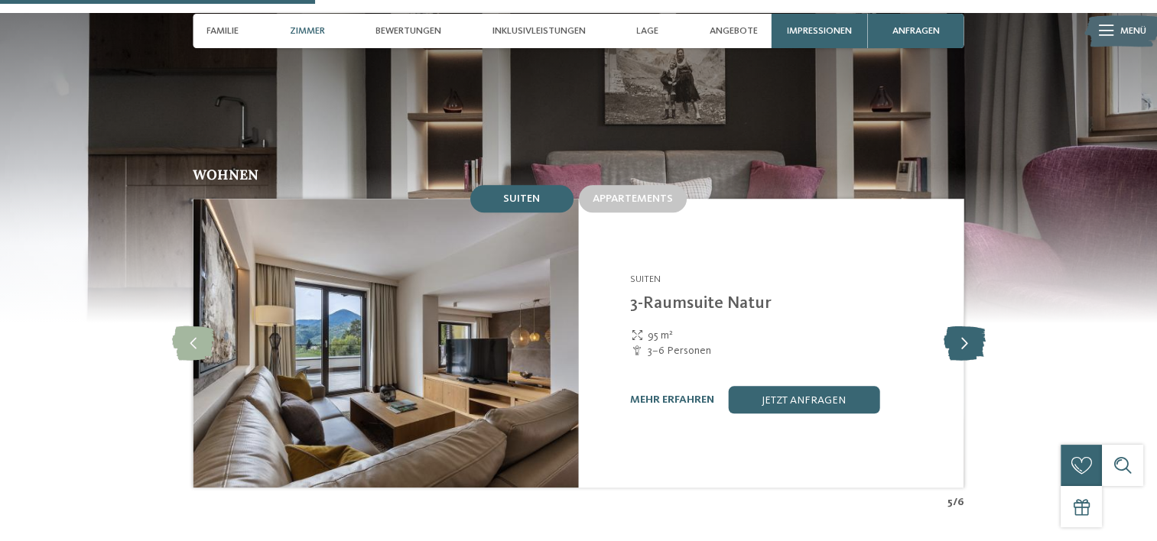
click at [971, 340] on icon at bounding box center [964, 344] width 42 height 34
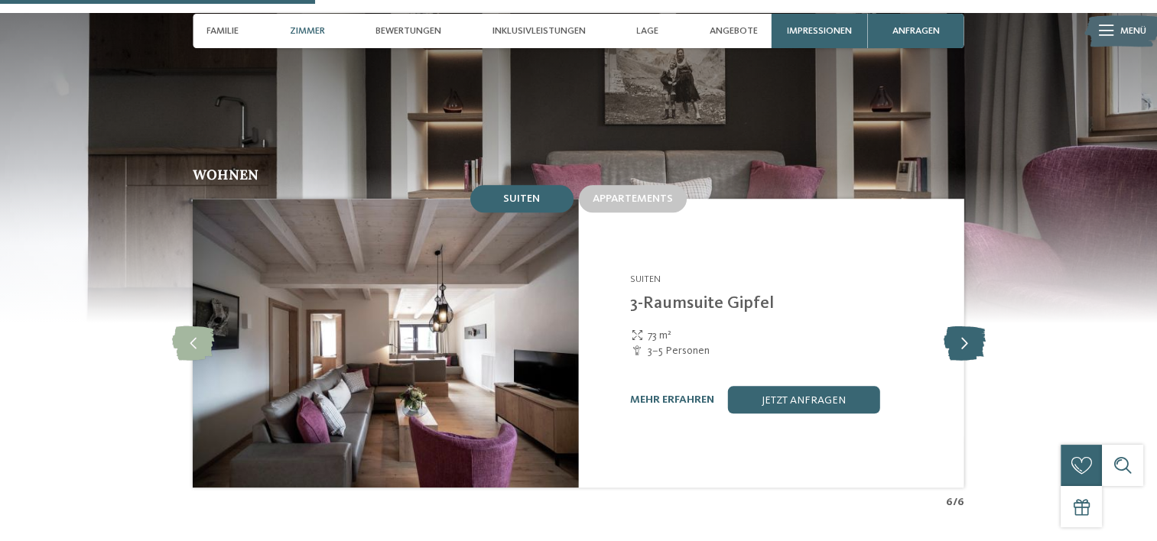
click at [971, 340] on icon at bounding box center [964, 344] width 42 height 34
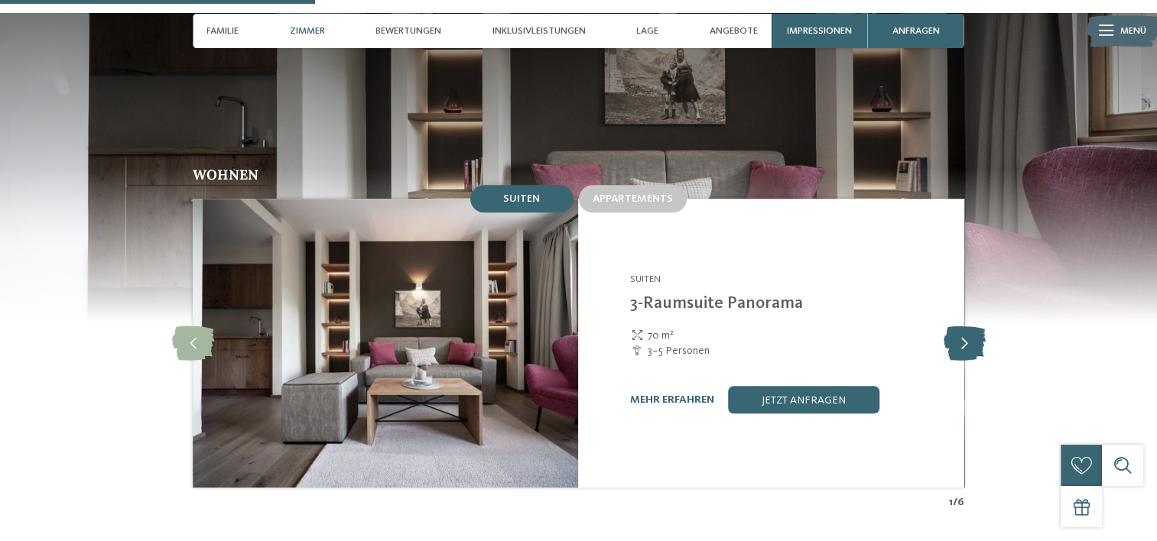
click at [971, 340] on icon at bounding box center [964, 344] width 42 height 34
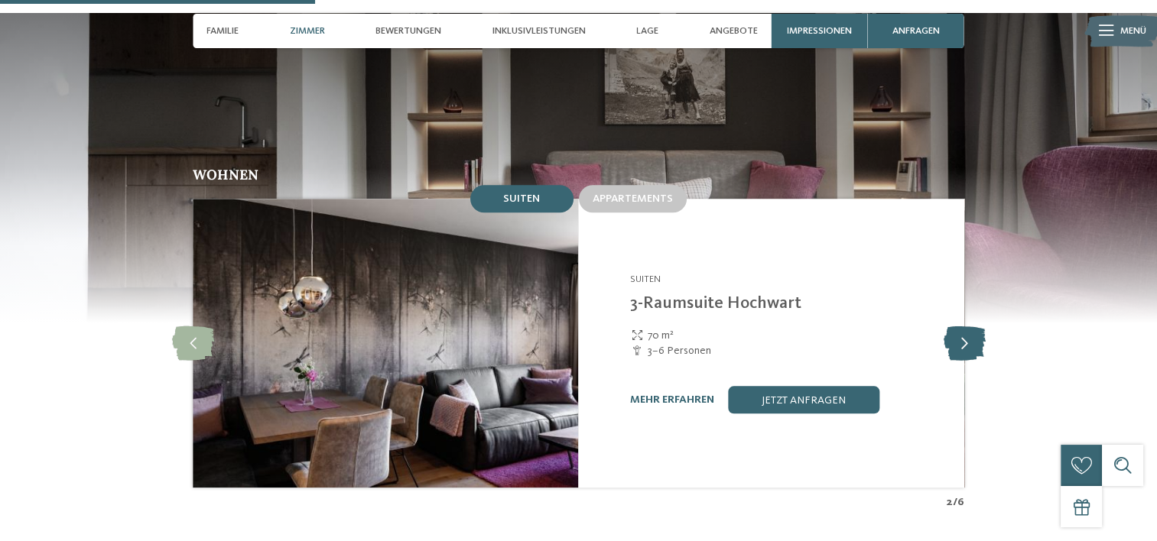
click at [971, 340] on icon at bounding box center [964, 344] width 42 height 34
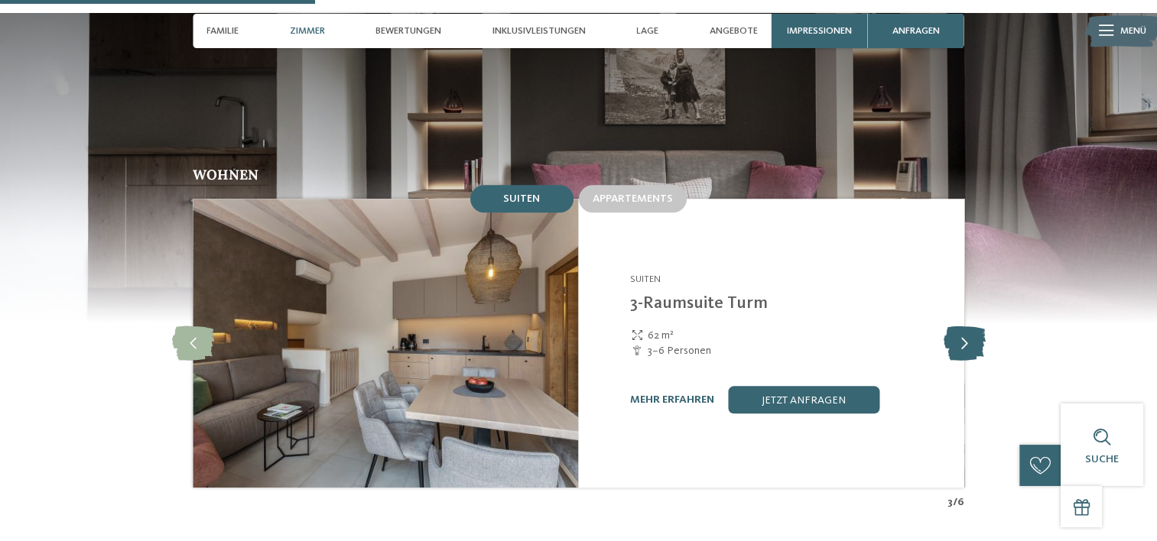
click at [971, 340] on icon at bounding box center [964, 344] width 42 height 34
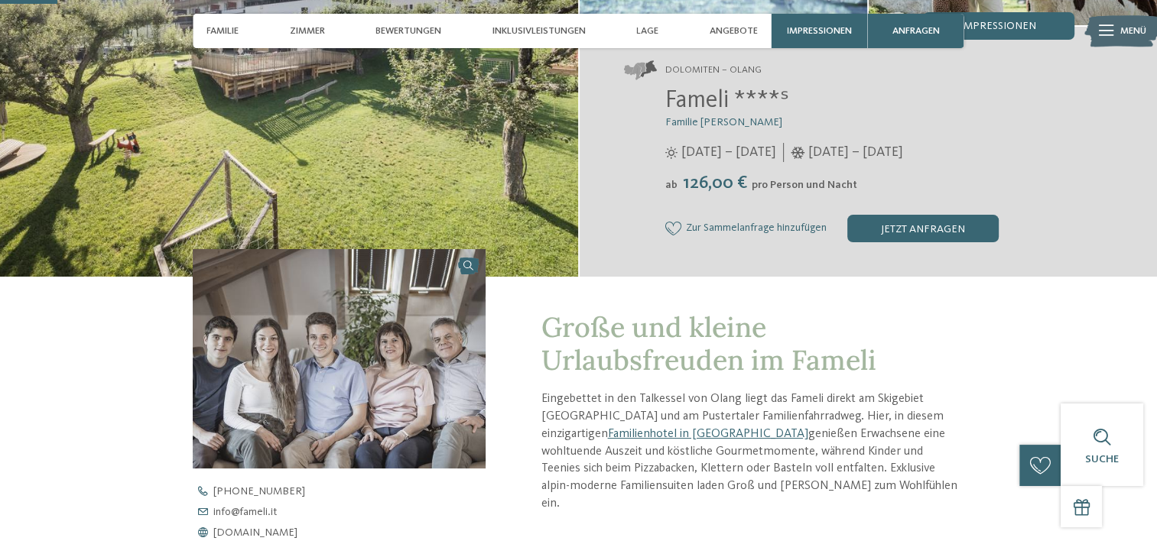
scroll to position [245, 0]
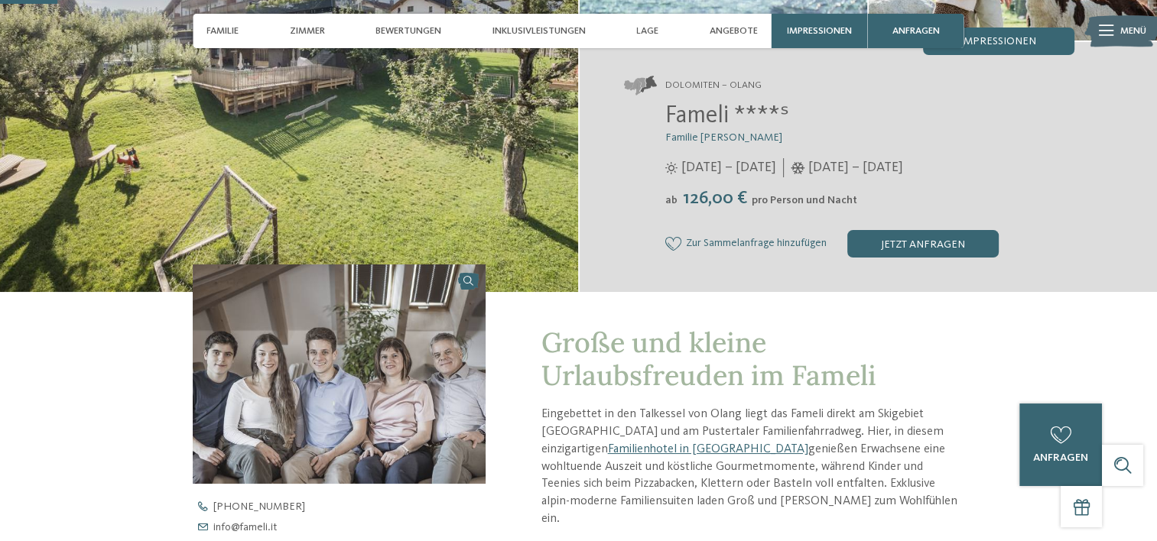
click at [799, 453] on p "Eingebettet in den Talkessel von Olang liegt das Fameli direkt am Skigebiet Kro…" at bounding box center [752, 467] width 423 height 122
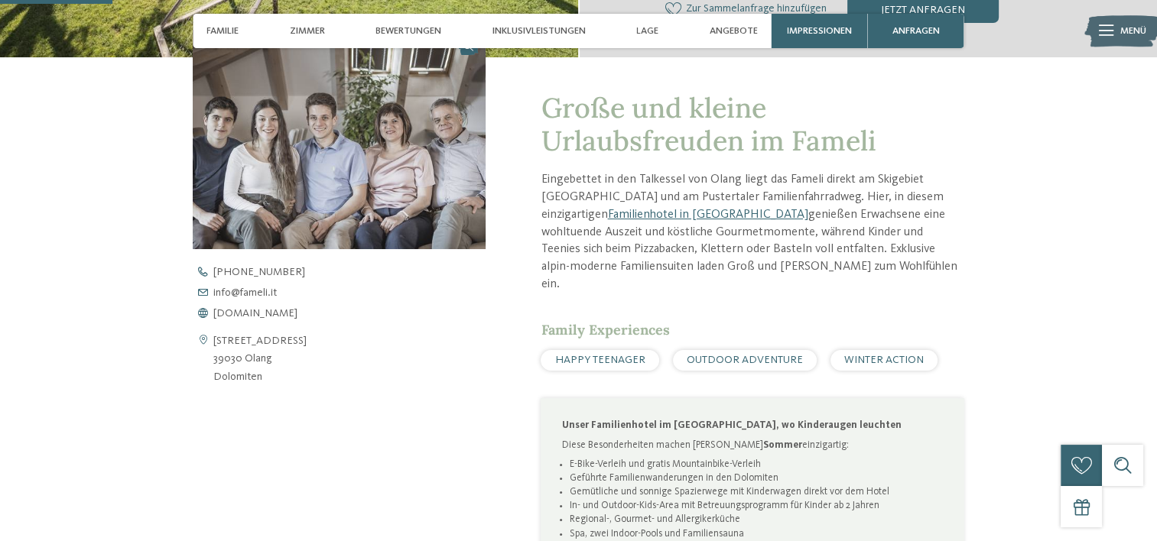
scroll to position [479, 0]
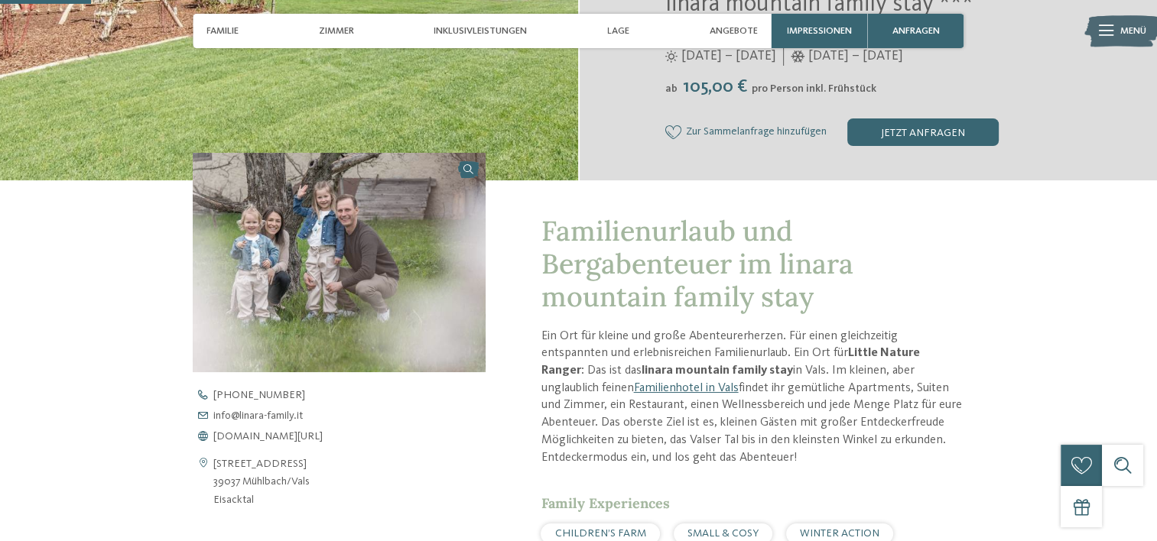
scroll to position [361, 0]
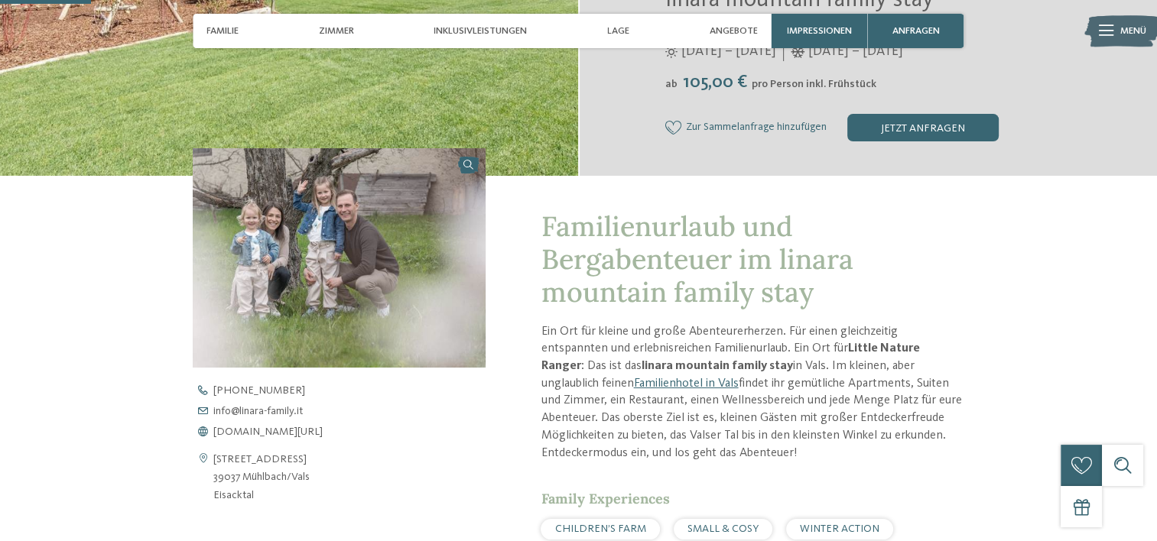
click at [710, 436] on p "Ein Ort für kleine und große Abenteurerherzen. Für einen gleichzeitig entspannt…" at bounding box center [752, 393] width 423 height 139
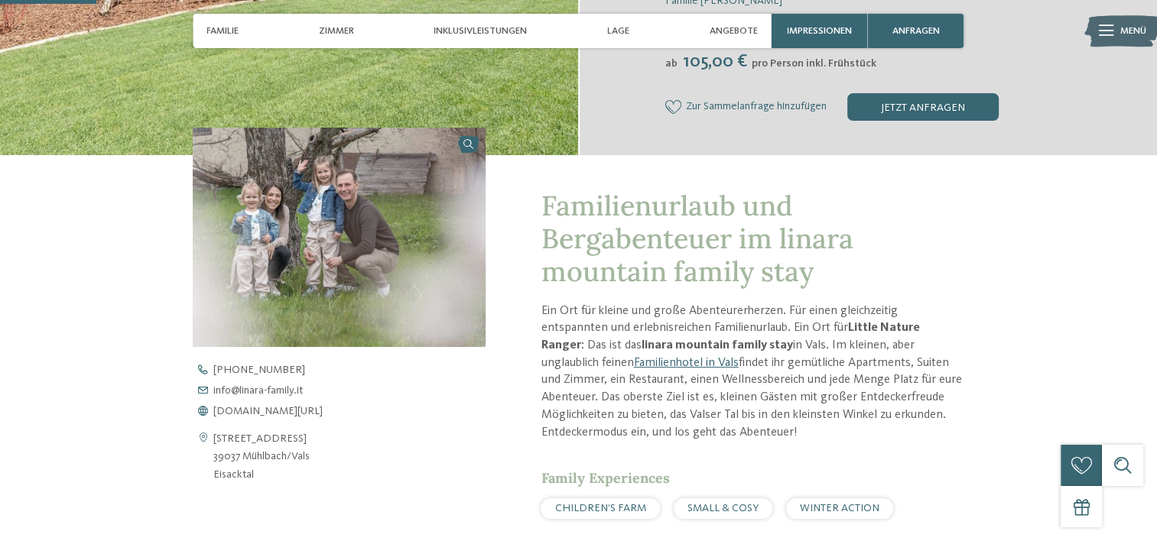
scroll to position [382, 0]
